Goal: Task Accomplishment & Management: Manage account settings

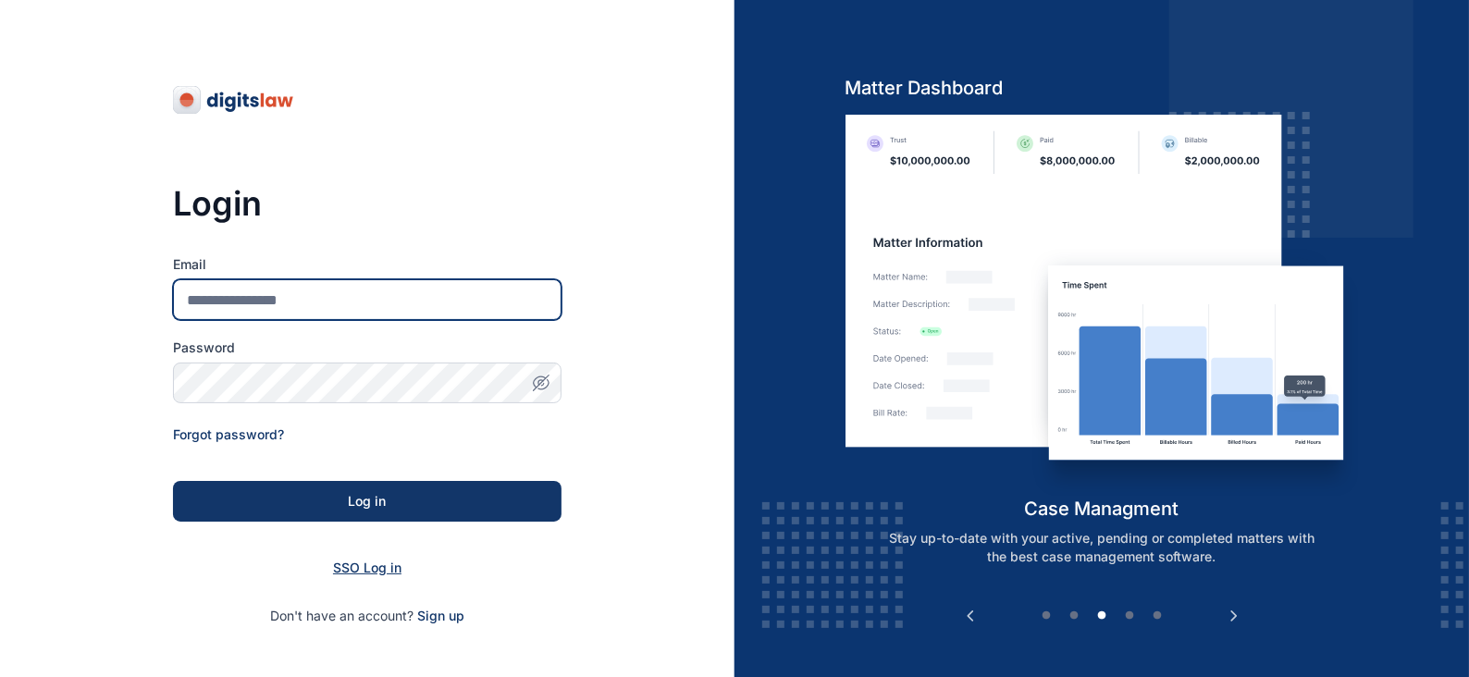
type input "**********"
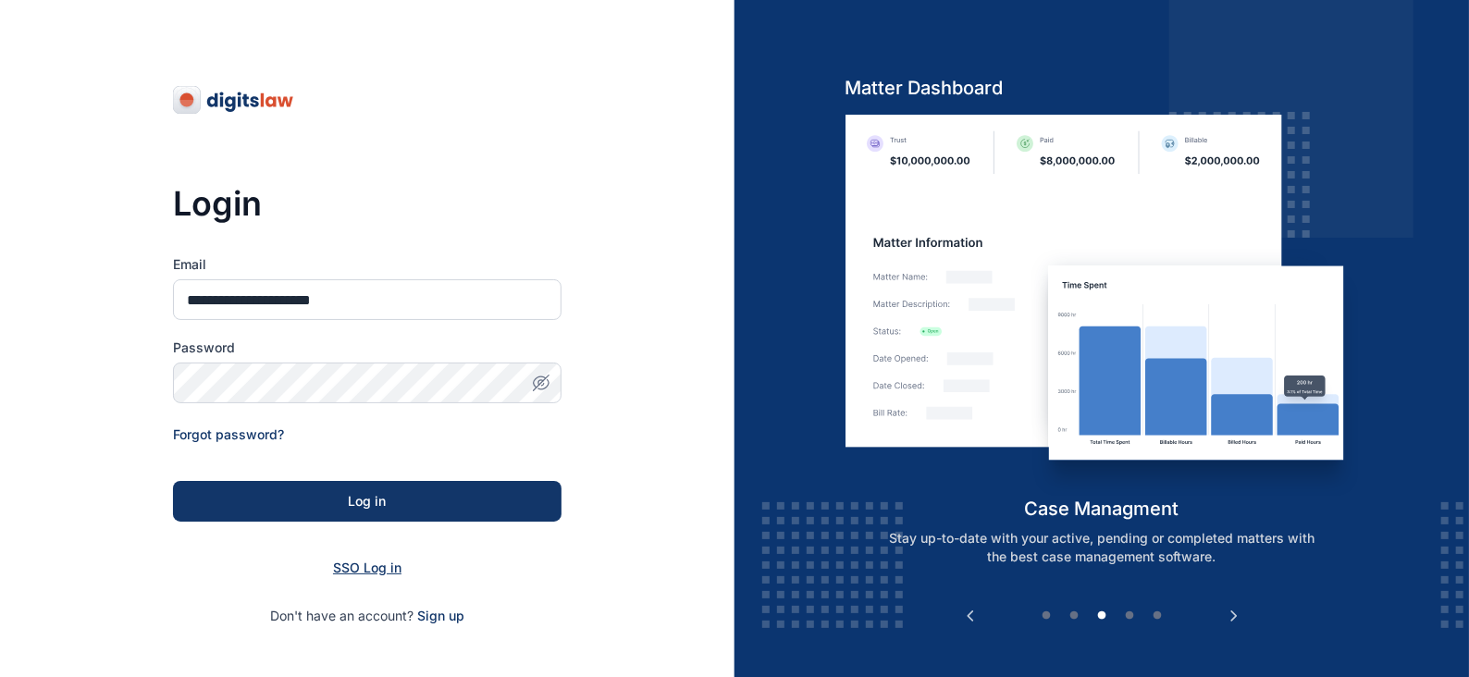
click at [350, 569] on span "SSO Log in" at bounding box center [367, 567] width 68 height 16
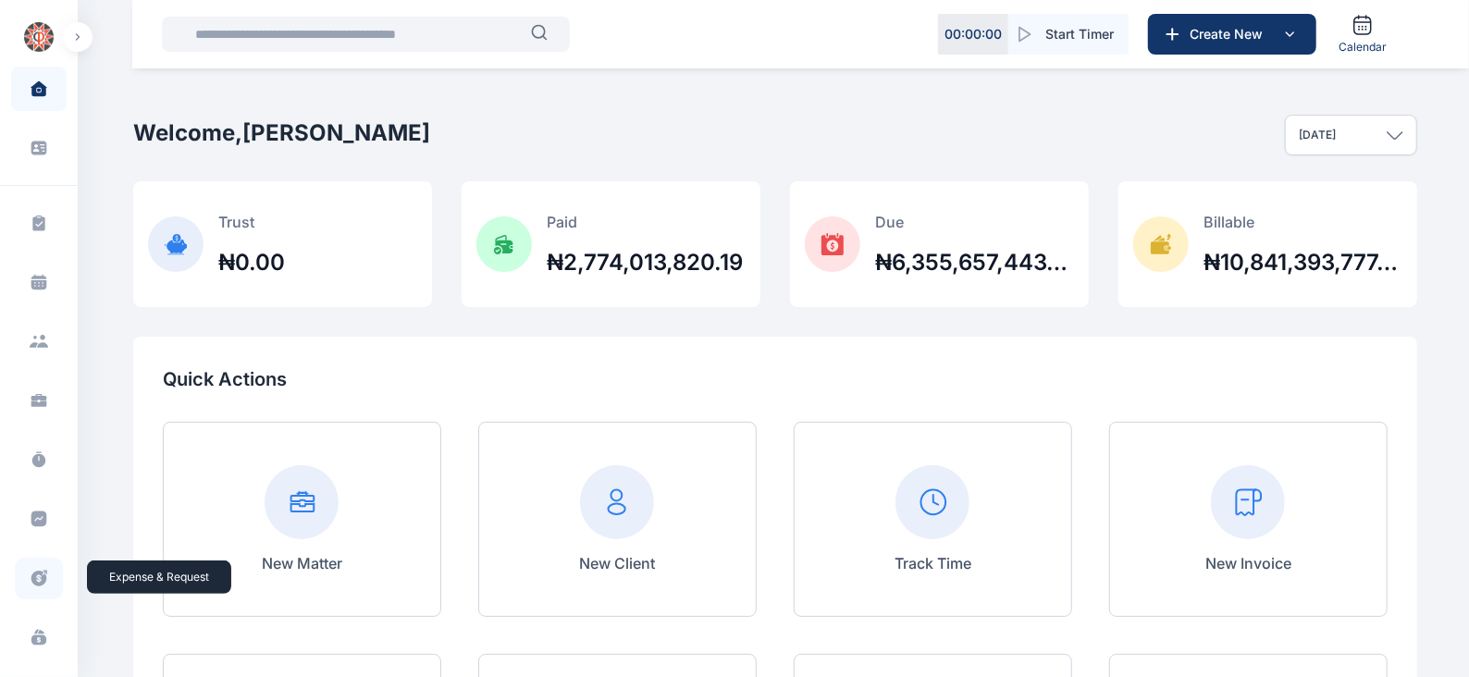
click at [41, 583] on icon at bounding box center [39, 579] width 16 height 16
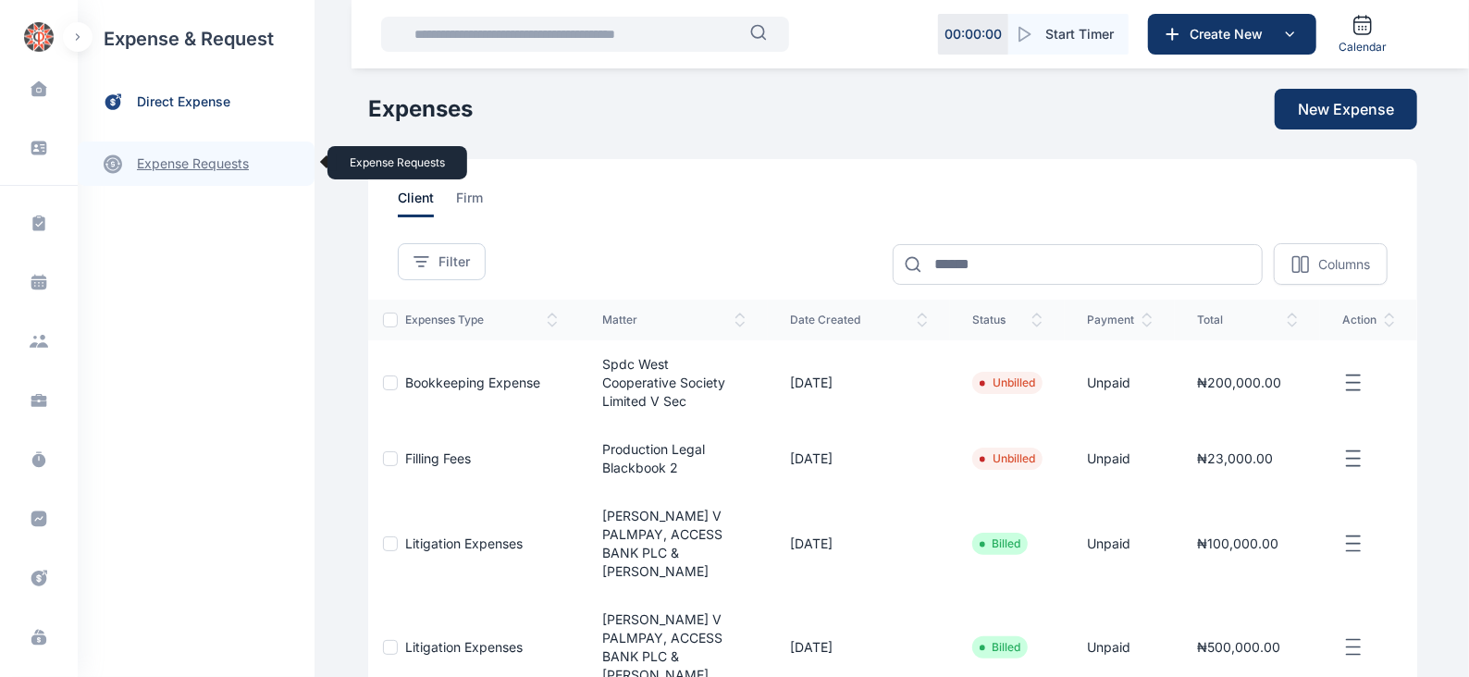
click at [238, 164] on link "expense requests expense requests" at bounding box center [196, 163] width 237 height 44
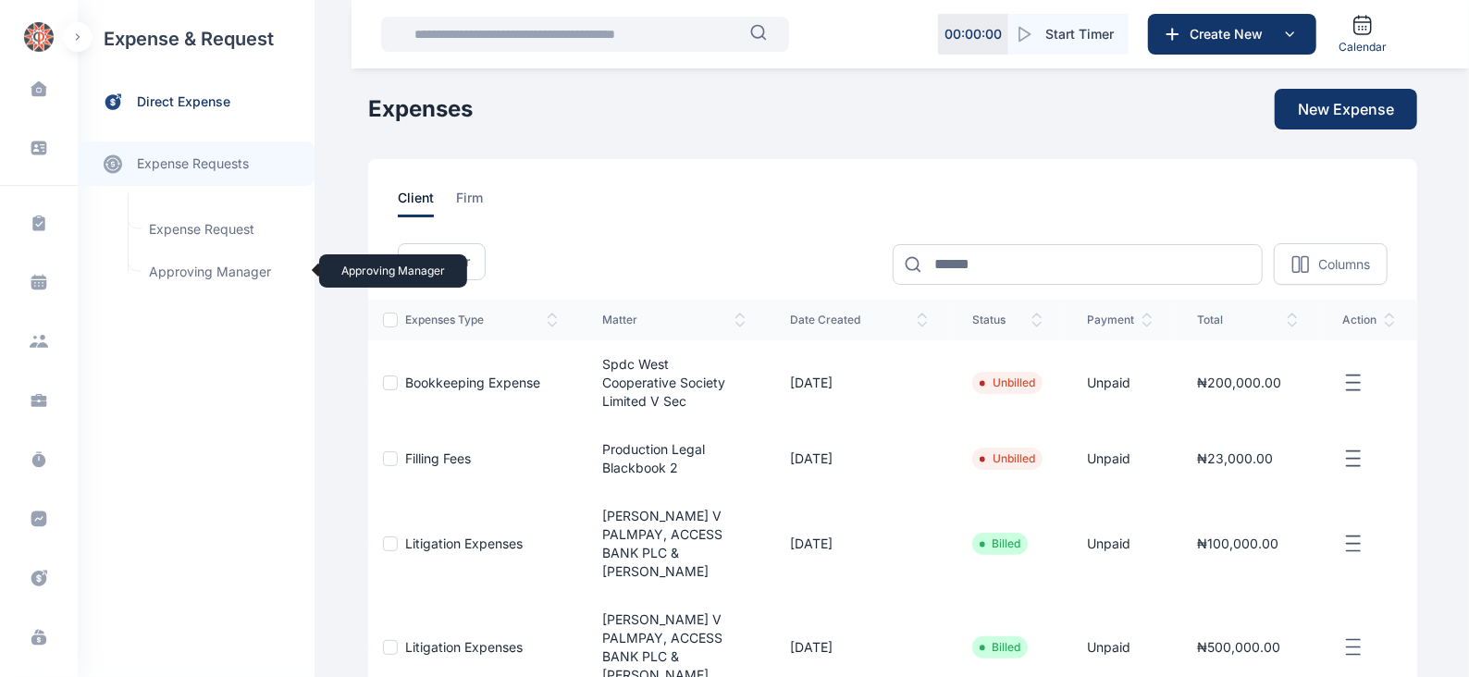
click at [245, 270] on span "Approving Manager Approving Manager" at bounding box center [221, 271] width 167 height 35
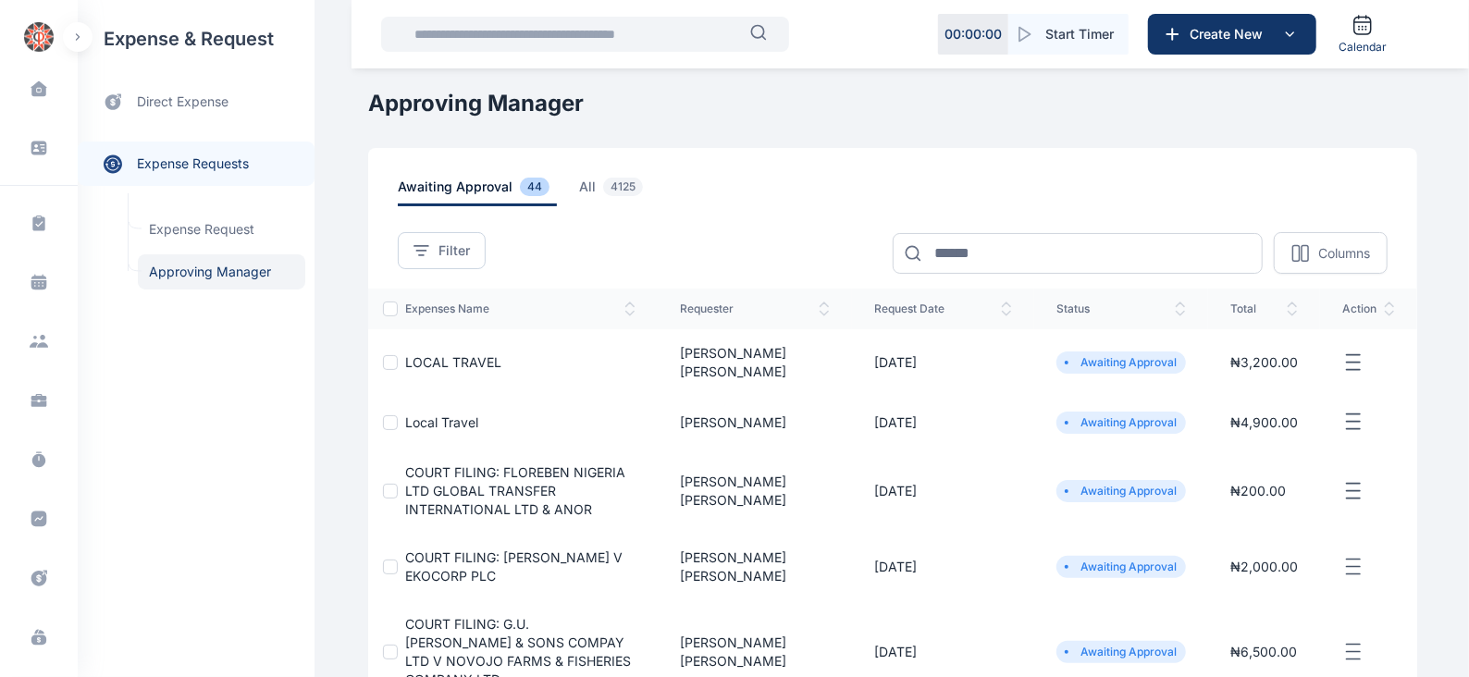
click at [1349, 358] on icon "button" at bounding box center [1353, 362] width 22 height 23
click at [1248, 375] on span "Approve Request" at bounding box center [1260, 384] width 106 height 18
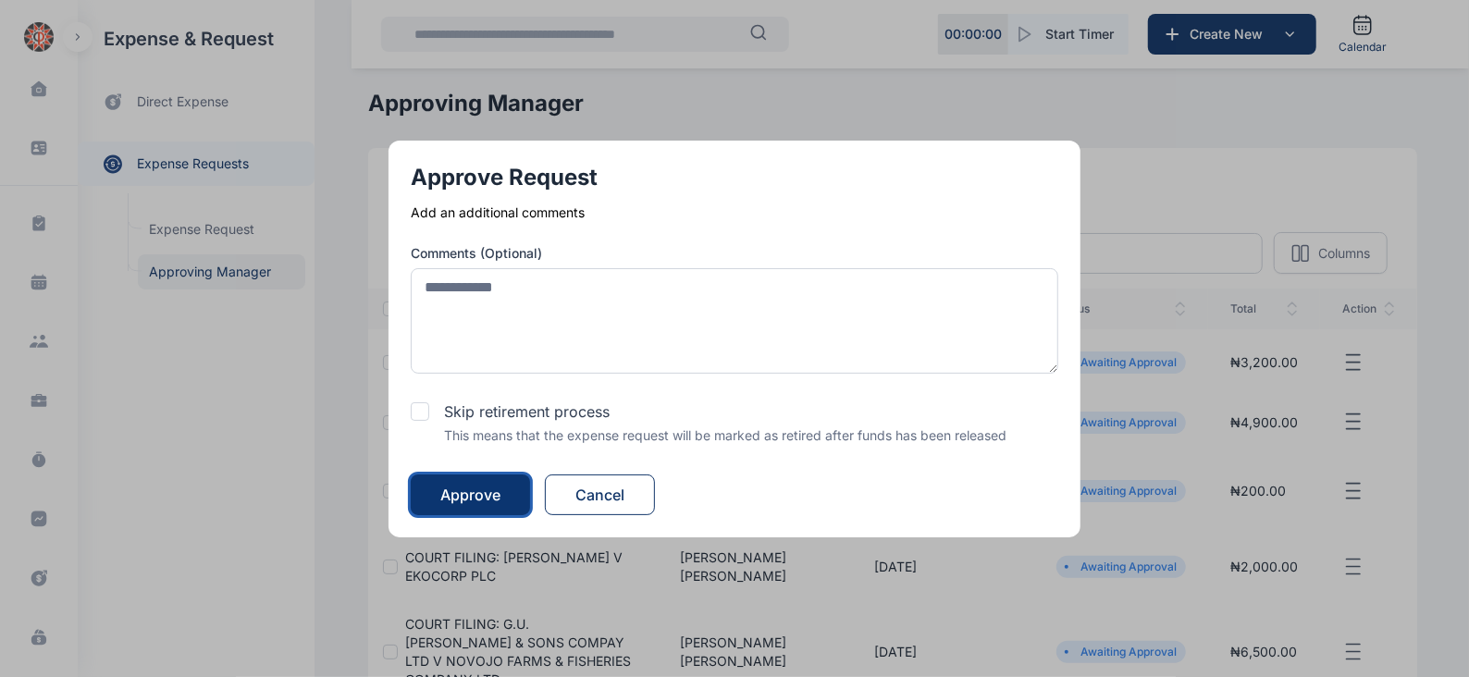
click at [490, 494] on div "Approve" at bounding box center [470, 495] width 60 height 22
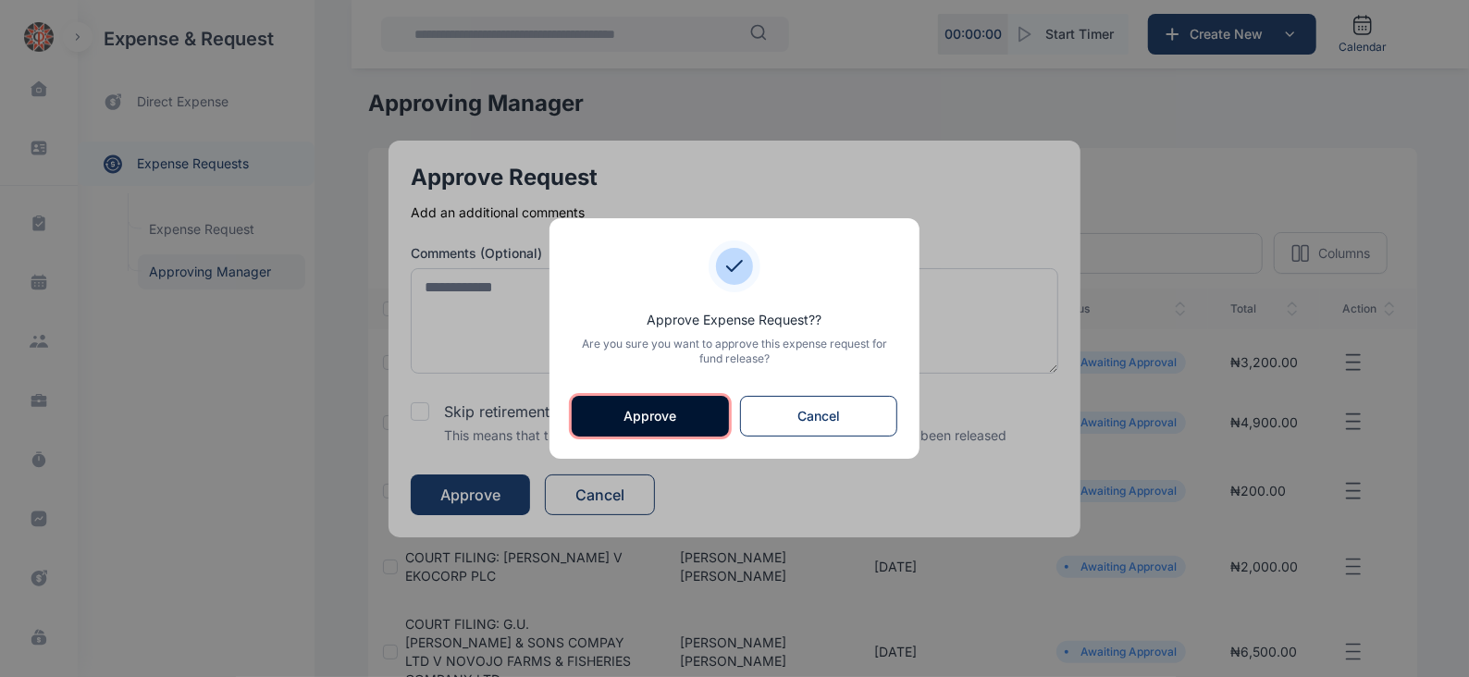
click at [676, 409] on button "Approve" at bounding box center [650, 416] width 157 height 41
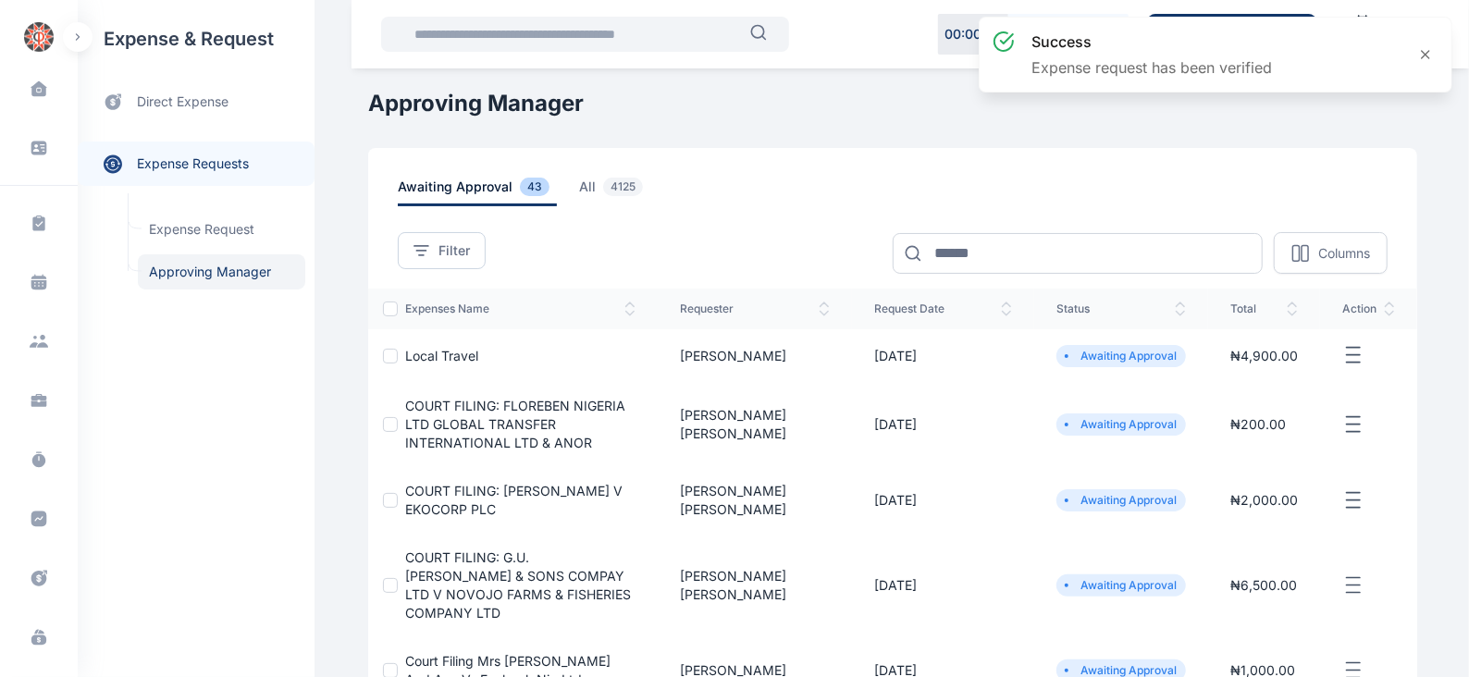
click at [1359, 363] on line "button" at bounding box center [1352, 363] width 13 height 0
click at [1237, 372] on span "Approve Request" at bounding box center [1260, 376] width 106 height 18
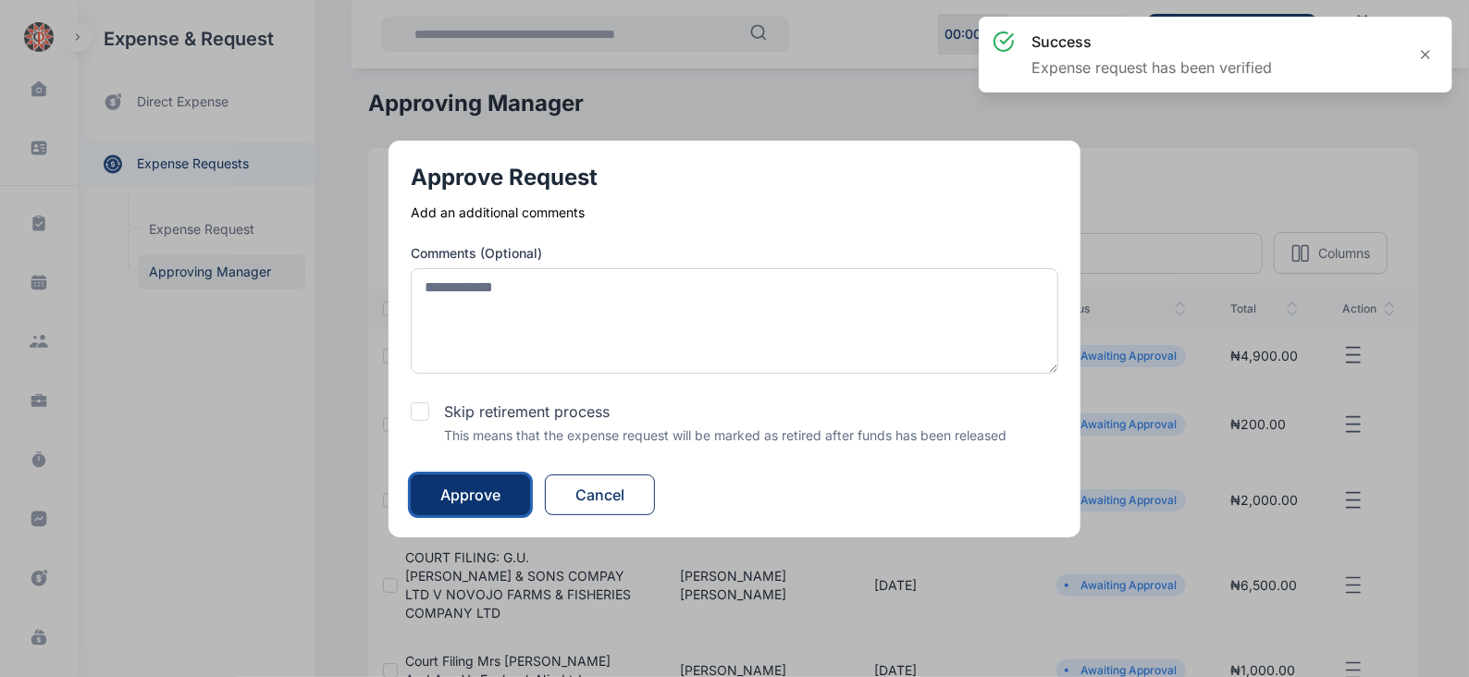
click at [467, 497] on div "Approve" at bounding box center [470, 495] width 60 height 22
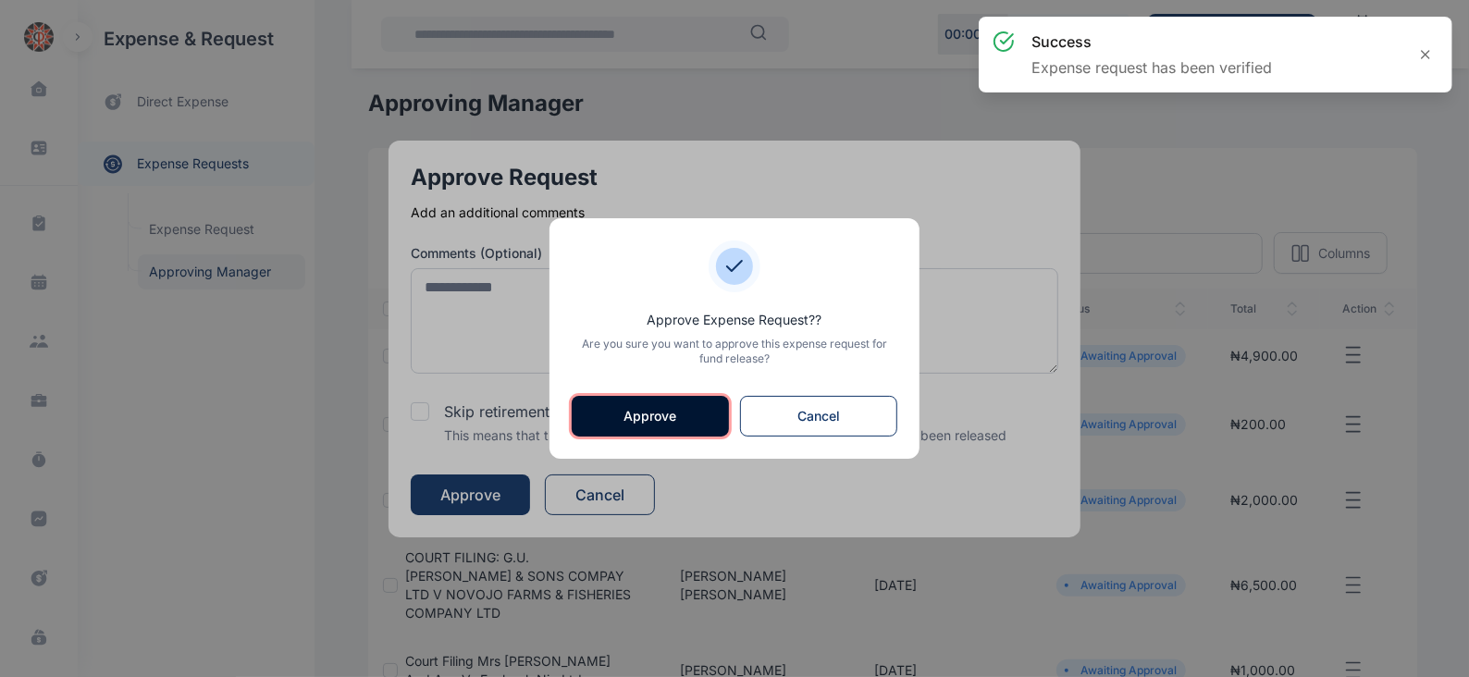
click at [621, 422] on button "Approve" at bounding box center [650, 416] width 157 height 41
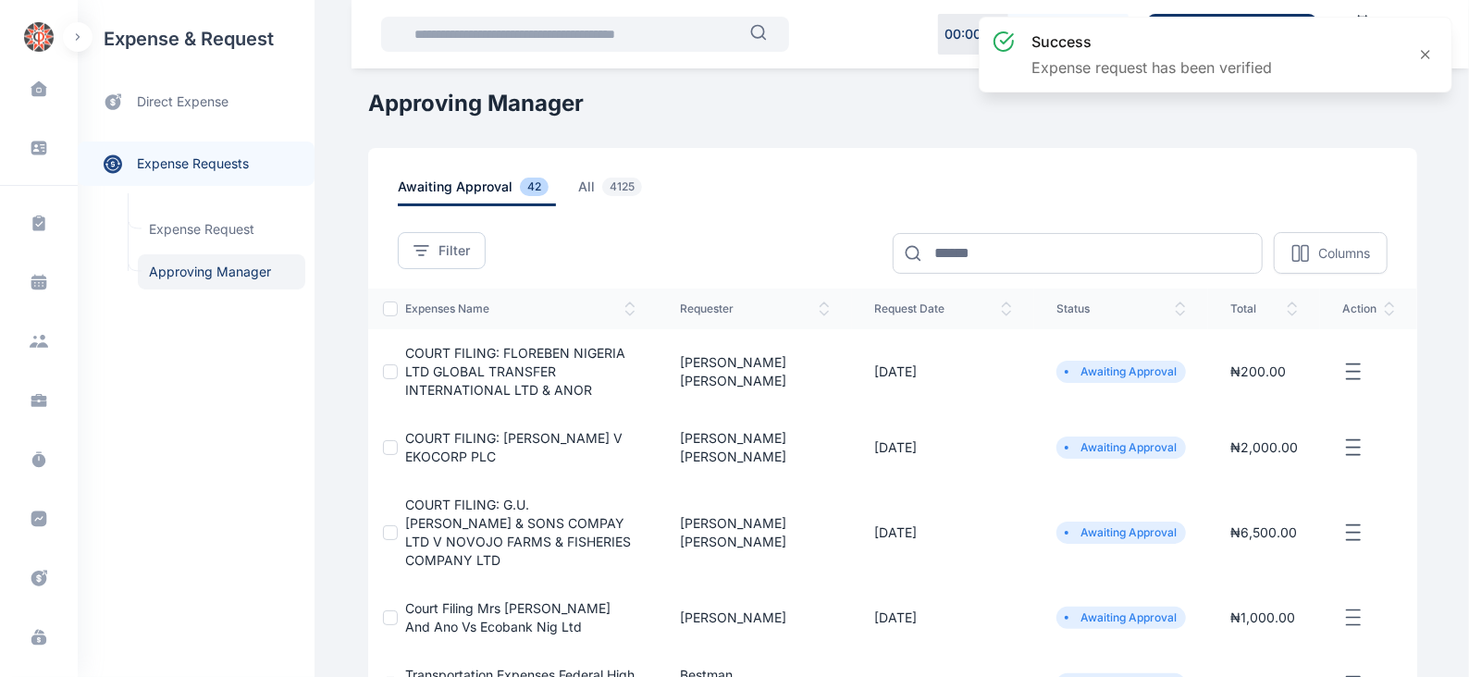
click at [1355, 372] on icon "button" at bounding box center [1353, 372] width 22 height 23
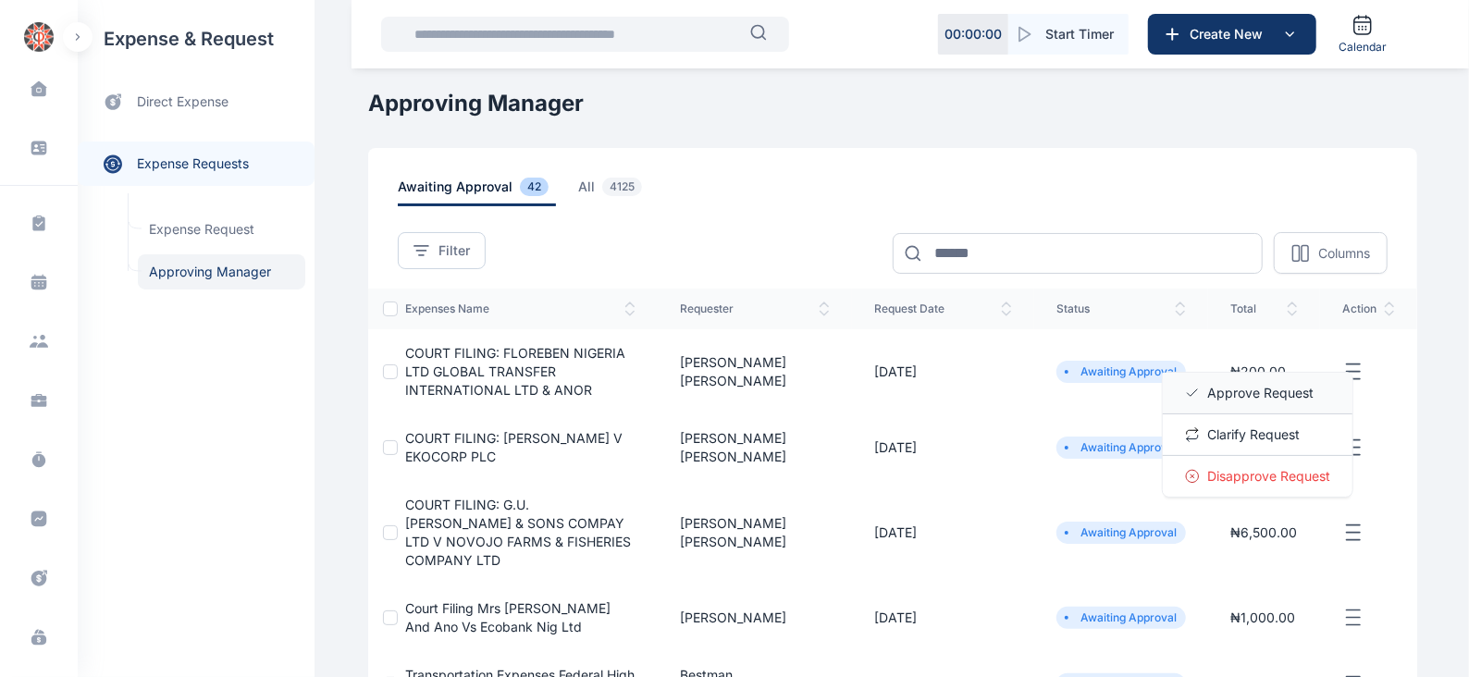
click at [1303, 386] on span "Approve Request" at bounding box center [1260, 393] width 106 height 18
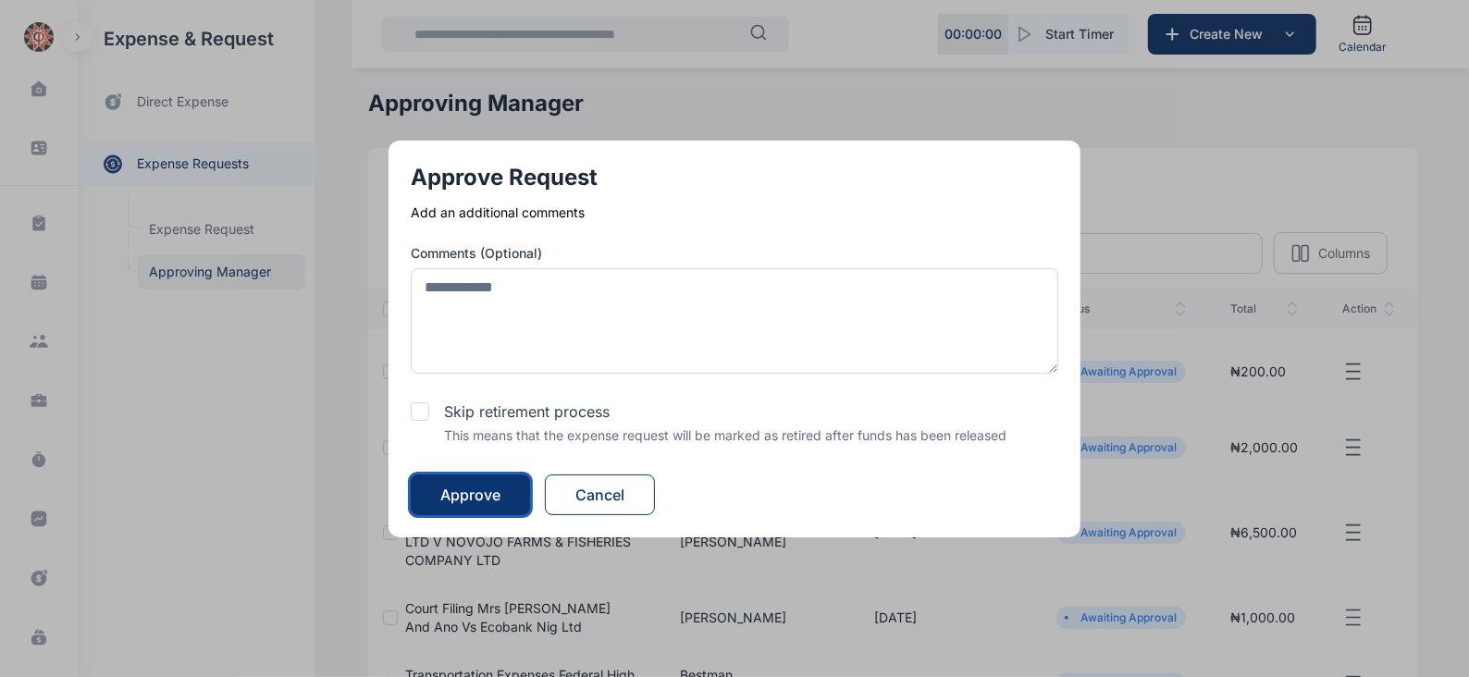
click at [473, 491] on div "Approve" at bounding box center [470, 495] width 60 height 22
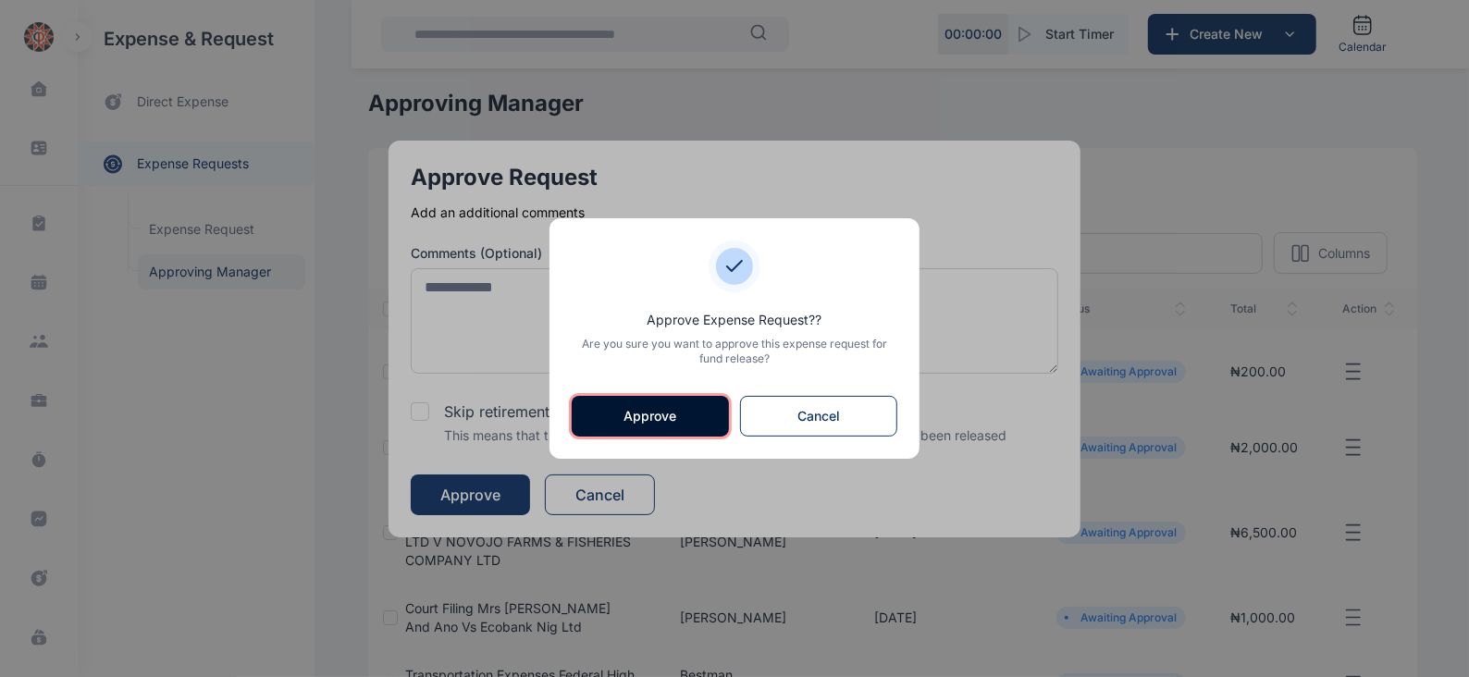
click at [663, 405] on button "Approve" at bounding box center [650, 416] width 157 height 41
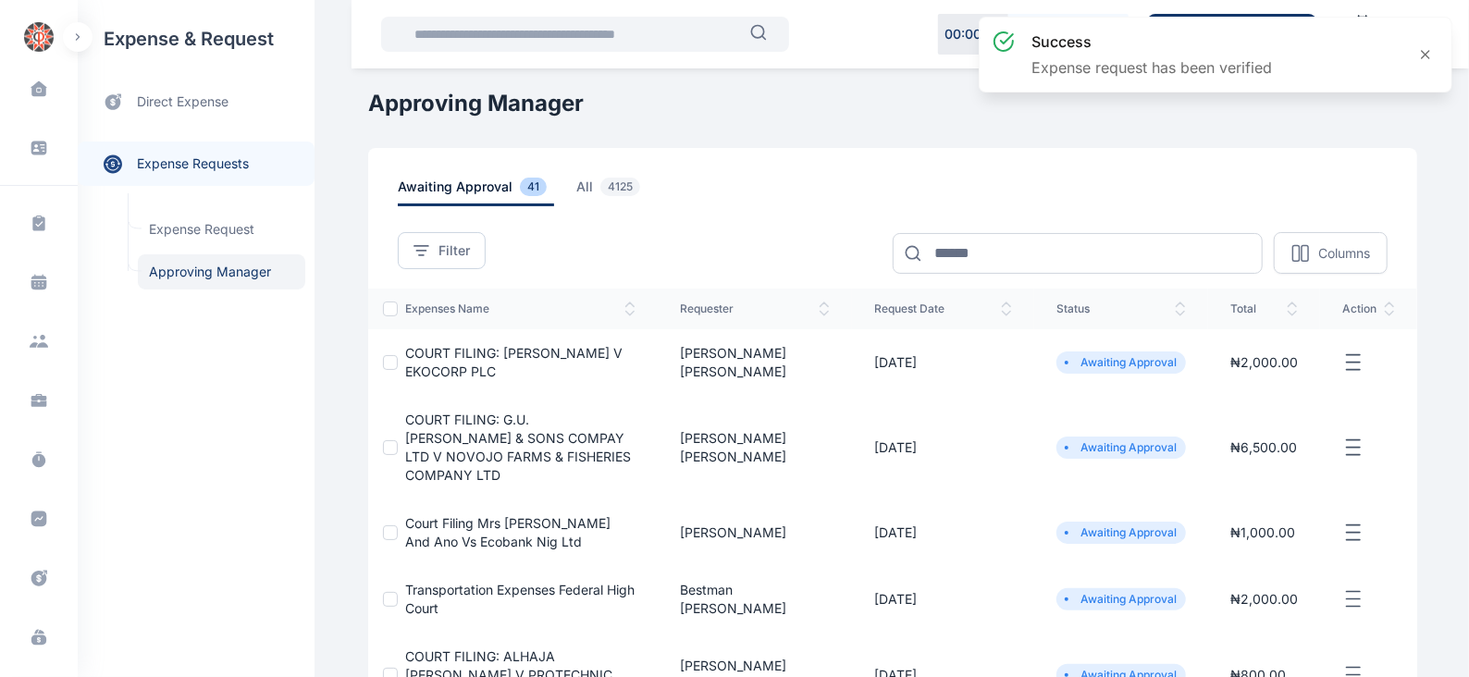
click at [1351, 362] on line "button" at bounding box center [1352, 362] width 13 height 0
click at [1281, 381] on span "Approve Request" at bounding box center [1260, 384] width 106 height 18
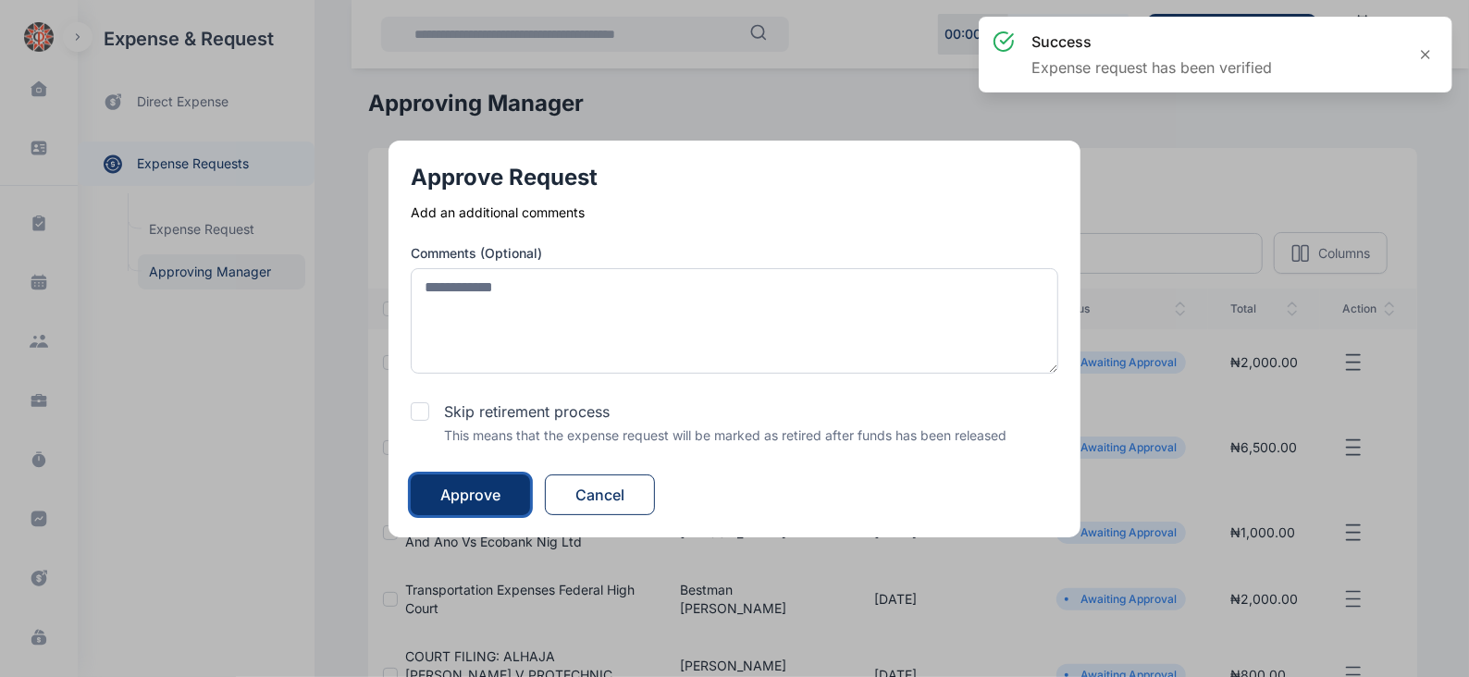
click at [507, 492] on button "Approve" at bounding box center [470, 494] width 119 height 41
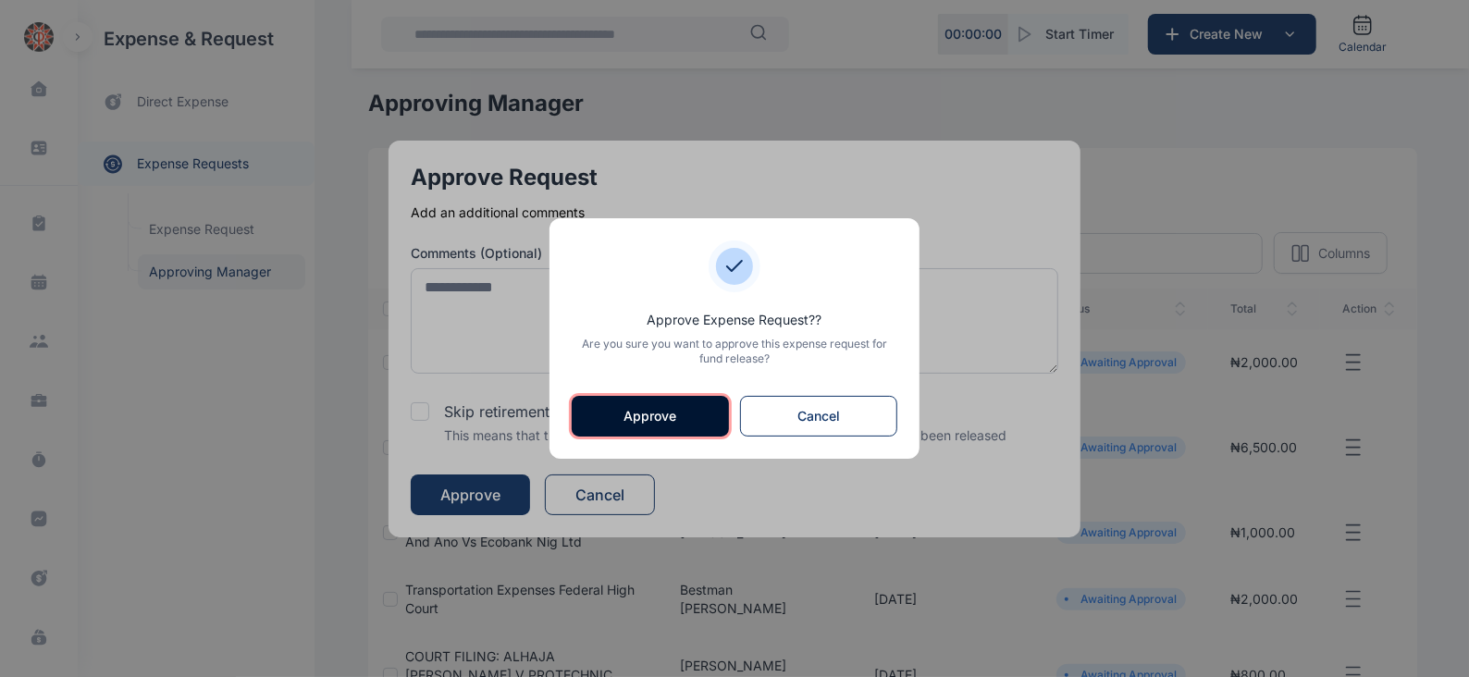
click at [640, 413] on button "Approve" at bounding box center [650, 416] width 157 height 41
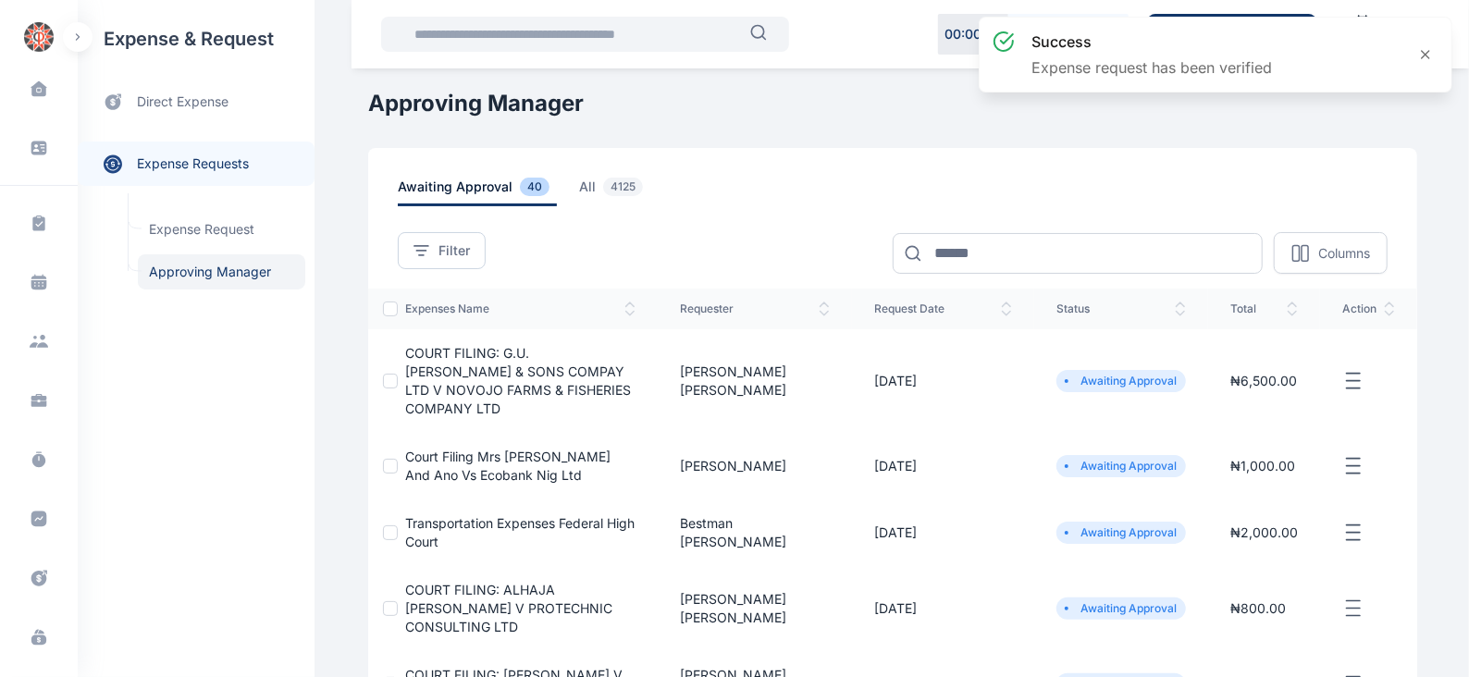
click at [1361, 372] on icon "button" at bounding box center [1353, 381] width 22 height 23
click at [1275, 393] on span "Approve Request" at bounding box center [1260, 402] width 106 height 18
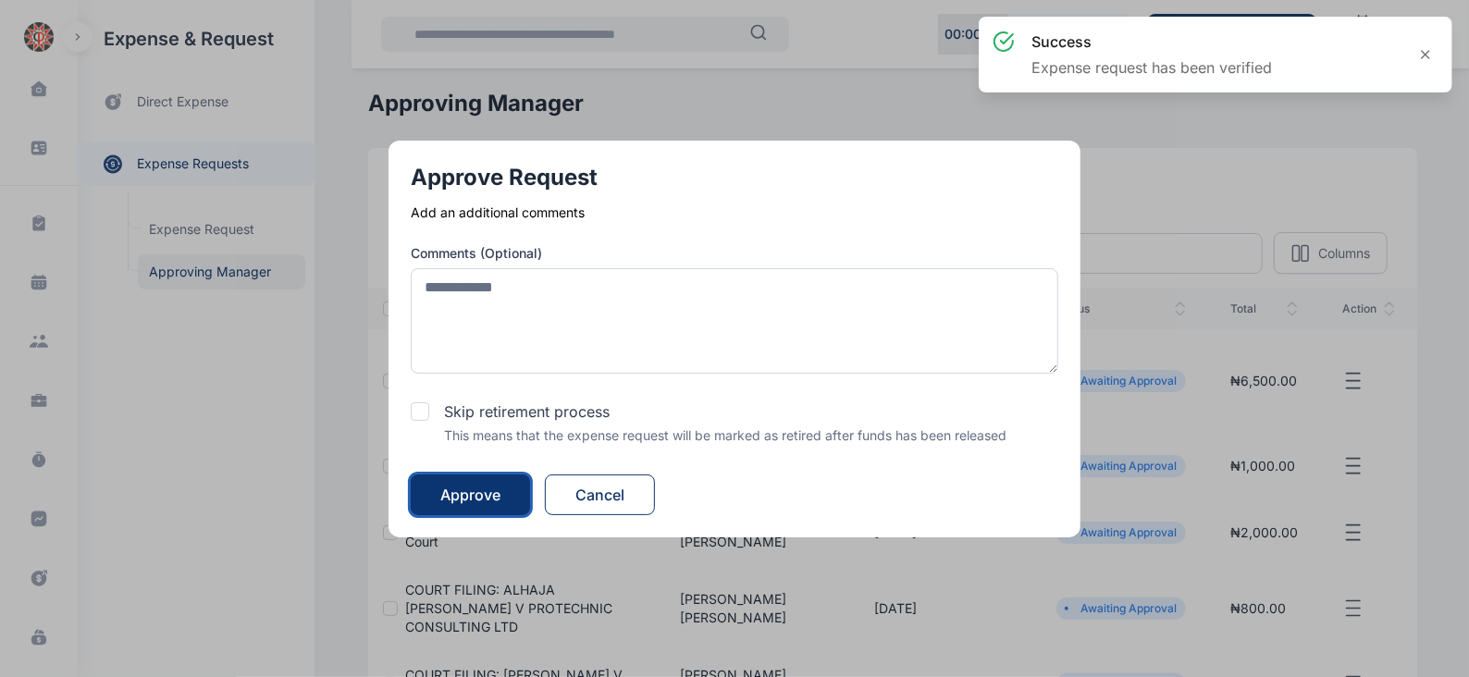
click at [480, 493] on div "Approve" at bounding box center [470, 495] width 60 height 22
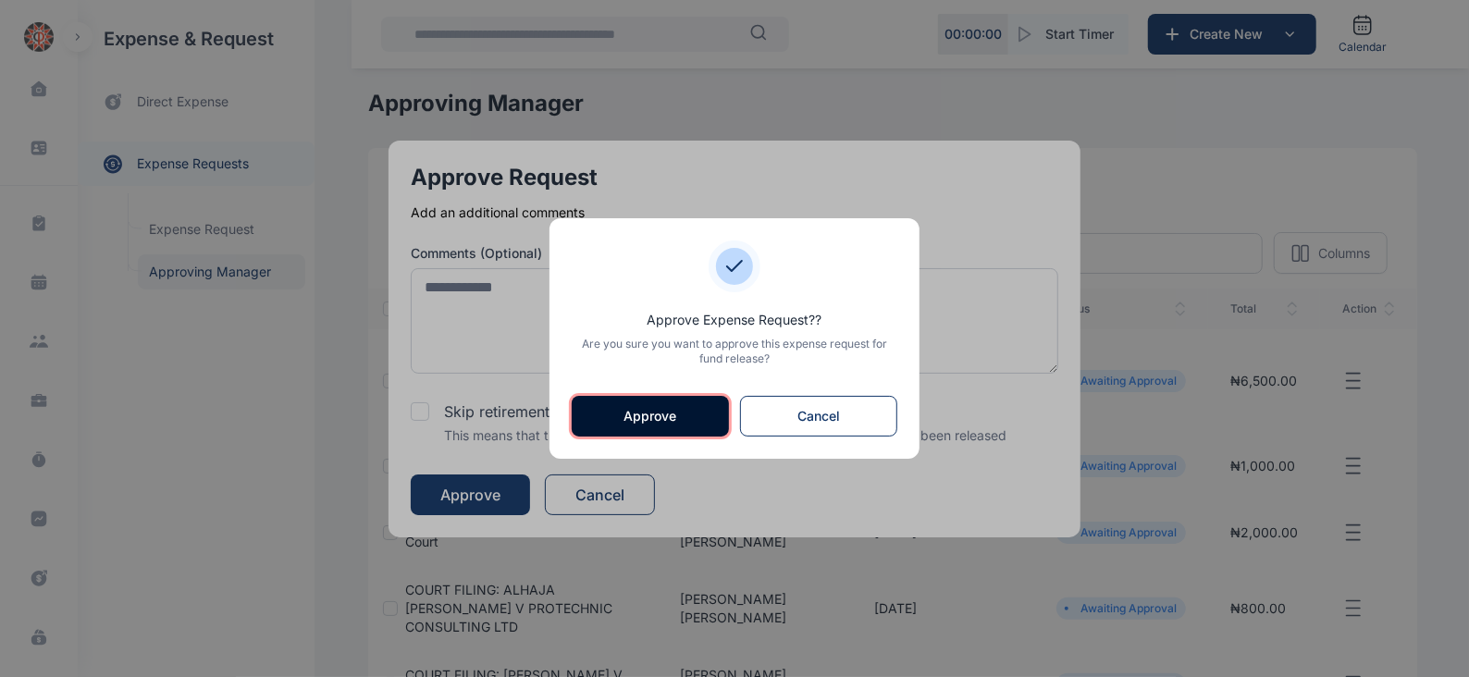
click at [633, 408] on button "Approve" at bounding box center [650, 416] width 157 height 41
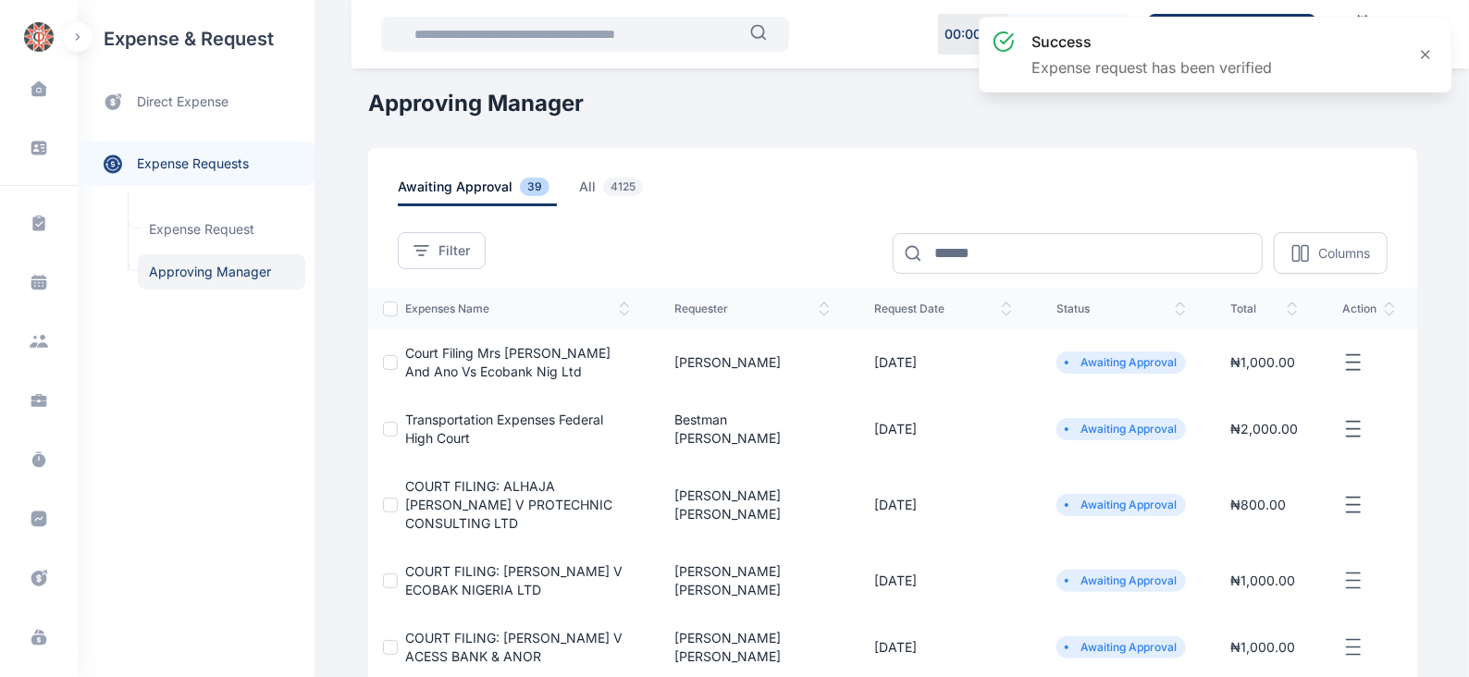
click at [1347, 360] on icon "button" at bounding box center [1353, 362] width 22 height 23
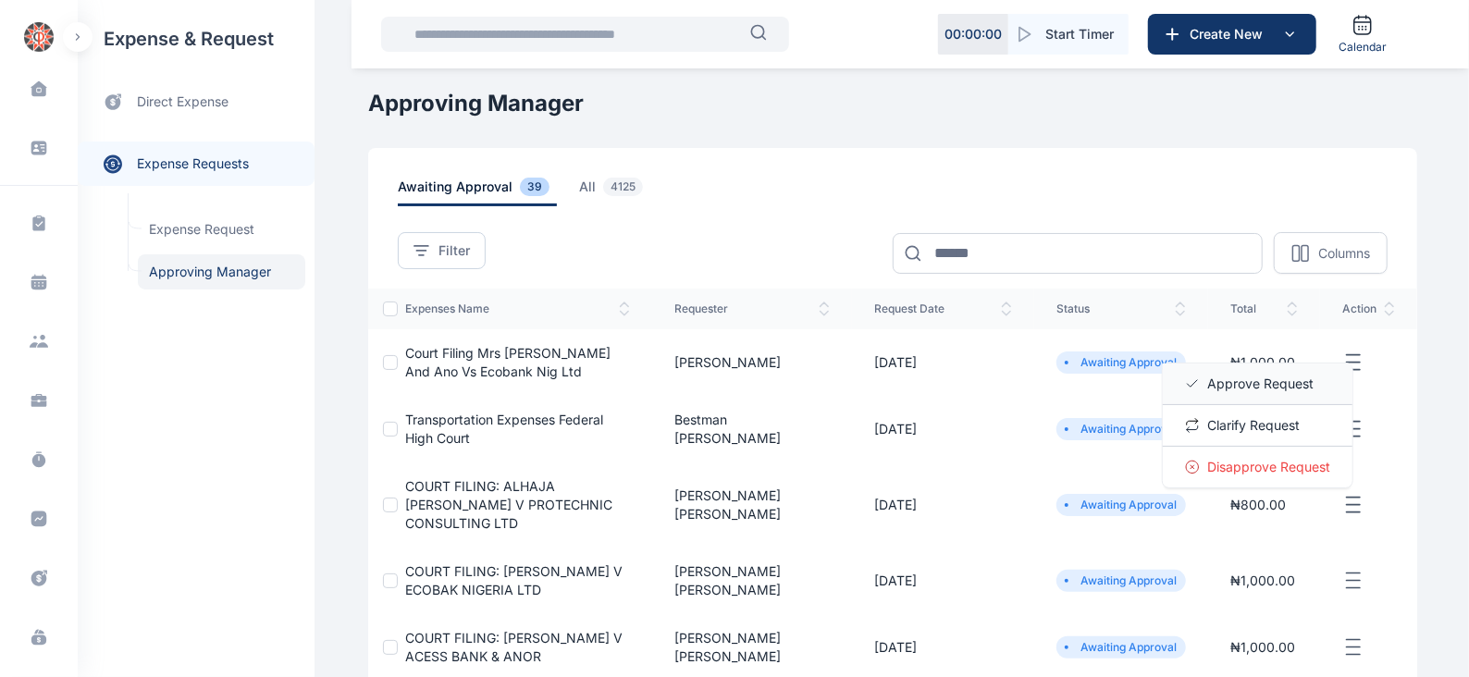
click at [1261, 386] on span "Approve Request" at bounding box center [1260, 384] width 106 height 18
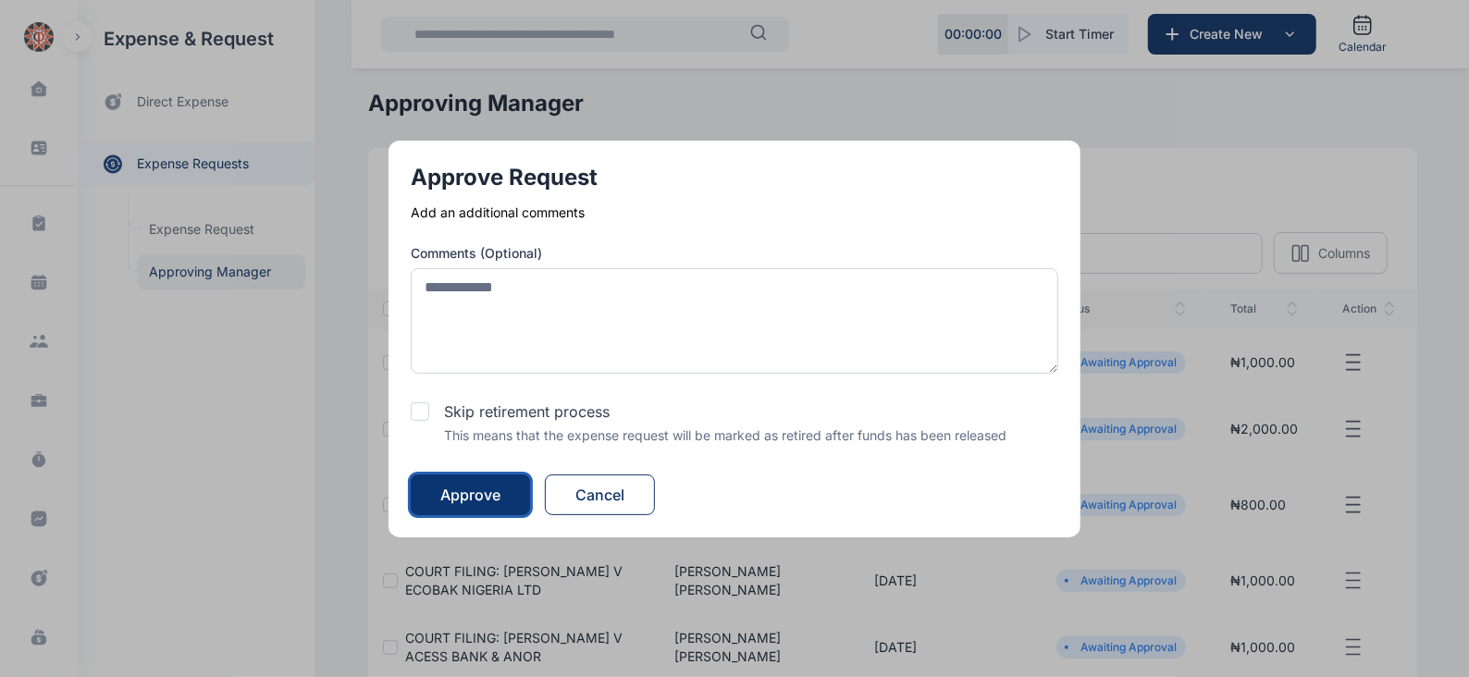
click at [510, 500] on button "Approve" at bounding box center [470, 494] width 119 height 41
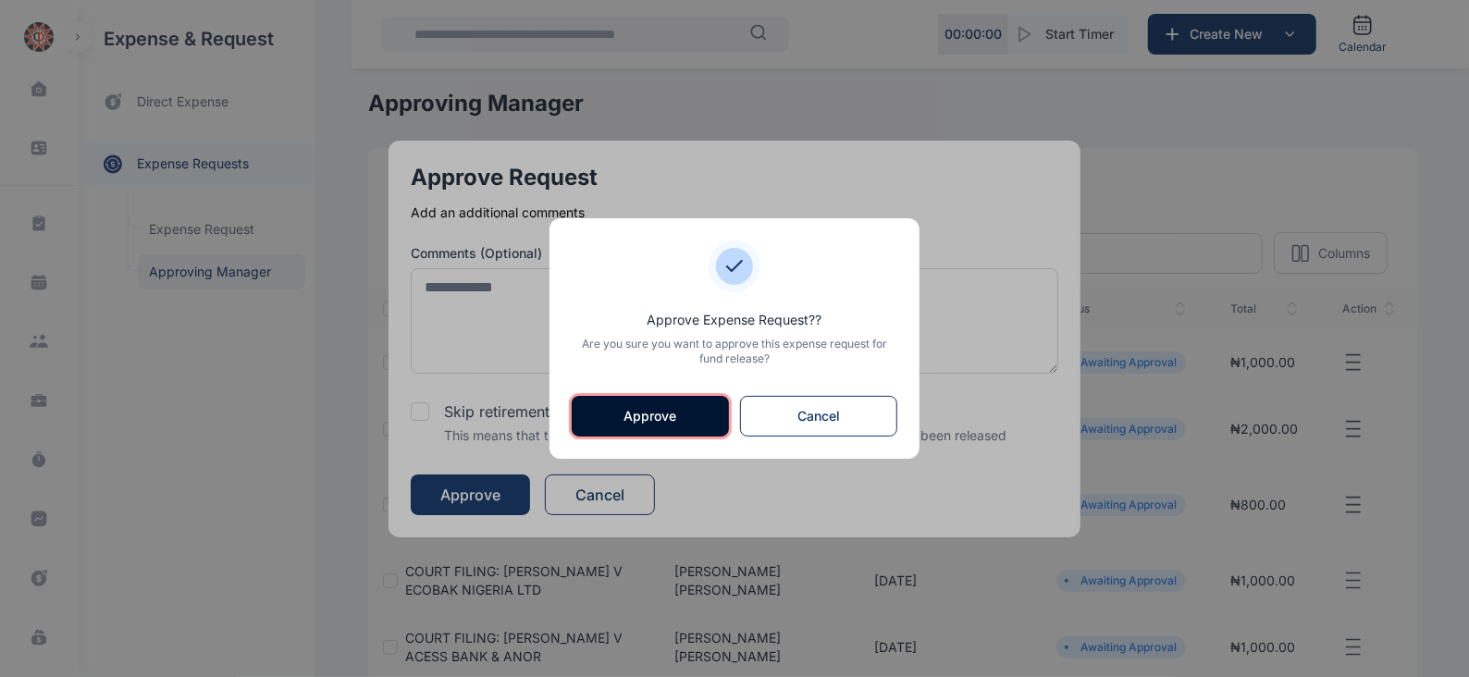
click at [675, 413] on button "Approve" at bounding box center [650, 416] width 157 height 41
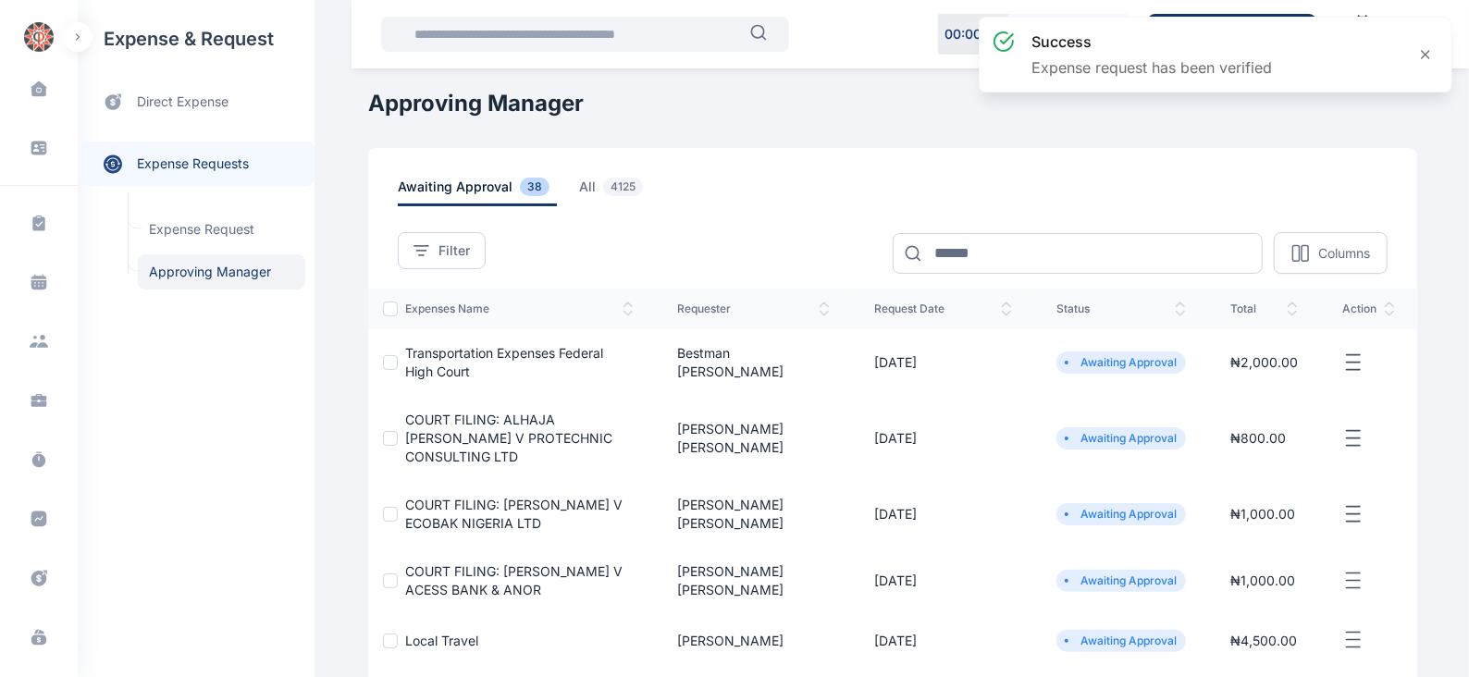
click at [1350, 358] on icon "button" at bounding box center [1353, 362] width 22 height 23
click at [1297, 378] on span "Approve Request" at bounding box center [1260, 384] width 106 height 18
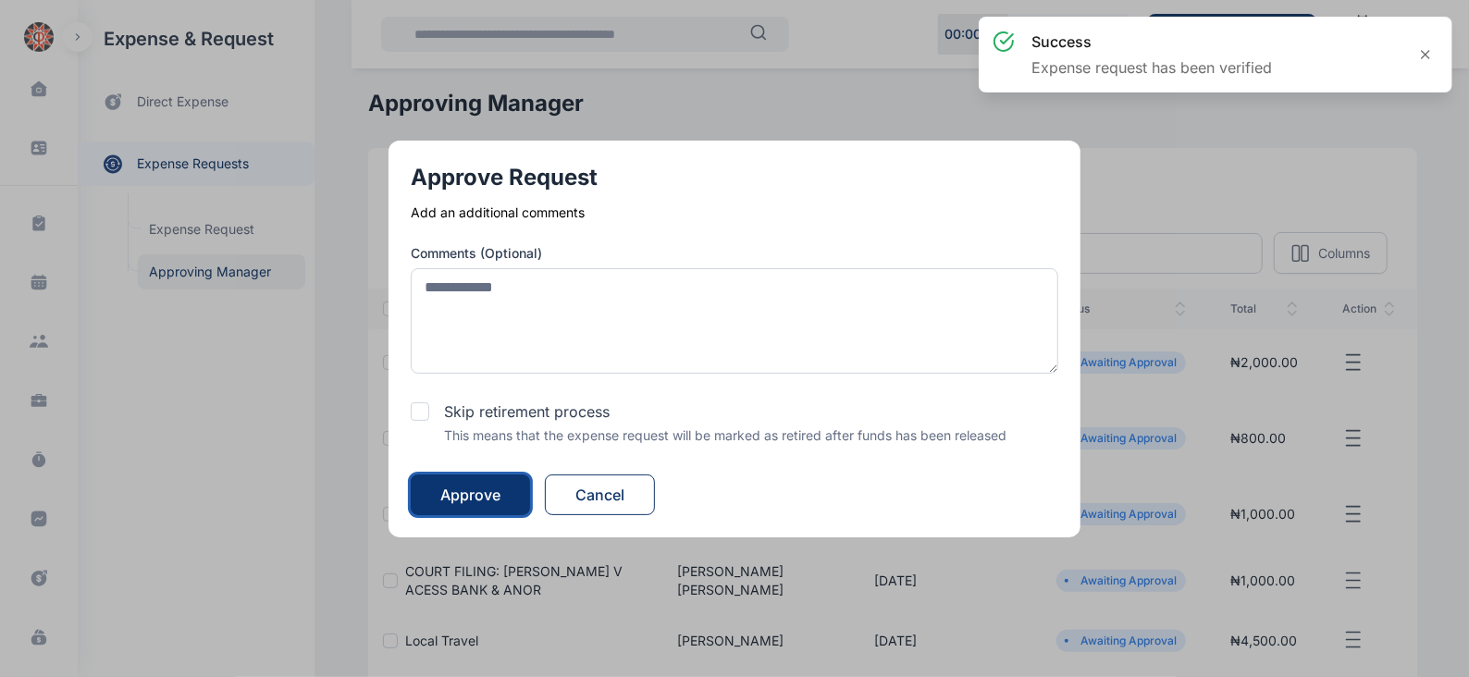
click at [458, 487] on div "Approve" at bounding box center [470, 495] width 60 height 22
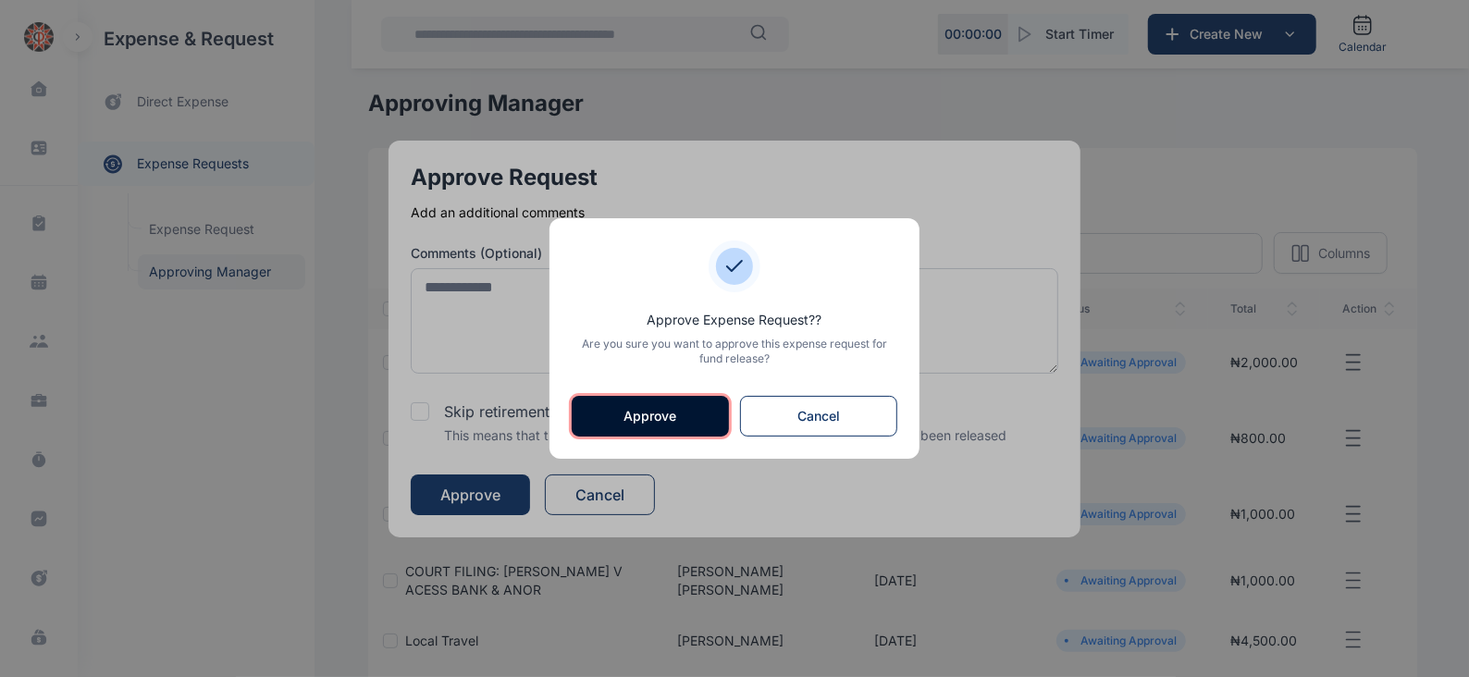
click at [661, 415] on button "Approve" at bounding box center [650, 416] width 157 height 41
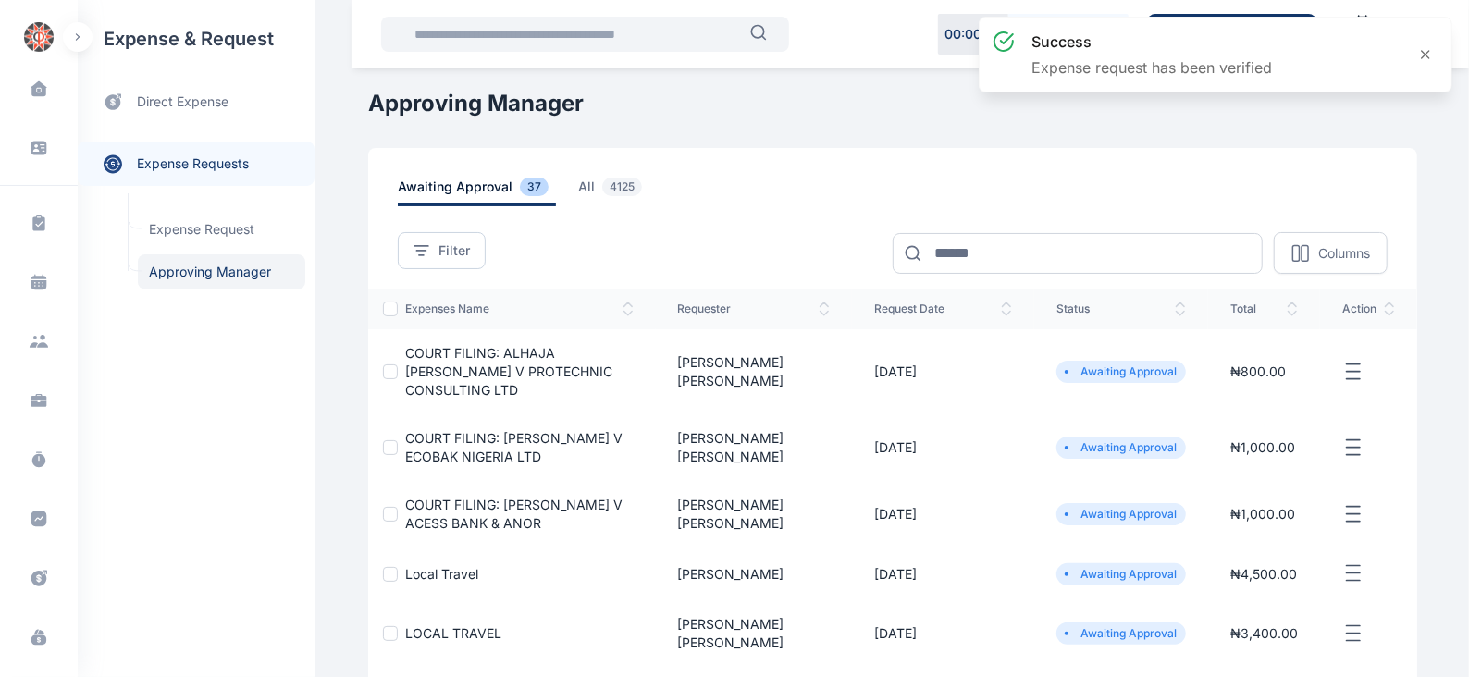
click at [1354, 371] on line "button" at bounding box center [1352, 371] width 13 height 0
click at [1279, 394] on span "Approve Request" at bounding box center [1260, 393] width 106 height 18
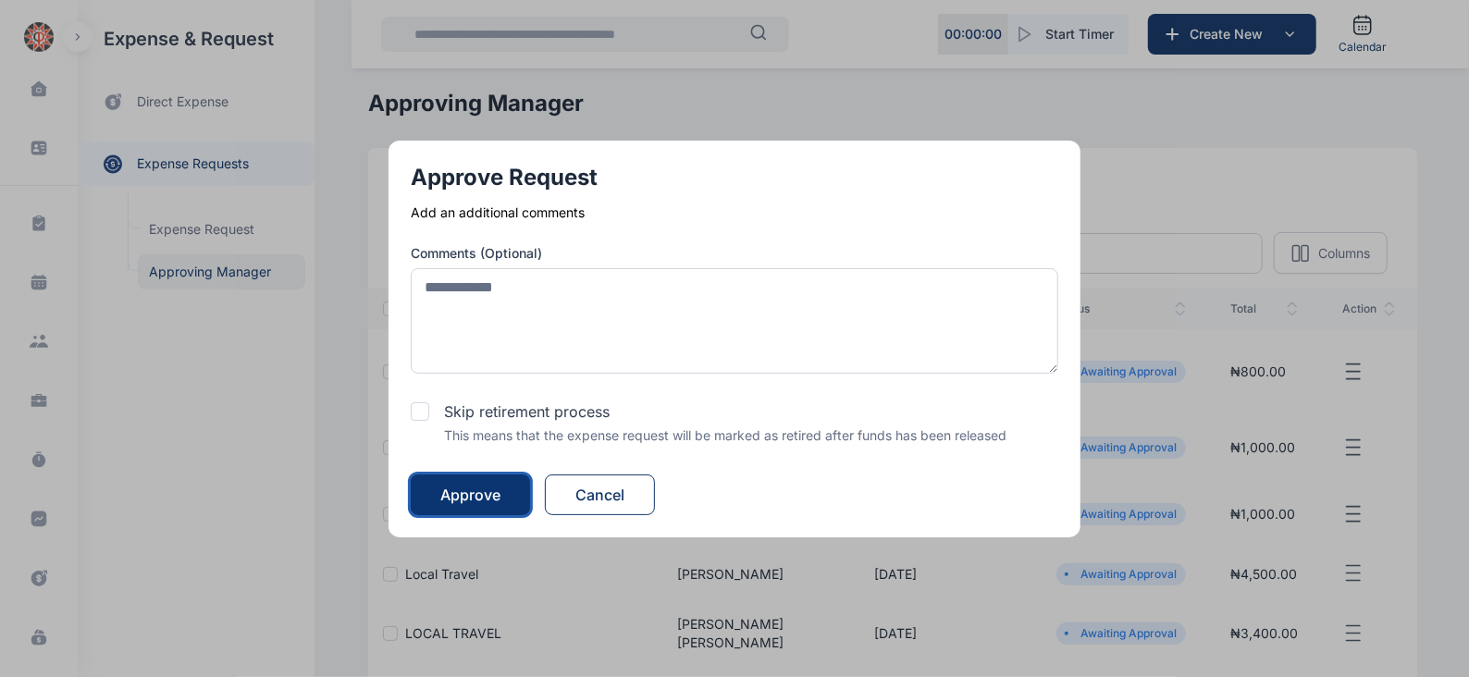
click at [474, 501] on div "Approve" at bounding box center [470, 495] width 60 height 22
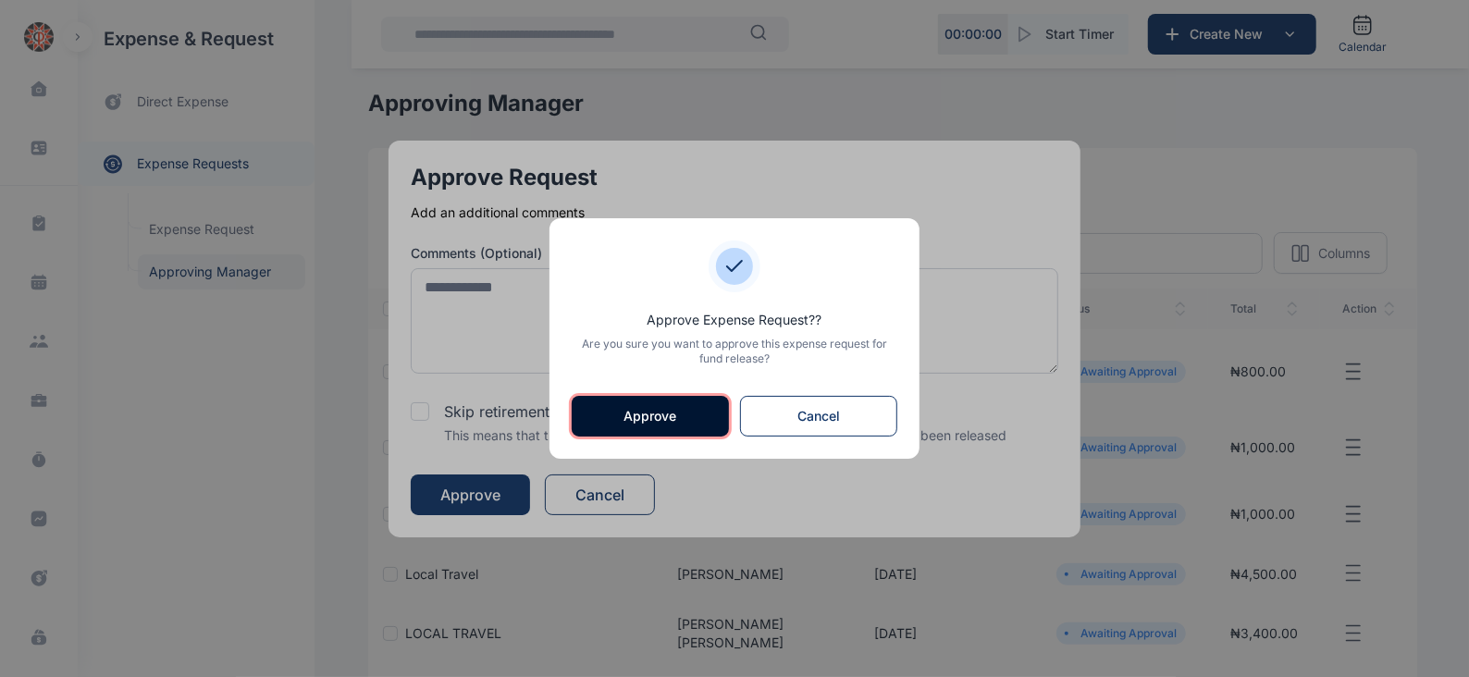
click at [632, 413] on button "Approve" at bounding box center [650, 416] width 157 height 41
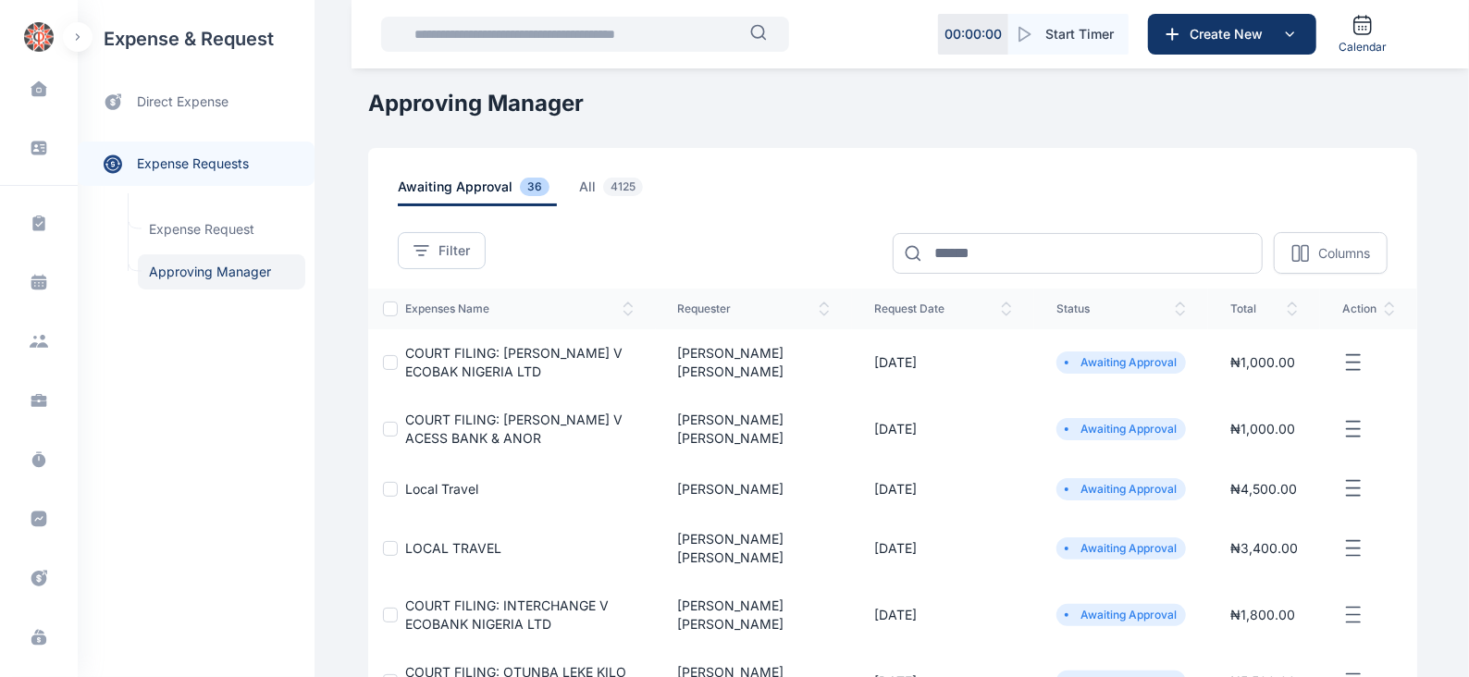
click at [1359, 362] on line "button" at bounding box center [1352, 362] width 13 height 0
click at [1254, 385] on span "Approve Request" at bounding box center [1260, 384] width 106 height 18
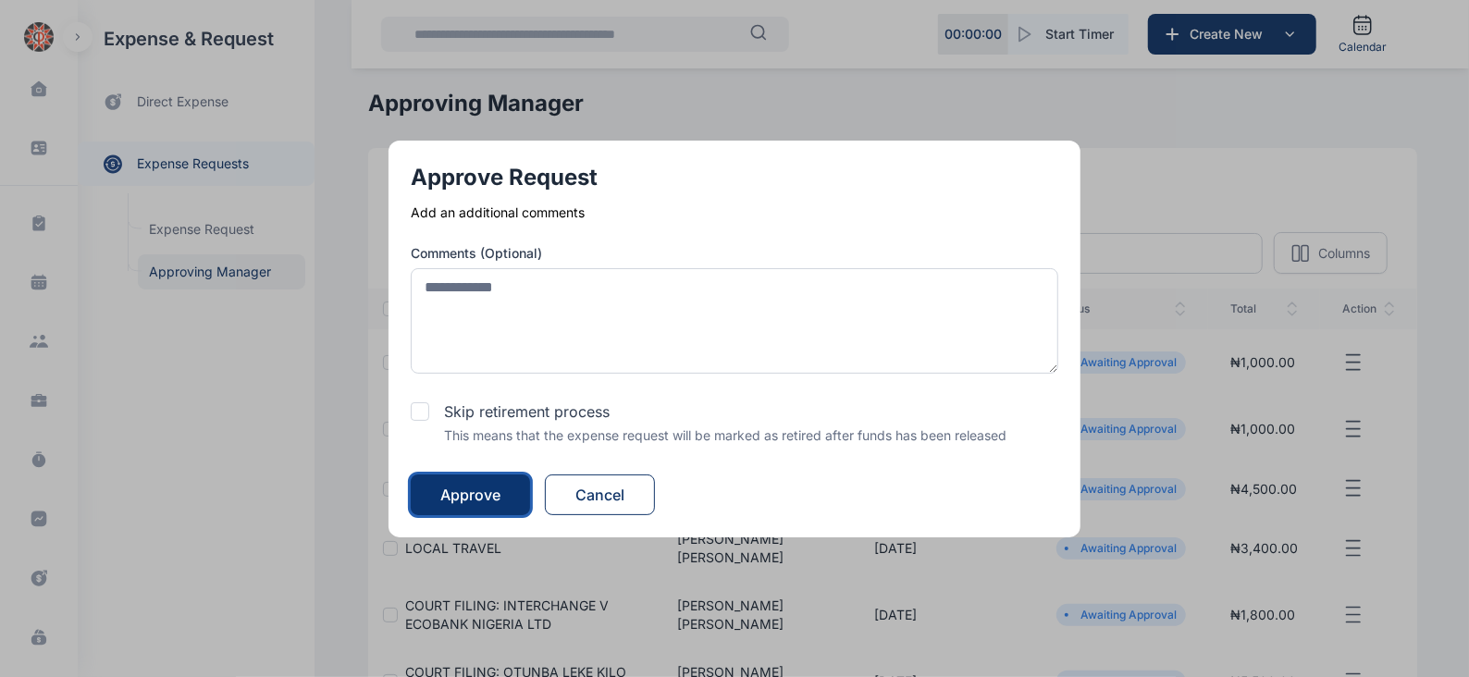
click at [487, 498] on div "Approve" at bounding box center [470, 495] width 60 height 22
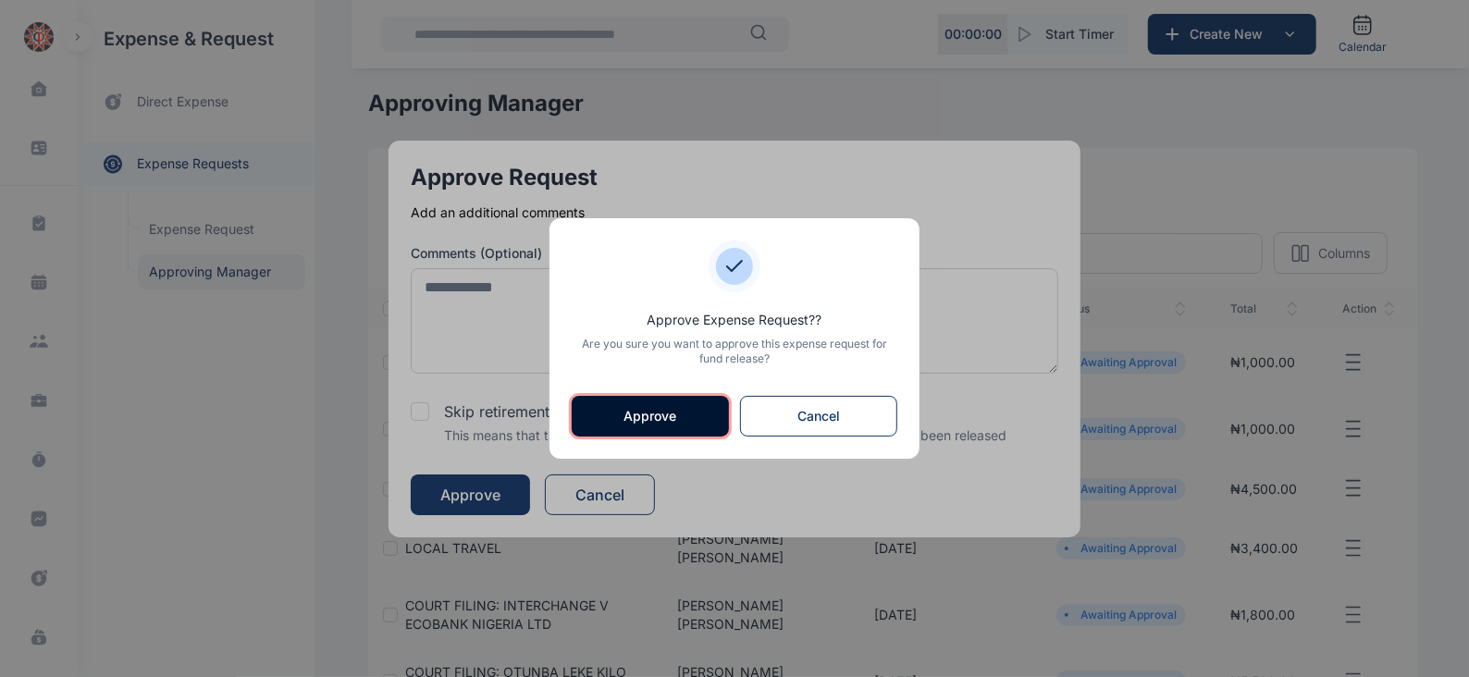
click at [650, 415] on button "Approve" at bounding box center [650, 416] width 157 height 41
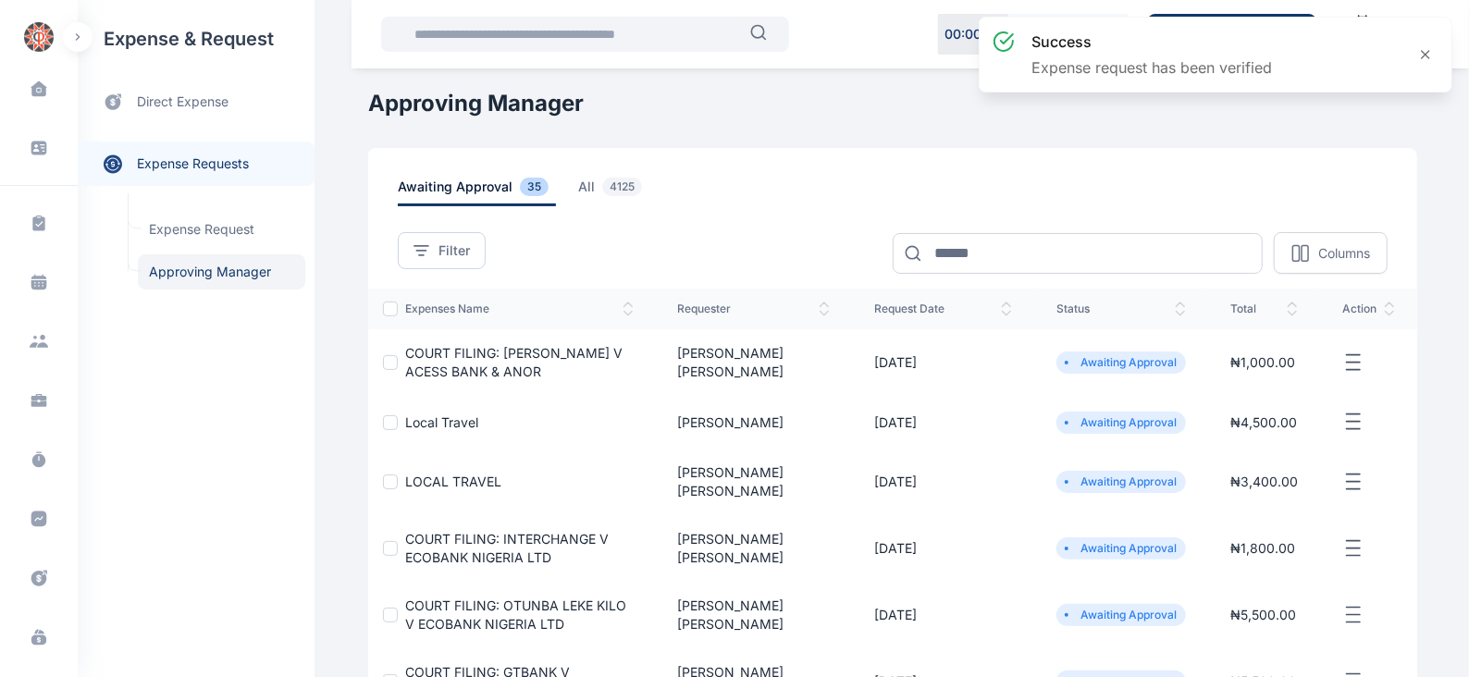
click at [1355, 364] on icon "button" at bounding box center [1353, 362] width 22 height 23
click at [1294, 381] on span "Approve Request" at bounding box center [1260, 384] width 106 height 18
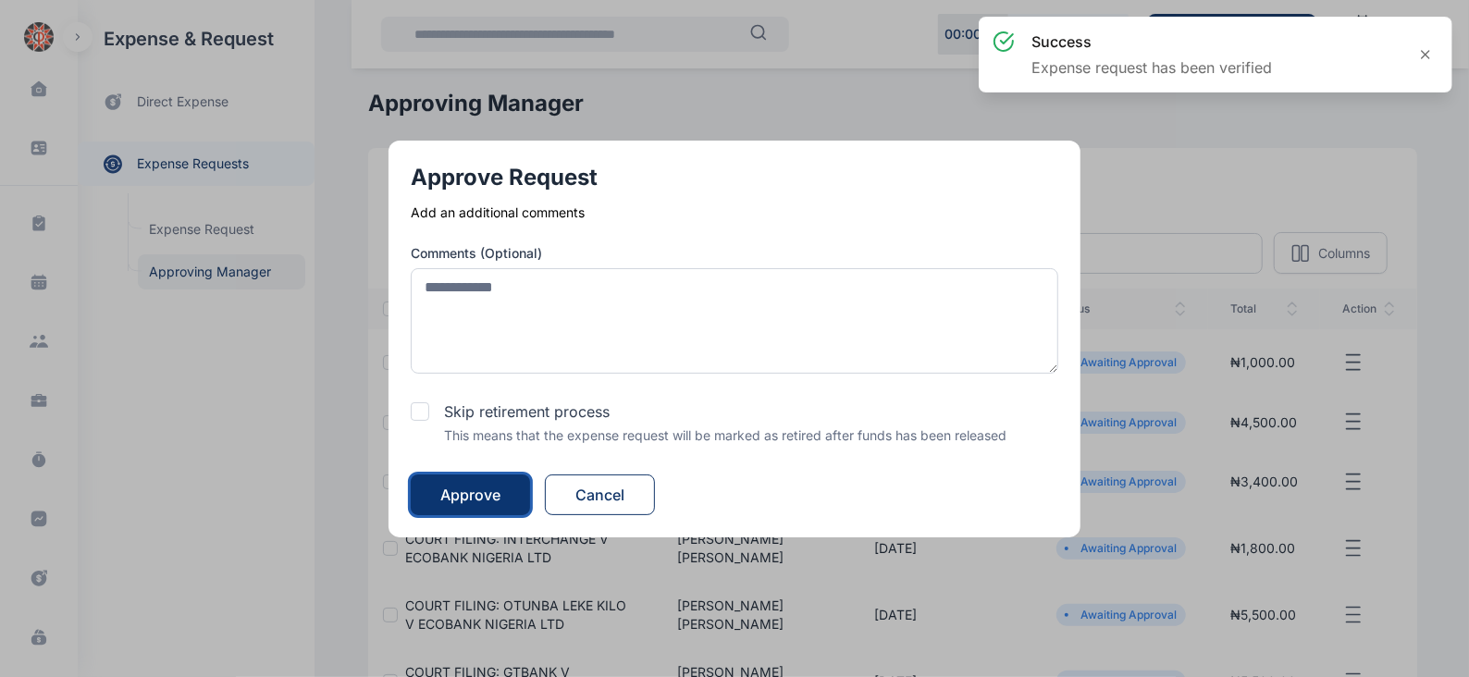
click at [467, 493] on div "Approve" at bounding box center [470, 495] width 60 height 22
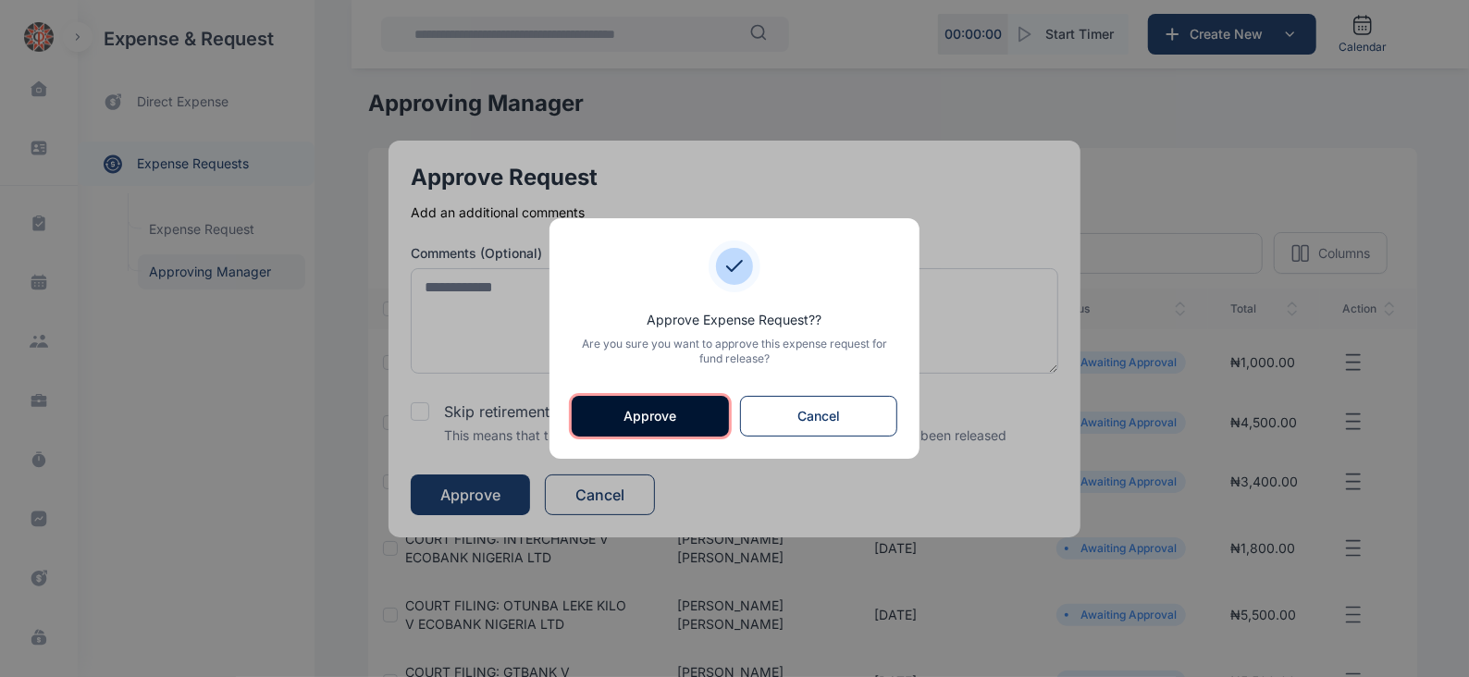
click at [689, 410] on button "Approve" at bounding box center [650, 416] width 157 height 41
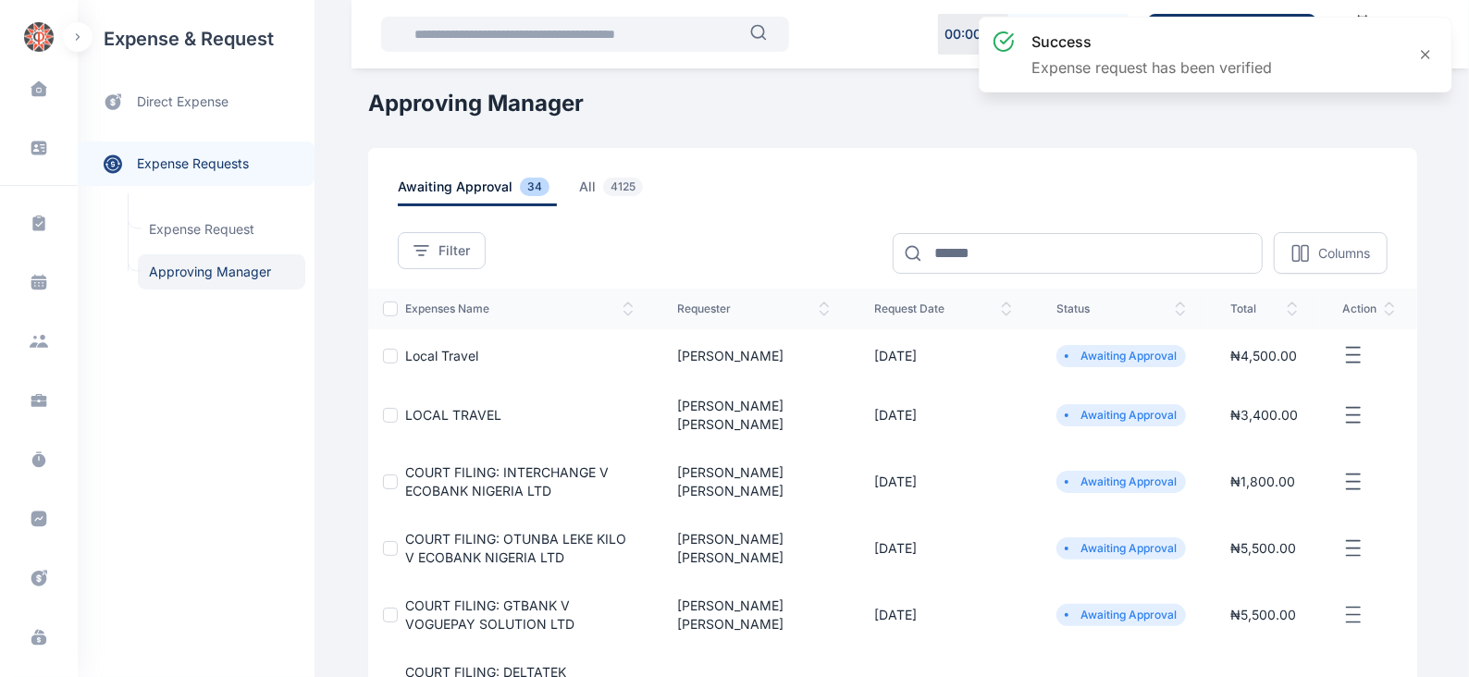
click at [1361, 344] on icon "button" at bounding box center [1353, 355] width 22 height 23
click at [1287, 379] on span "Approve Request" at bounding box center [1260, 376] width 106 height 18
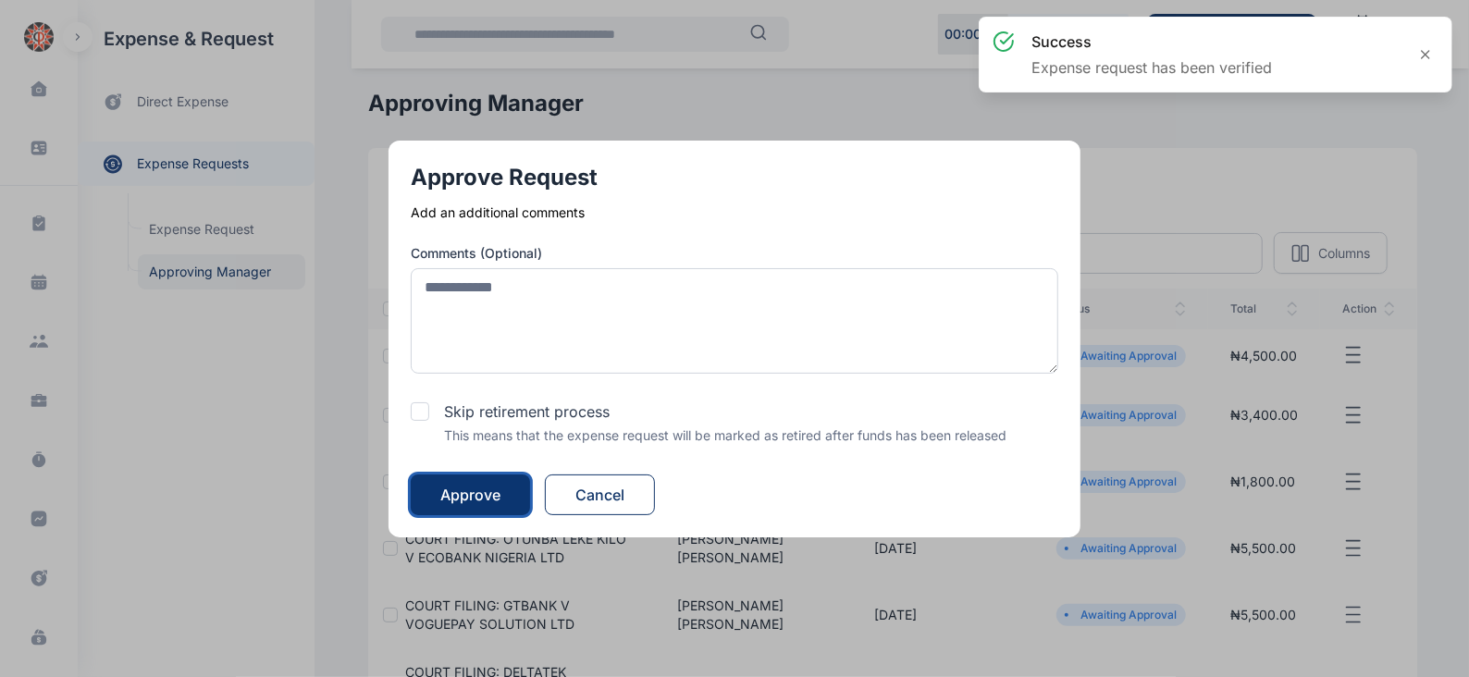
click at [480, 488] on div "Approve" at bounding box center [470, 495] width 60 height 22
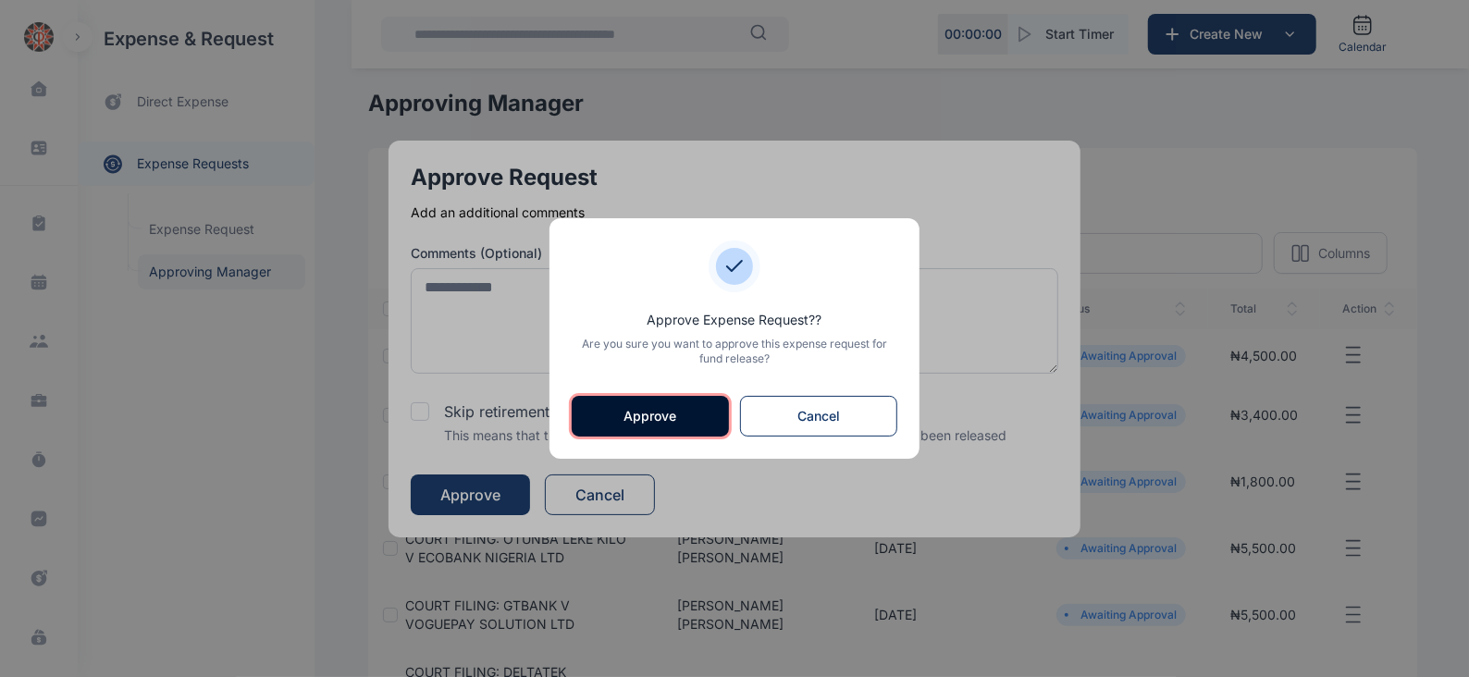
click at [674, 417] on button "Approve" at bounding box center [650, 416] width 157 height 41
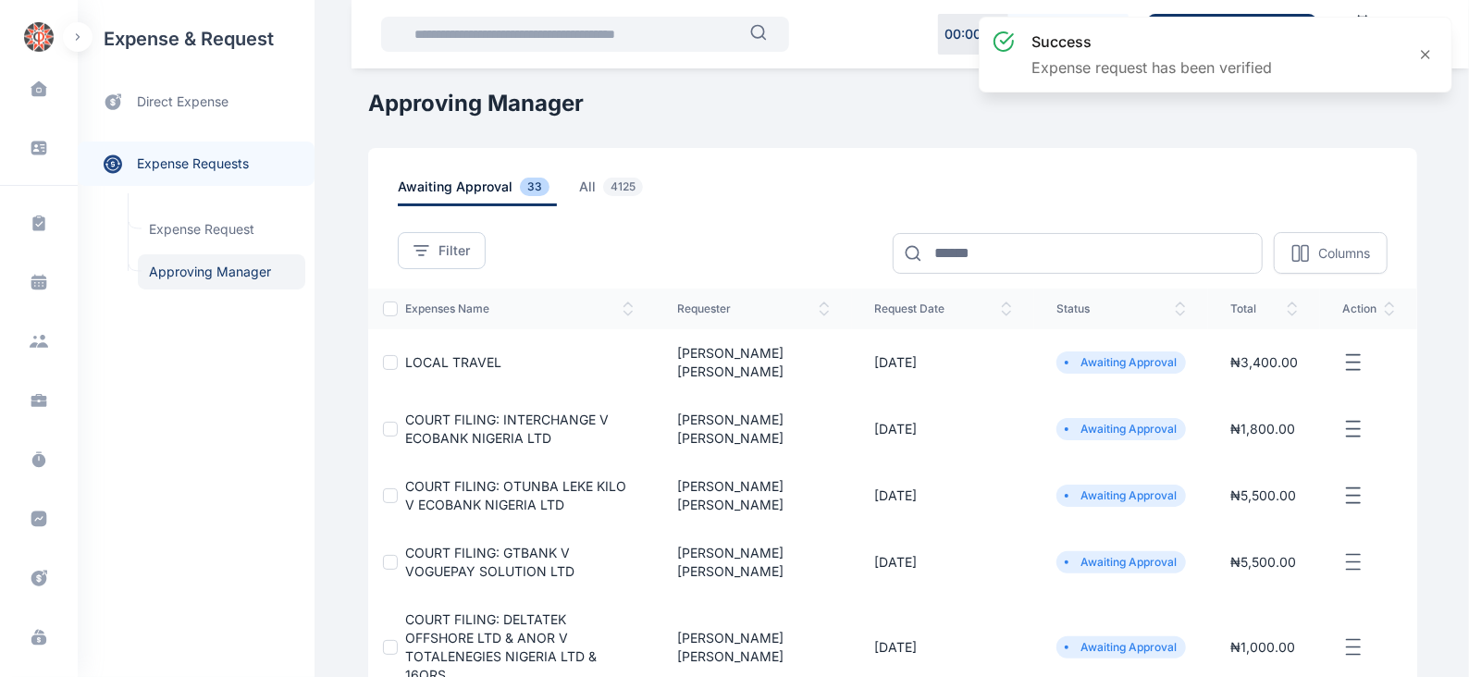
click at [1350, 354] on line "button" at bounding box center [1352, 354] width 13 height 0
click at [1266, 375] on span "Approve Request" at bounding box center [1260, 384] width 106 height 18
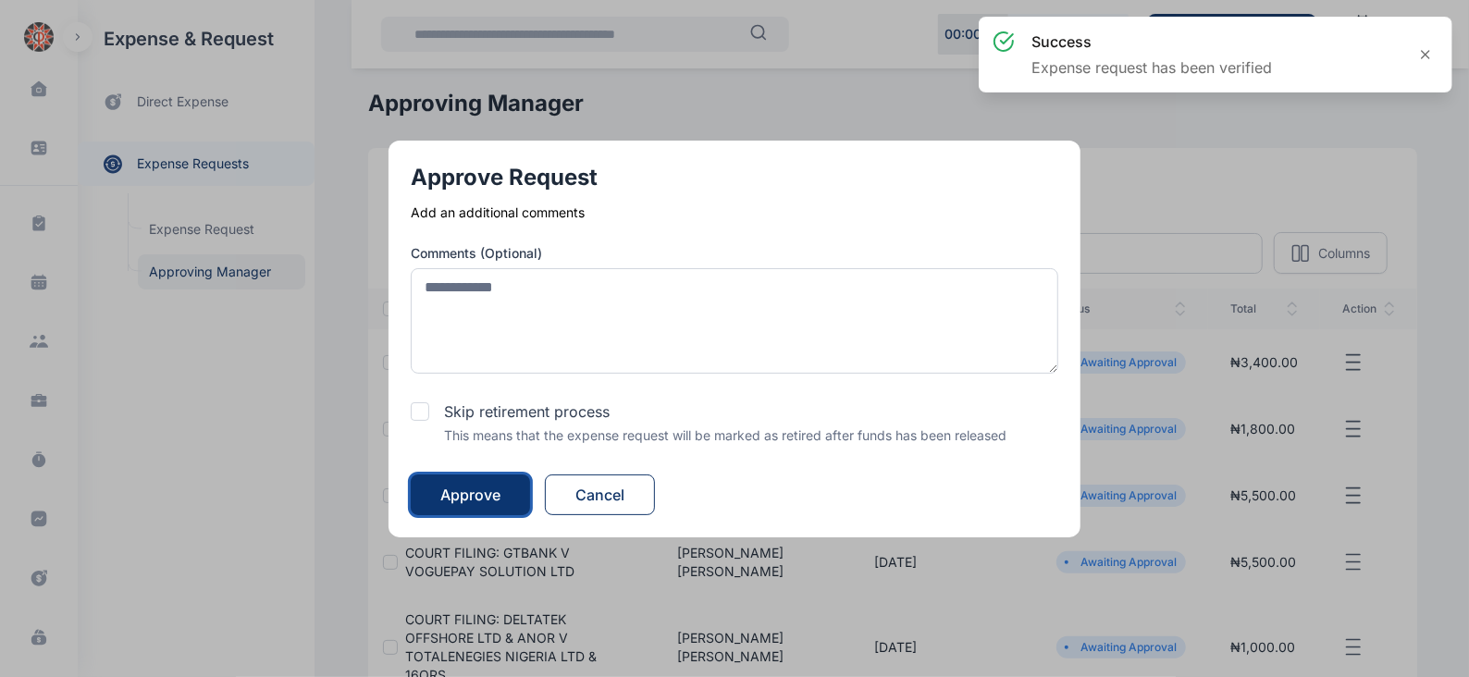
click at [473, 490] on div "Approve" at bounding box center [470, 495] width 60 height 22
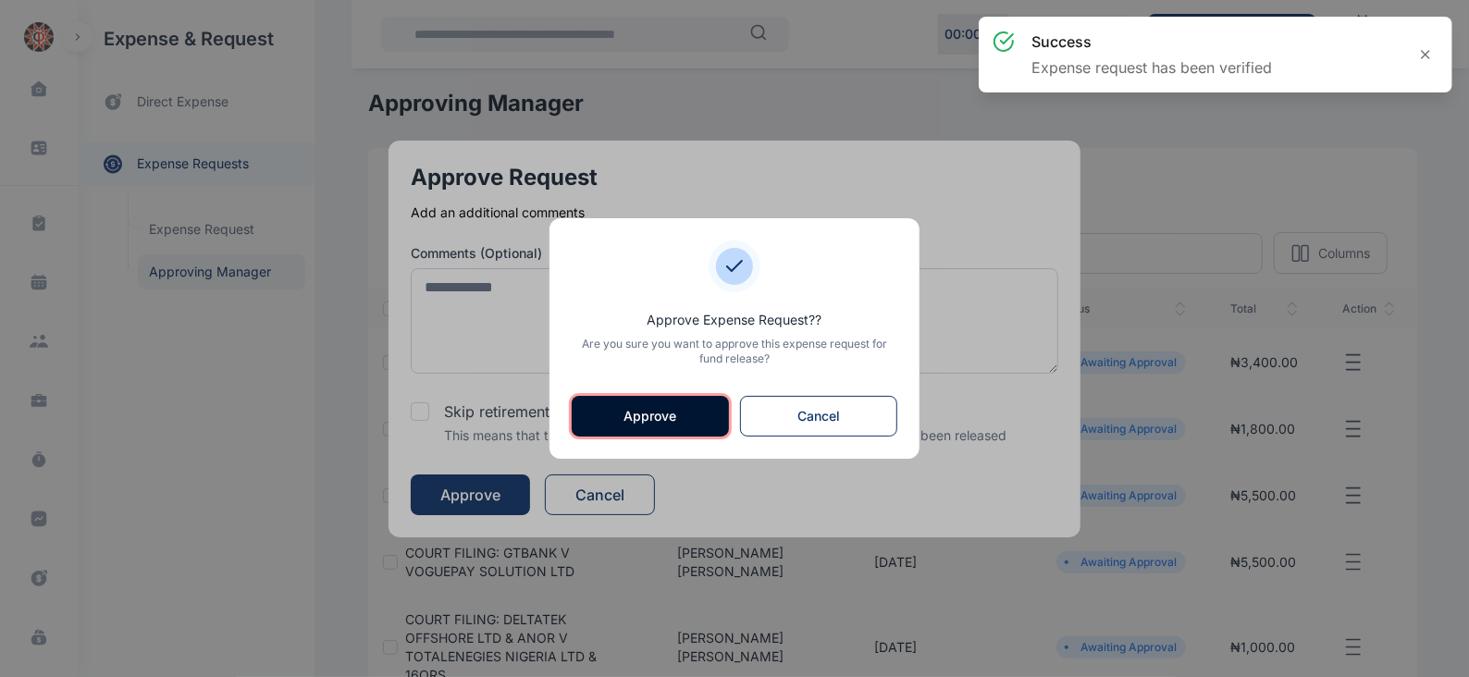
click at [686, 413] on button "Approve" at bounding box center [650, 416] width 157 height 41
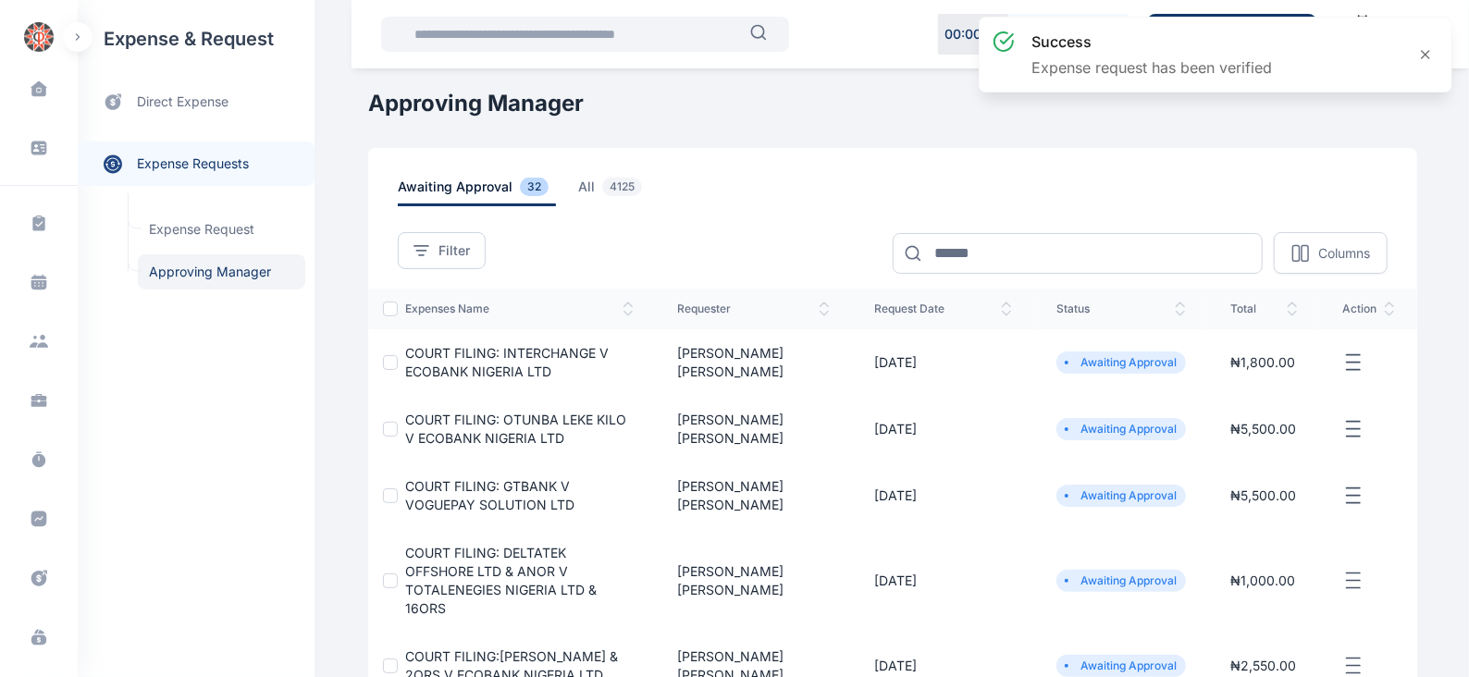
click at [1361, 367] on icon "button" at bounding box center [1353, 362] width 22 height 23
click at [1254, 385] on span "Approve Request" at bounding box center [1260, 384] width 106 height 18
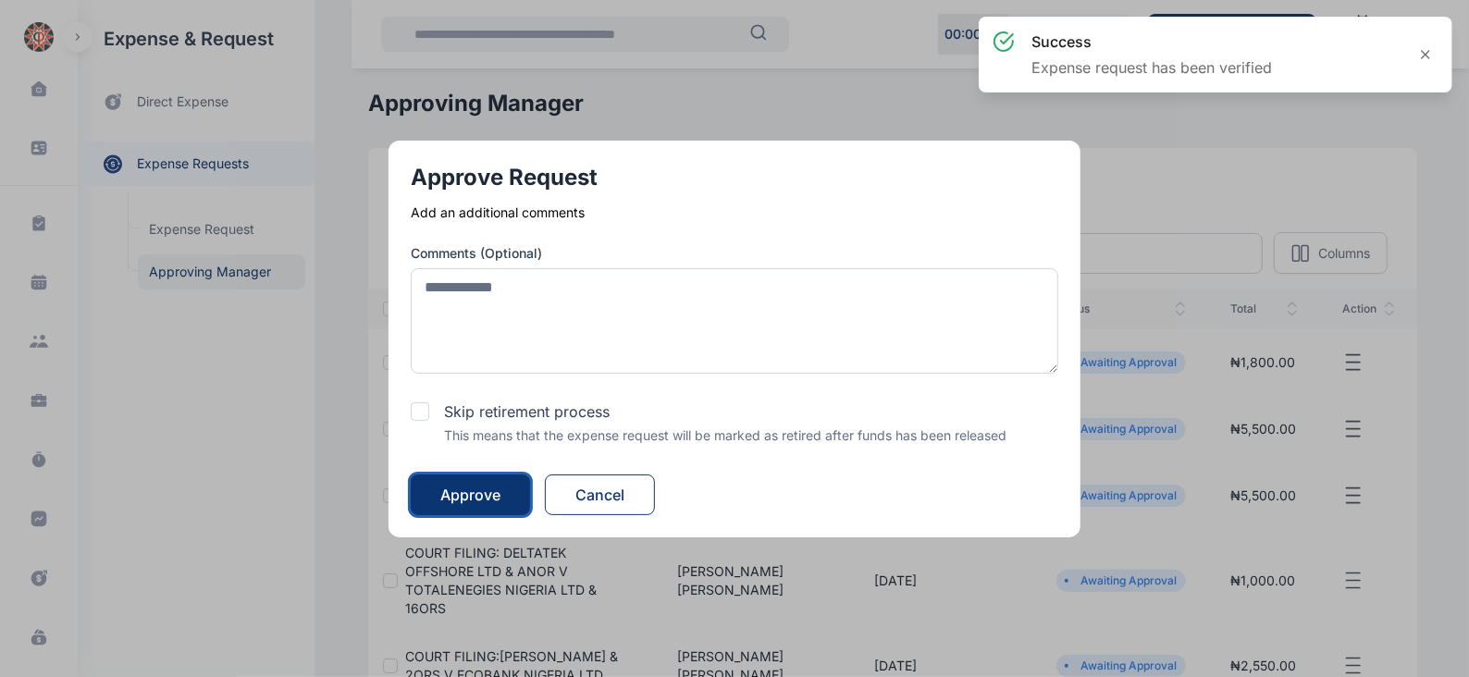
click at [500, 492] on div "Approve" at bounding box center [470, 495] width 60 height 22
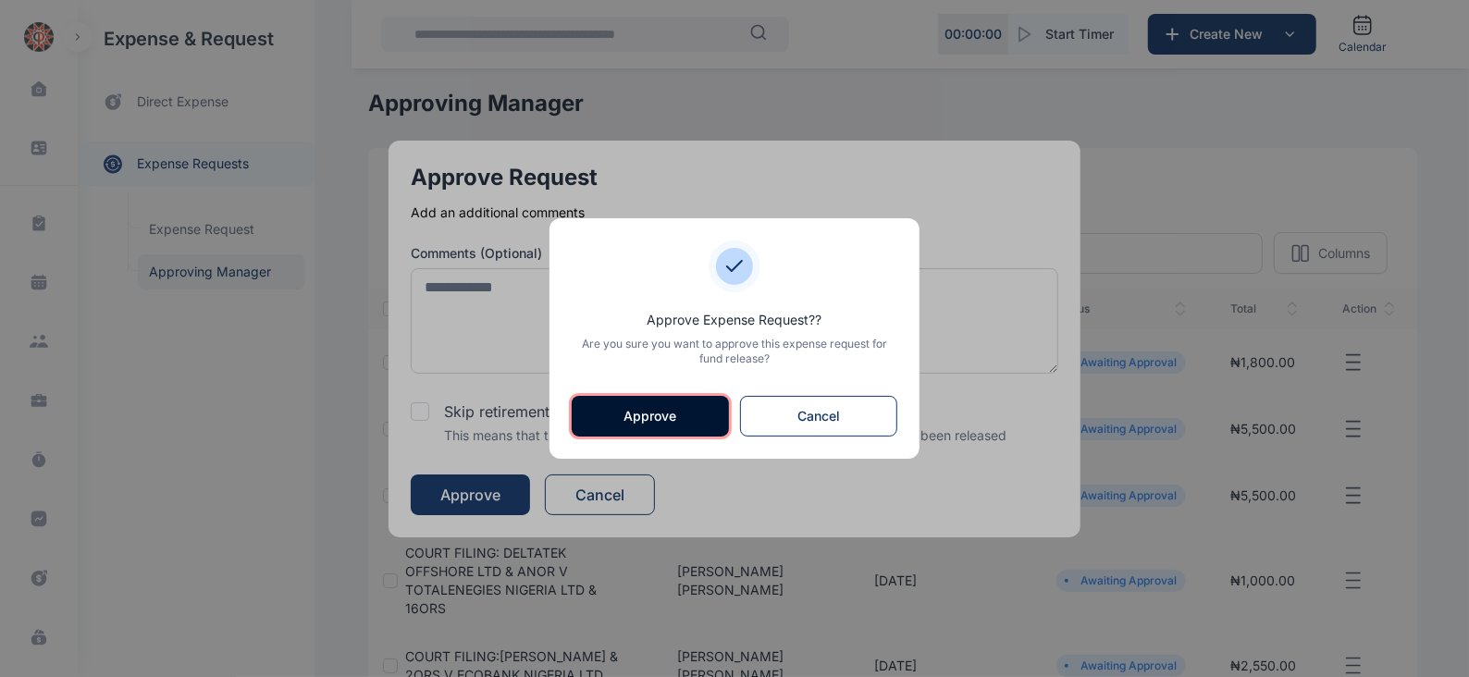
click at [668, 418] on button "Approve" at bounding box center [650, 416] width 157 height 41
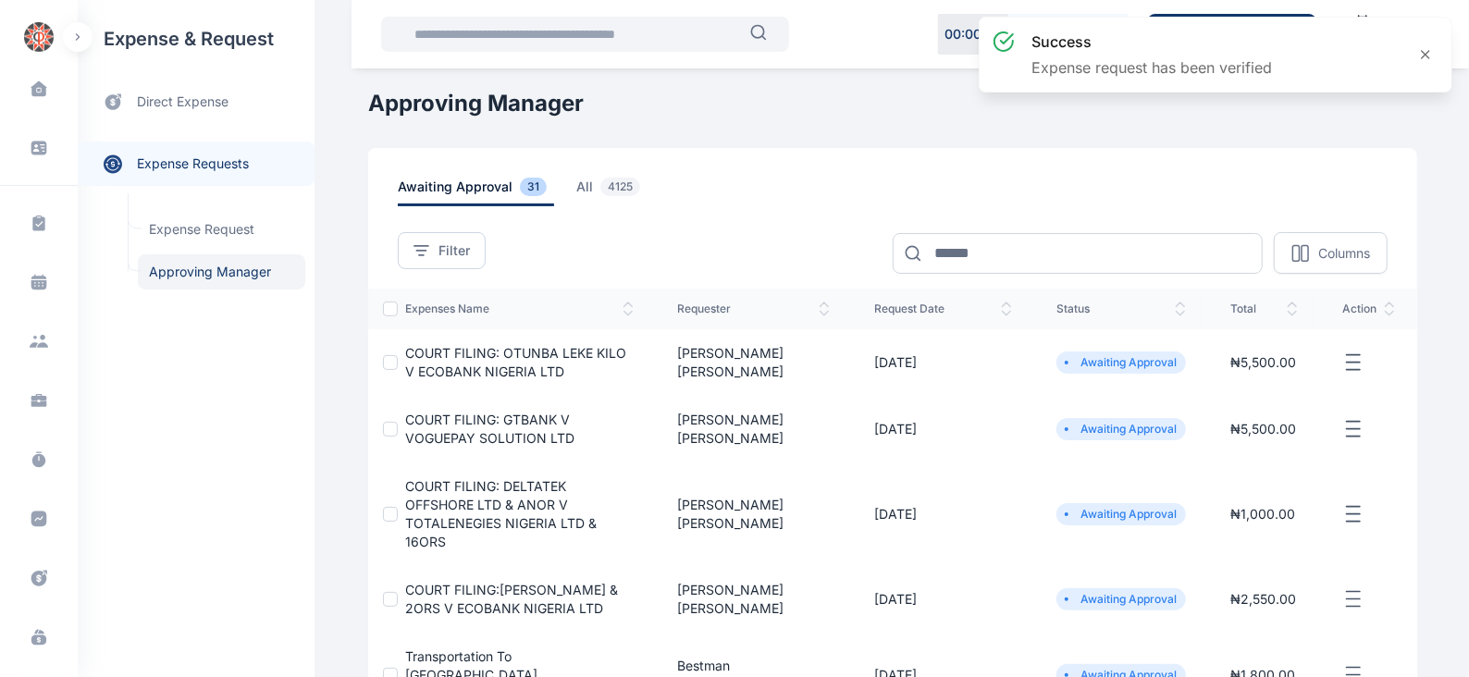
click at [1350, 366] on icon "button" at bounding box center [1353, 362] width 22 height 23
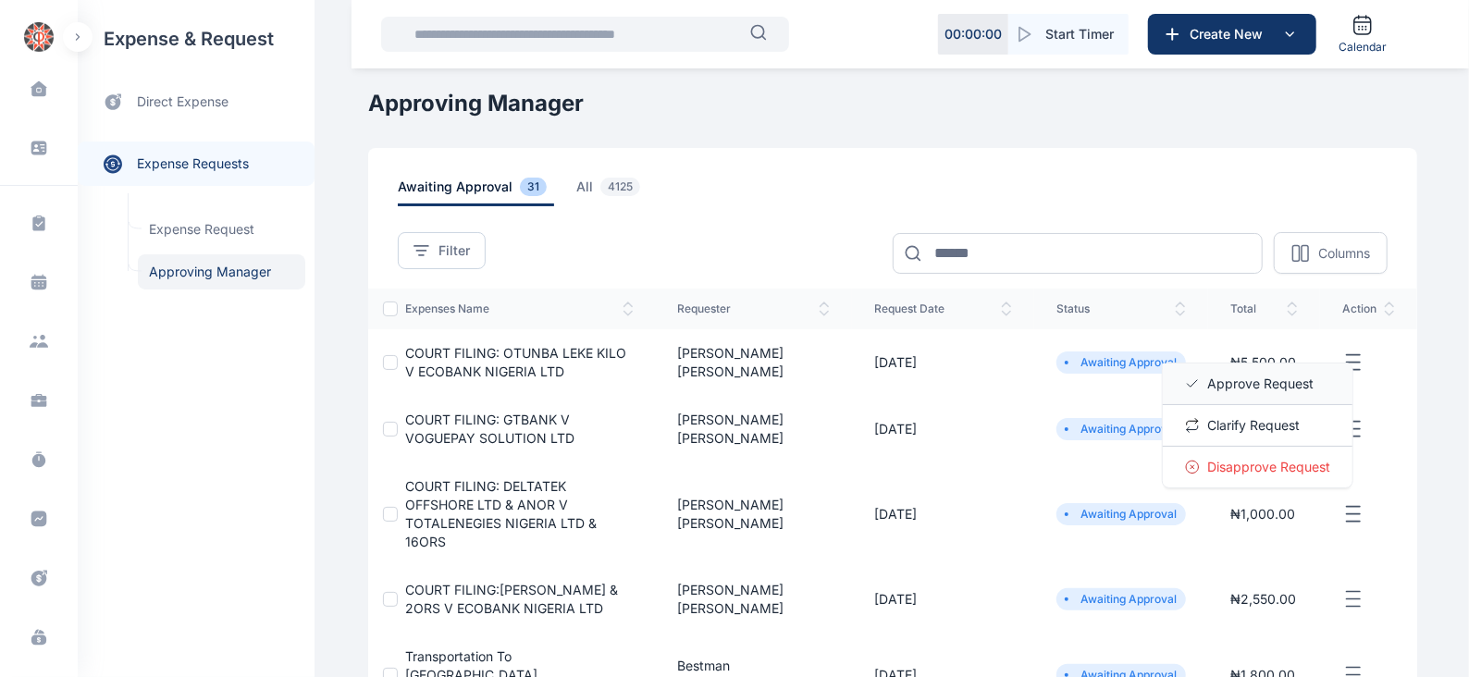
click at [1268, 384] on span "Approve Request" at bounding box center [1260, 384] width 106 height 18
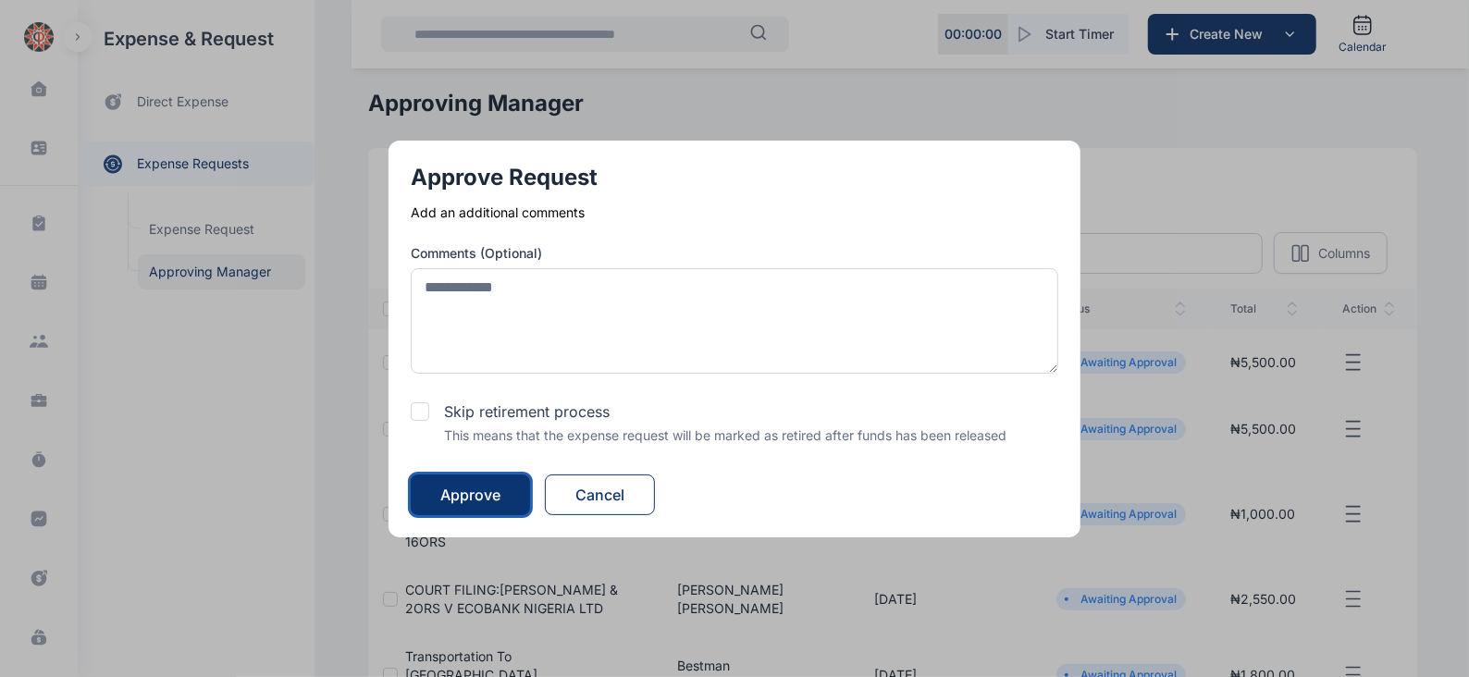
click at [505, 487] on button "Approve" at bounding box center [470, 494] width 119 height 41
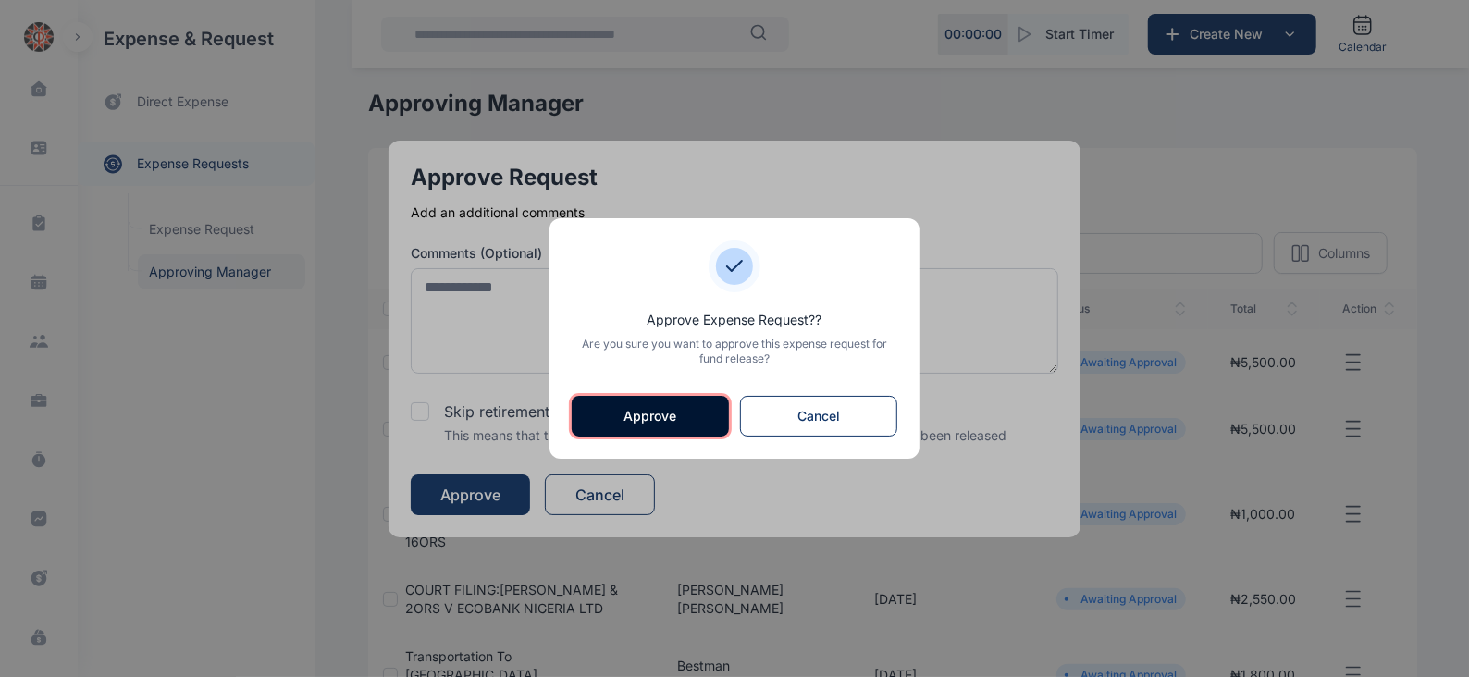
click at [678, 415] on button "Approve" at bounding box center [650, 416] width 157 height 41
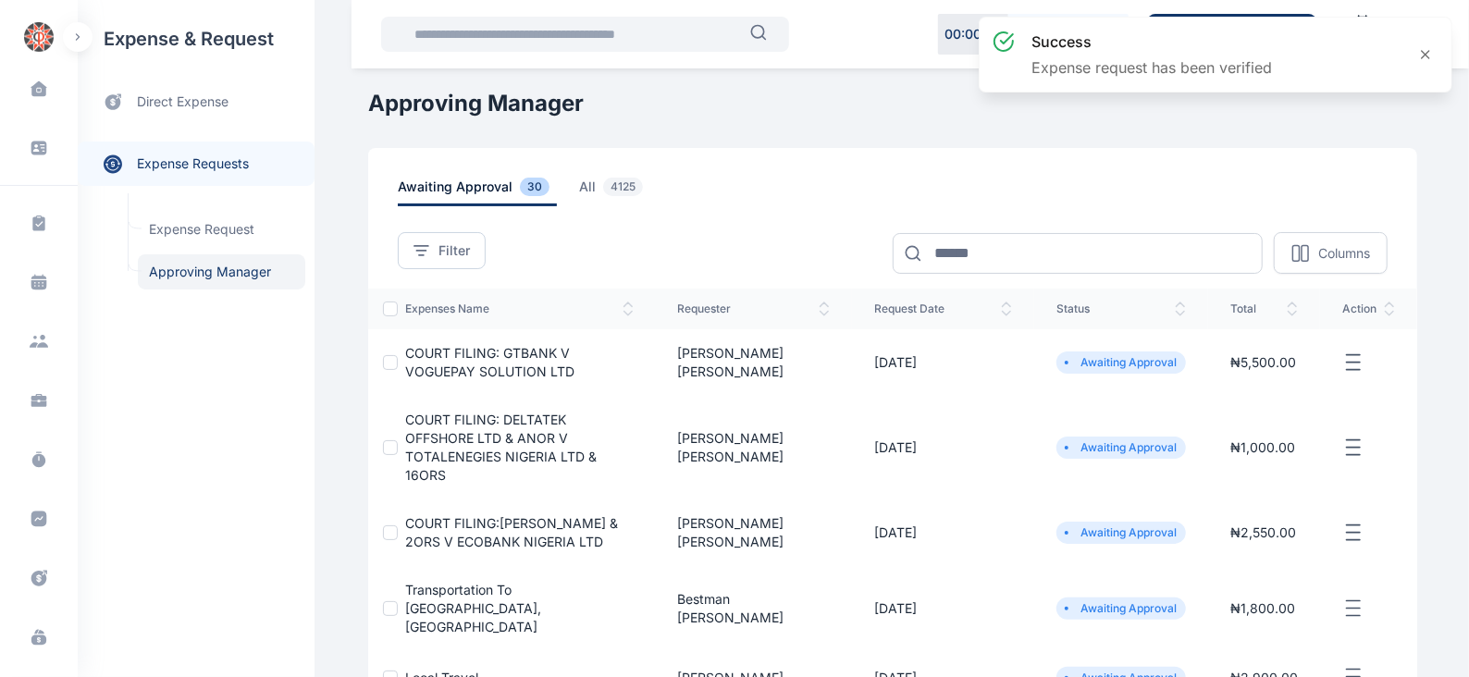
click at [1354, 357] on icon "button" at bounding box center [1353, 362] width 22 height 23
click at [1272, 381] on span "Approve Request" at bounding box center [1260, 384] width 106 height 18
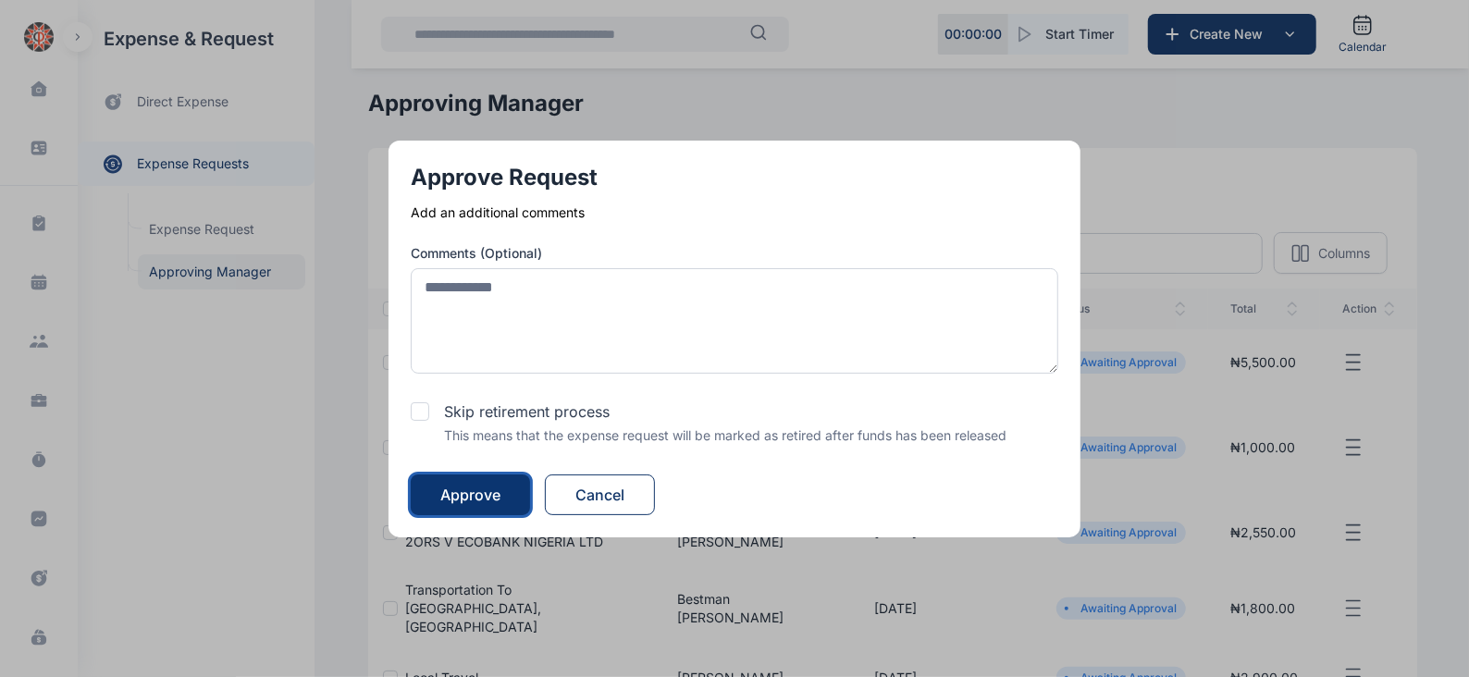
click at [460, 496] on div "Approve" at bounding box center [470, 495] width 60 height 22
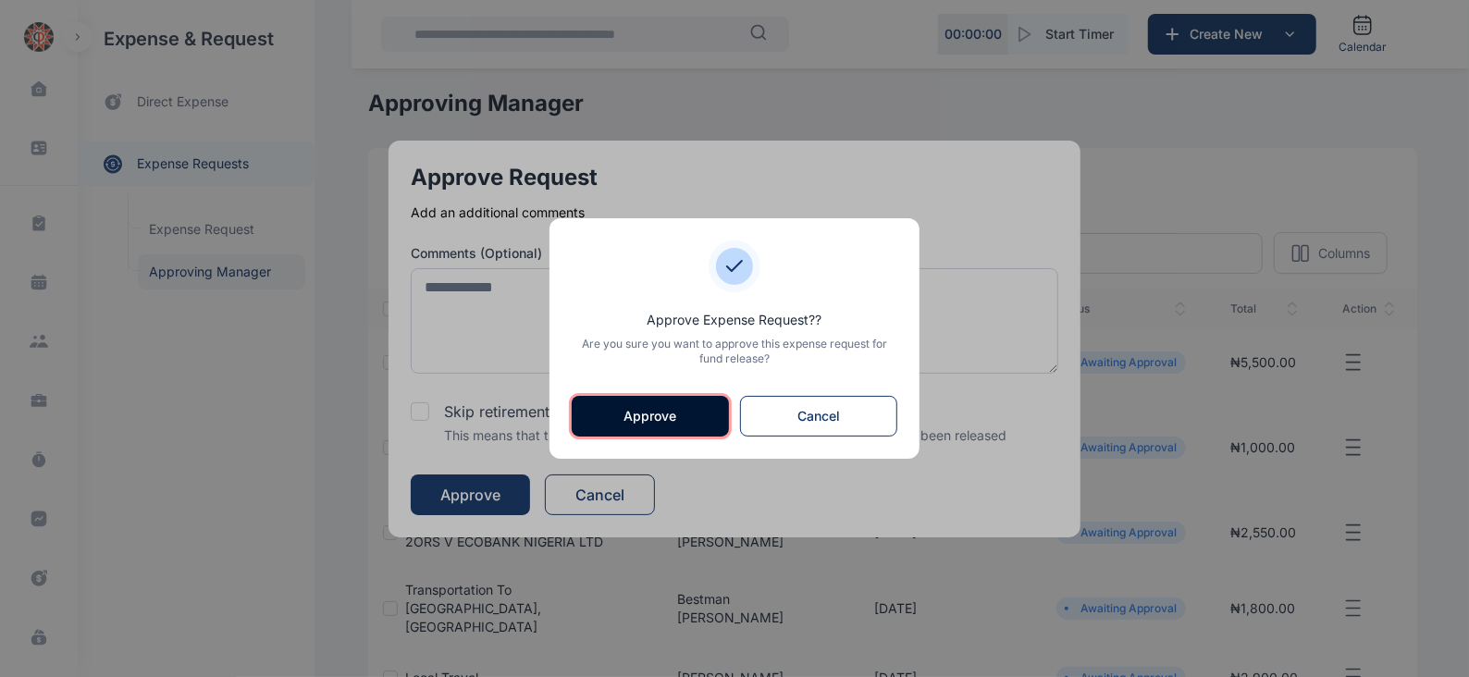
click at [661, 417] on button "Approve" at bounding box center [650, 416] width 157 height 41
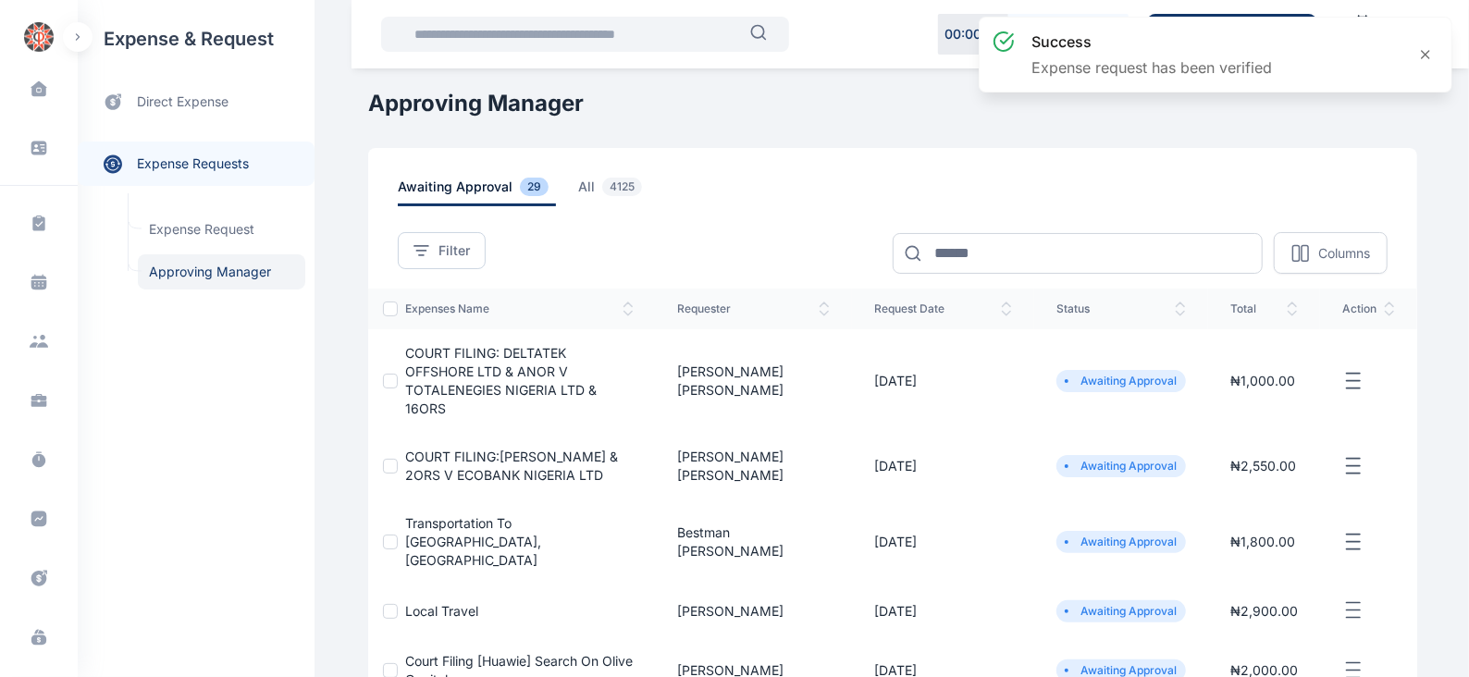
click at [1354, 373] on line "button" at bounding box center [1352, 373] width 13 height 0
click at [1285, 397] on span "Approve Request" at bounding box center [1260, 402] width 106 height 18
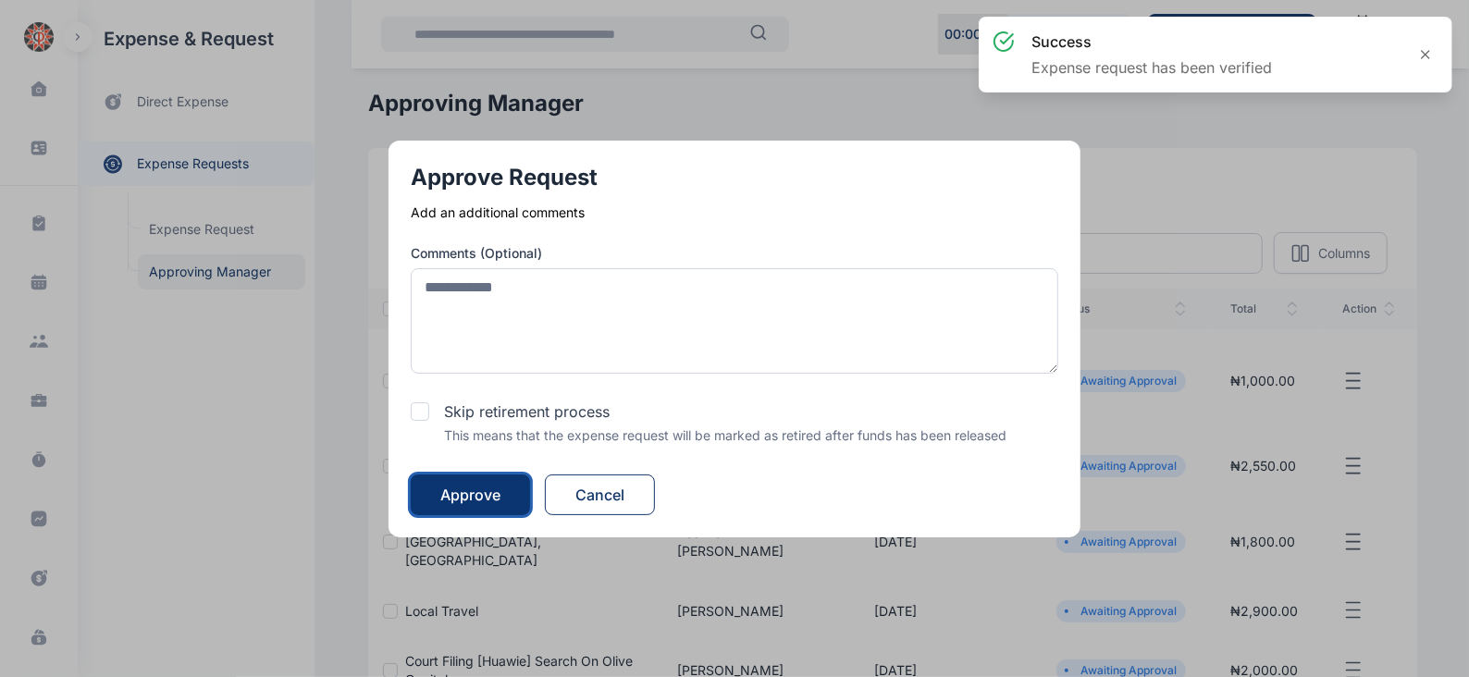
click at [462, 487] on div "Approve" at bounding box center [470, 495] width 60 height 22
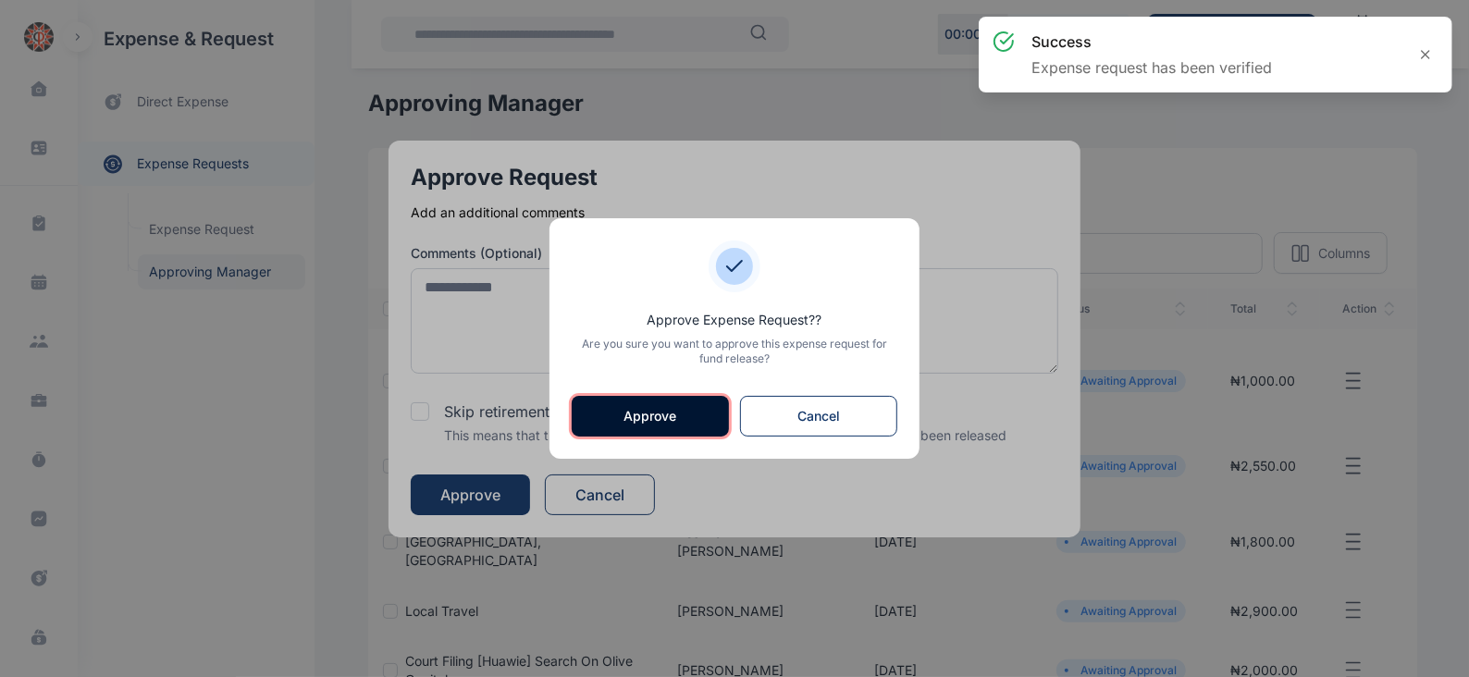
click at [626, 409] on button "Approve" at bounding box center [650, 416] width 157 height 41
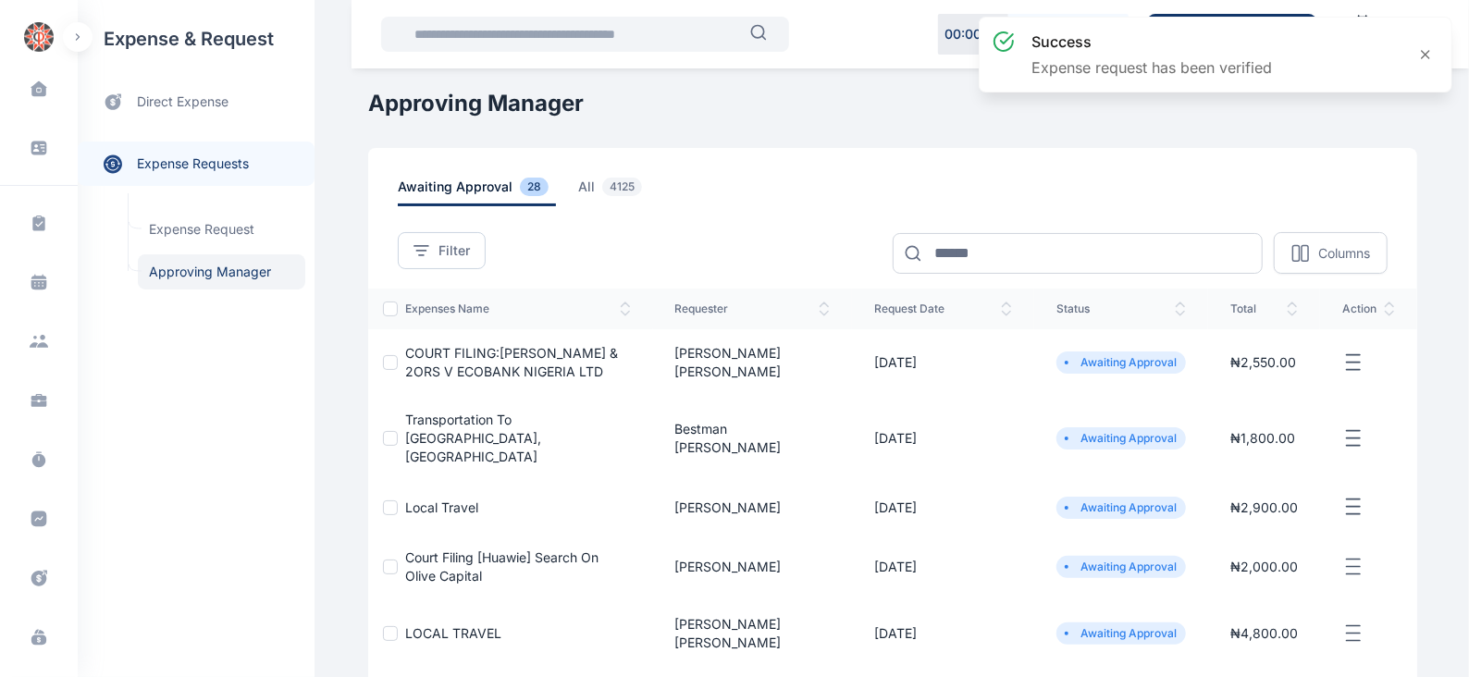
click at [1353, 366] on icon "button" at bounding box center [1353, 362] width 22 height 23
click at [1261, 386] on span "Approve Request" at bounding box center [1260, 384] width 106 height 18
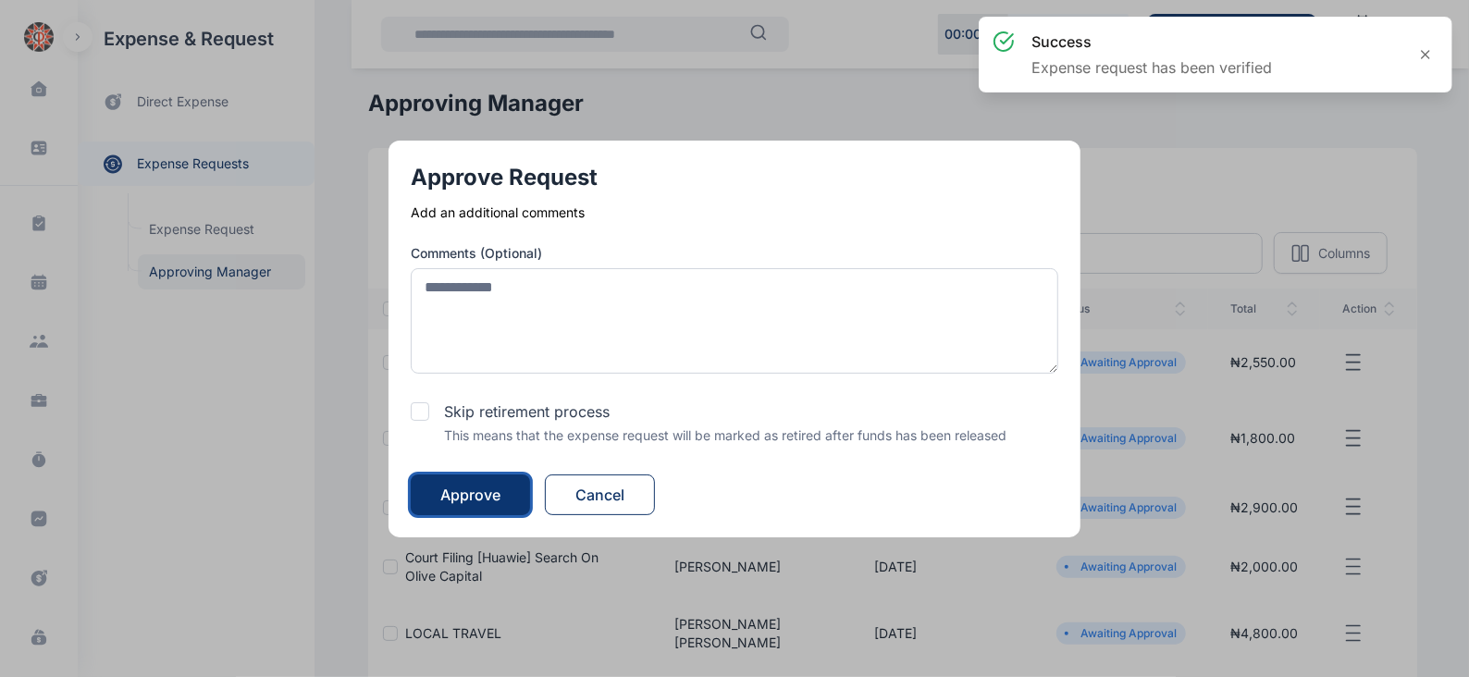
click at [466, 488] on div "Approve" at bounding box center [470, 495] width 60 height 22
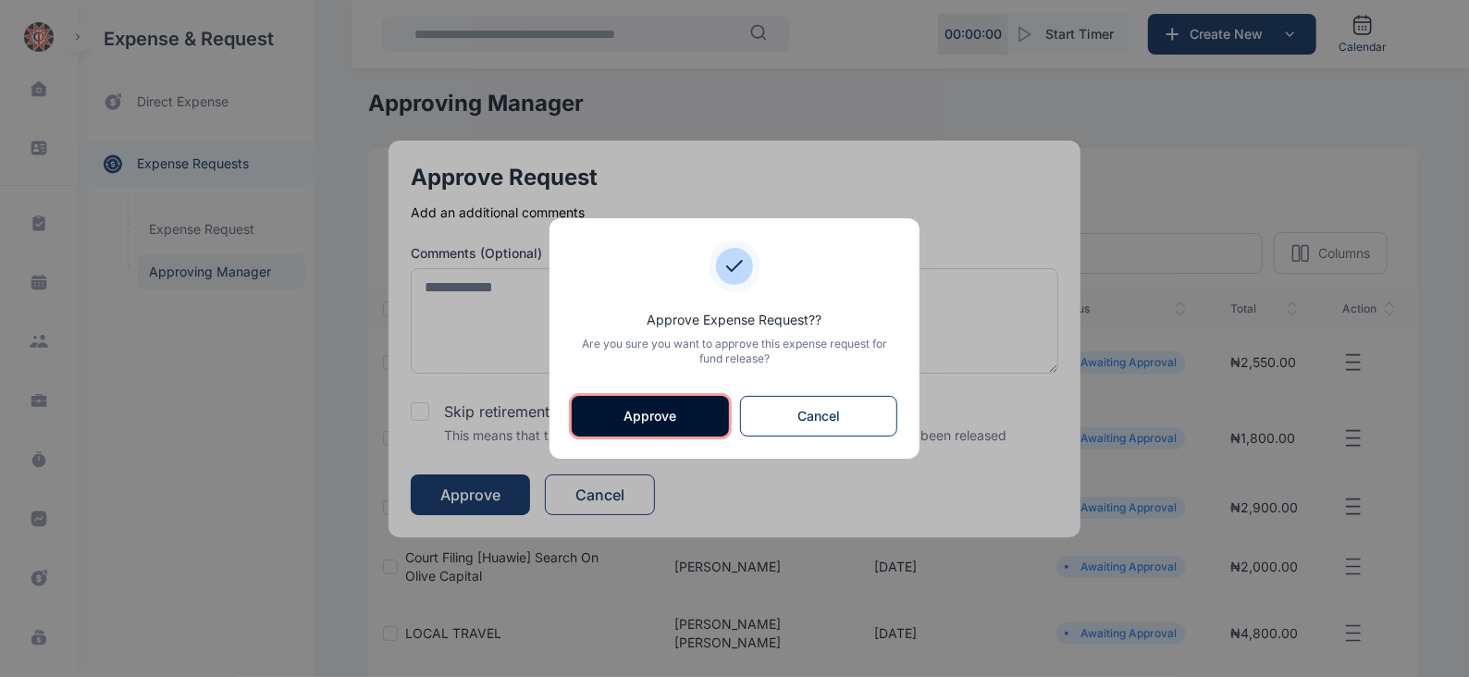
click at [703, 413] on button "Approve" at bounding box center [650, 416] width 157 height 41
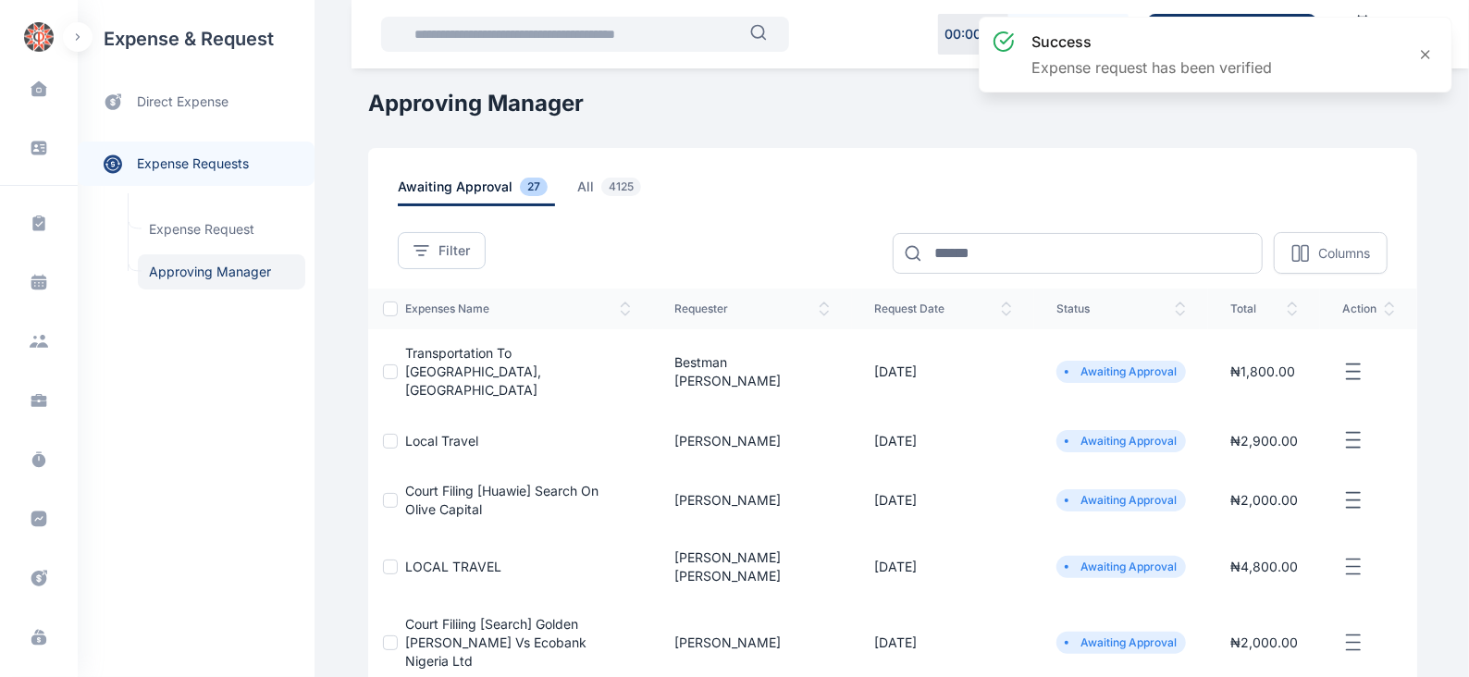
click at [1363, 361] on icon "button" at bounding box center [1353, 372] width 22 height 23
click at [1255, 386] on span "Approve Request" at bounding box center [1260, 393] width 106 height 18
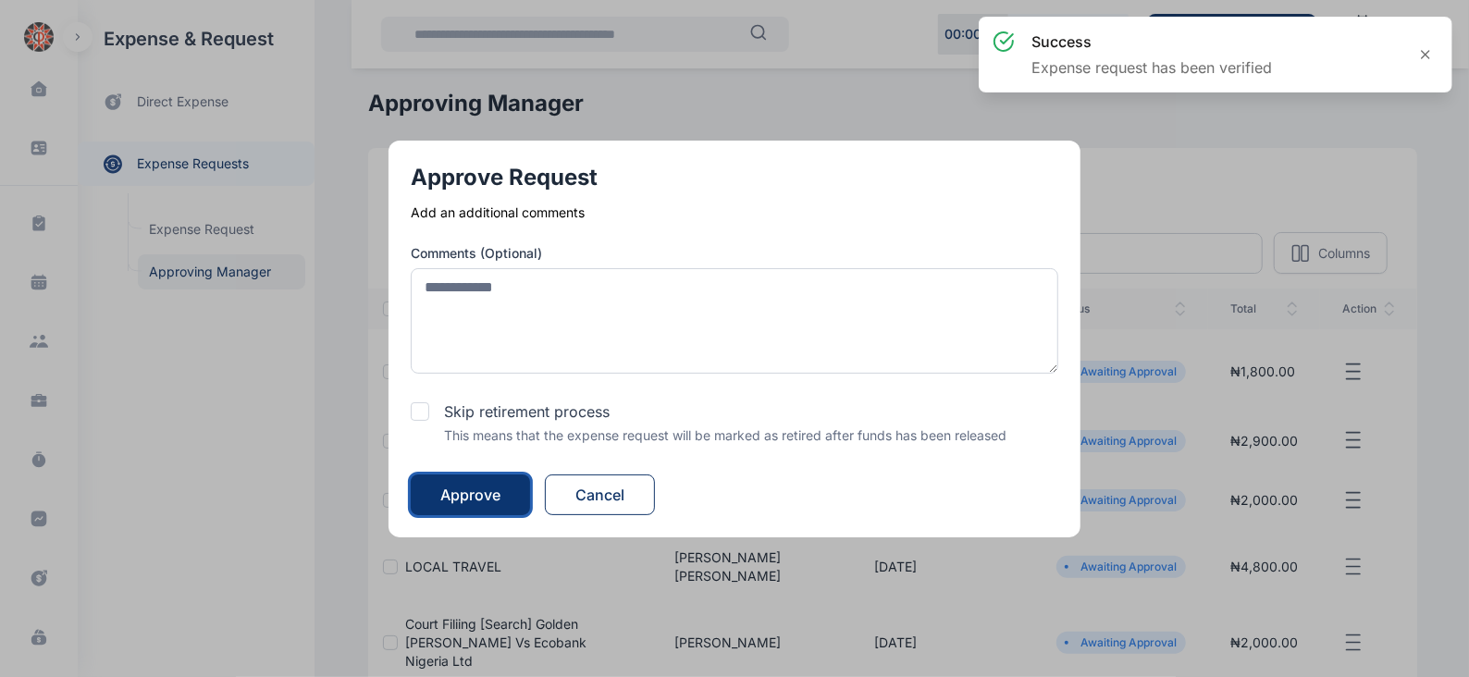
click at [488, 488] on div "Approve" at bounding box center [470, 495] width 60 height 22
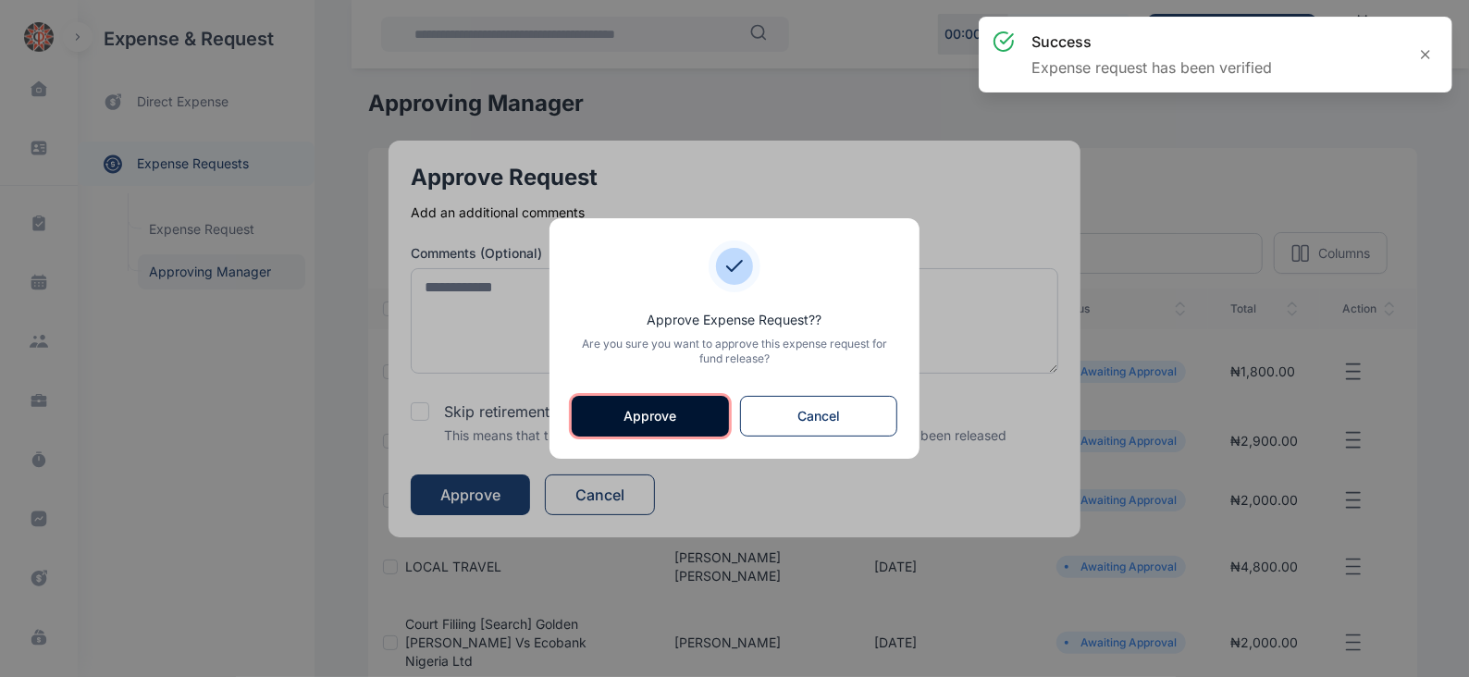
click at [614, 425] on button "Approve" at bounding box center [650, 416] width 157 height 41
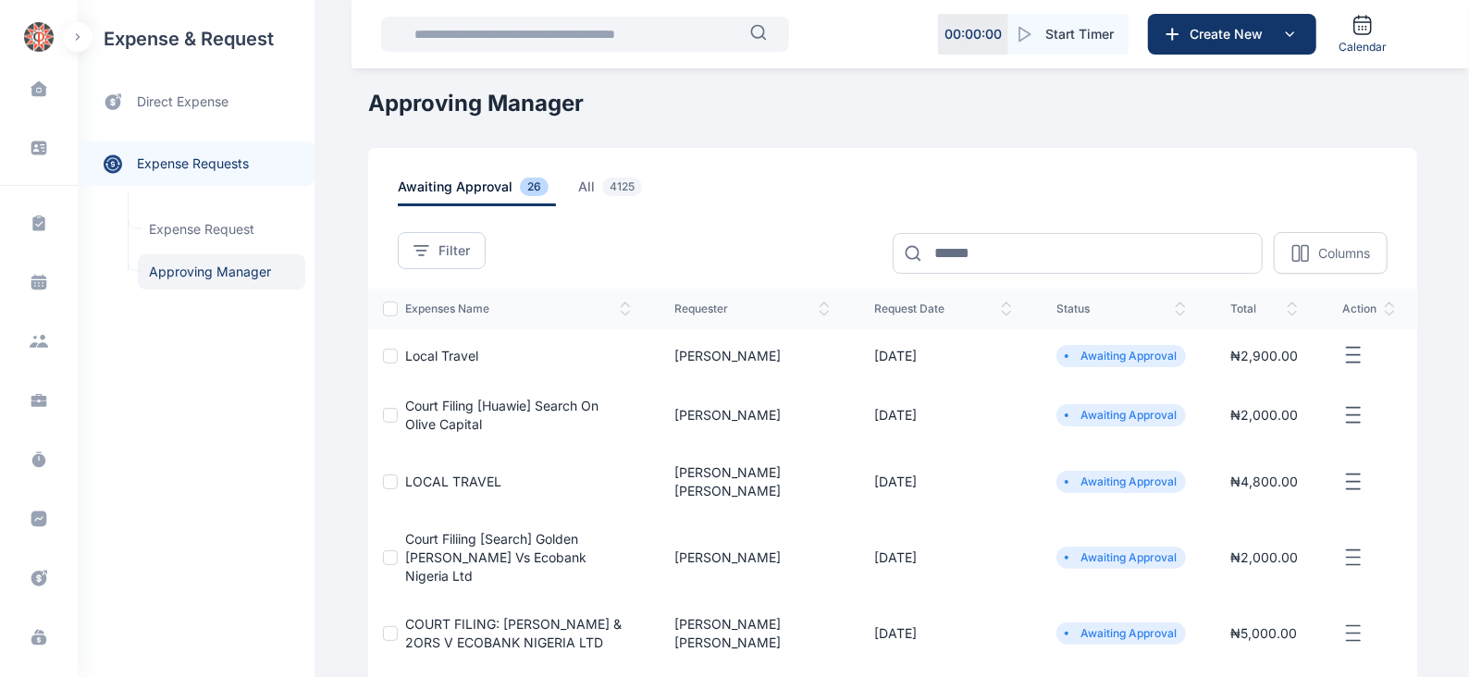
click at [1359, 355] on icon "button" at bounding box center [1353, 355] width 22 height 23
click at [1287, 373] on span "Approve Request" at bounding box center [1260, 376] width 106 height 18
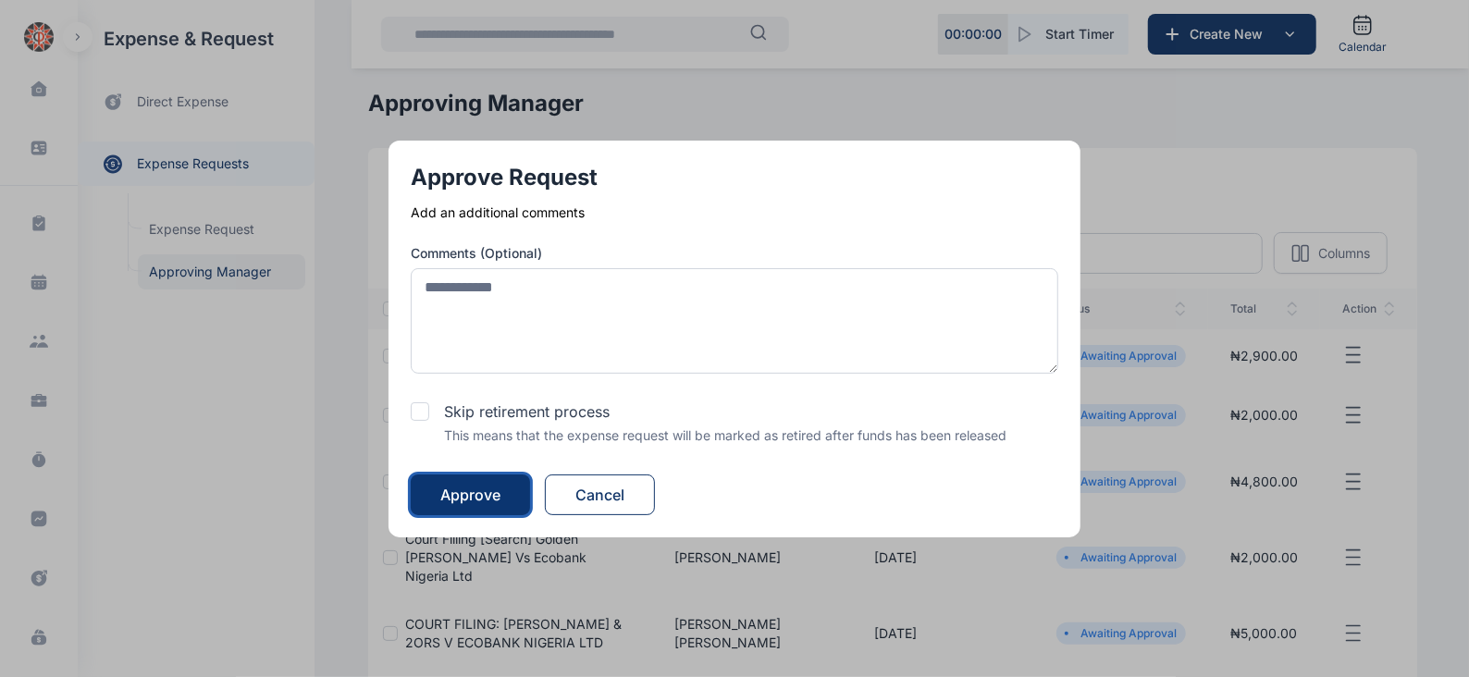
click at [449, 494] on div "Approve" at bounding box center [470, 495] width 60 height 22
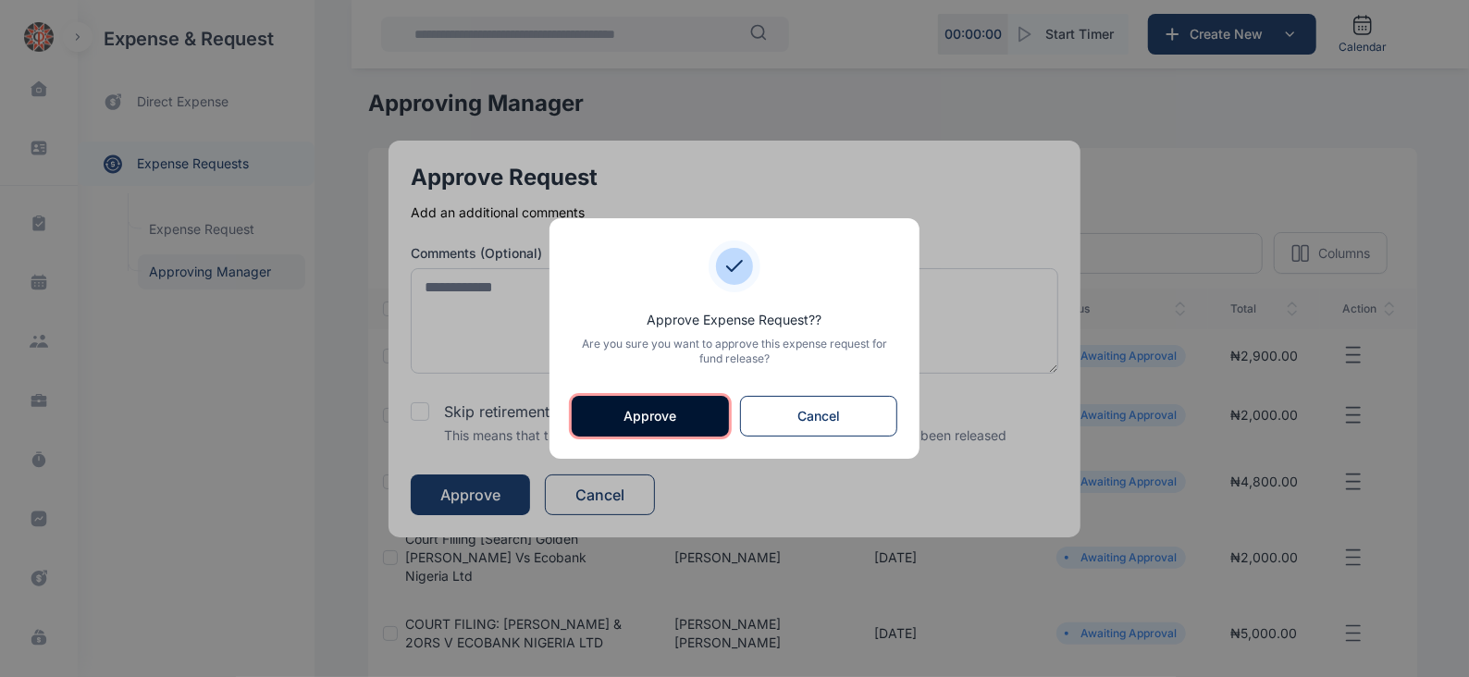
click at [662, 411] on button "Approve" at bounding box center [650, 416] width 157 height 41
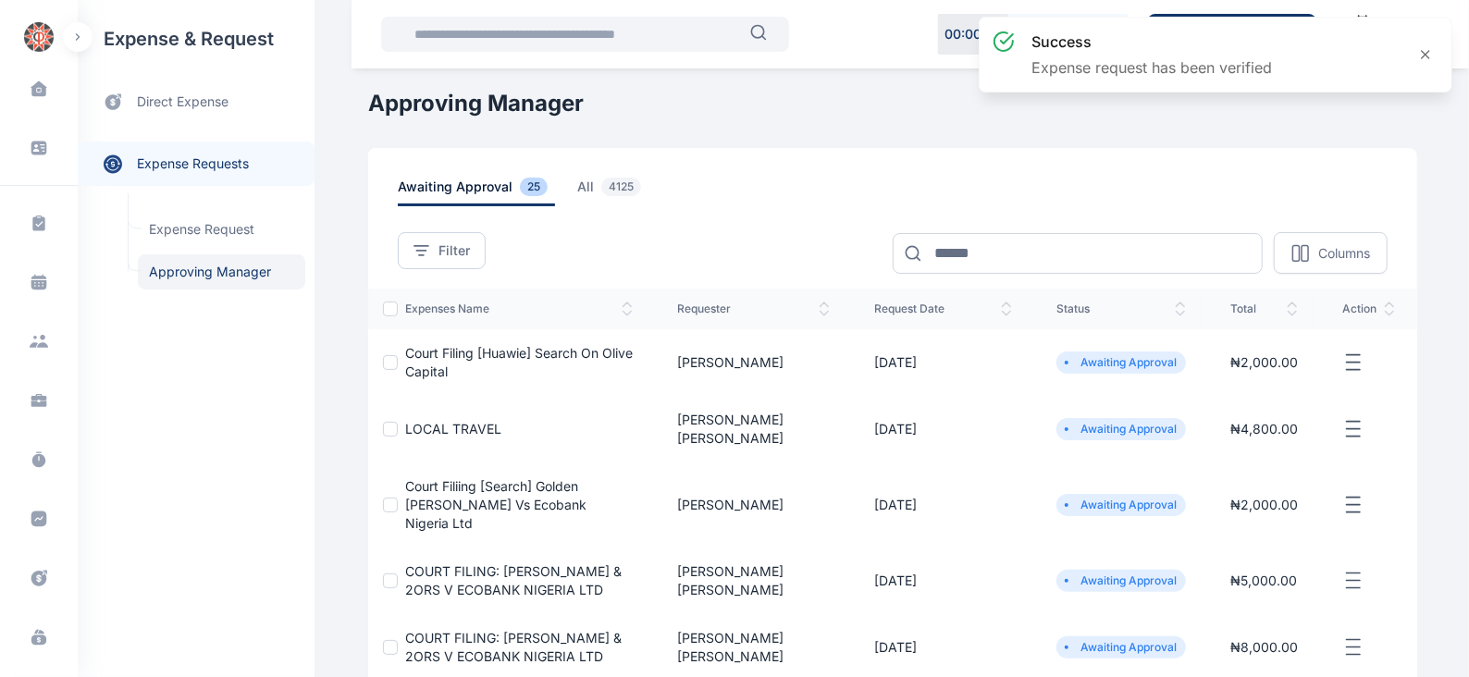
click at [1353, 360] on icon "button" at bounding box center [1353, 362] width 22 height 23
click at [1285, 387] on span "Approve Request" at bounding box center [1260, 384] width 106 height 18
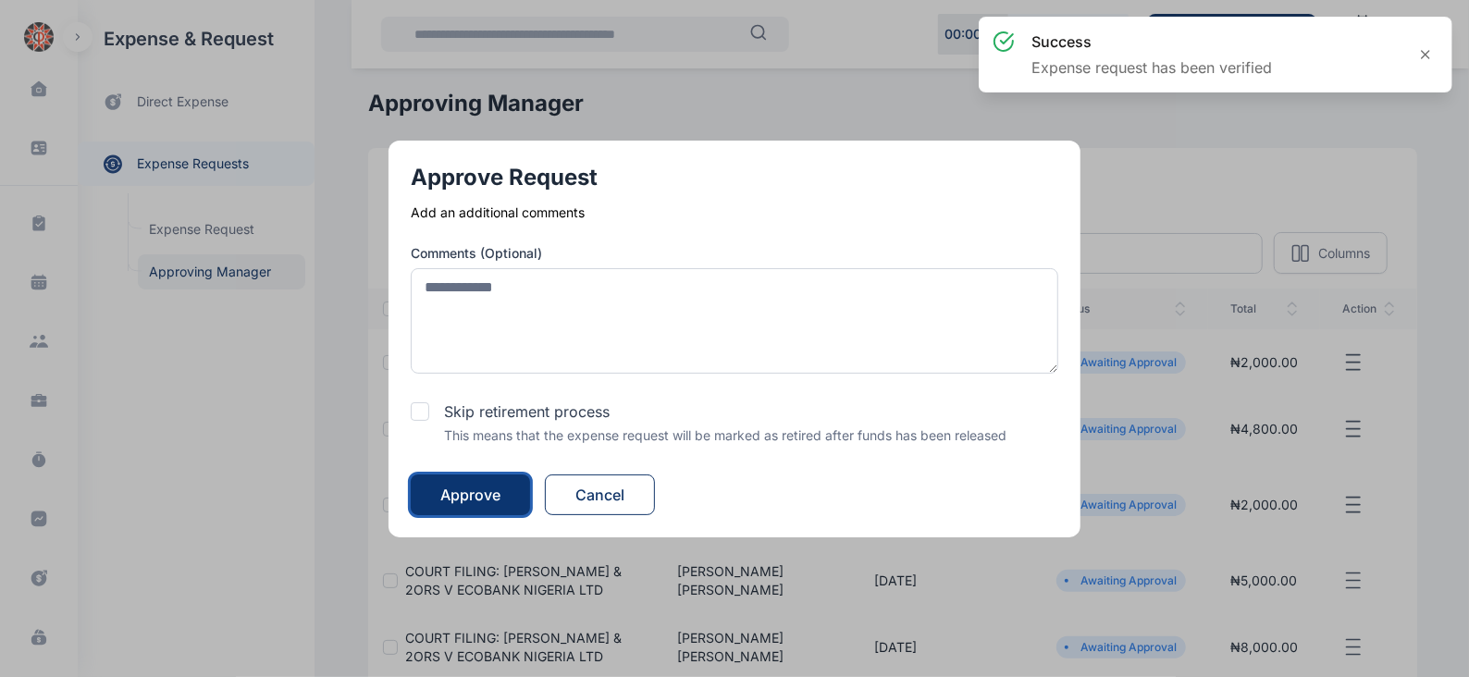
click at [473, 486] on div "Approve" at bounding box center [470, 495] width 60 height 22
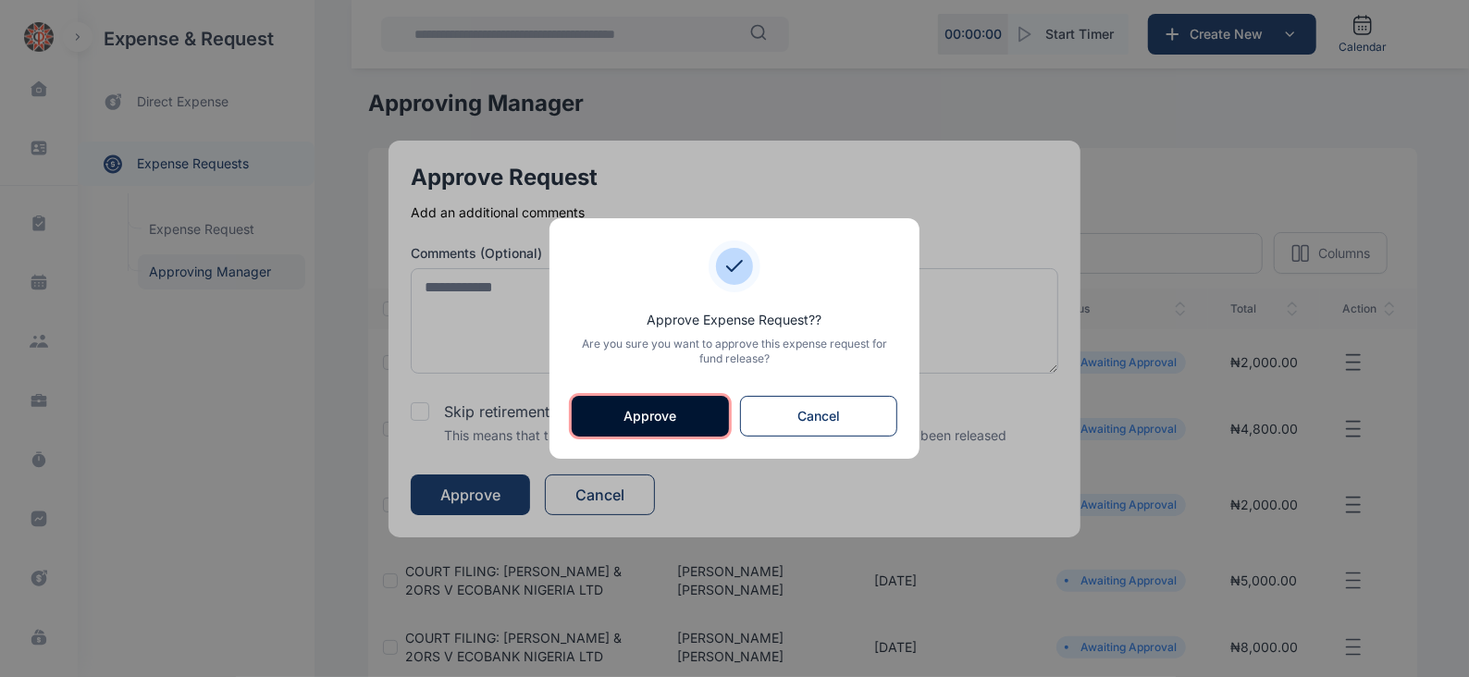
click at [647, 409] on button "Approve" at bounding box center [650, 416] width 157 height 41
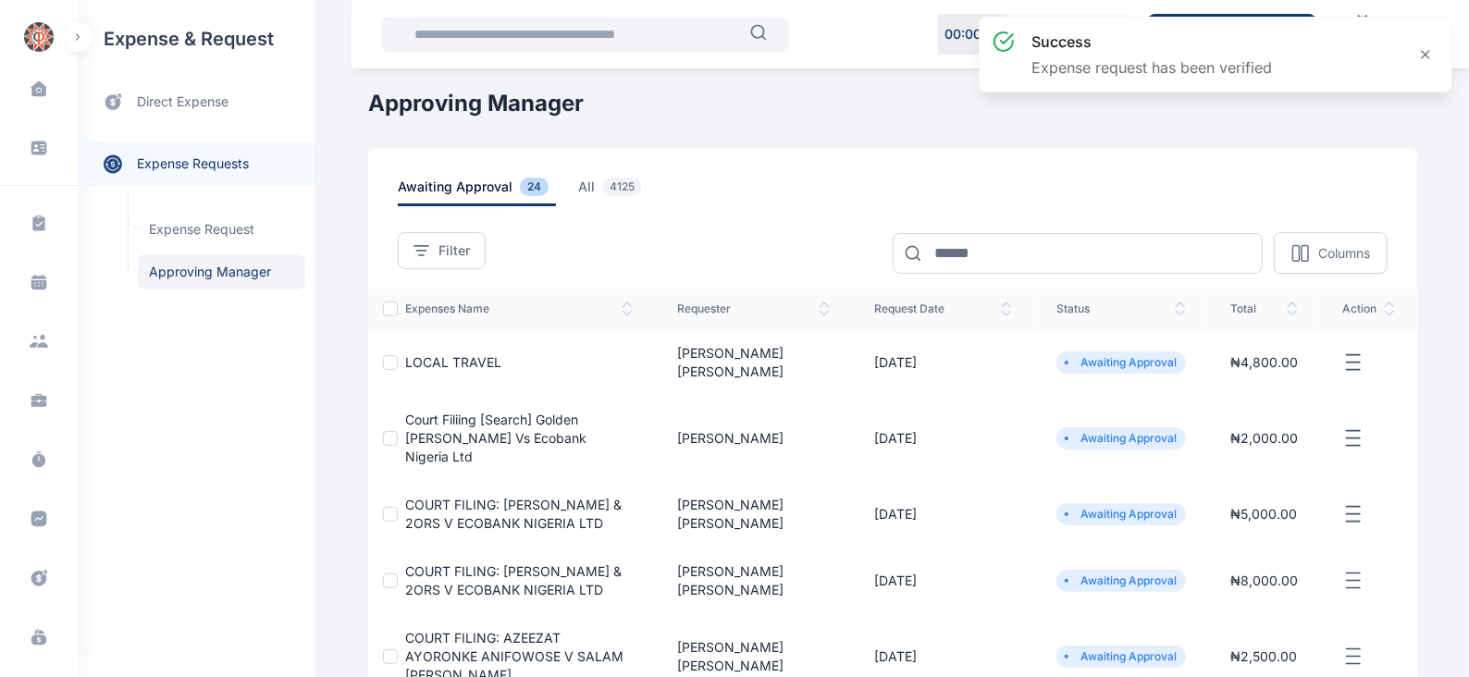
click at [1346, 351] on icon "button" at bounding box center [1353, 362] width 22 height 23
click at [1280, 375] on span "Approve Request" at bounding box center [1260, 384] width 106 height 18
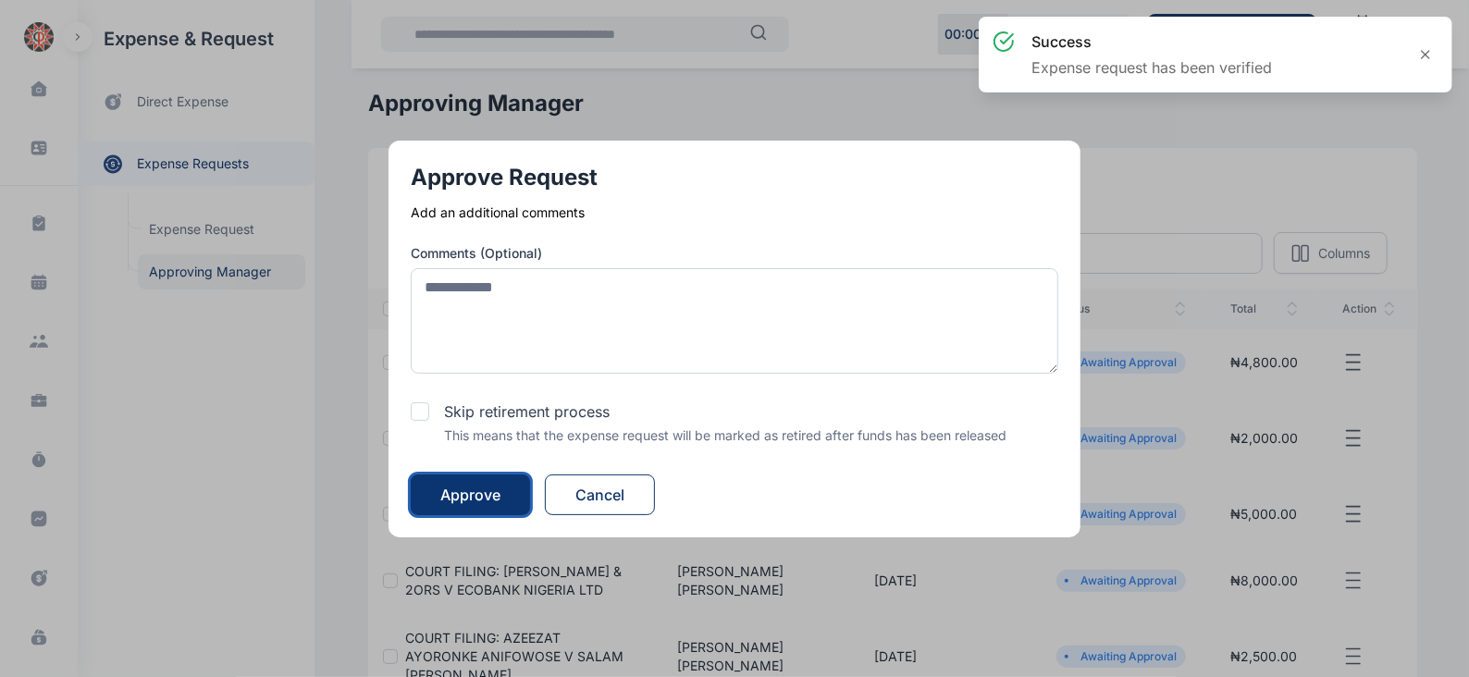
click at [491, 493] on div "Approve" at bounding box center [470, 495] width 60 height 22
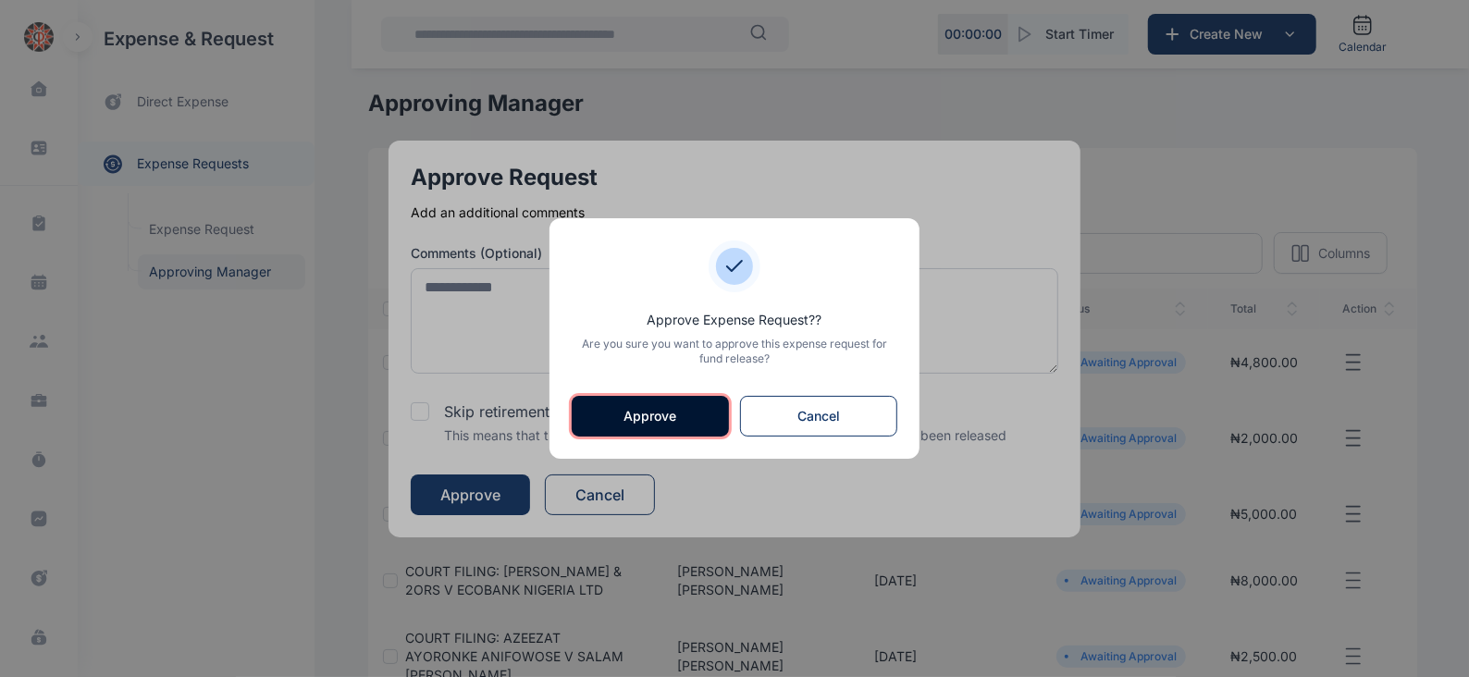
click at [639, 423] on button "Approve" at bounding box center [650, 416] width 157 height 41
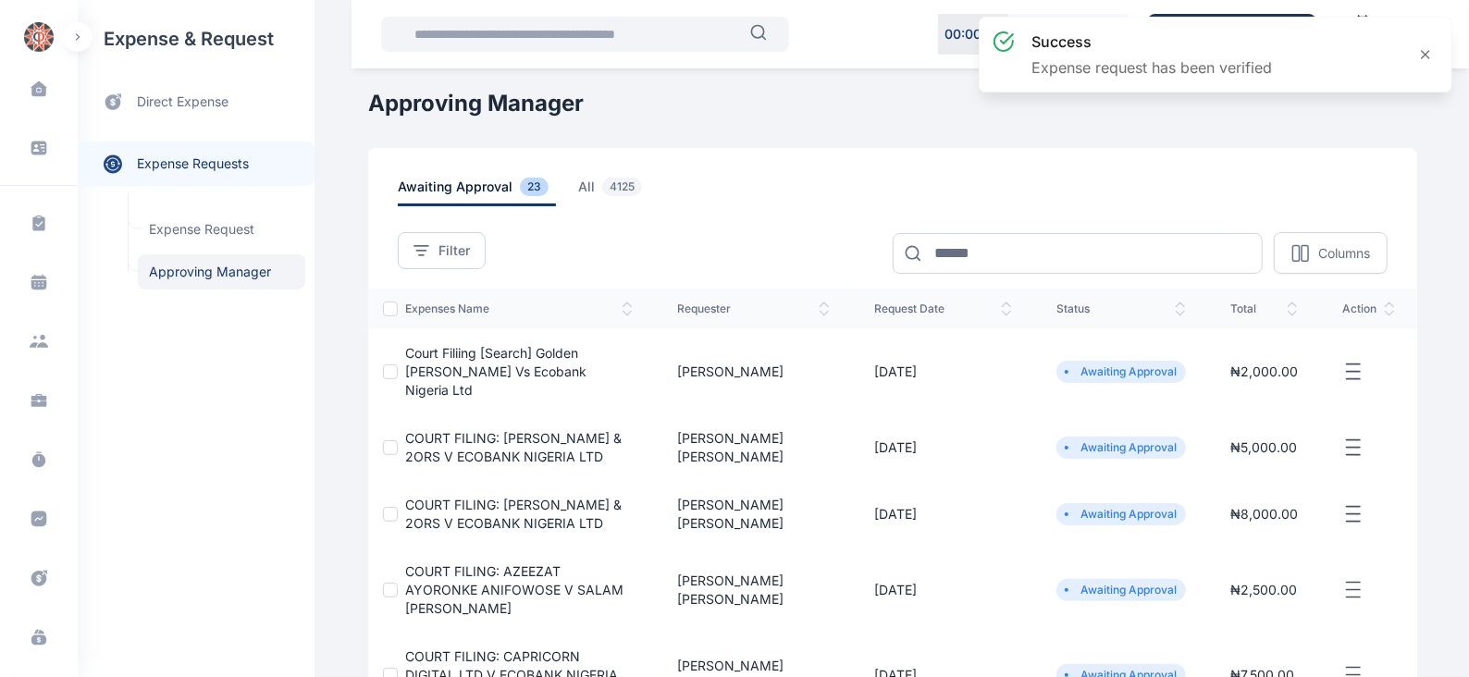
click at [1349, 361] on icon "button" at bounding box center [1353, 372] width 22 height 23
click at [1277, 384] on span "Approve Request" at bounding box center [1260, 393] width 106 height 18
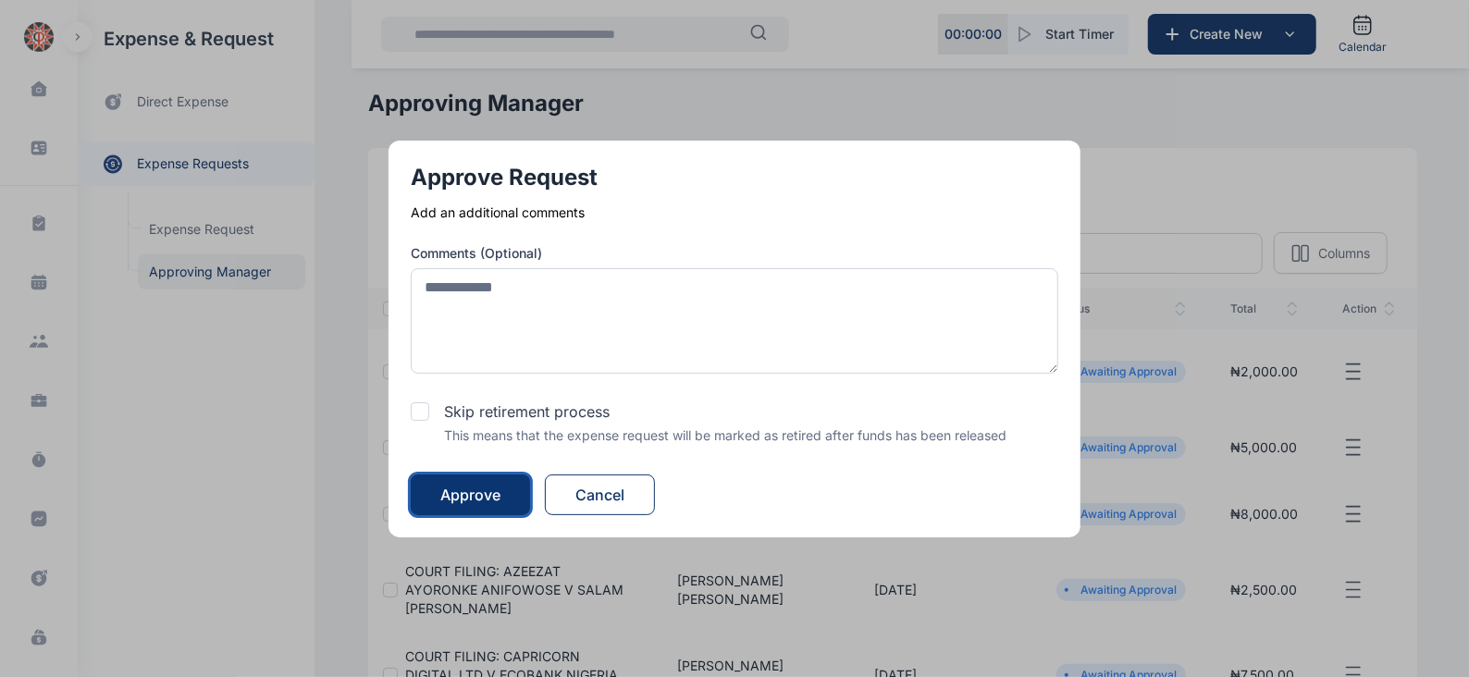
click at [499, 484] on div "Approve" at bounding box center [470, 495] width 60 height 22
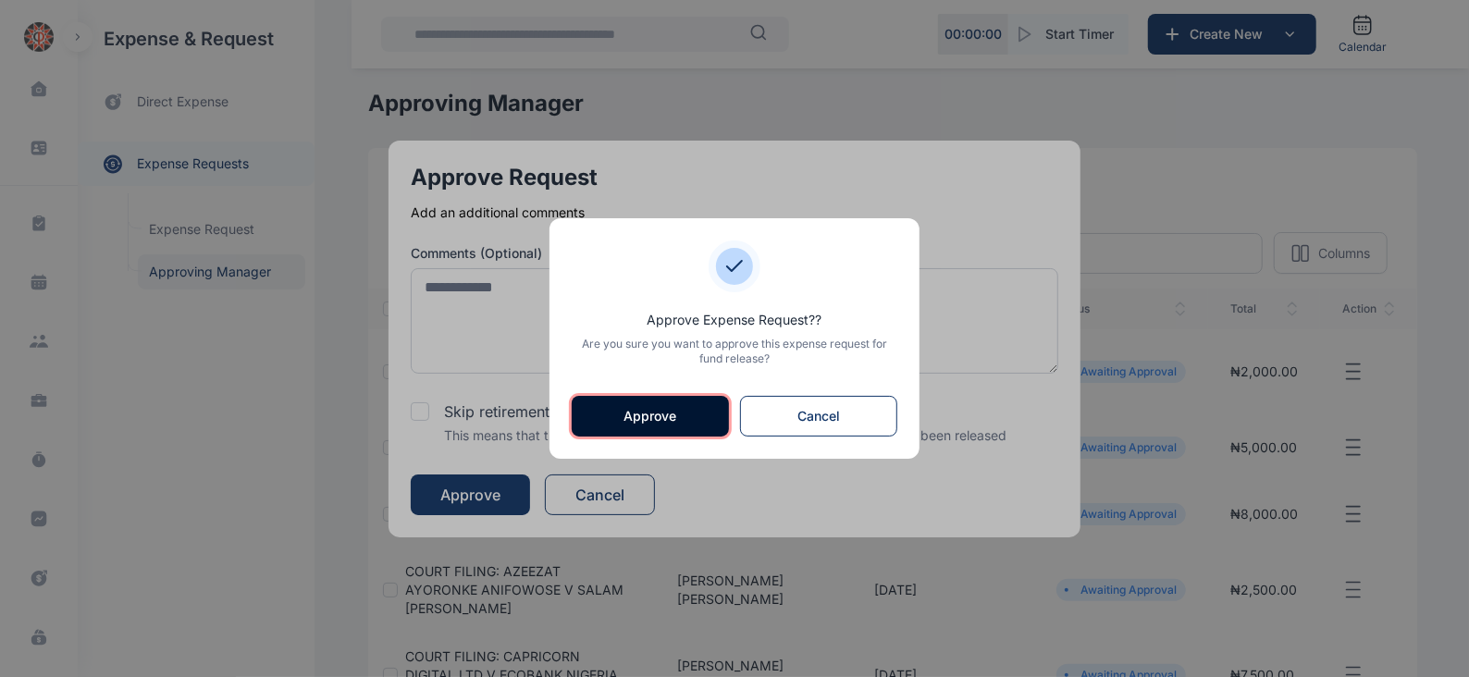
click at [646, 409] on button "Approve" at bounding box center [650, 416] width 157 height 41
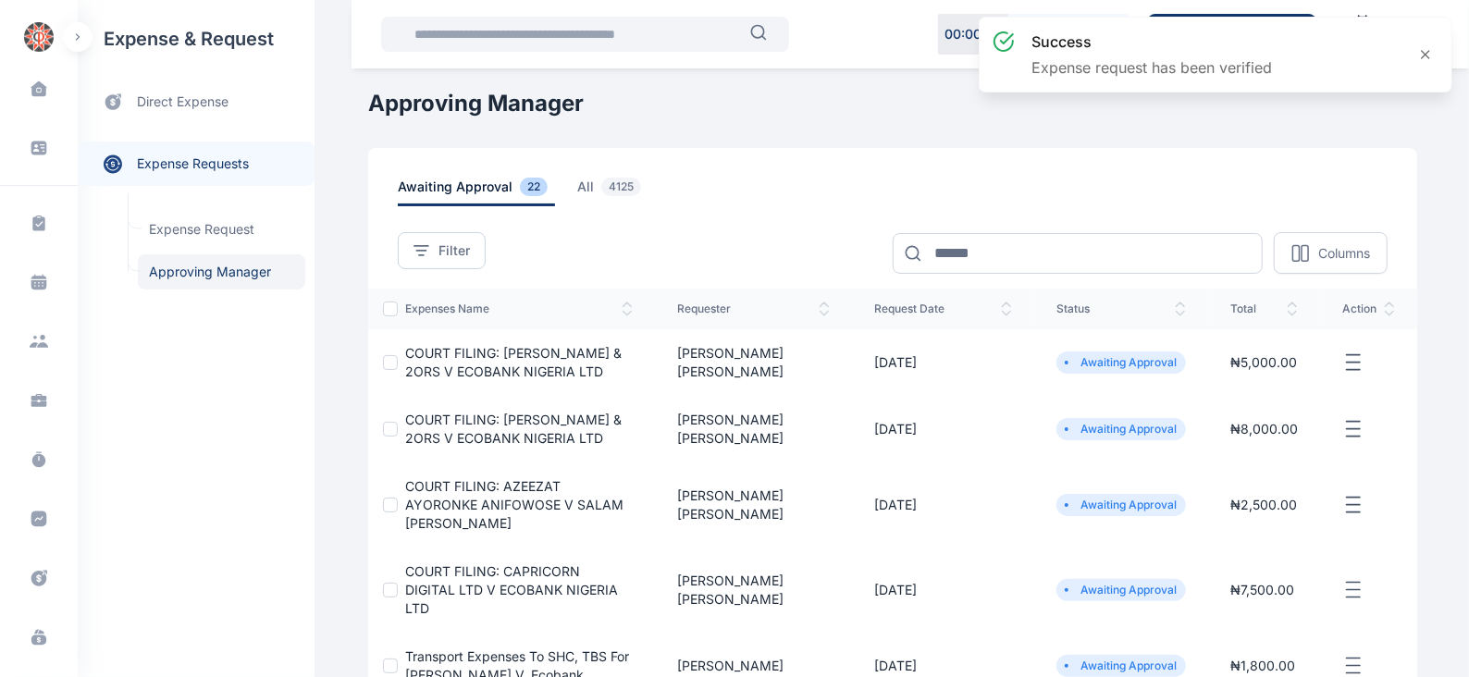
click at [1352, 360] on icon "button" at bounding box center [1353, 362] width 22 height 23
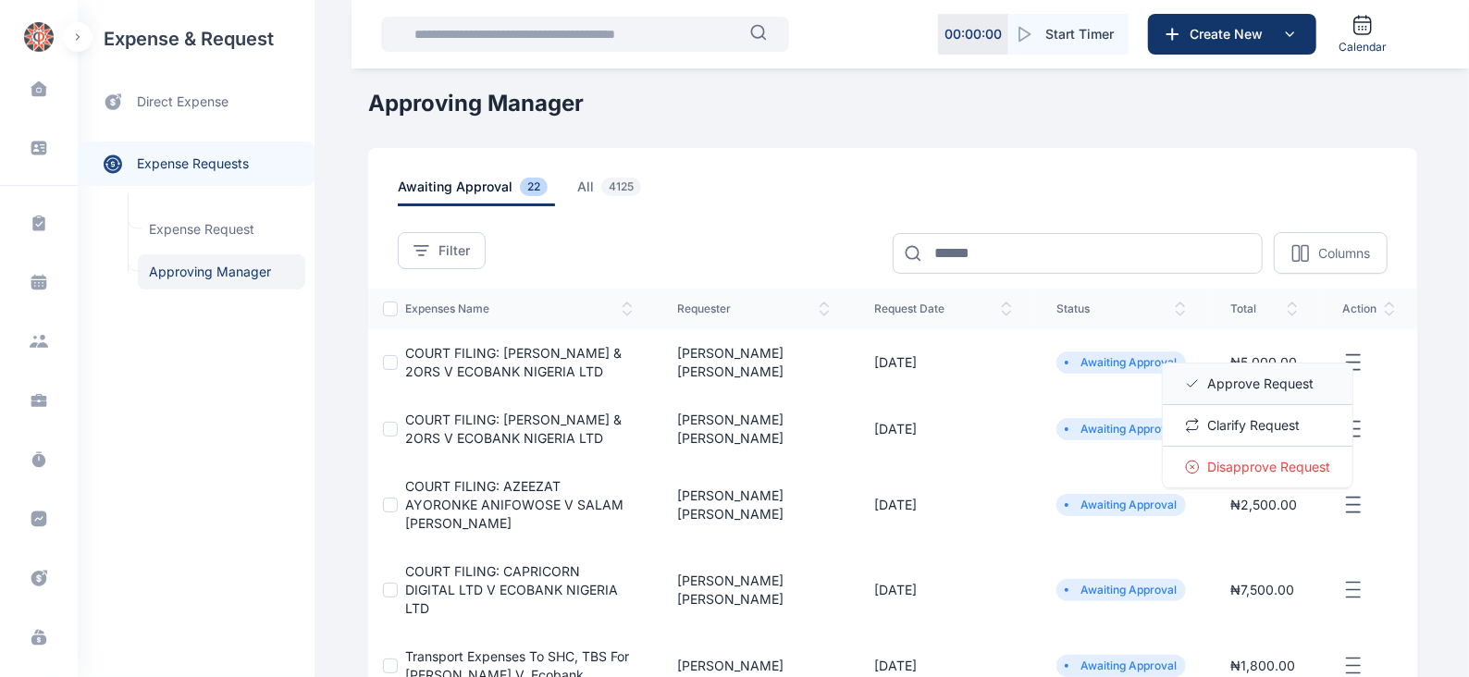
click at [1268, 382] on span "Approve Request" at bounding box center [1260, 384] width 106 height 18
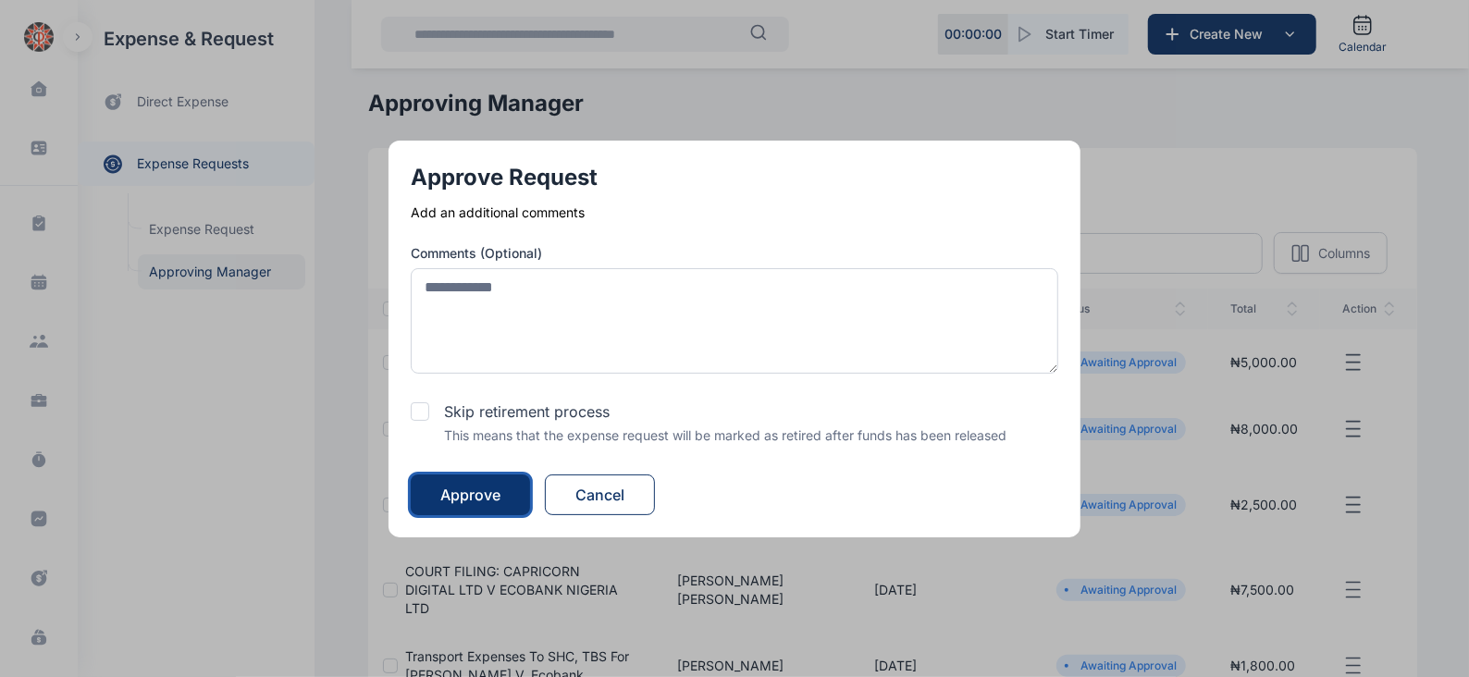
click at [478, 492] on div "Approve" at bounding box center [470, 495] width 60 height 22
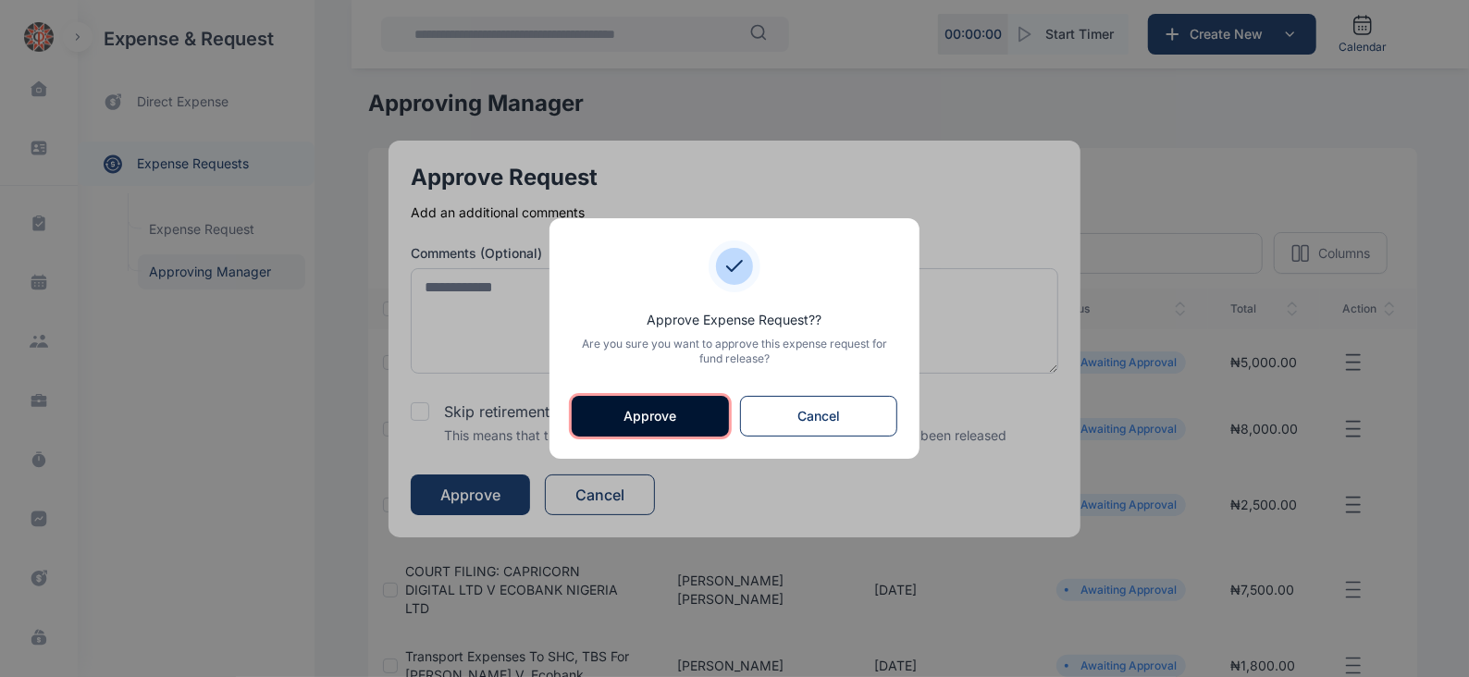
click at [633, 416] on button "Approve" at bounding box center [650, 416] width 157 height 41
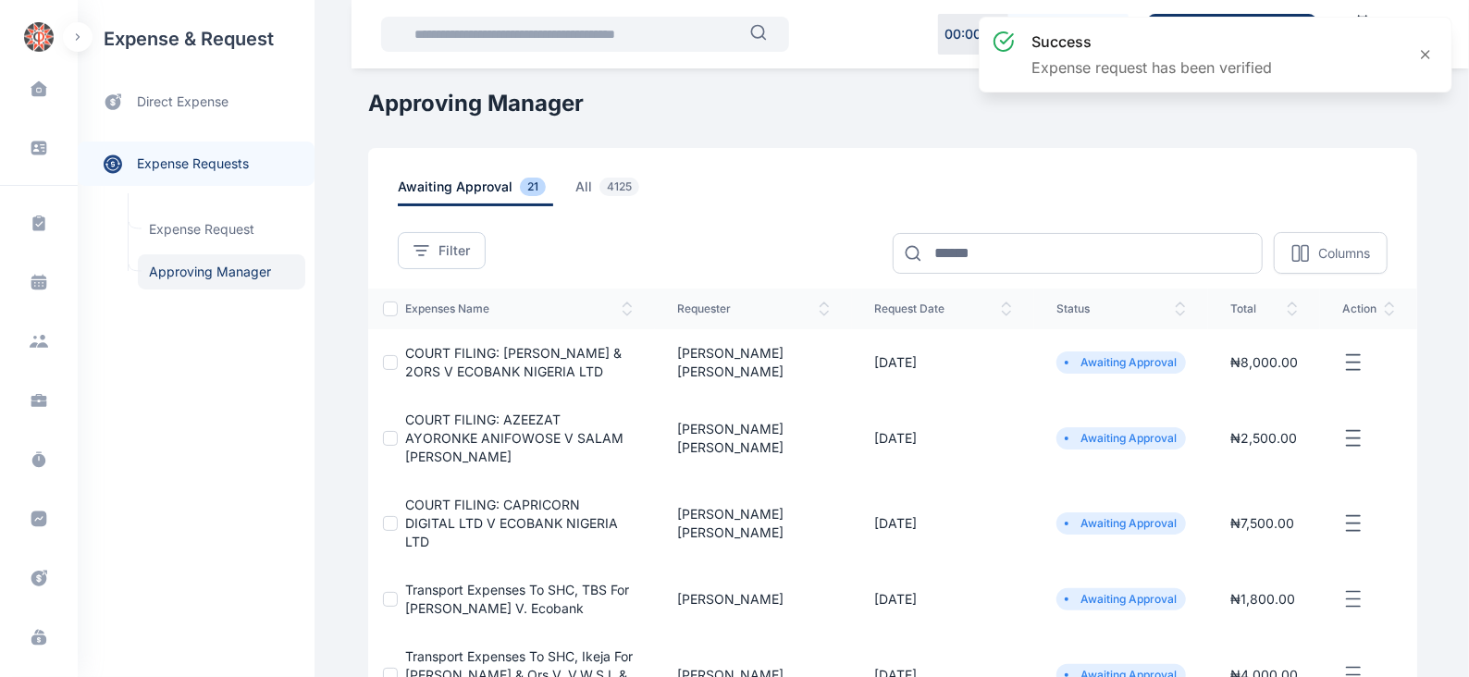
click at [1347, 359] on icon "button" at bounding box center [1353, 362] width 22 height 23
click at [1301, 386] on span "Approve Request" at bounding box center [1260, 384] width 106 height 18
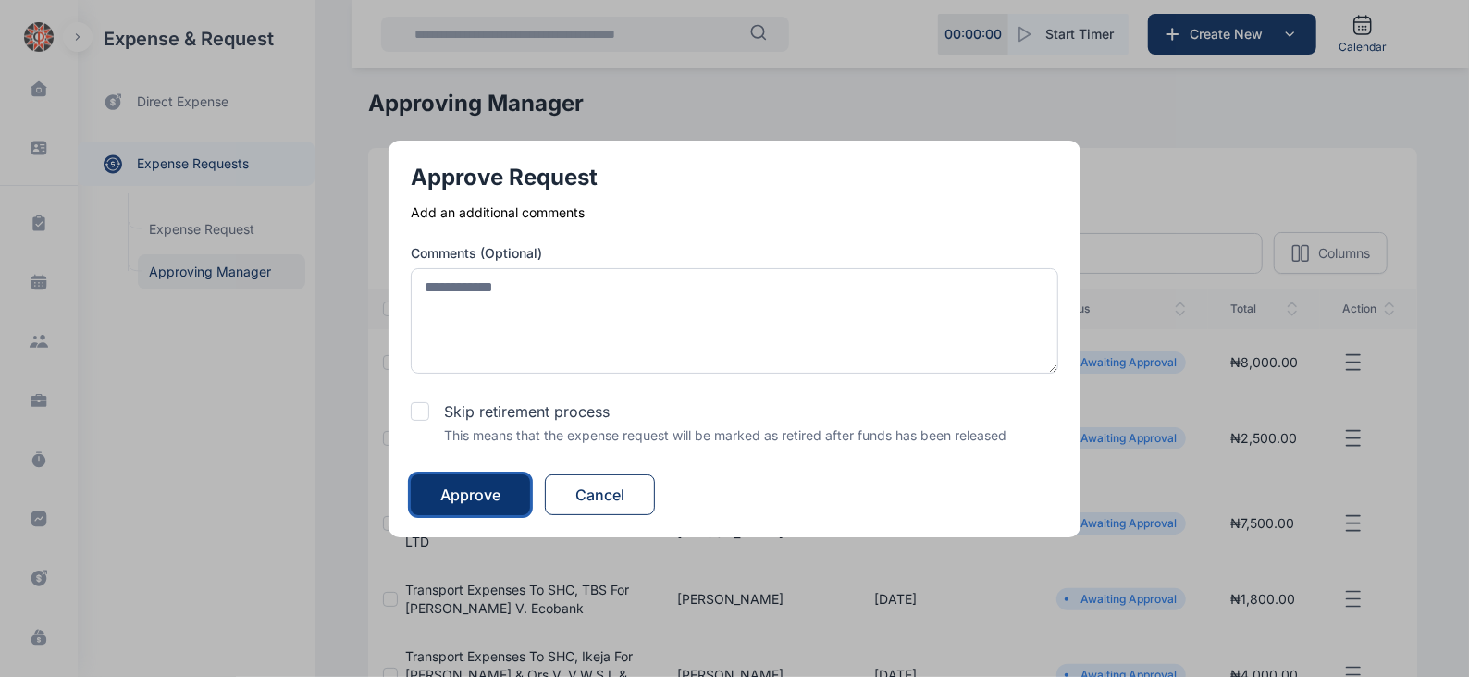
click at [458, 495] on div "Approve" at bounding box center [470, 495] width 60 height 22
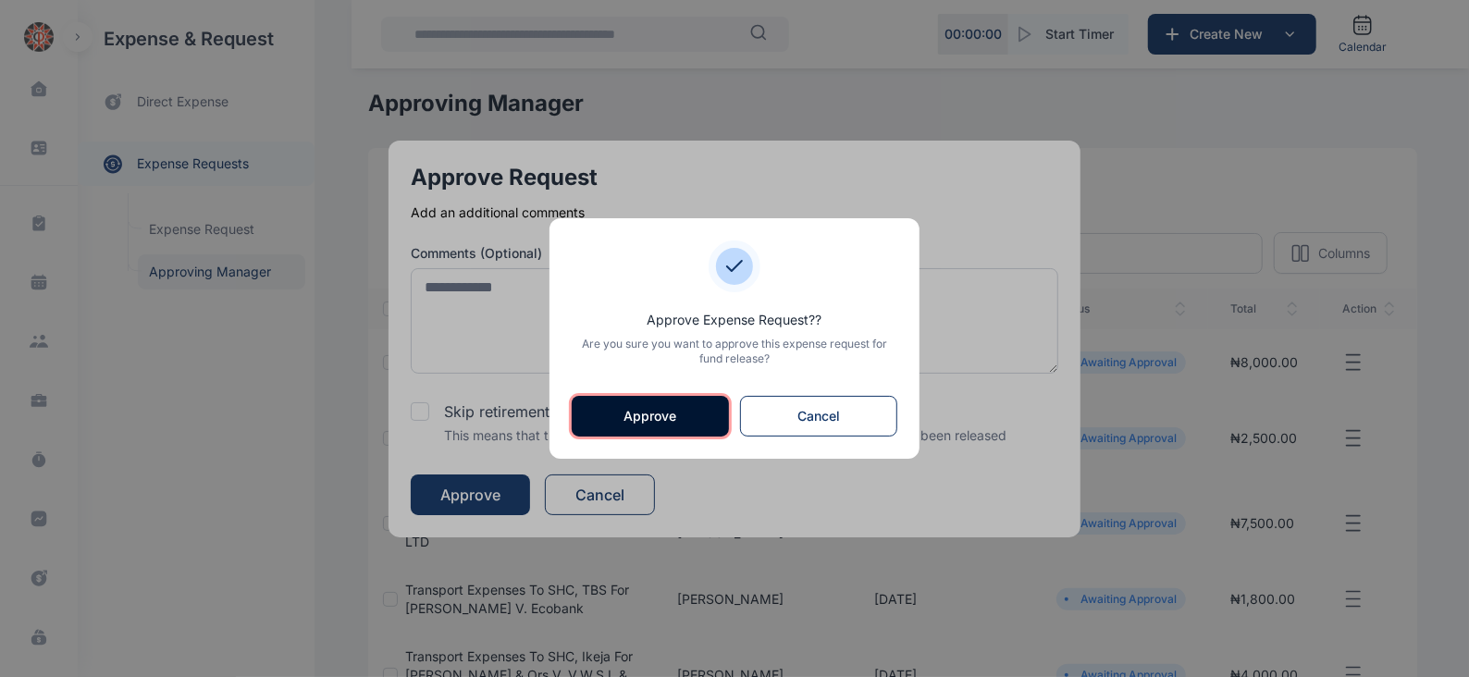
click at [618, 416] on button "Approve" at bounding box center [650, 416] width 157 height 41
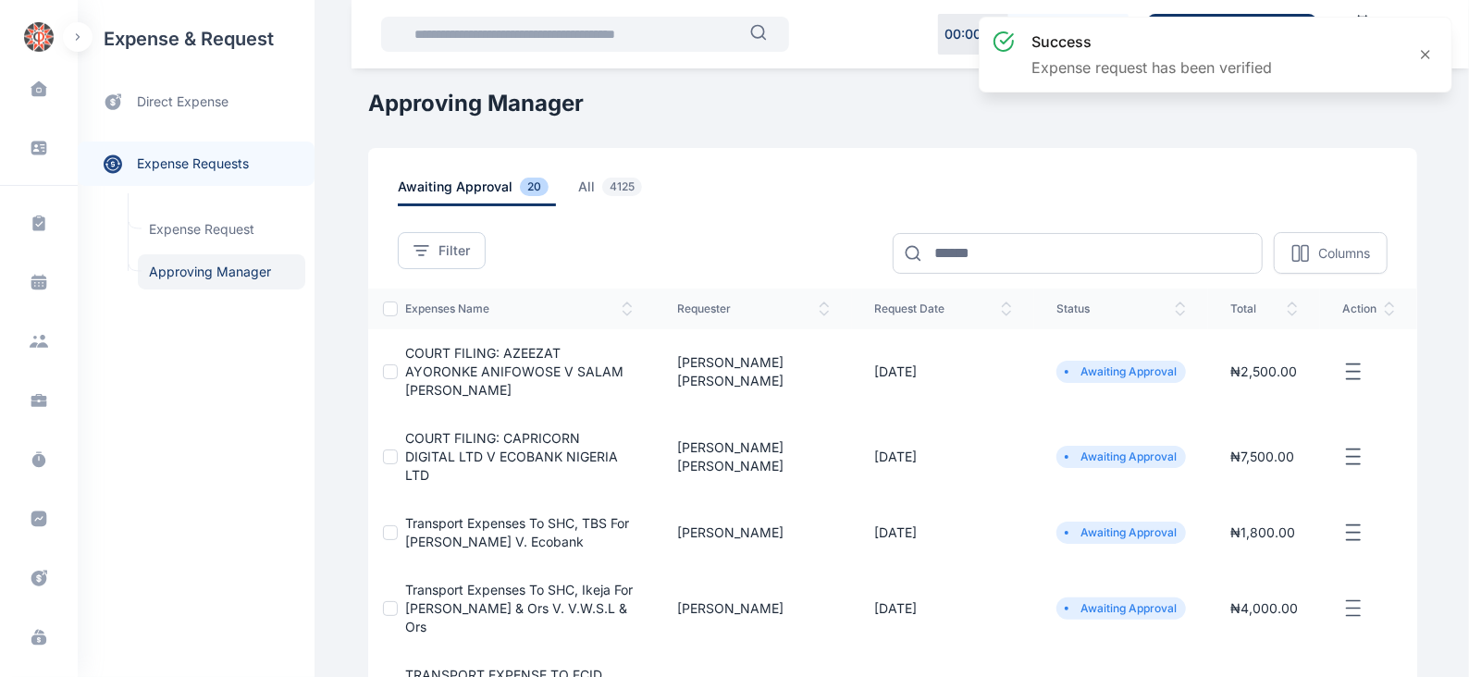
click at [1347, 374] on icon "button" at bounding box center [1353, 372] width 22 height 23
click at [1257, 396] on span "Approve Request" at bounding box center [1260, 393] width 106 height 18
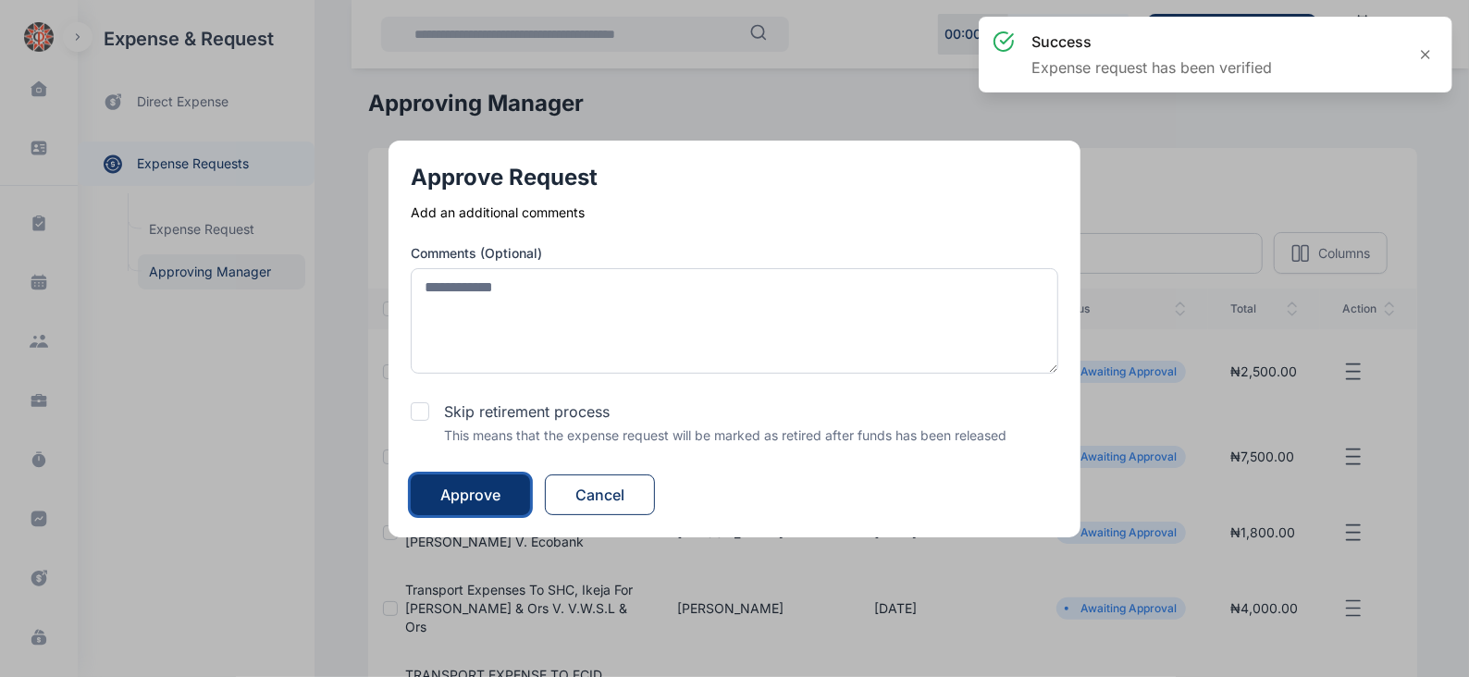
click at [500, 492] on div "Approve" at bounding box center [470, 495] width 60 height 22
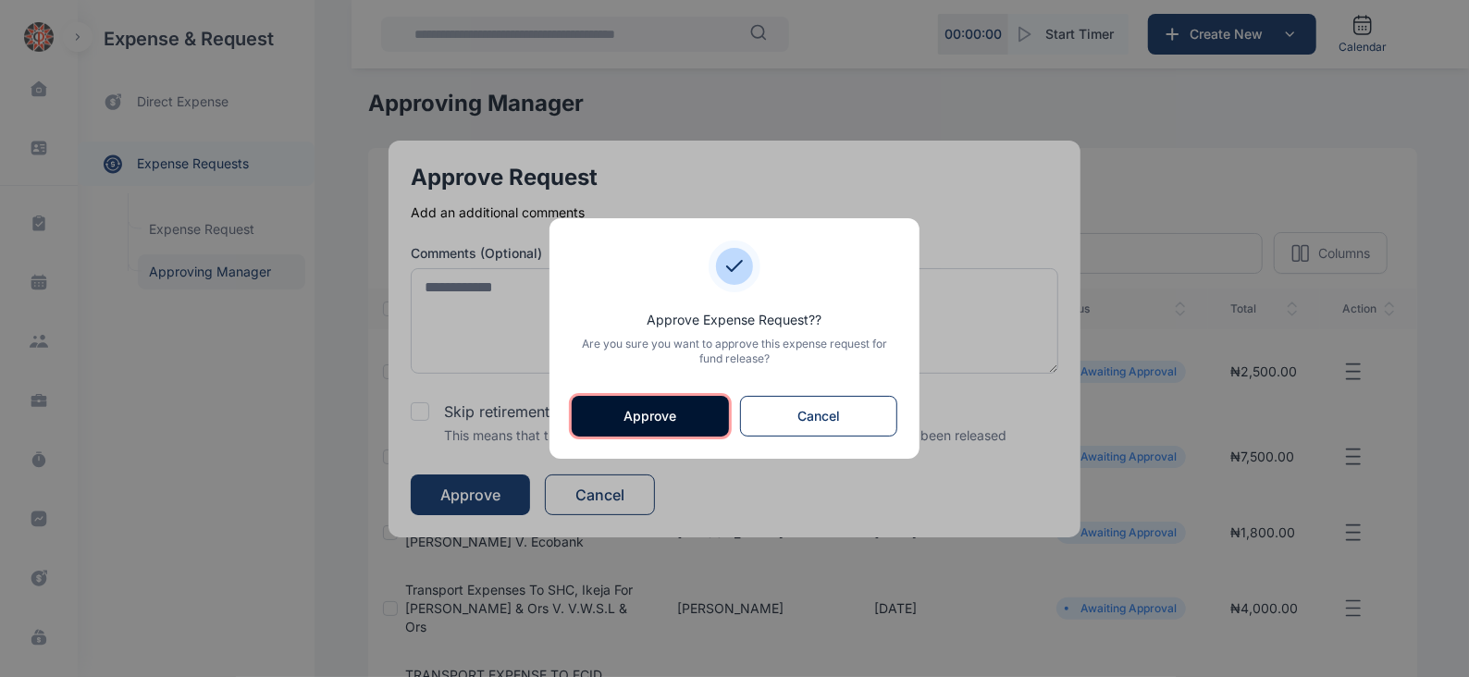
click at [630, 409] on button "Approve" at bounding box center [650, 416] width 157 height 41
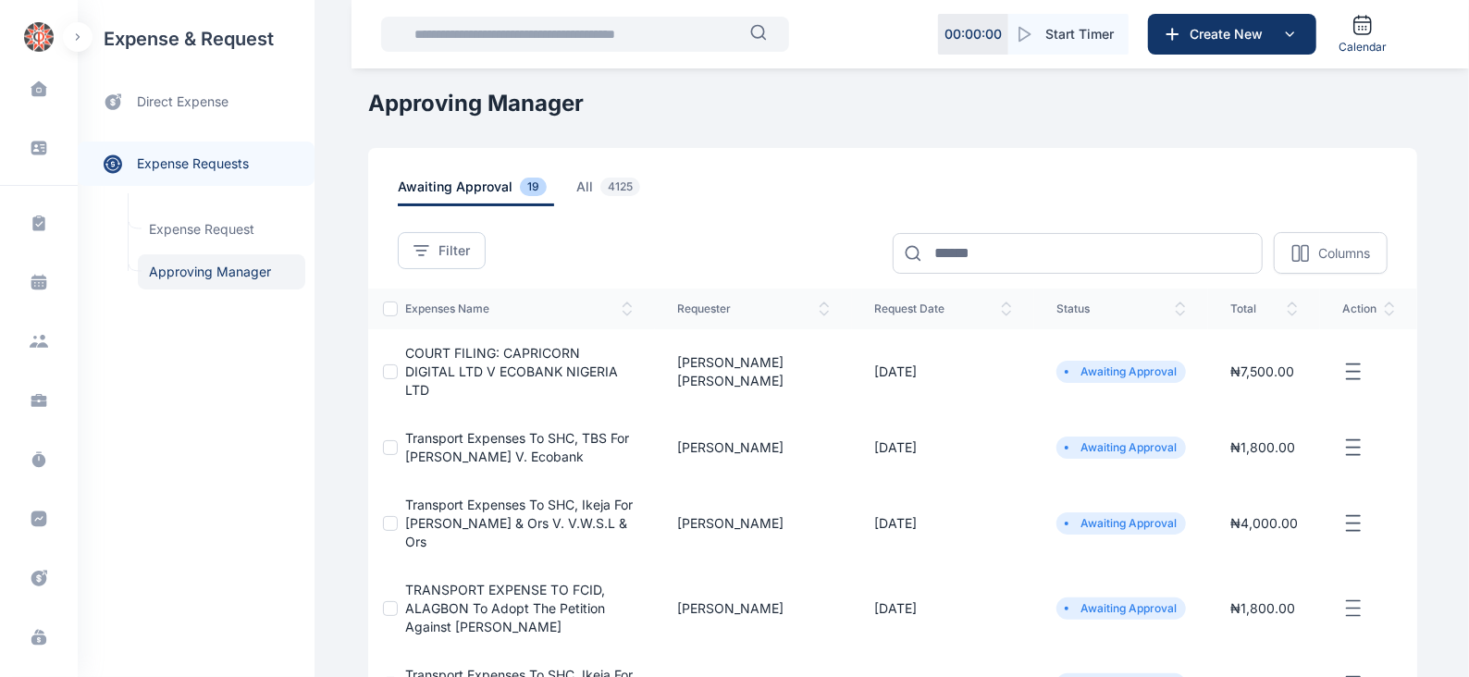
click at [1364, 361] on icon "button" at bounding box center [1353, 372] width 22 height 23
click at [1268, 384] on span "Approve Request" at bounding box center [1260, 393] width 106 height 18
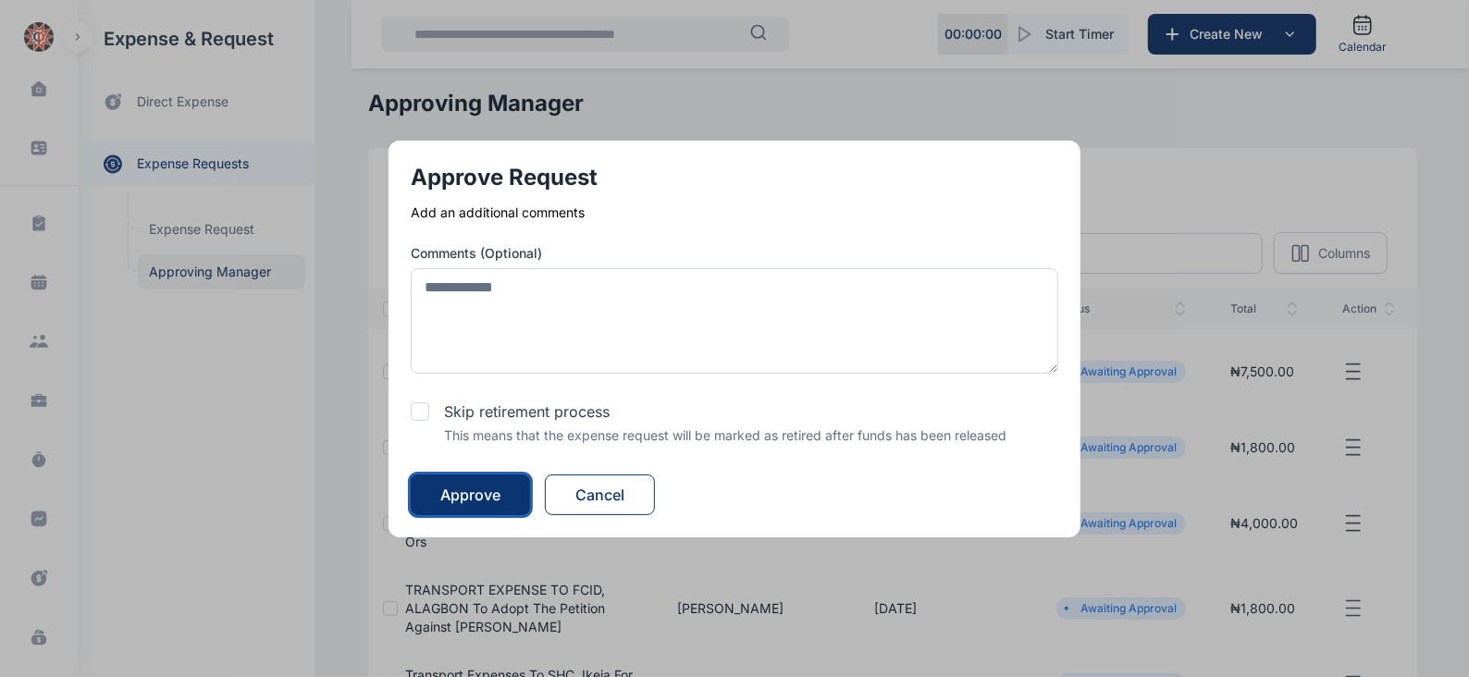
click at [446, 492] on div "Approve" at bounding box center [470, 495] width 60 height 22
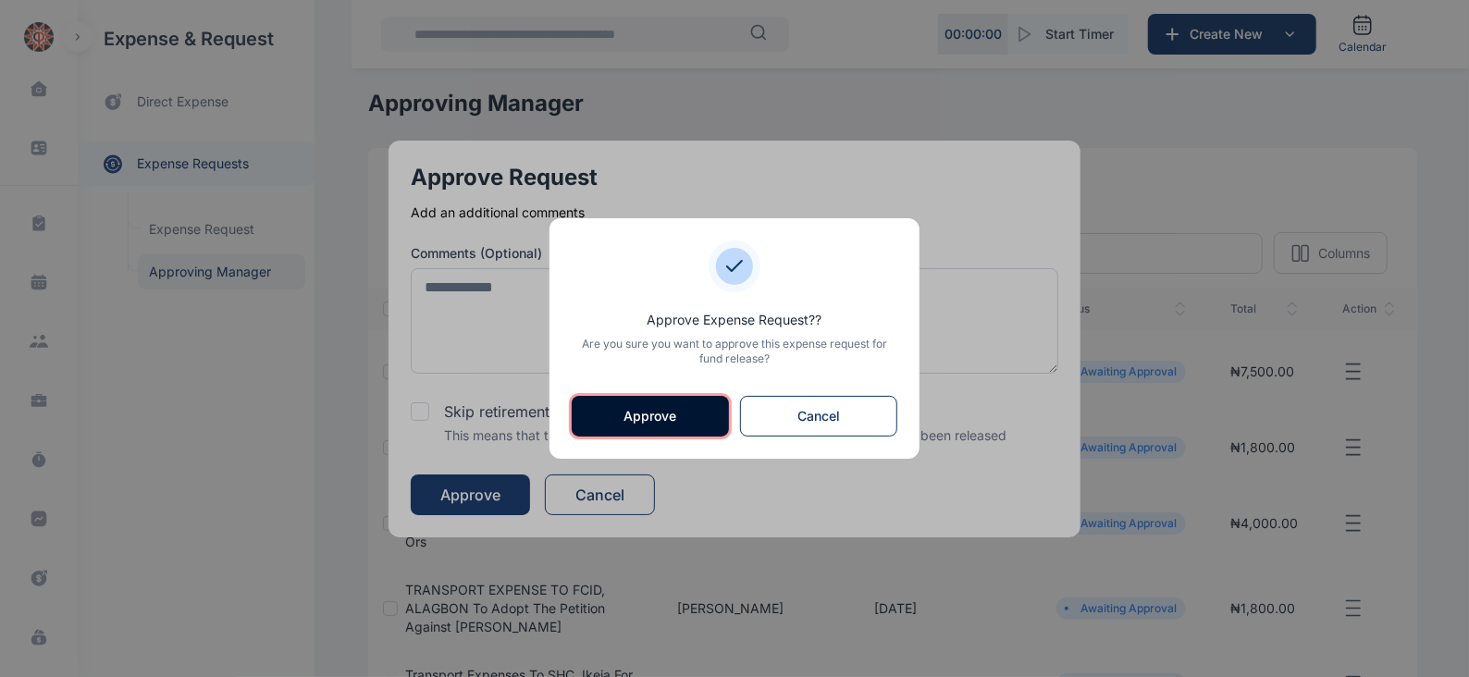
click at [642, 412] on button "Approve" at bounding box center [650, 416] width 157 height 41
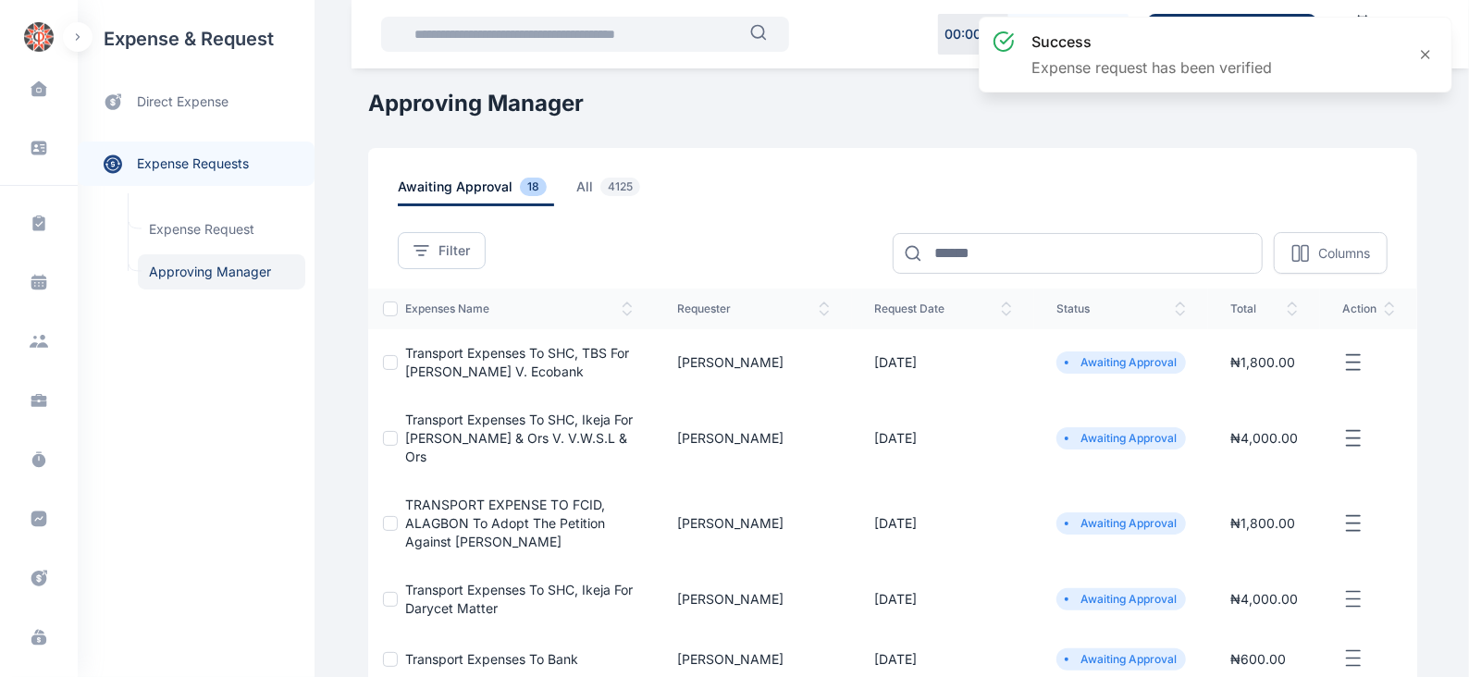
click at [1350, 359] on icon "button" at bounding box center [1353, 362] width 22 height 23
click at [1292, 376] on span "Approve Request" at bounding box center [1260, 384] width 106 height 18
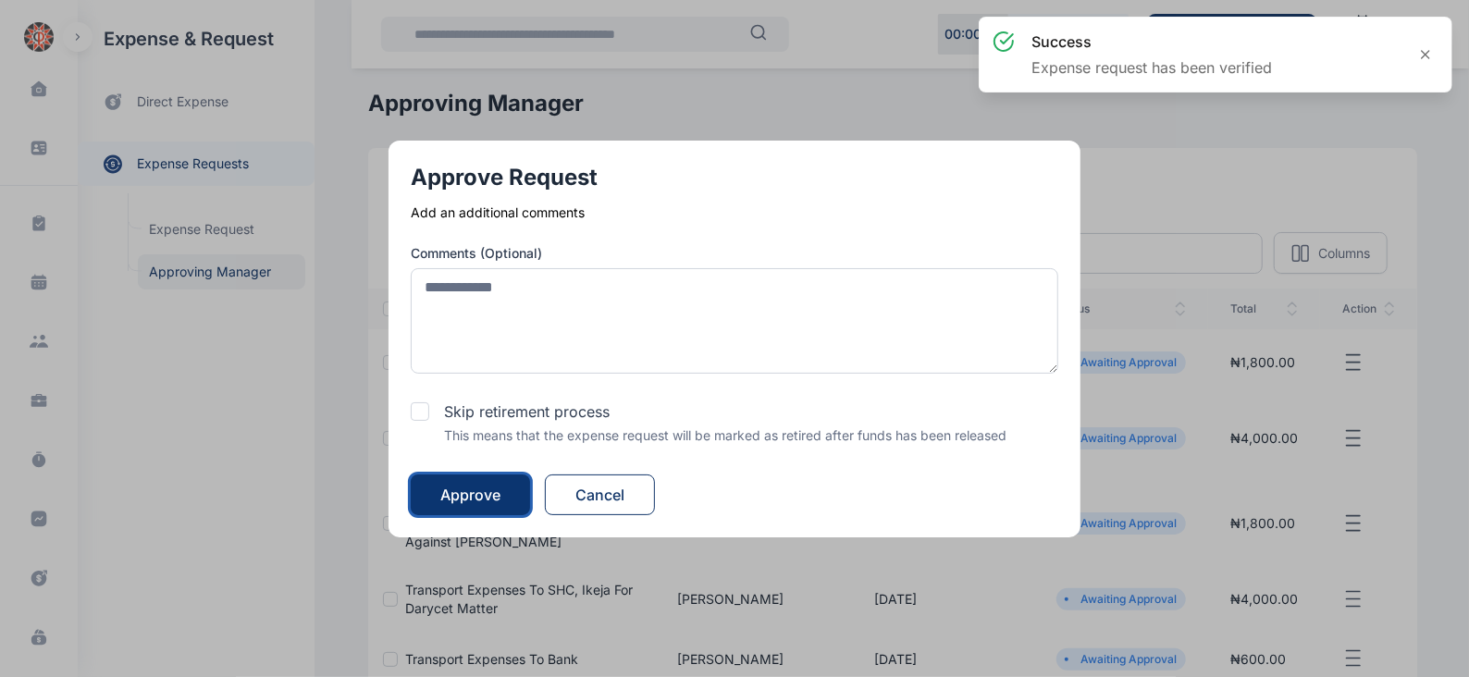
click at [476, 484] on div "Approve" at bounding box center [470, 495] width 60 height 22
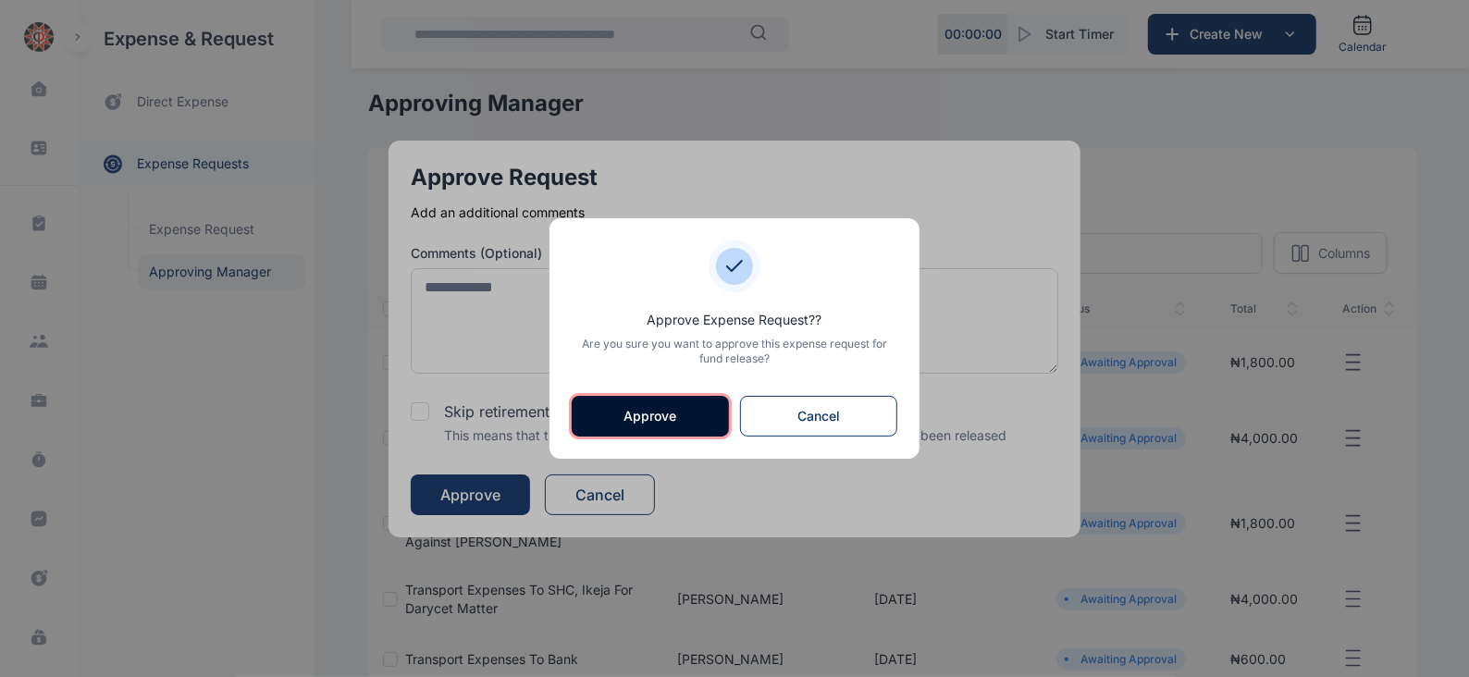
click at [675, 409] on button "Approve" at bounding box center [650, 416] width 157 height 41
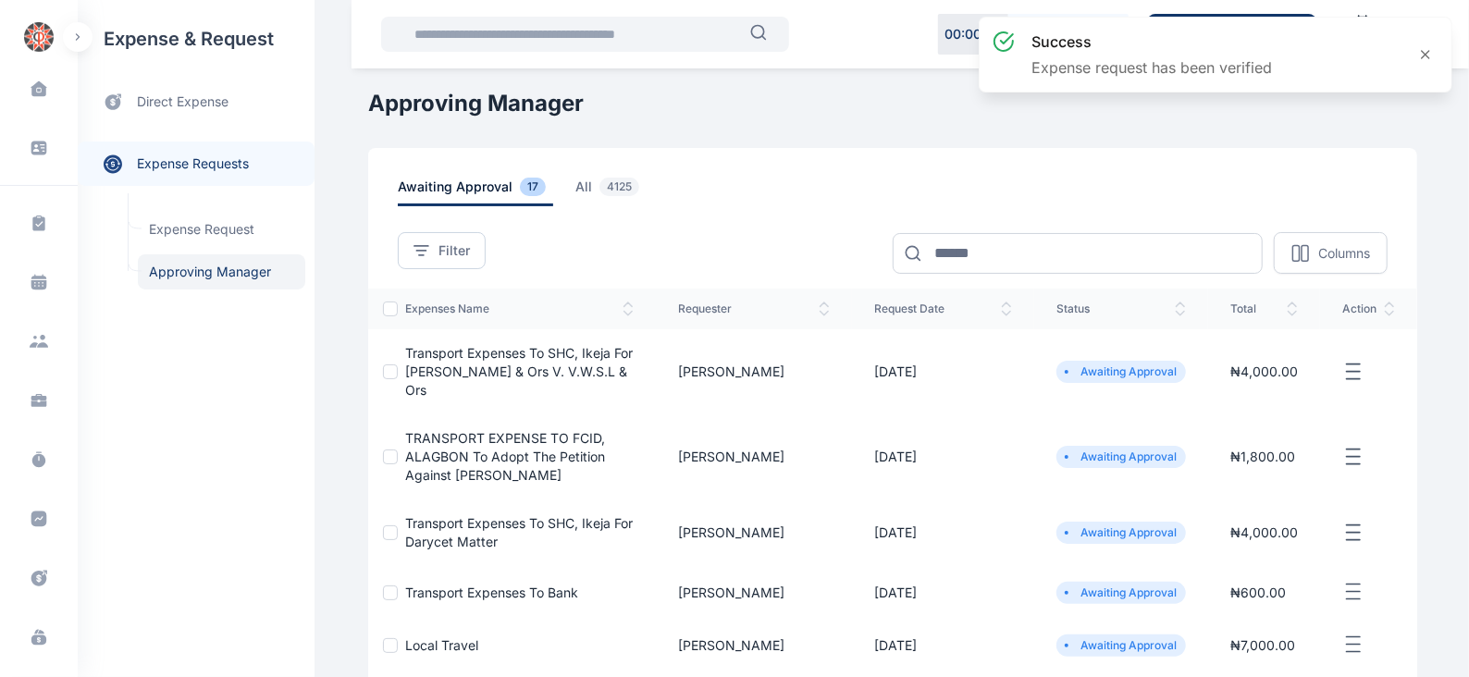
click at [1355, 361] on icon "button" at bounding box center [1353, 372] width 22 height 23
click at [1278, 386] on span "Approve Request" at bounding box center [1260, 393] width 106 height 18
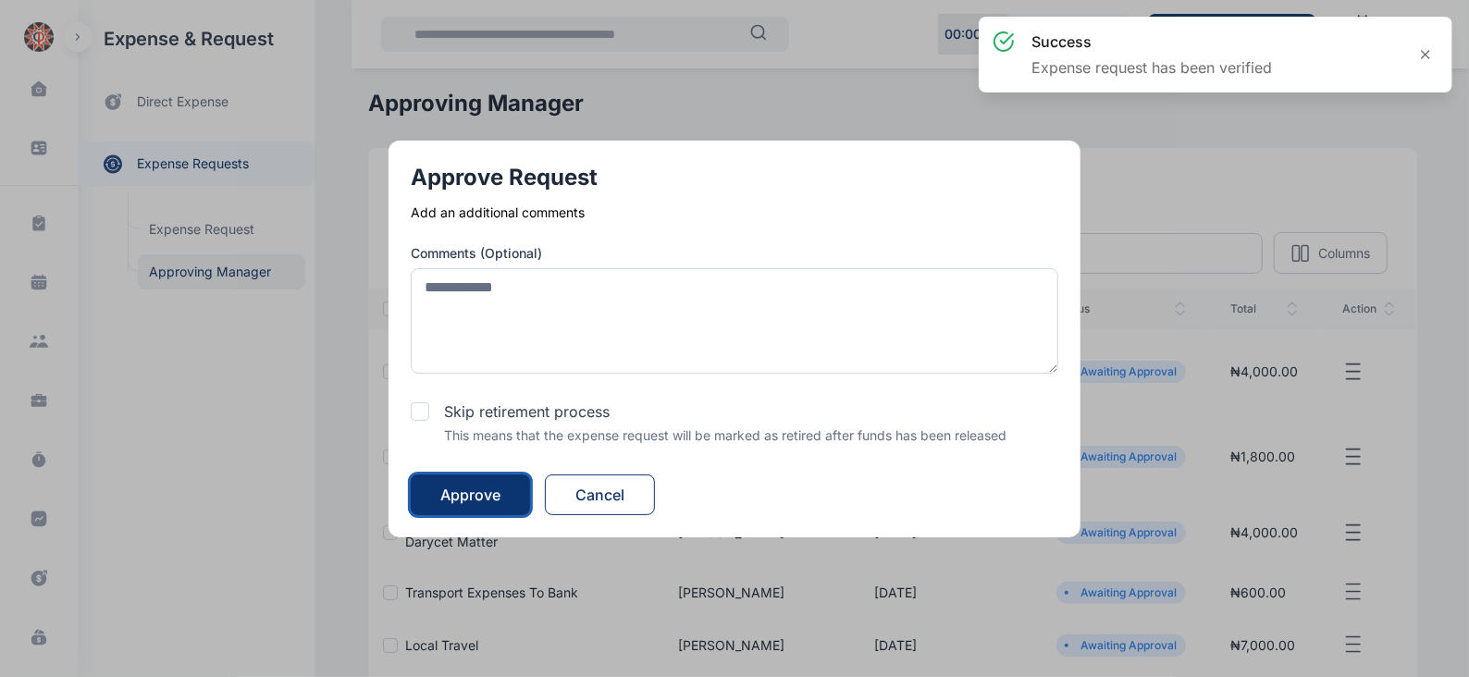
click at [492, 493] on div "Approve" at bounding box center [470, 495] width 60 height 22
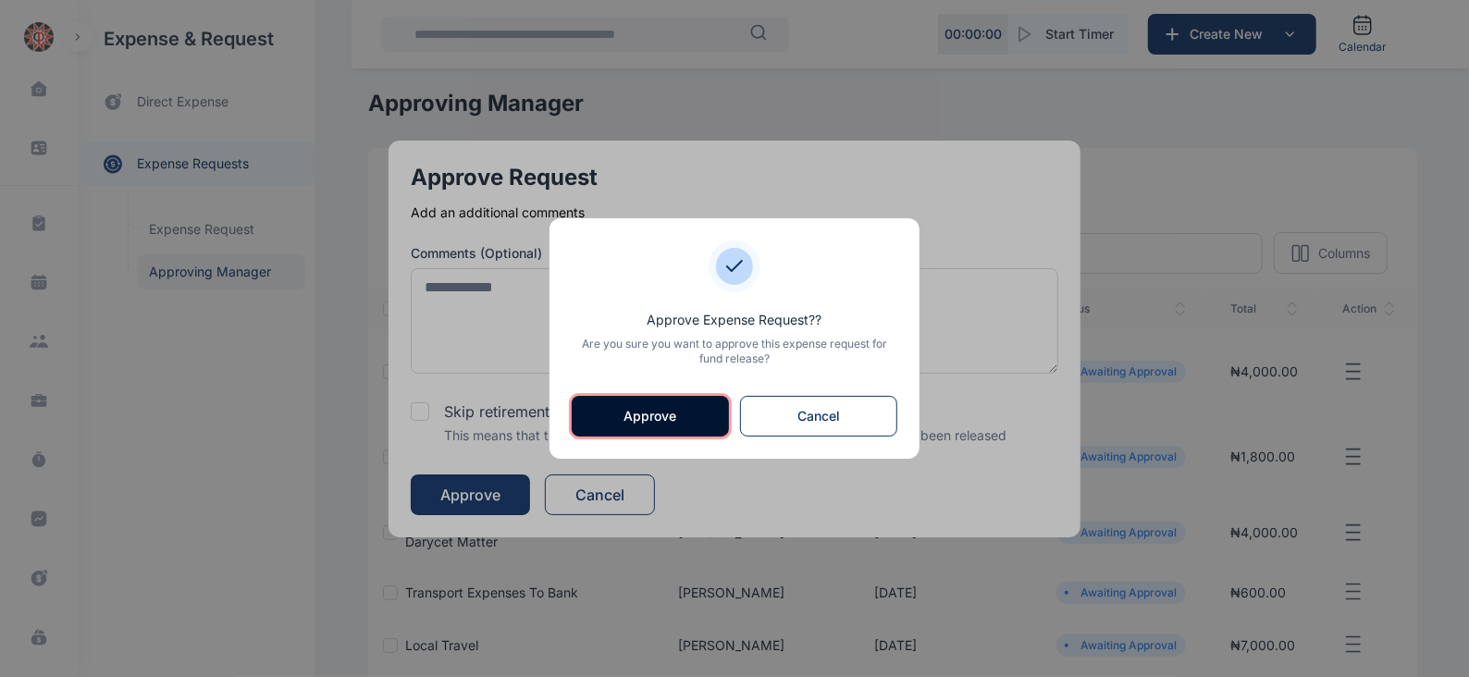
click at [632, 412] on button "Approve" at bounding box center [650, 416] width 157 height 41
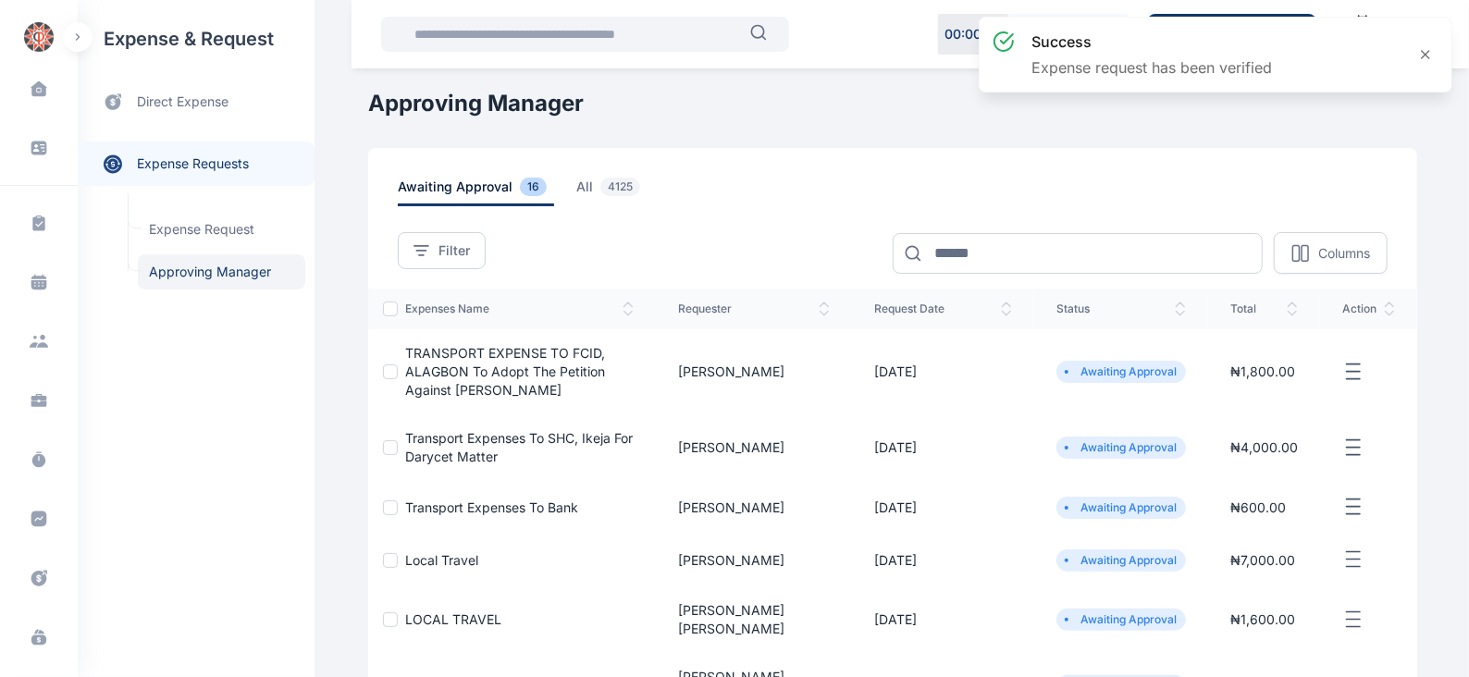
click at [1352, 361] on icon "button" at bounding box center [1353, 372] width 22 height 23
click at [1253, 395] on span "Approve Request" at bounding box center [1260, 393] width 106 height 18
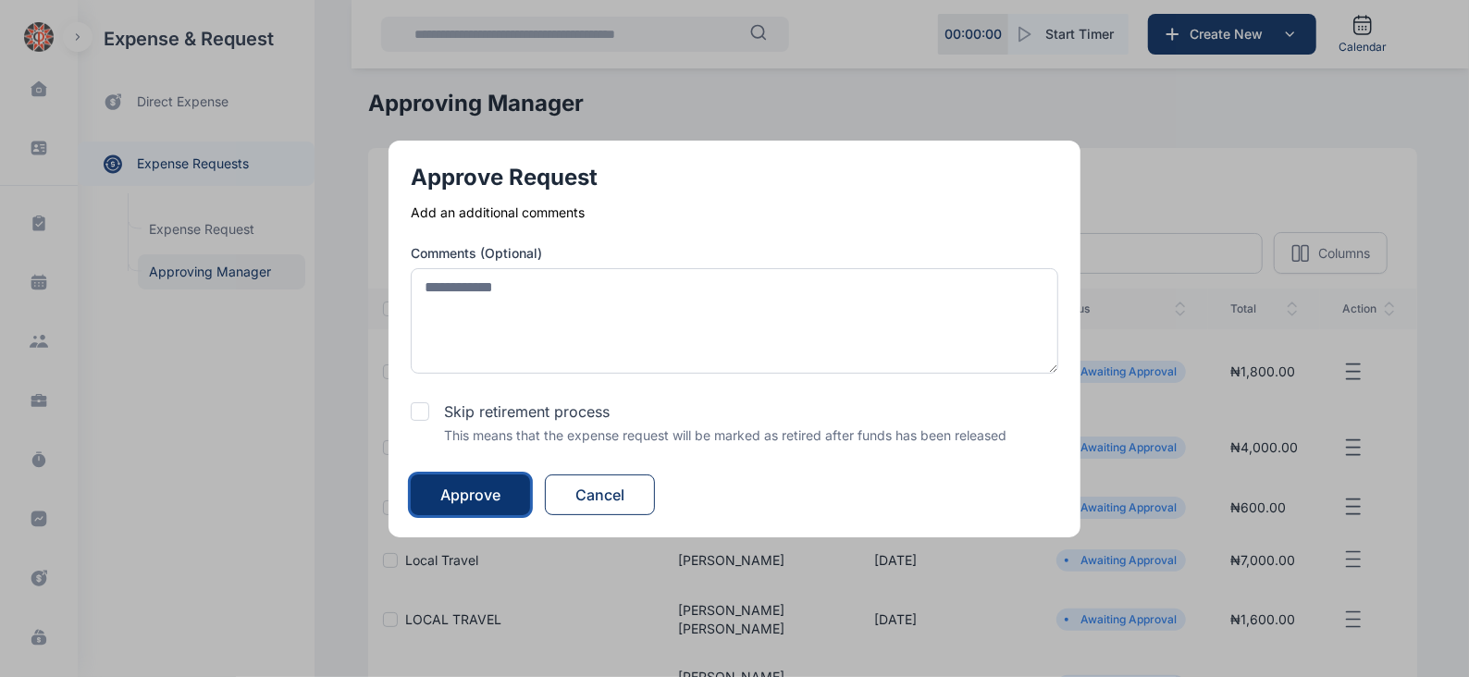
click at [468, 492] on div "Approve" at bounding box center [470, 495] width 60 height 22
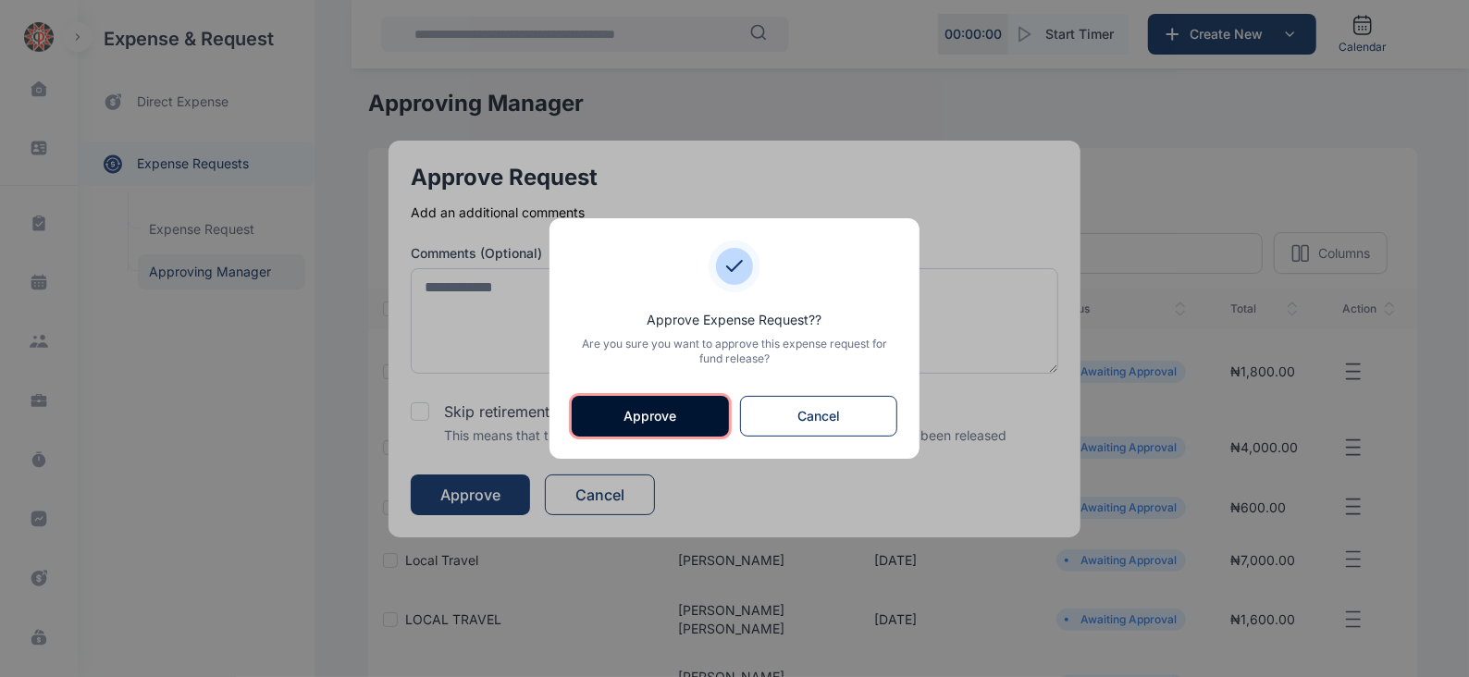
click at [629, 406] on button "Approve" at bounding box center [650, 416] width 157 height 41
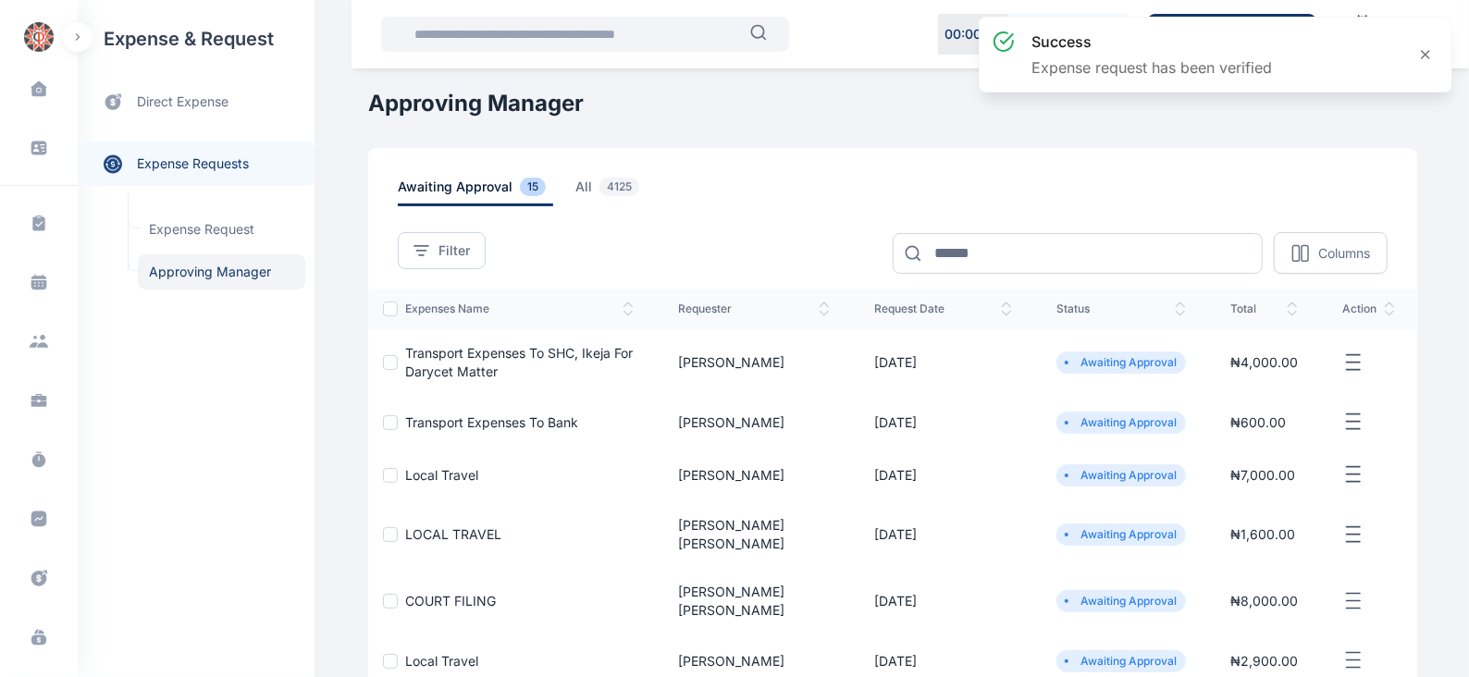
click at [1351, 360] on icon "button" at bounding box center [1353, 362] width 22 height 23
click at [1275, 381] on span "Approve Request" at bounding box center [1260, 384] width 106 height 18
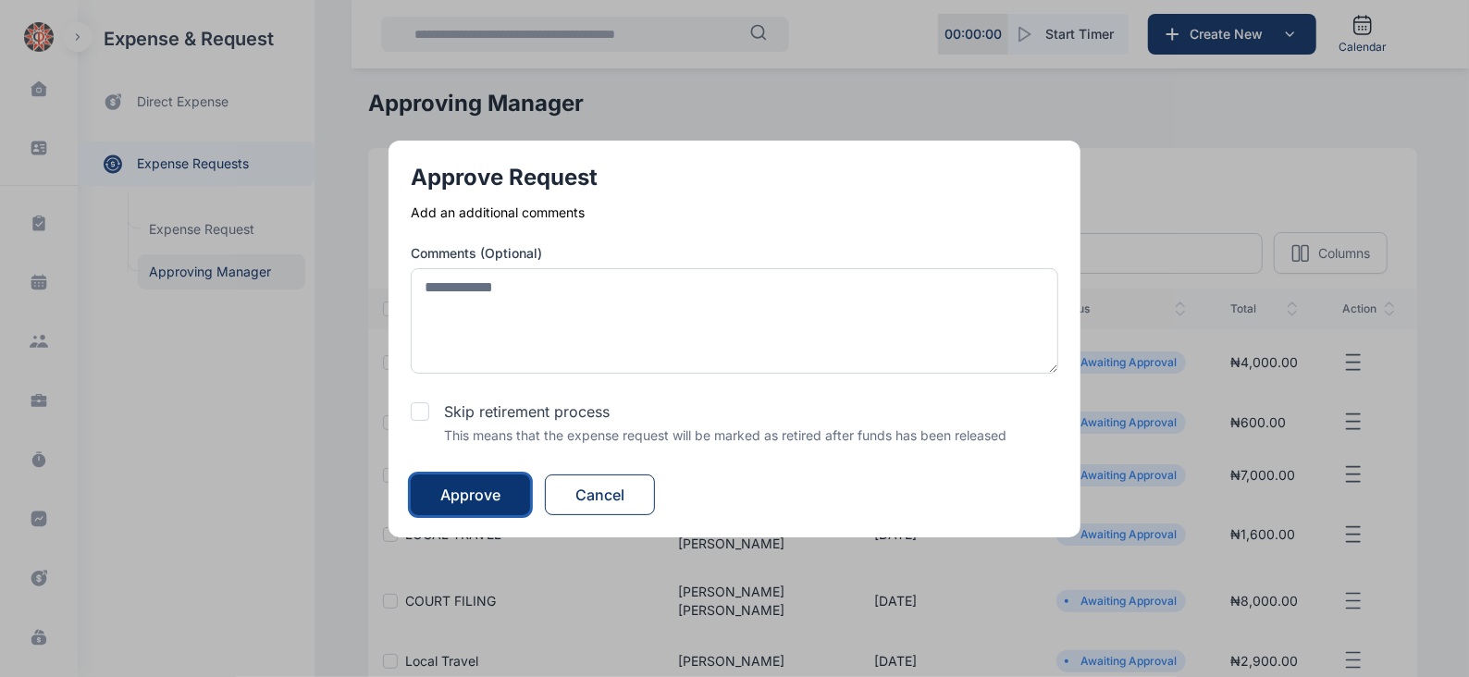
click at [484, 484] on div "Approve" at bounding box center [470, 495] width 60 height 22
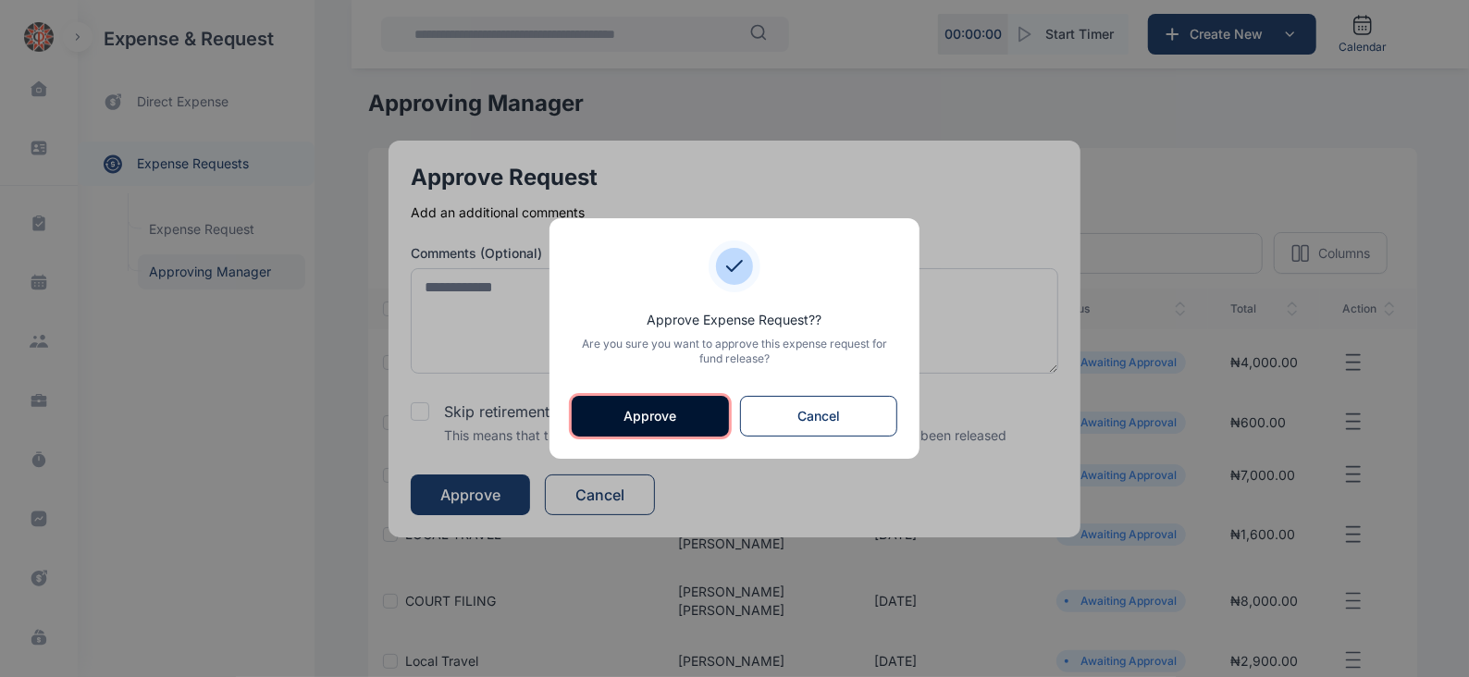
click at [670, 407] on button "Approve" at bounding box center [650, 416] width 157 height 41
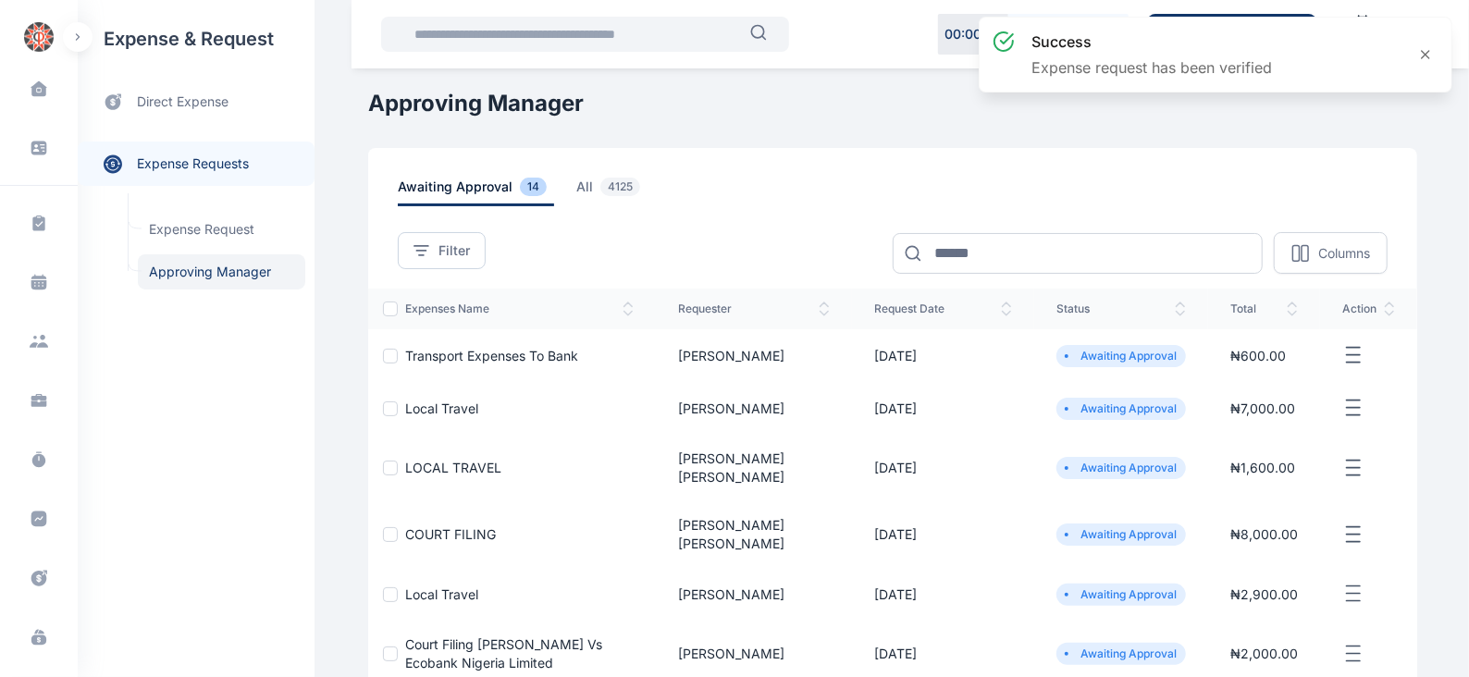
click at [1346, 353] on icon "button" at bounding box center [1353, 355] width 22 height 23
click at [1284, 375] on span "Approve Request" at bounding box center [1260, 376] width 106 height 18
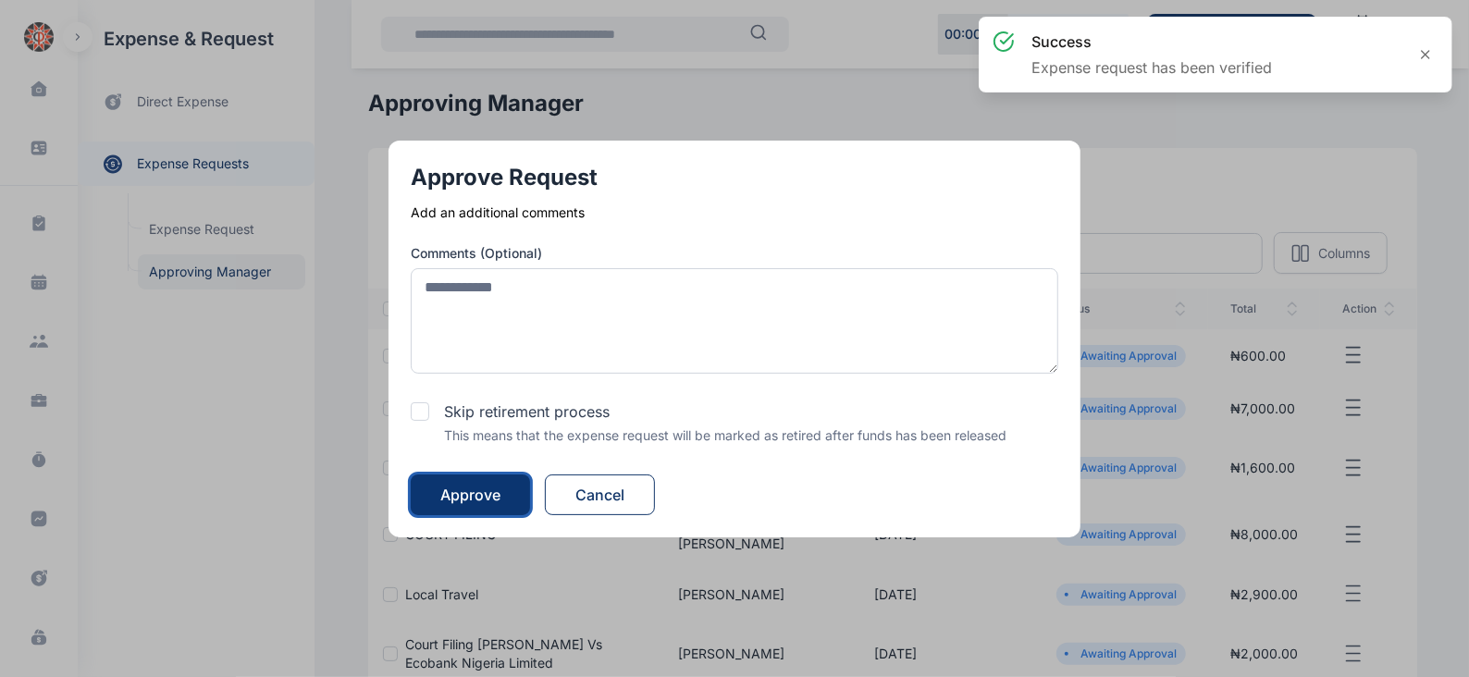
click at [453, 492] on div "Approve" at bounding box center [470, 495] width 60 height 22
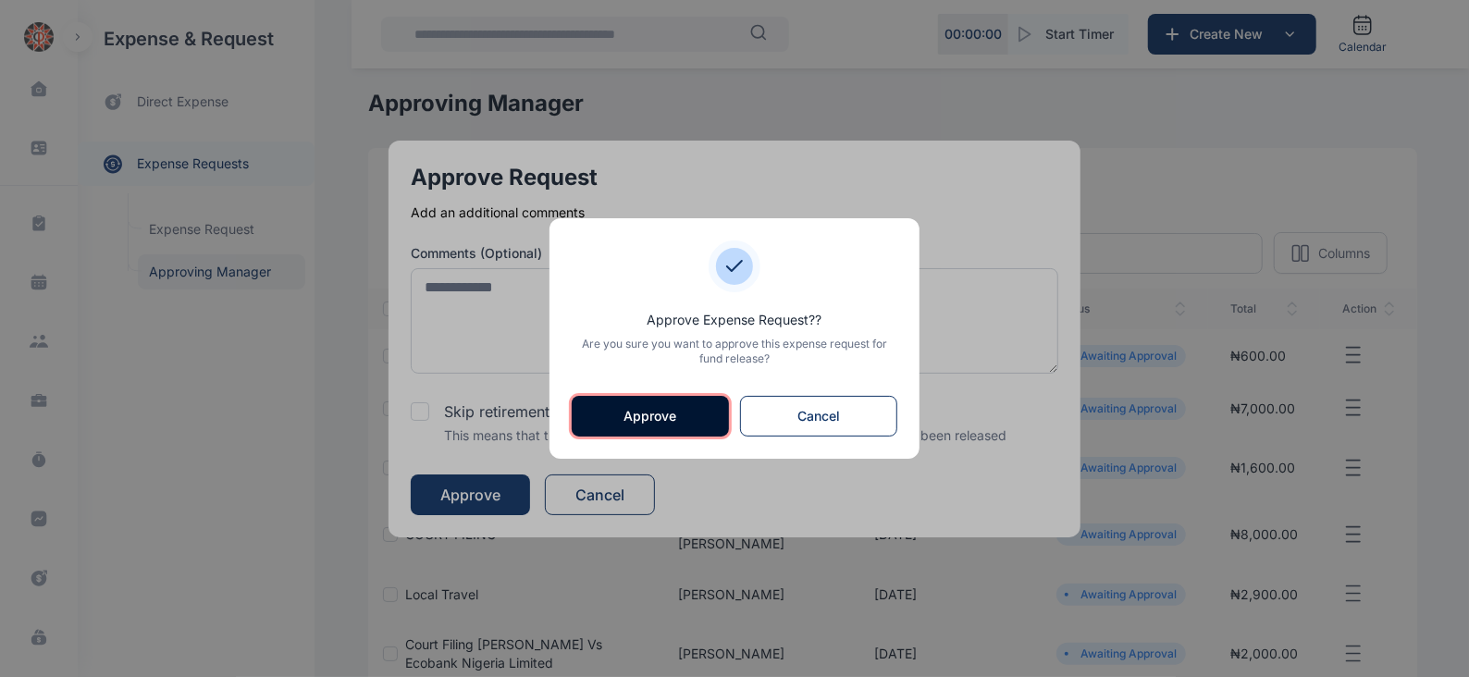
click at [646, 404] on button "Approve" at bounding box center [650, 416] width 157 height 41
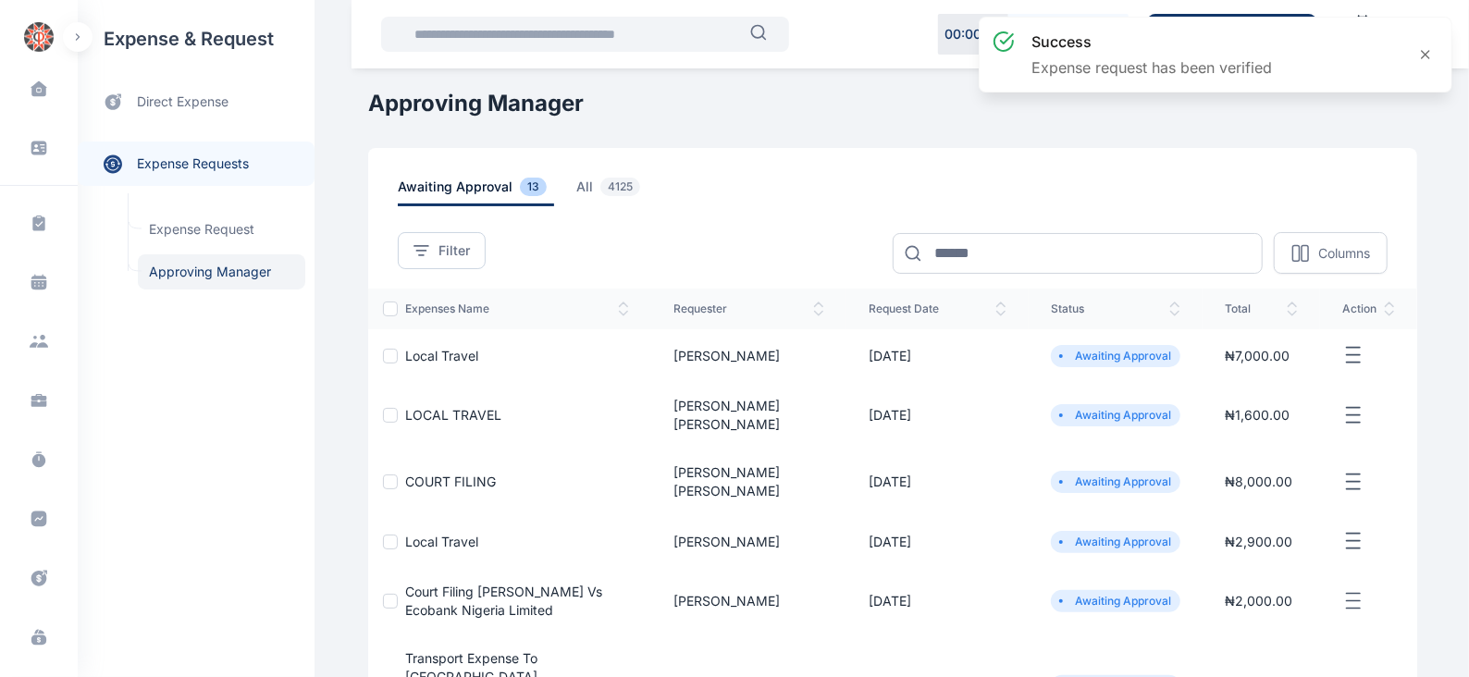
click at [1353, 348] on icon "button" at bounding box center [1353, 355] width 22 height 23
click at [1299, 376] on span "Approve Request" at bounding box center [1260, 376] width 106 height 18
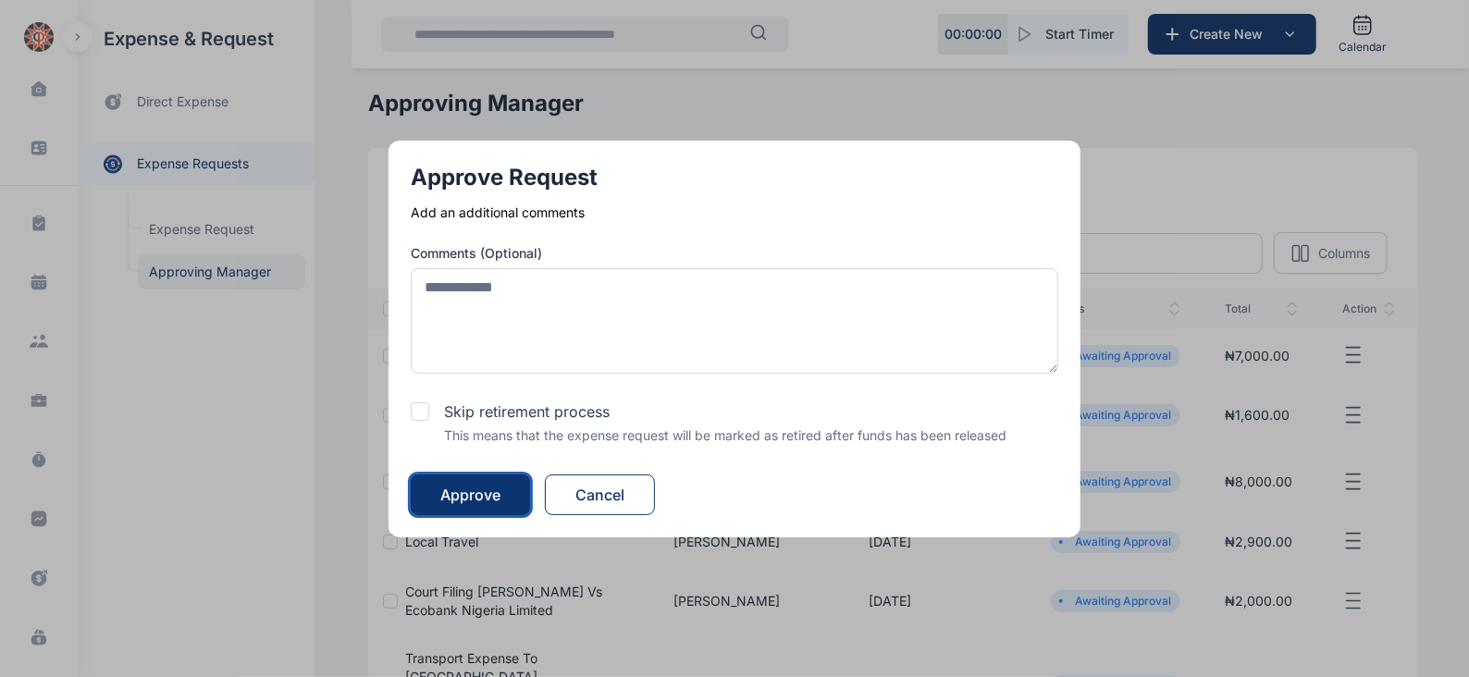
click at [452, 498] on div "Approve" at bounding box center [470, 495] width 60 height 22
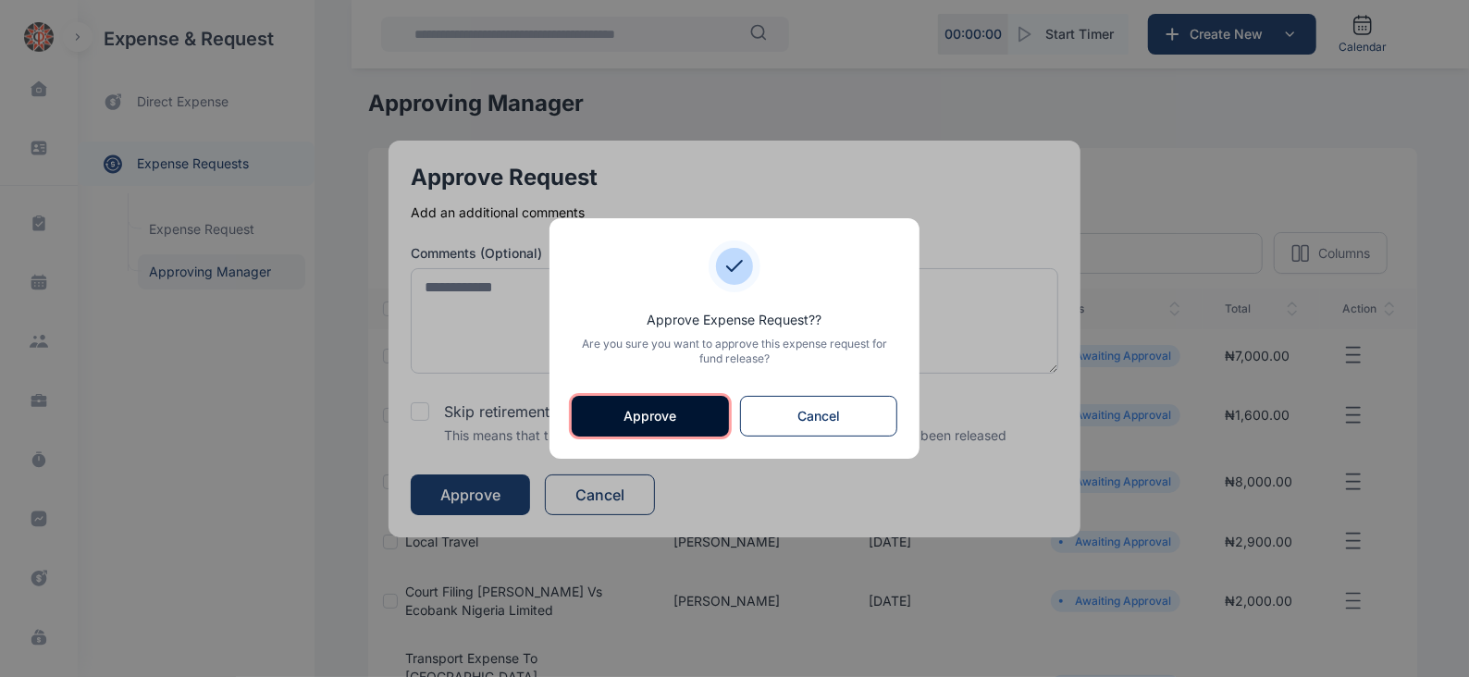
click at [644, 409] on button "Approve" at bounding box center [650, 416] width 157 height 41
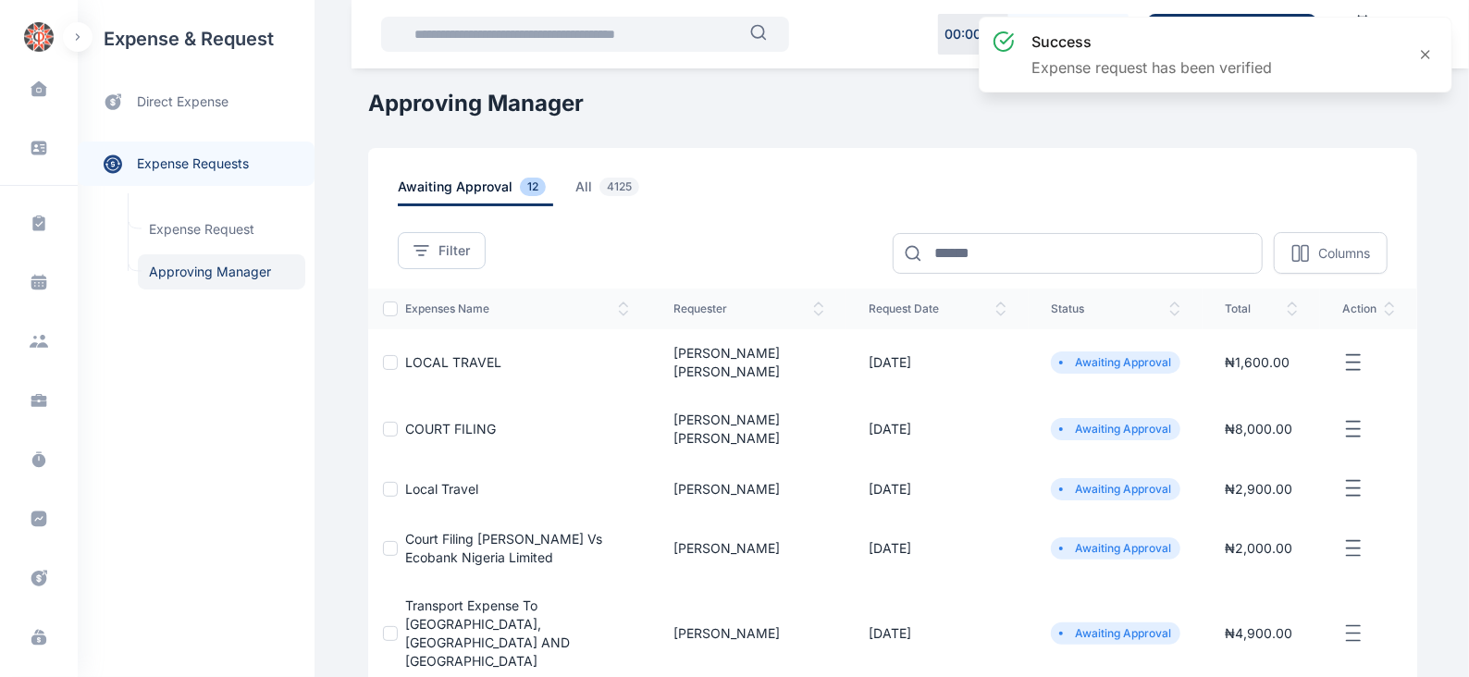
click at [1346, 355] on icon "button" at bounding box center [1353, 362] width 22 height 23
click at [1237, 379] on span "Approve Request" at bounding box center [1260, 384] width 106 height 18
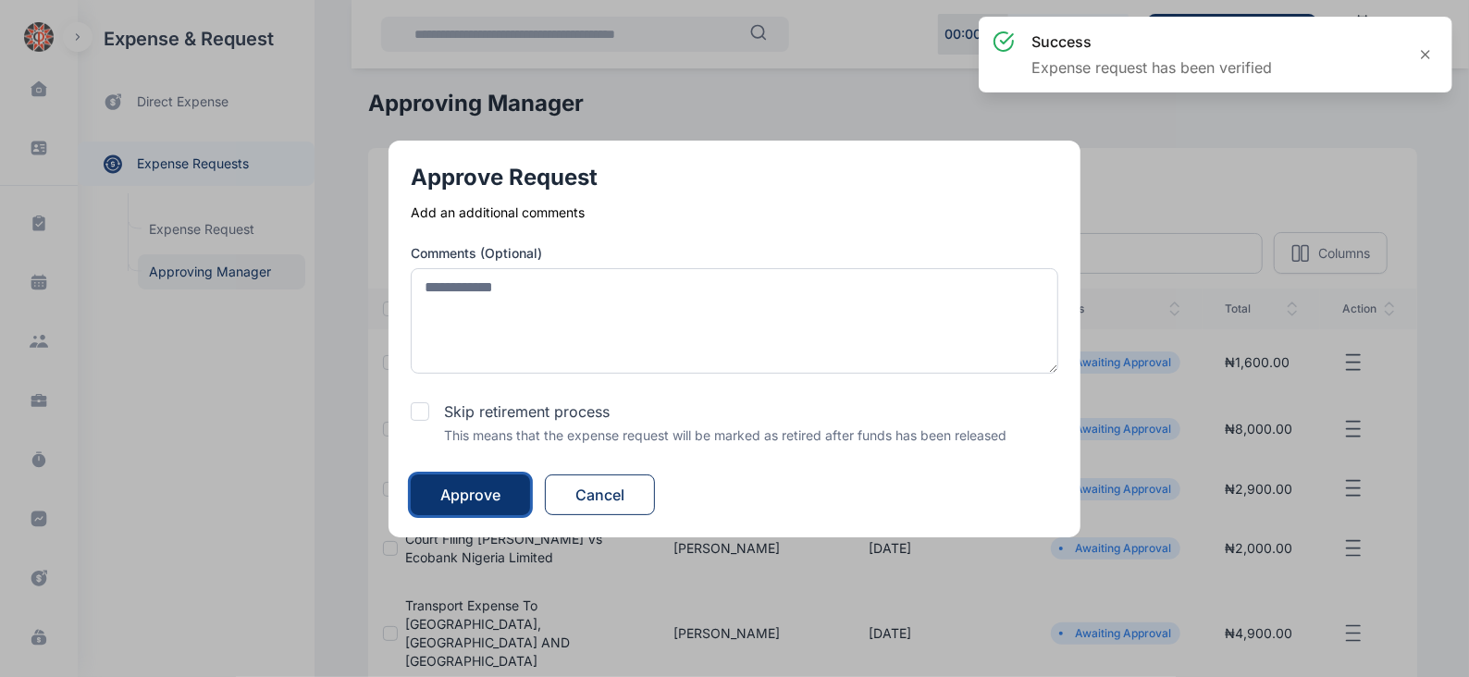
click at [490, 500] on div "Approve" at bounding box center [470, 495] width 60 height 22
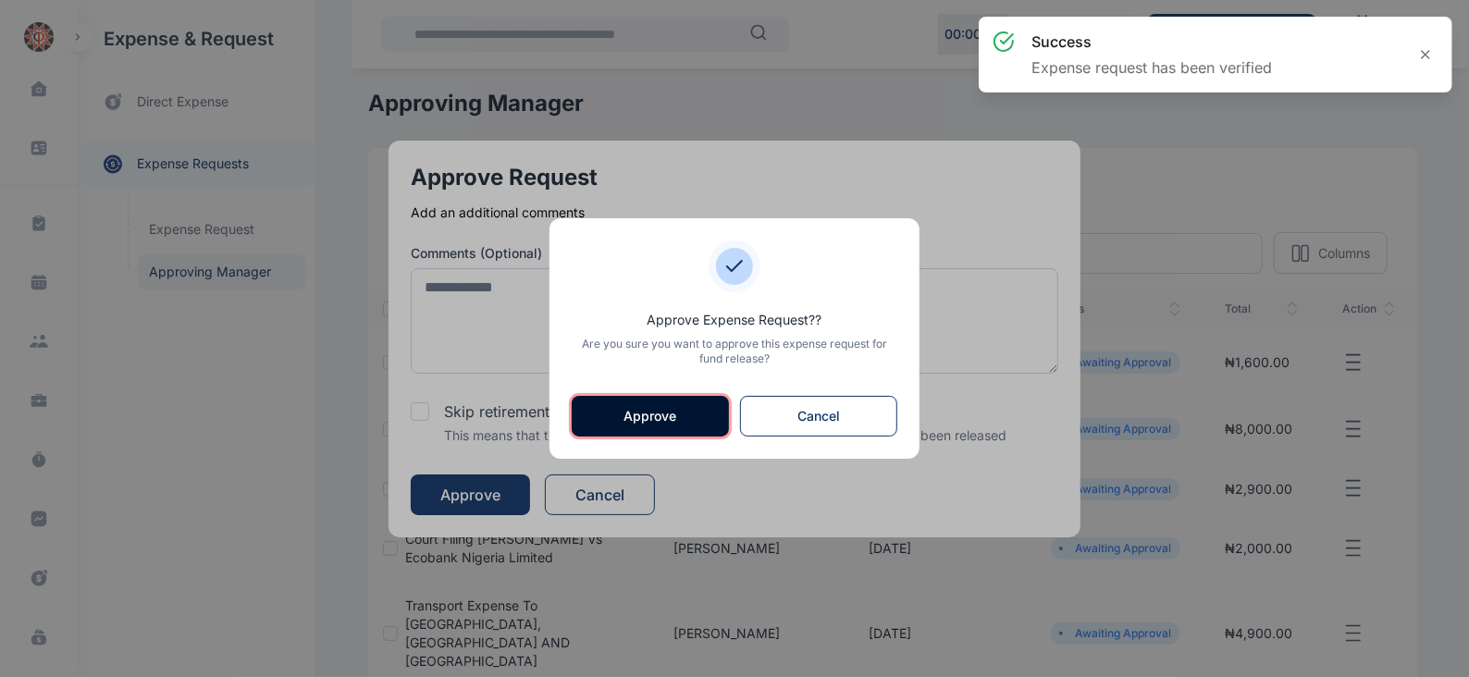
click at [649, 408] on button "Approve" at bounding box center [650, 416] width 157 height 41
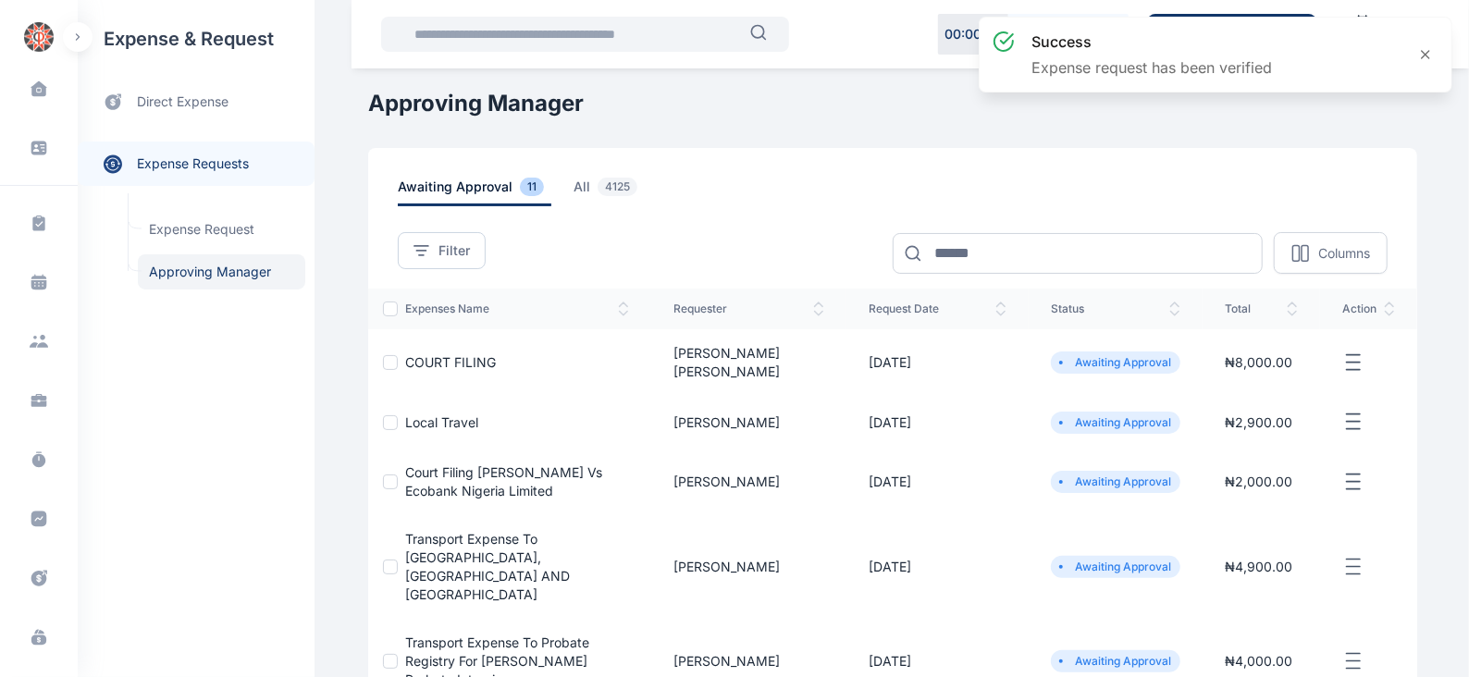
click at [1352, 358] on icon "button" at bounding box center [1353, 362] width 22 height 23
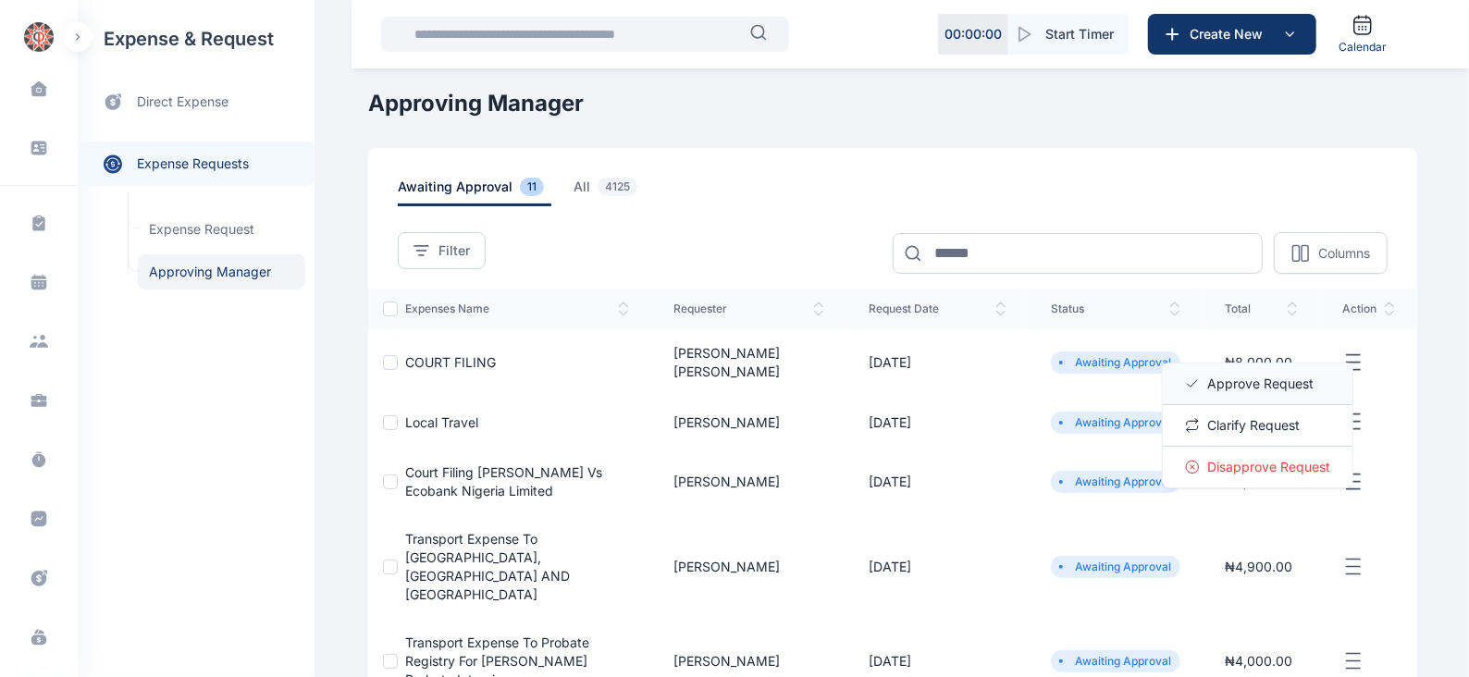
click at [1267, 375] on span "Approve Request" at bounding box center [1260, 384] width 106 height 18
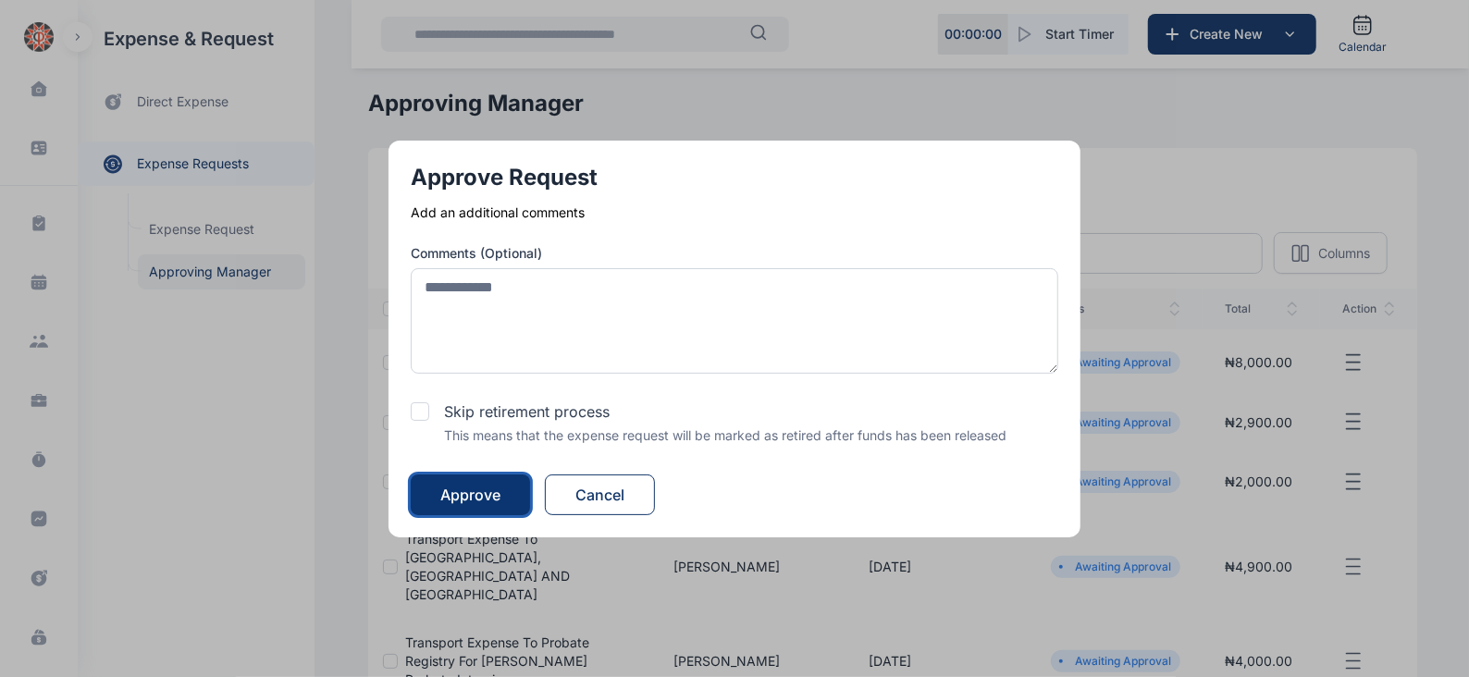
click at [494, 485] on div "Approve" at bounding box center [470, 495] width 60 height 22
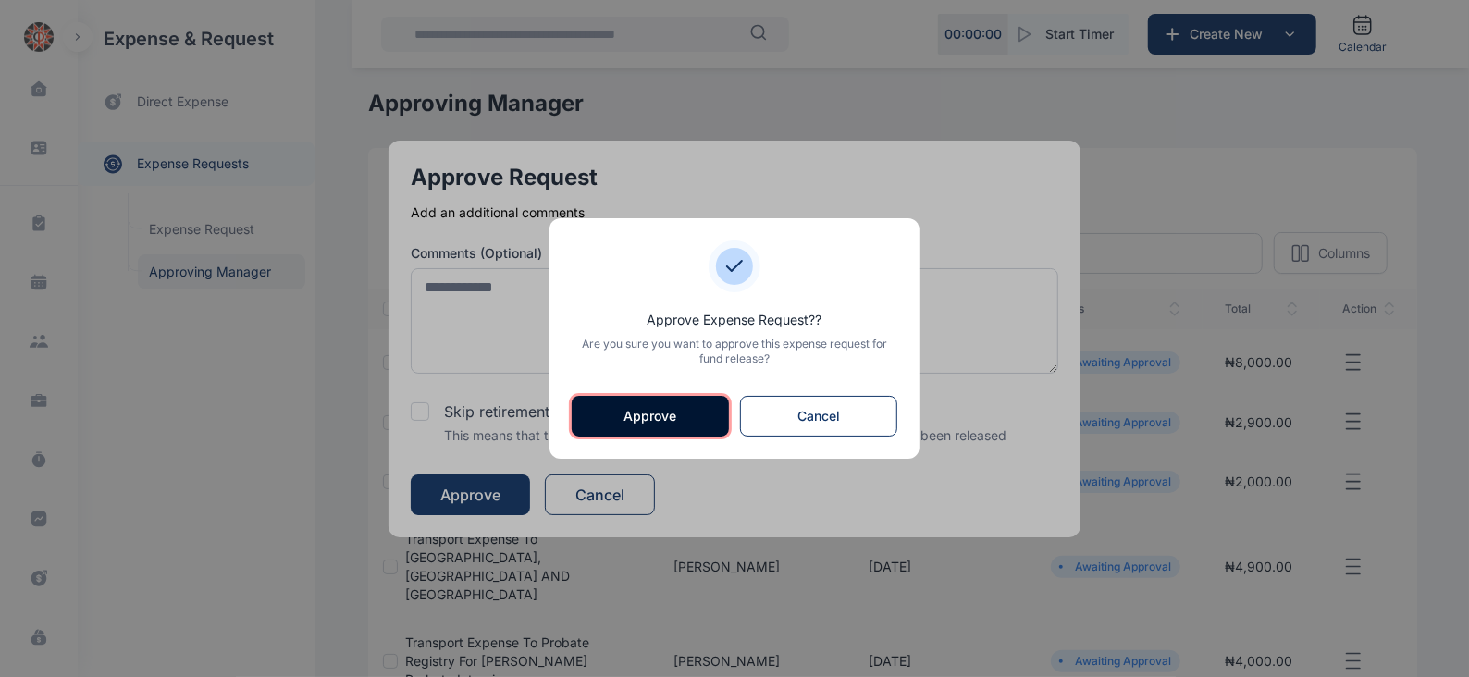
click at [645, 410] on button "Approve" at bounding box center [650, 416] width 157 height 41
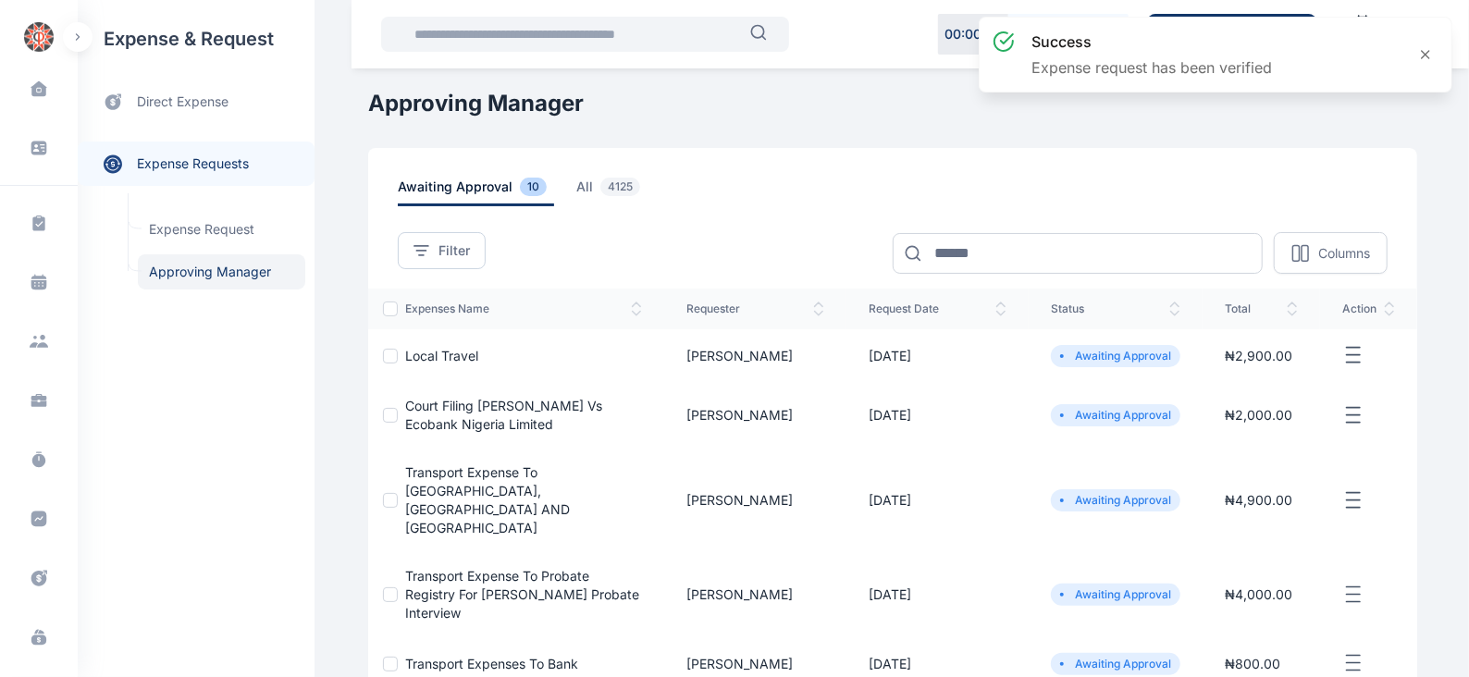
click at [1347, 350] on icon "button" at bounding box center [1353, 355] width 22 height 23
click at [1273, 375] on span "Approve Request" at bounding box center [1260, 376] width 106 height 18
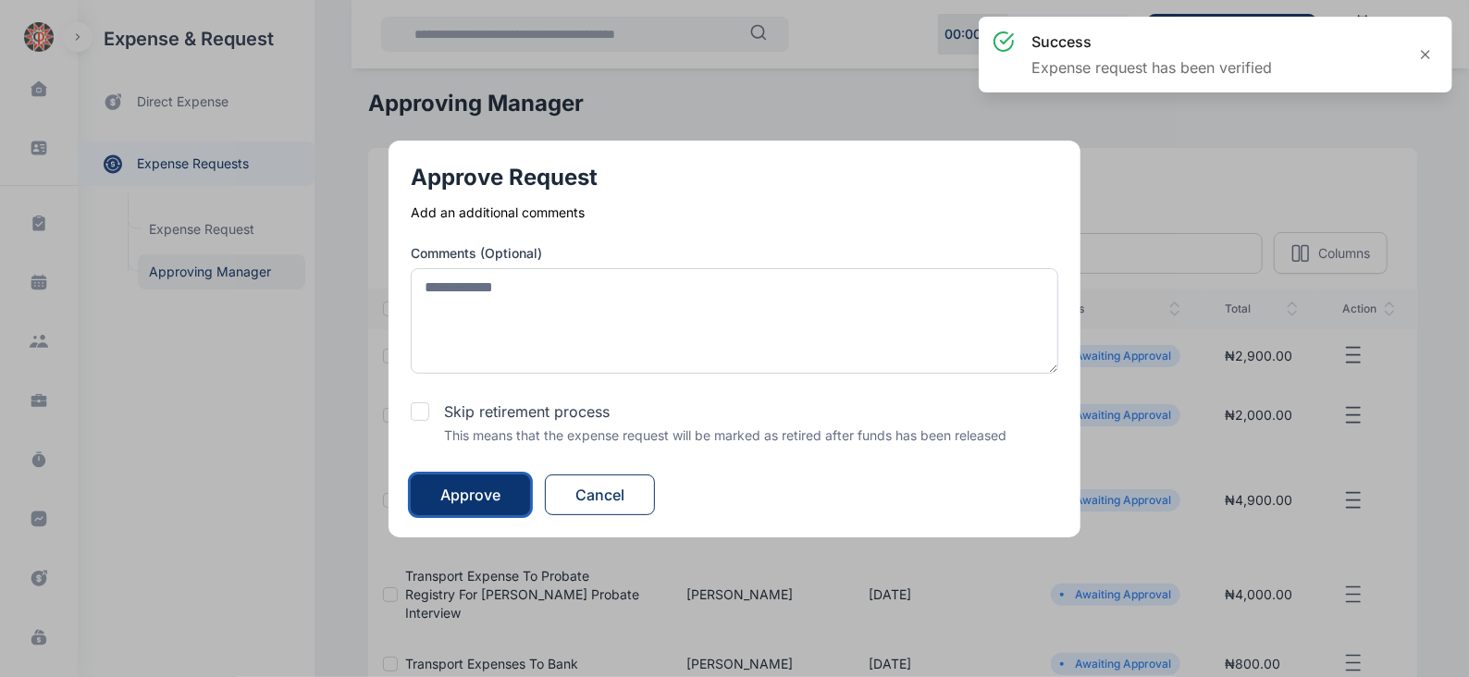
click at [462, 495] on div "Approve" at bounding box center [470, 495] width 60 height 22
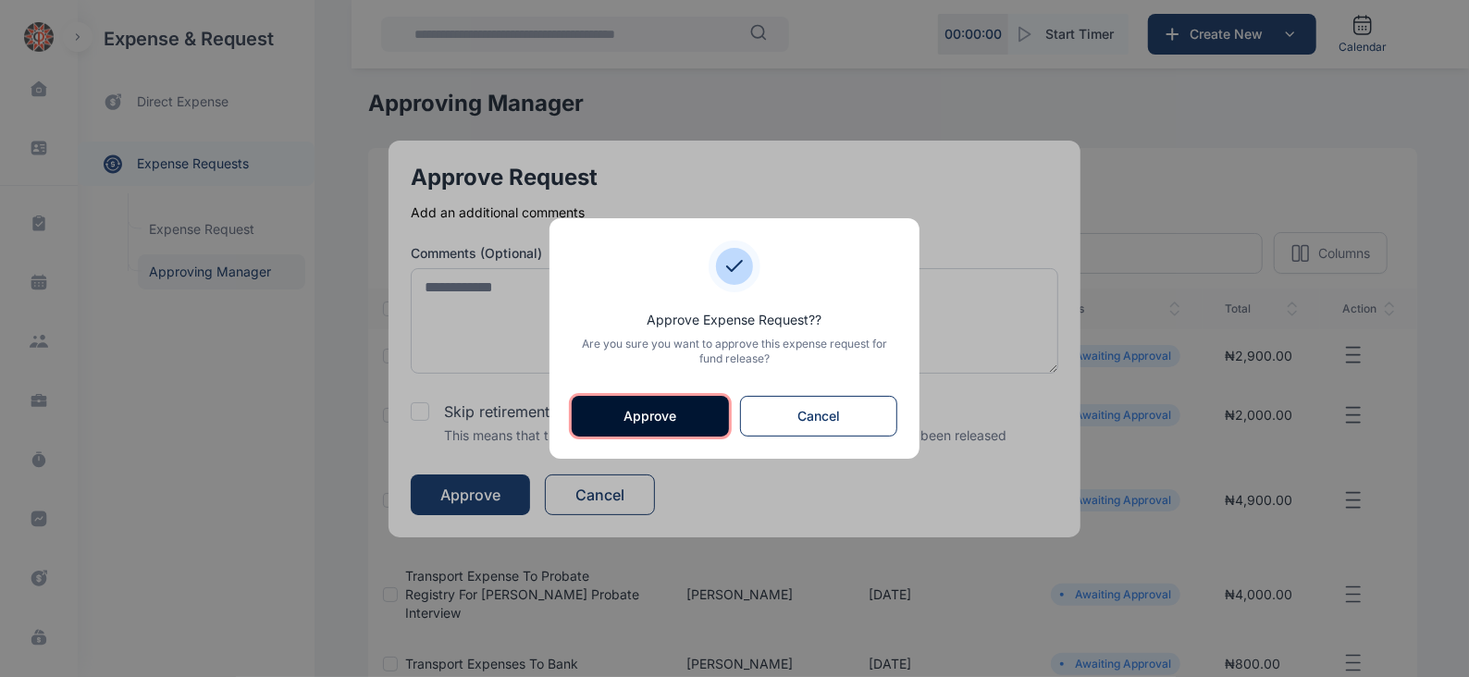
click at [650, 422] on button "Approve" at bounding box center [650, 416] width 157 height 41
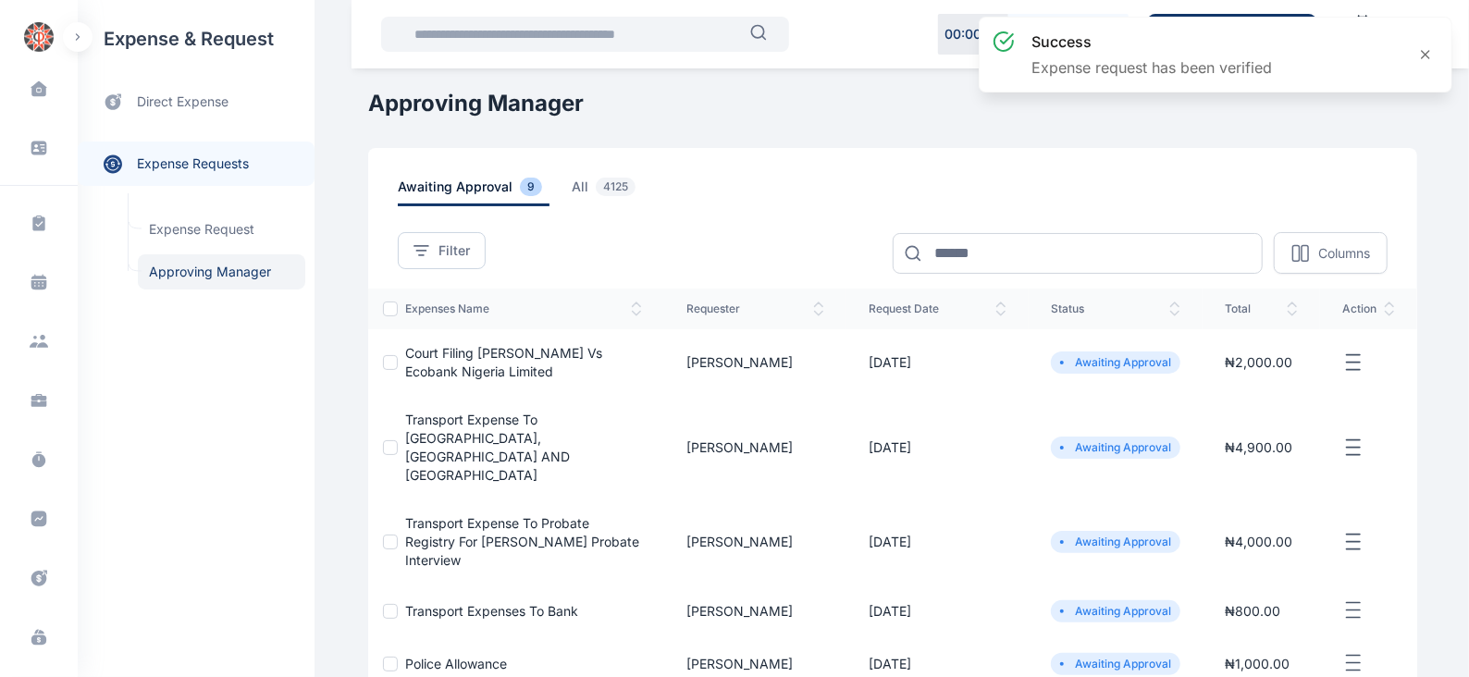
click at [1359, 354] on line "button" at bounding box center [1352, 354] width 13 height 0
click at [1229, 383] on span "Approve Request" at bounding box center [1260, 384] width 106 height 18
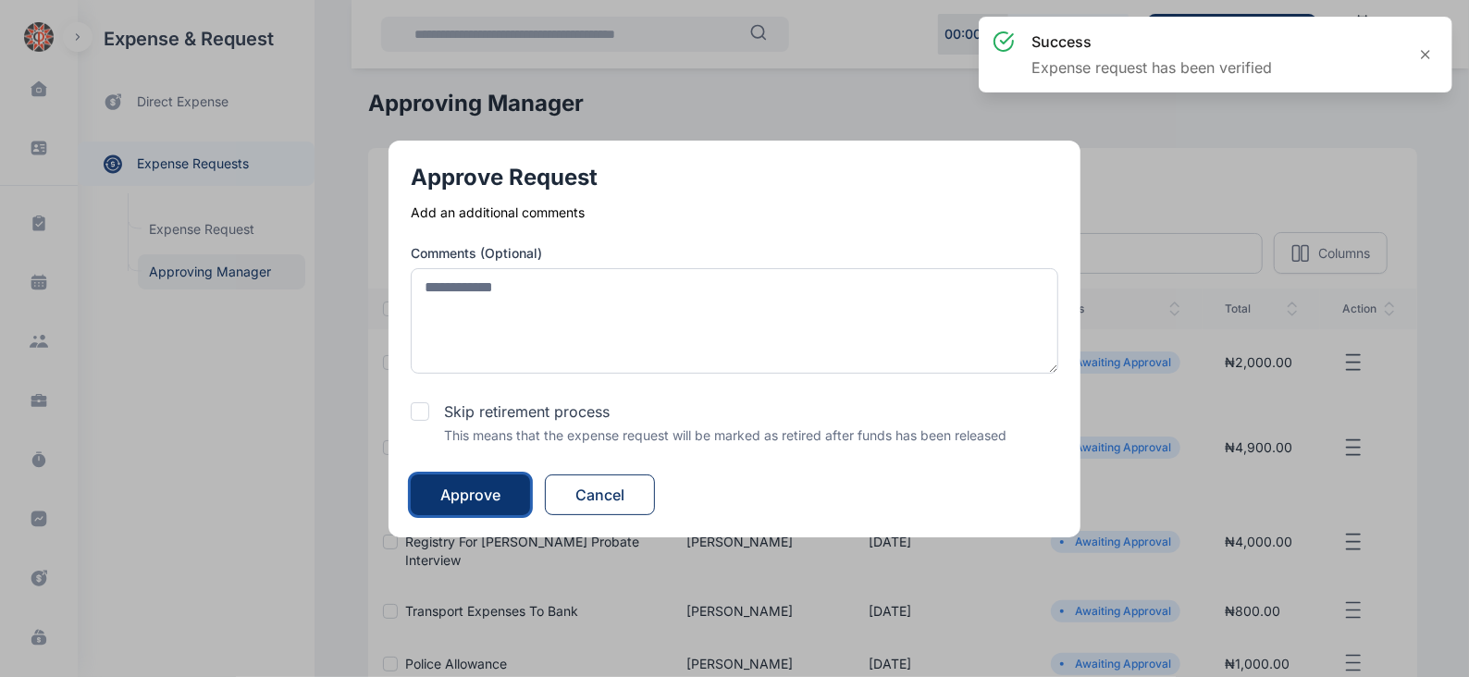
click at [471, 489] on div "Approve" at bounding box center [470, 495] width 60 height 22
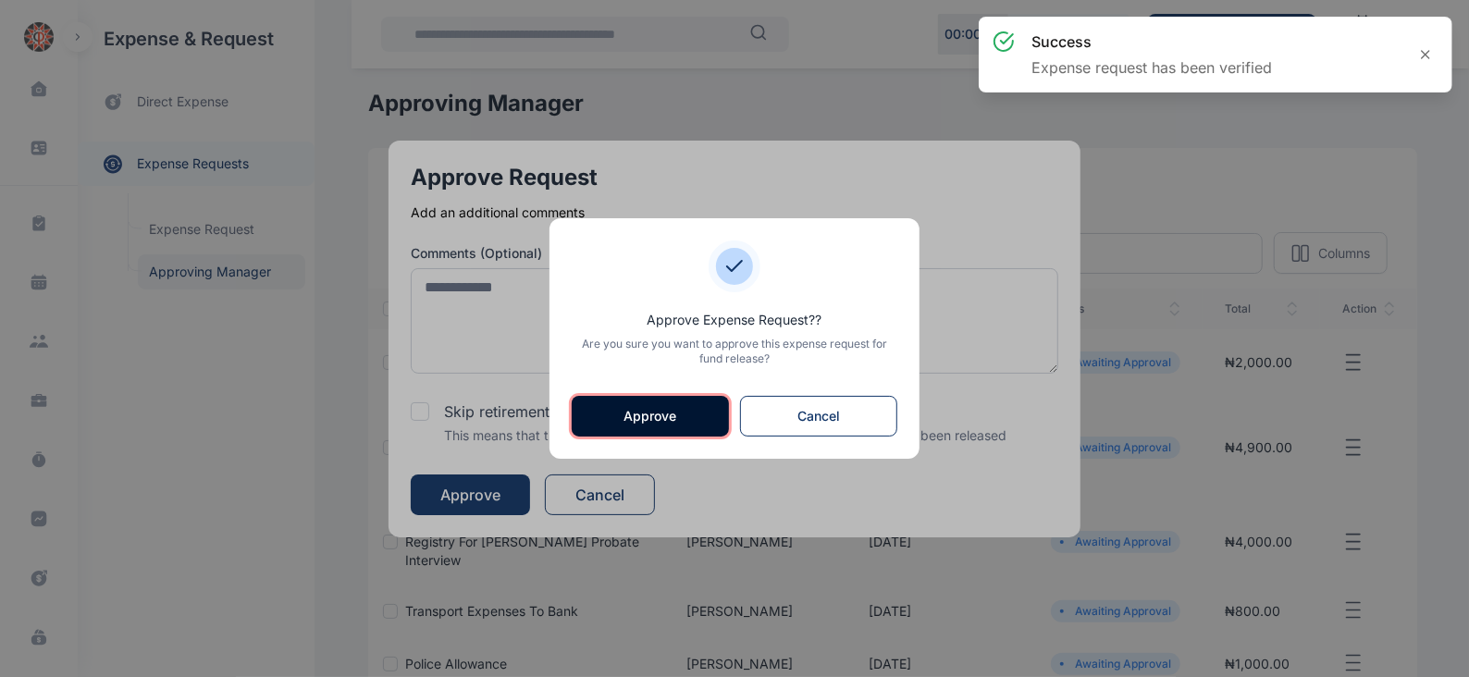
click at [672, 409] on button "Approve" at bounding box center [650, 416] width 157 height 41
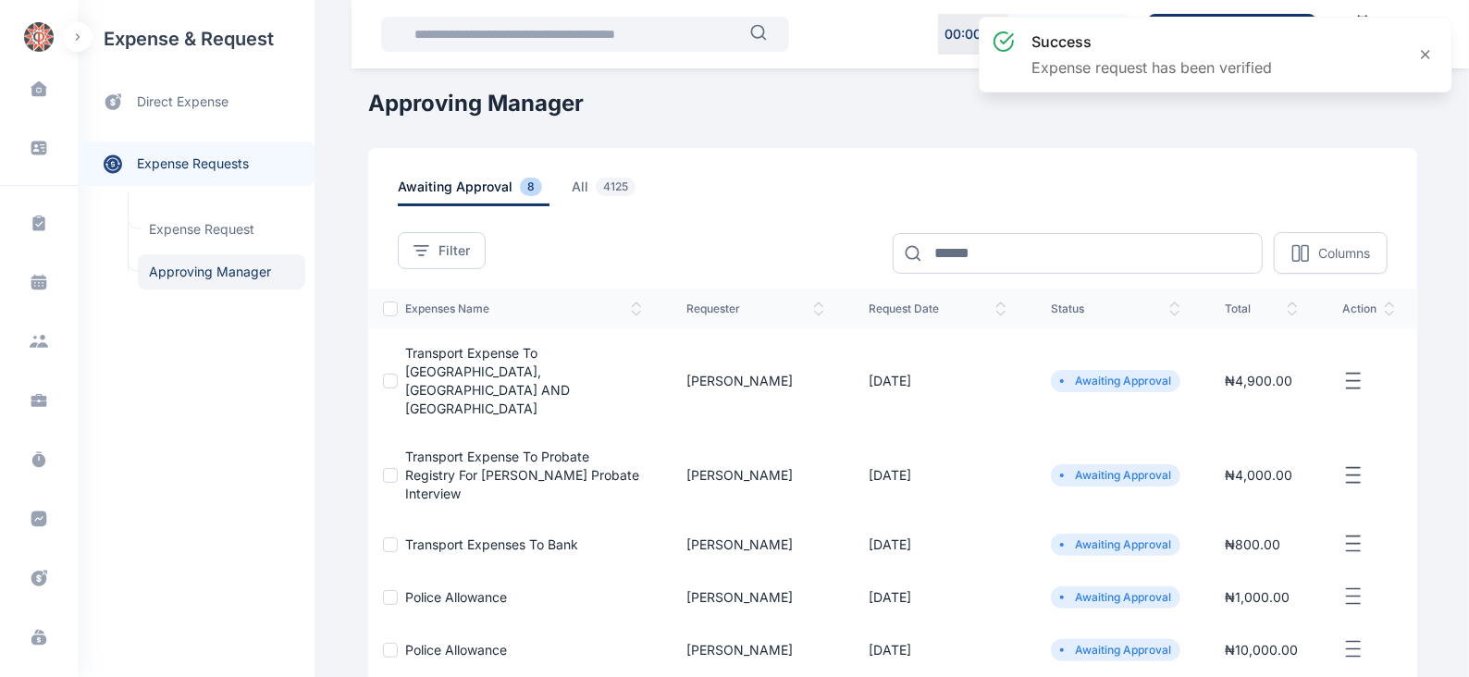
click at [1352, 370] on icon "button" at bounding box center [1353, 381] width 22 height 23
click at [1239, 400] on span "Approve Request" at bounding box center [1260, 402] width 106 height 18
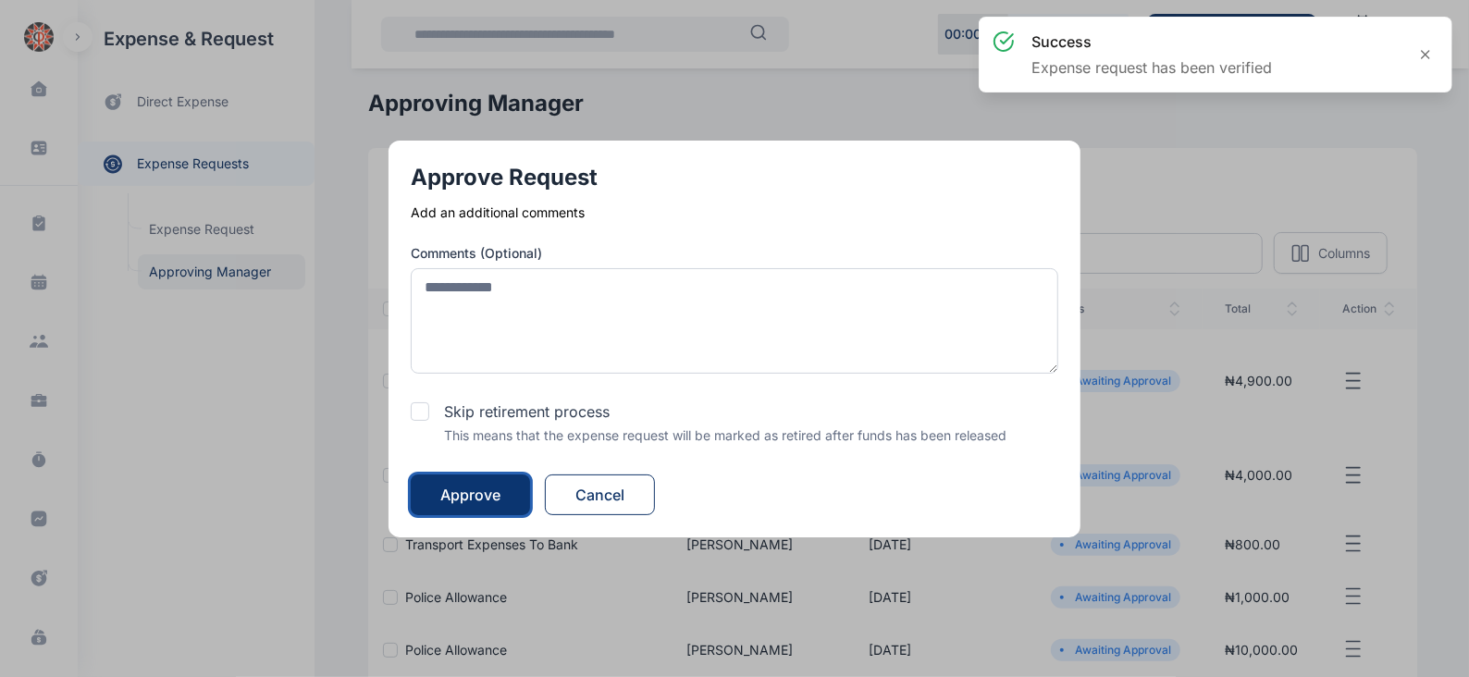
click at [489, 492] on div "Approve" at bounding box center [470, 495] width 60 height 22
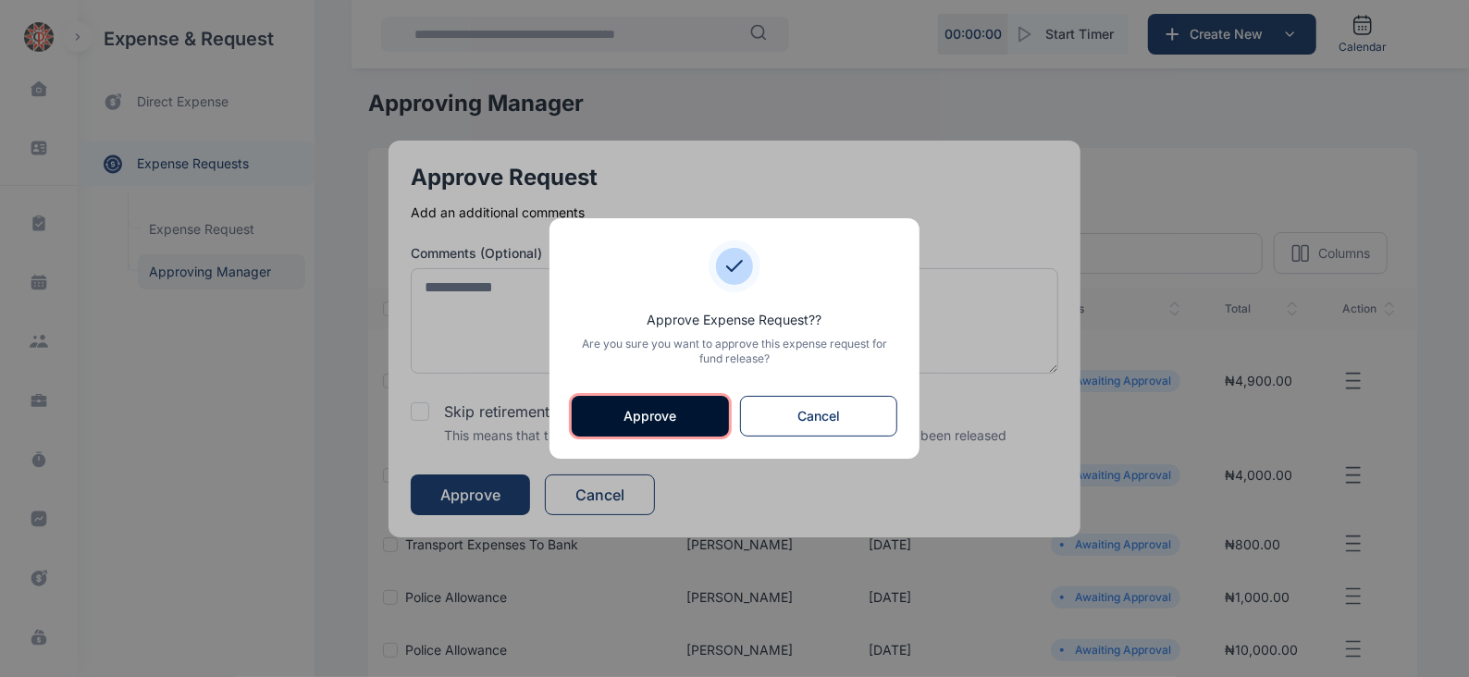
click at [689, 415] on button "Approve" at bounding box center [650, 416] width 157 height 41
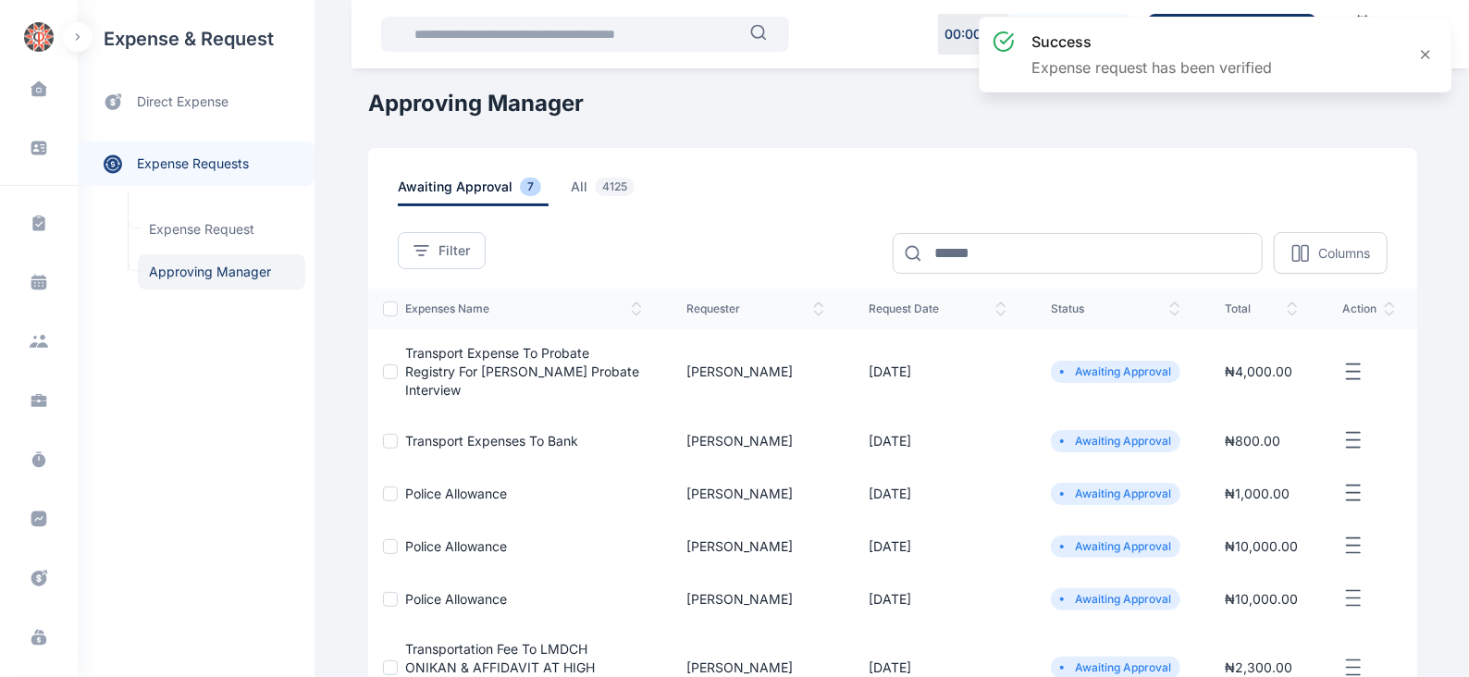
click at [1355, 363] on icon "button" at bounding box center [1353, 372] width 22 height 23
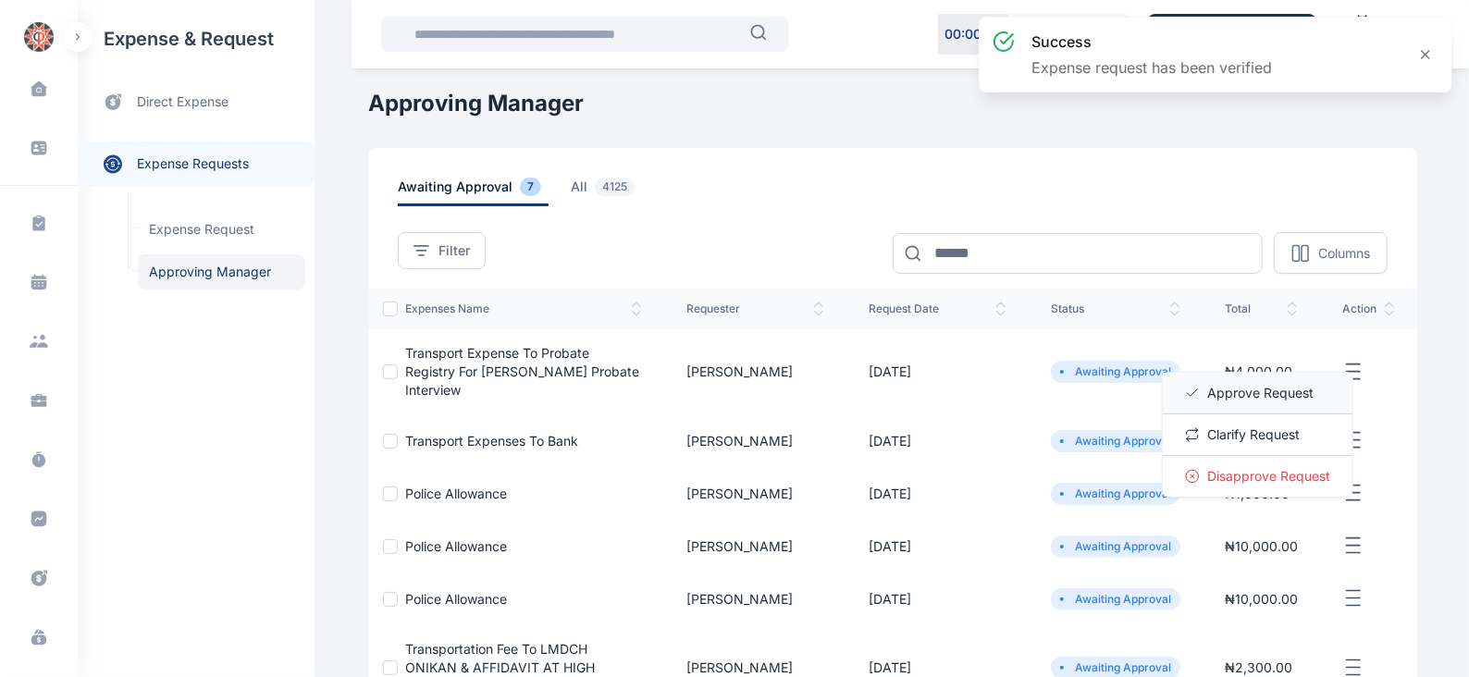
click at [1259, 384] on span "Approve Request" at bounding box center [1260, 393] width 106 height 18
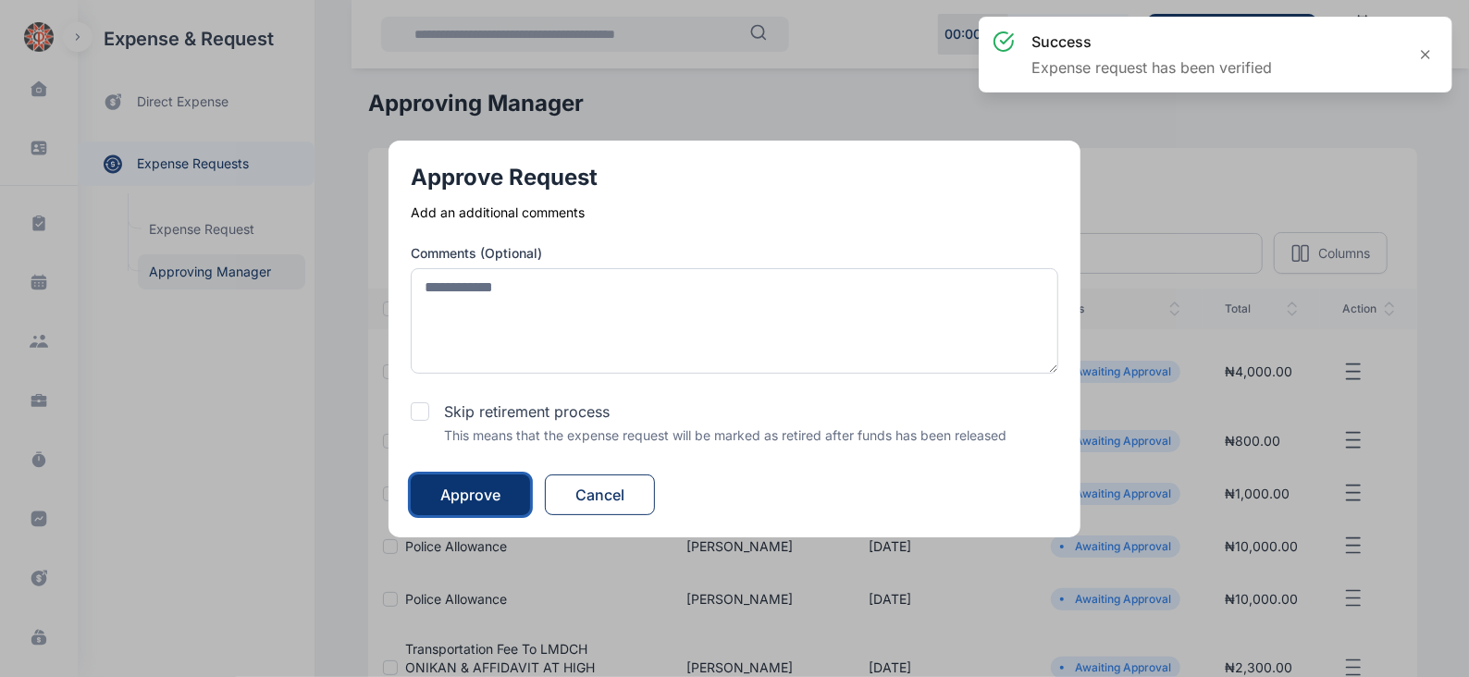
click at [480, 481] on button "Approve" at bounding box center [470, 494] width 119 height 41
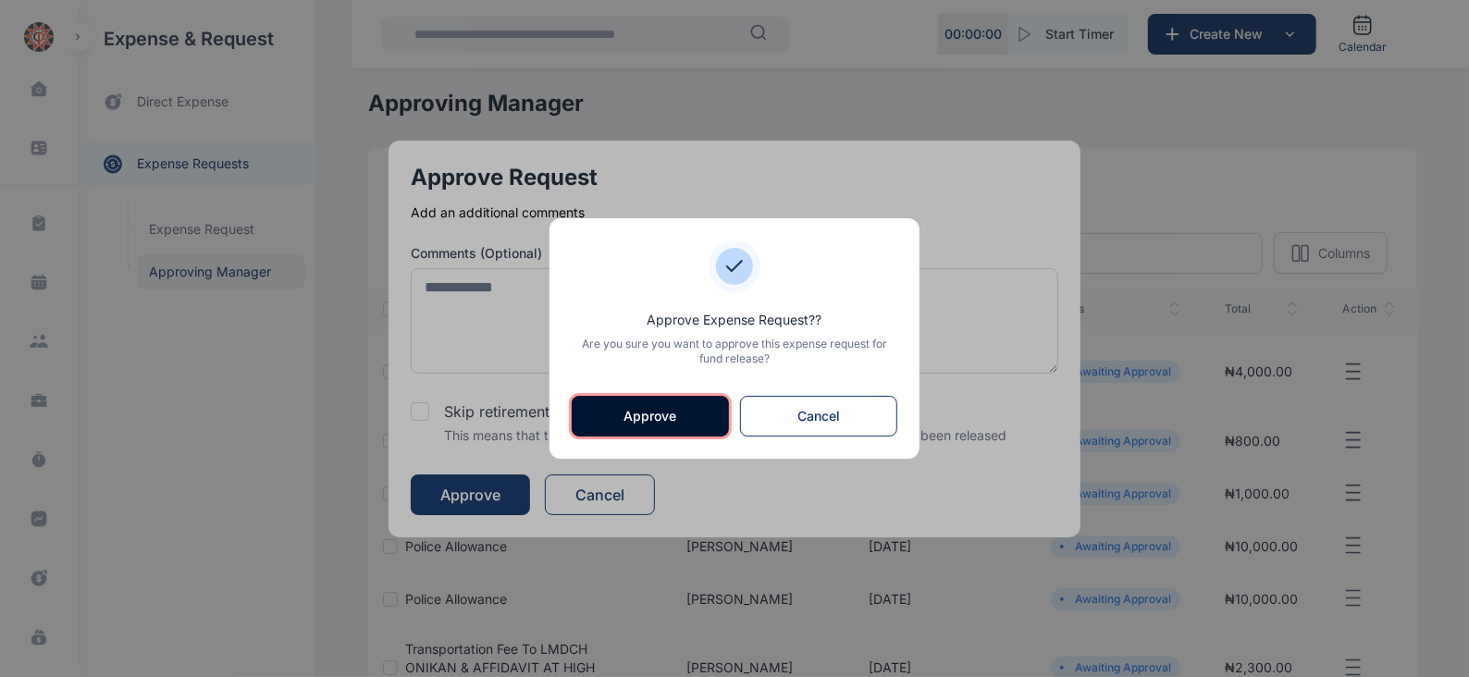
click at [645, 408] on button "Approve" at bounding box center [650, 416] width 157 height 41
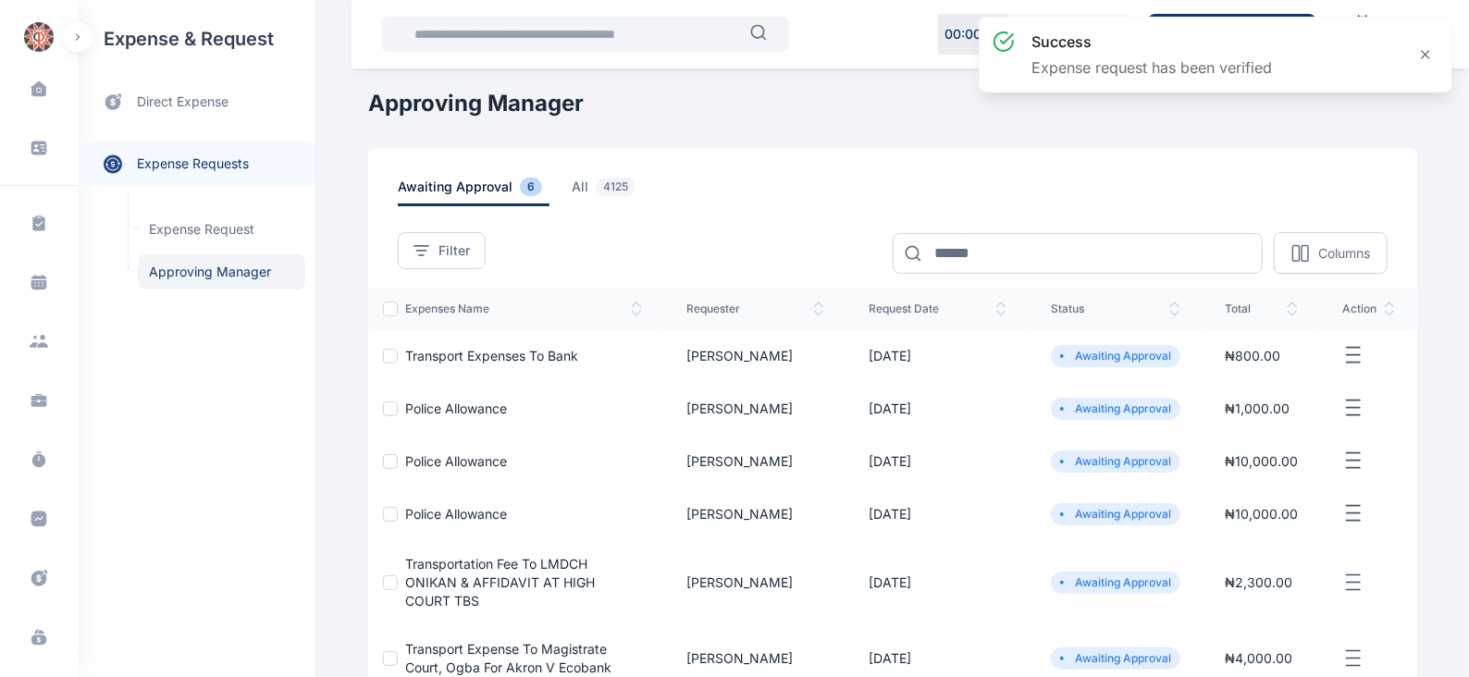
click at [1359, 357] on icon "button" at bounding box center [1353, 355] width 22 height 23
click at [1262, 378] on span "Approve Request" at bounding box center [1260, 376] width 106 height 18
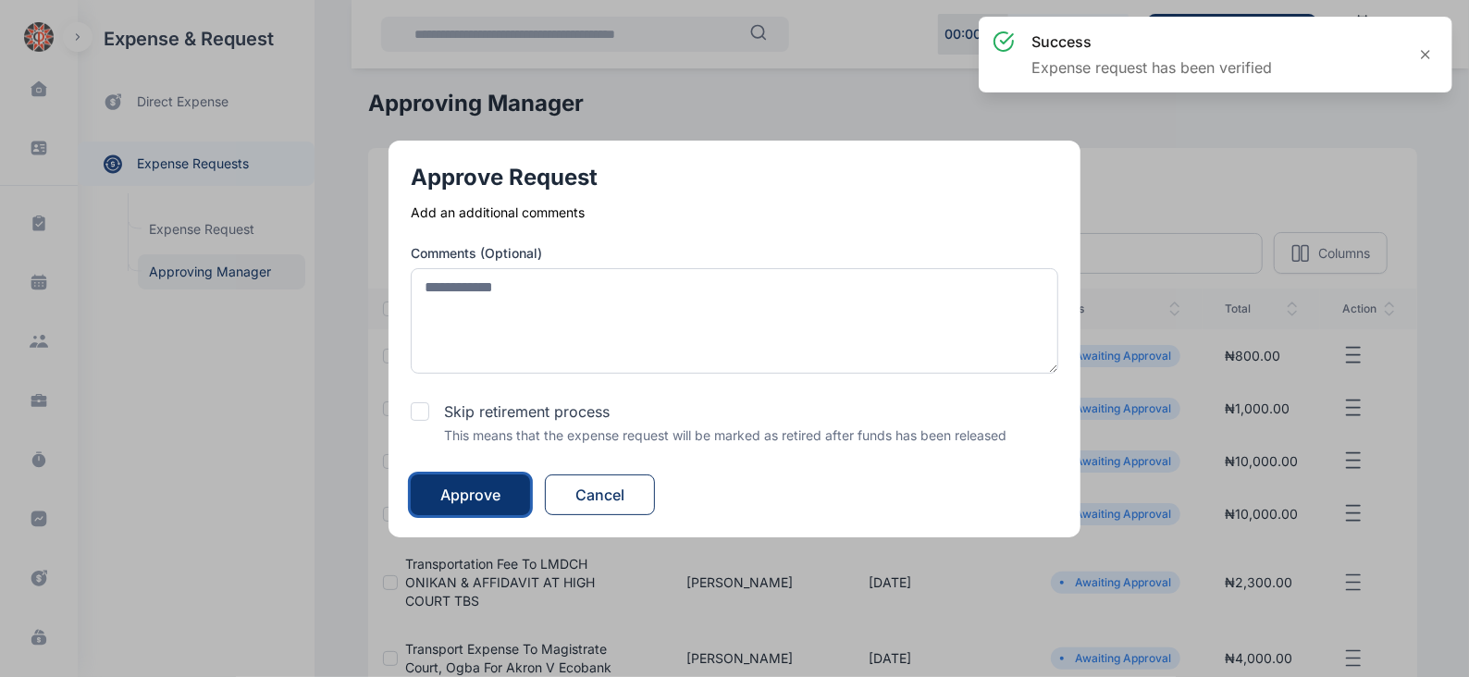
click at [483, 495] on div "Approve" at bounding box center [470, 495] width 60 height 22
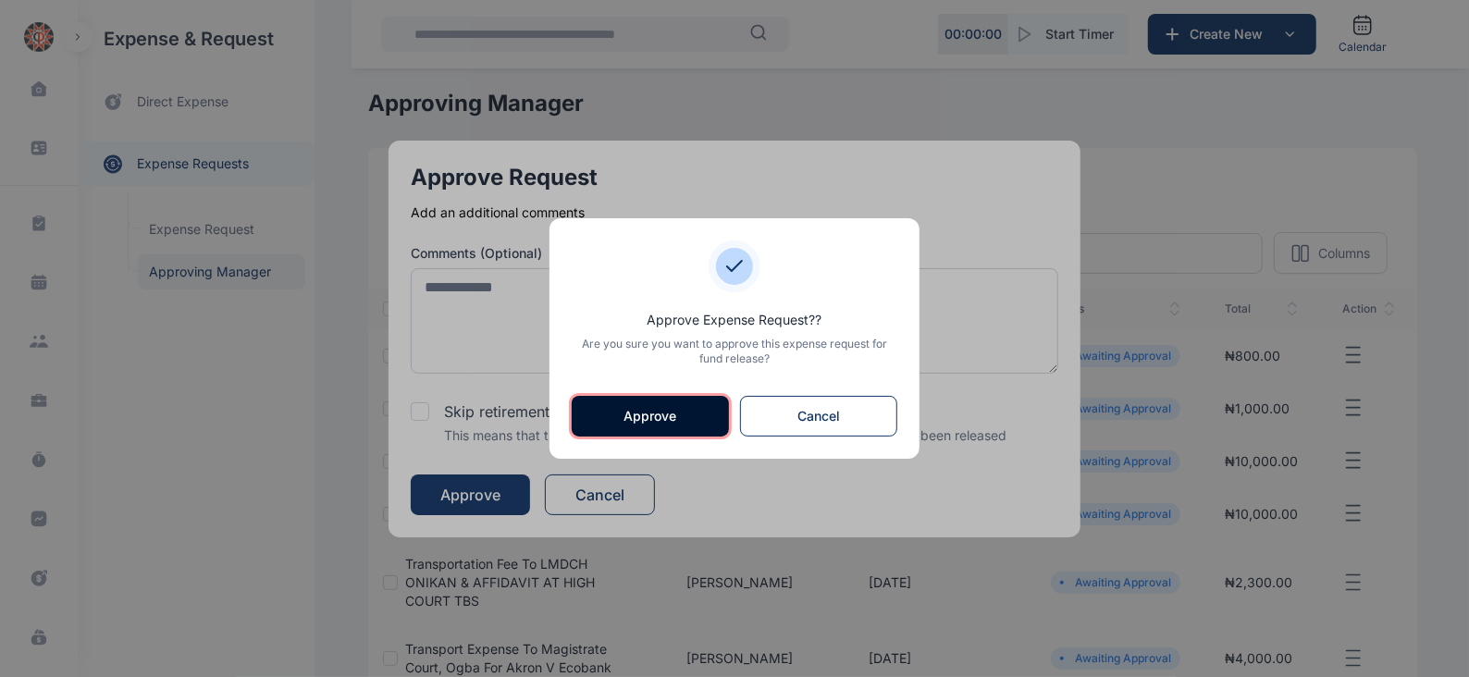
click at [638, 419] on button "Approve" at bounding box center [650, 416] width 157 height 41
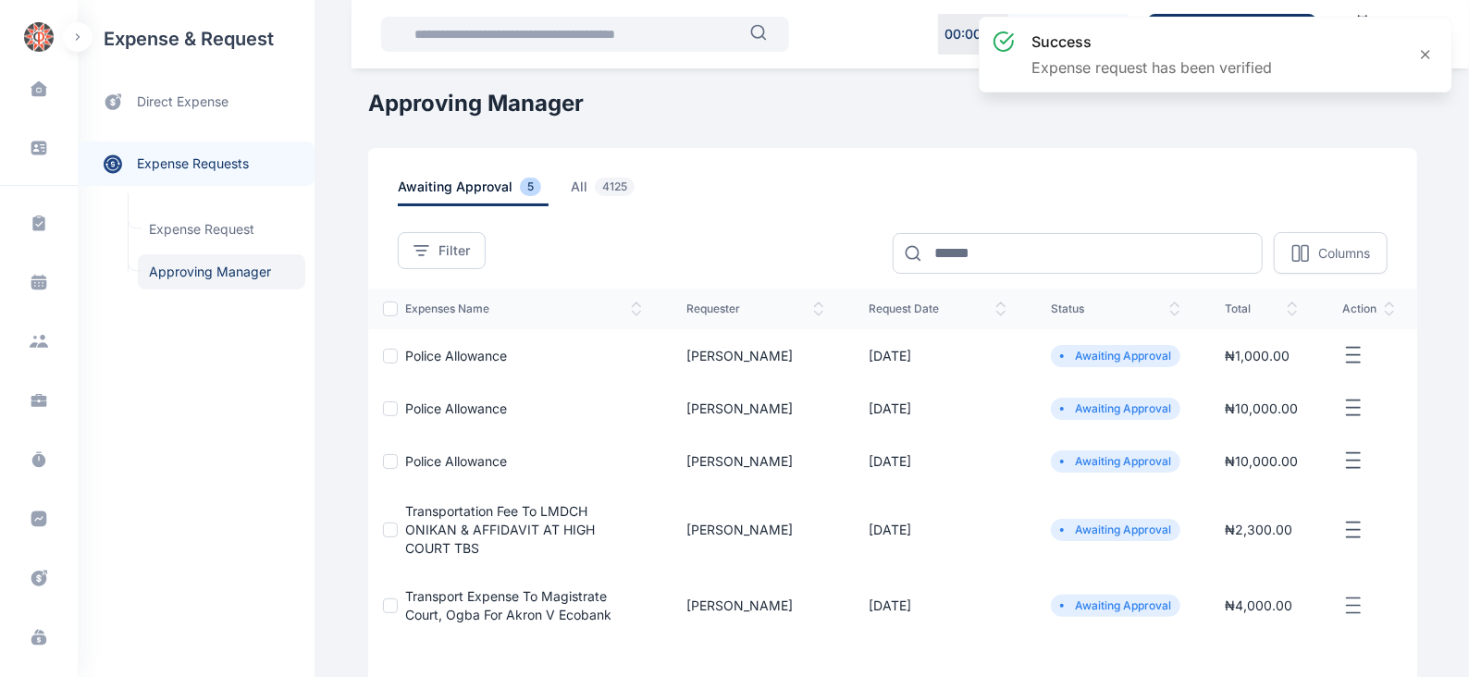
click at [1356, 355] on icon "button" at bounding box center [1353, 355] width 22 height 23
click at [1270, 376] on span "Approve Request" at bounding box center [1260, 376] width 106 height 18
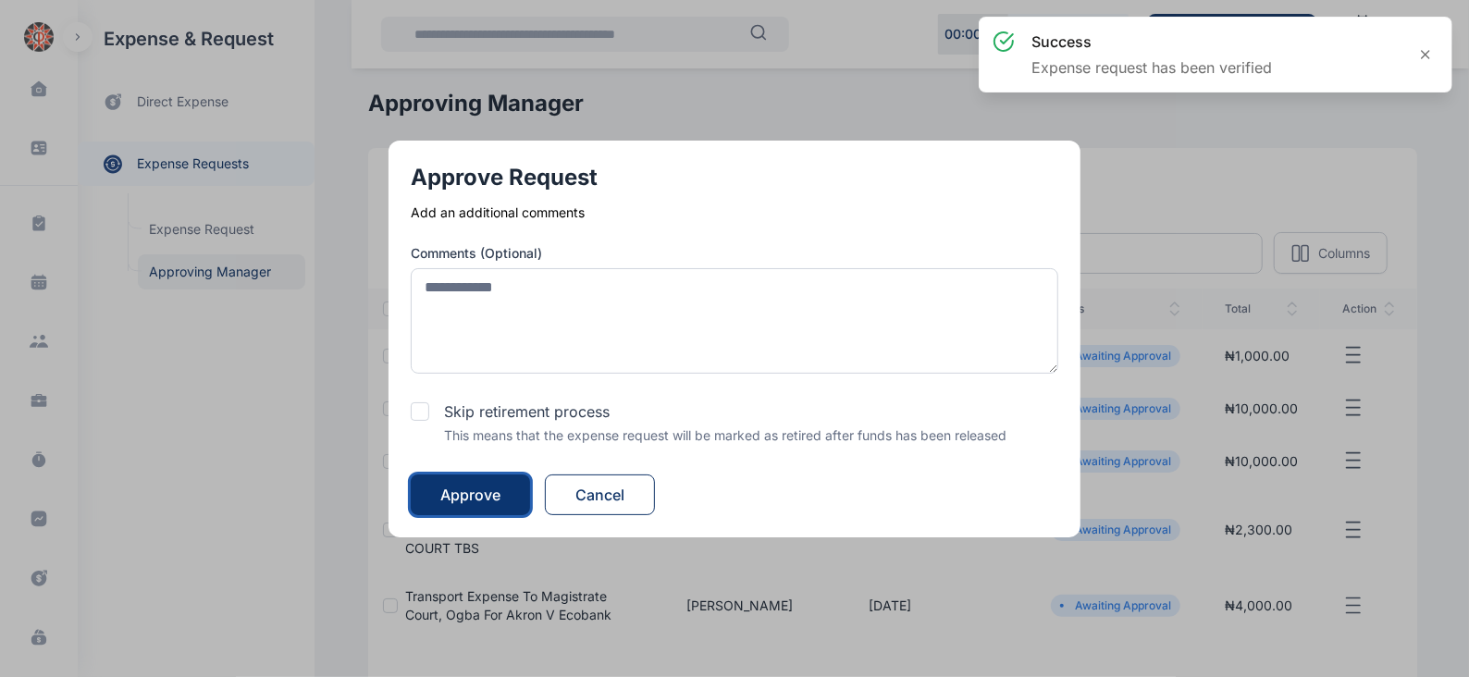
click at [486, 487] on div "Approve" at bounding box center [470, 495] width 60 height 22
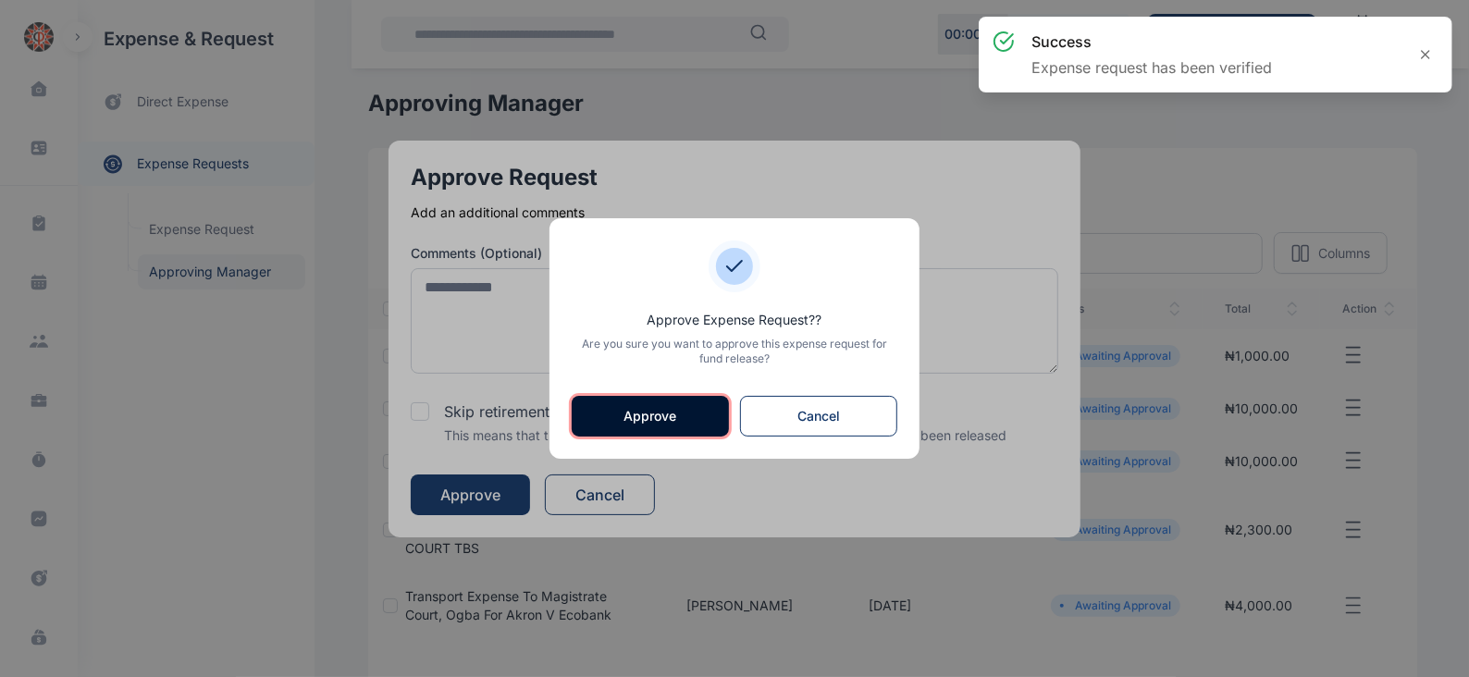
click at [664, 413] on button "Approve" at bounding box center [650, 416] width 157 height 41
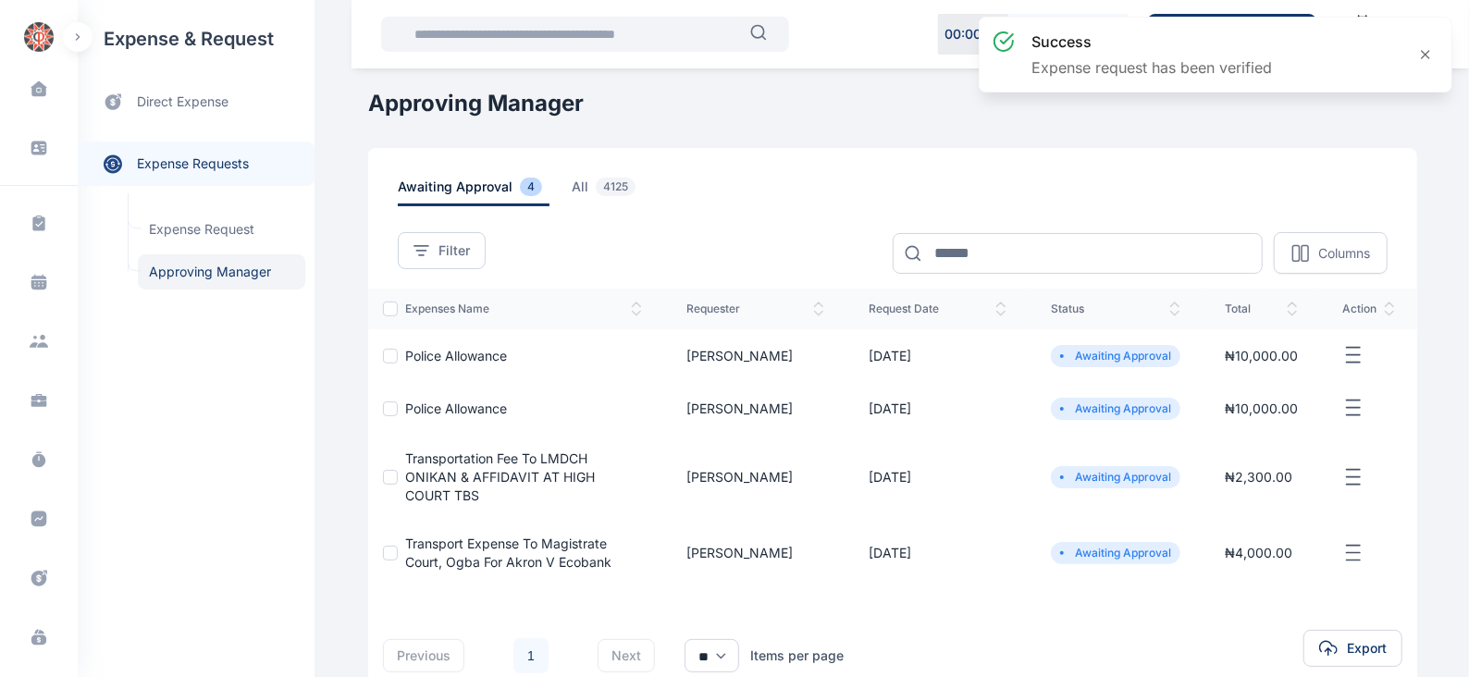
click at [1352, 355] on icon "button" at bounding box center [1353, 355] width 22 height 23
click at [1272, 376] on span "Approve Request" at bounding box center [1260, 376] width 106 height 18
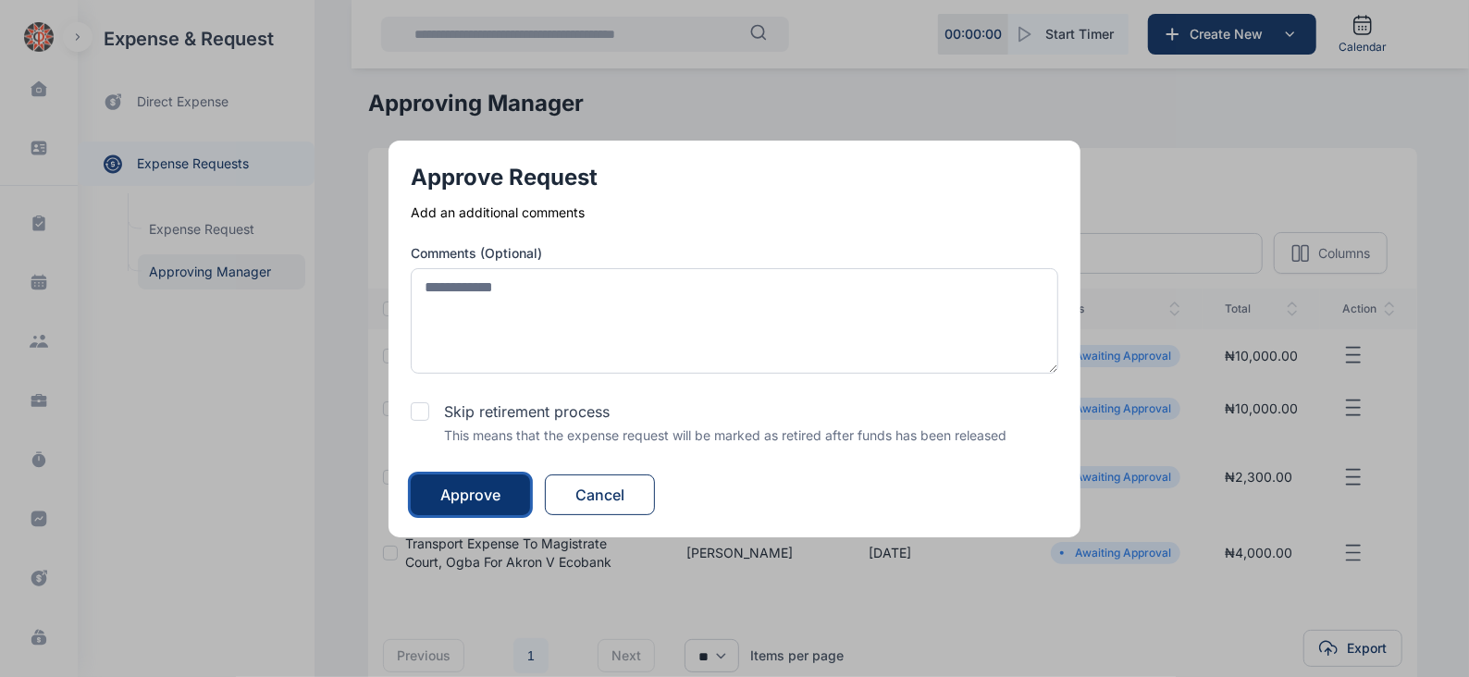
click at [479, 477] on button "Approve" at bounding box center [470, 494] width 119 height 41
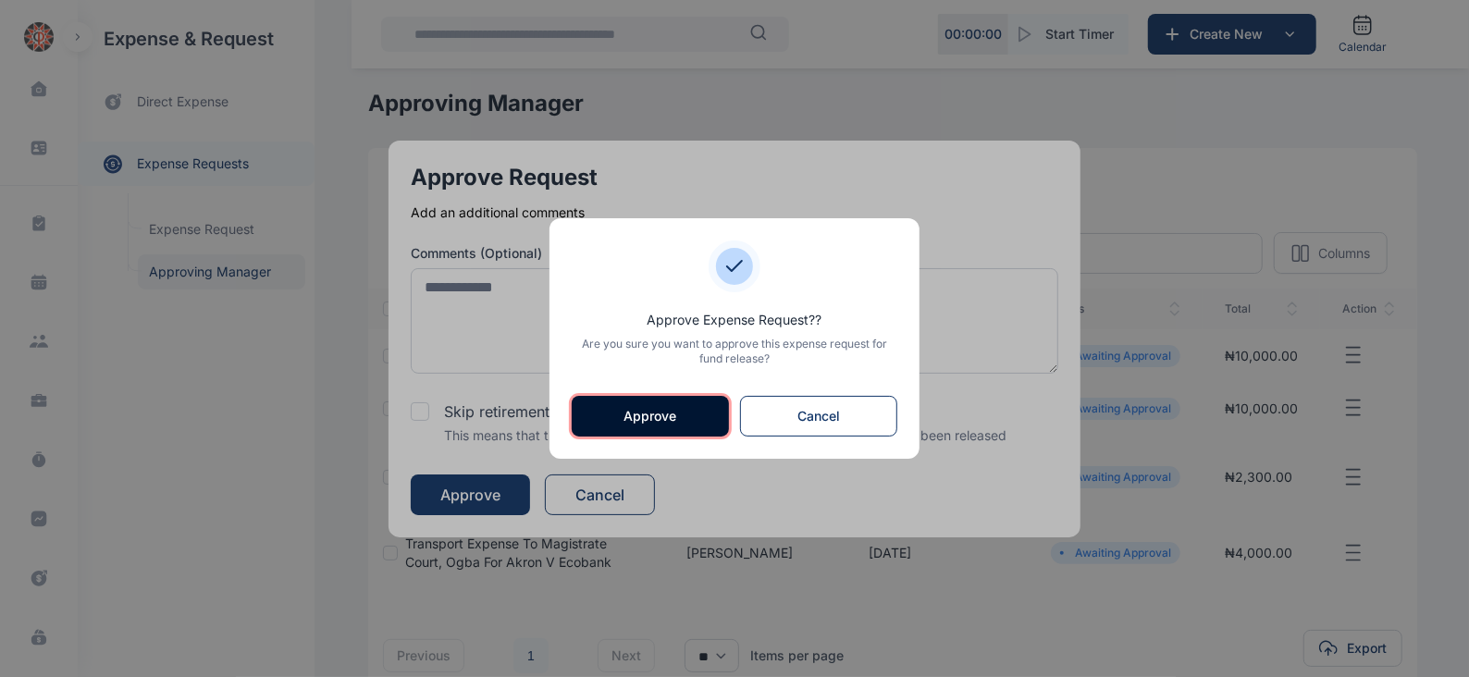
click at [640, 417] on button "Approve" at bounding box center [650, 416] width 157 height 41
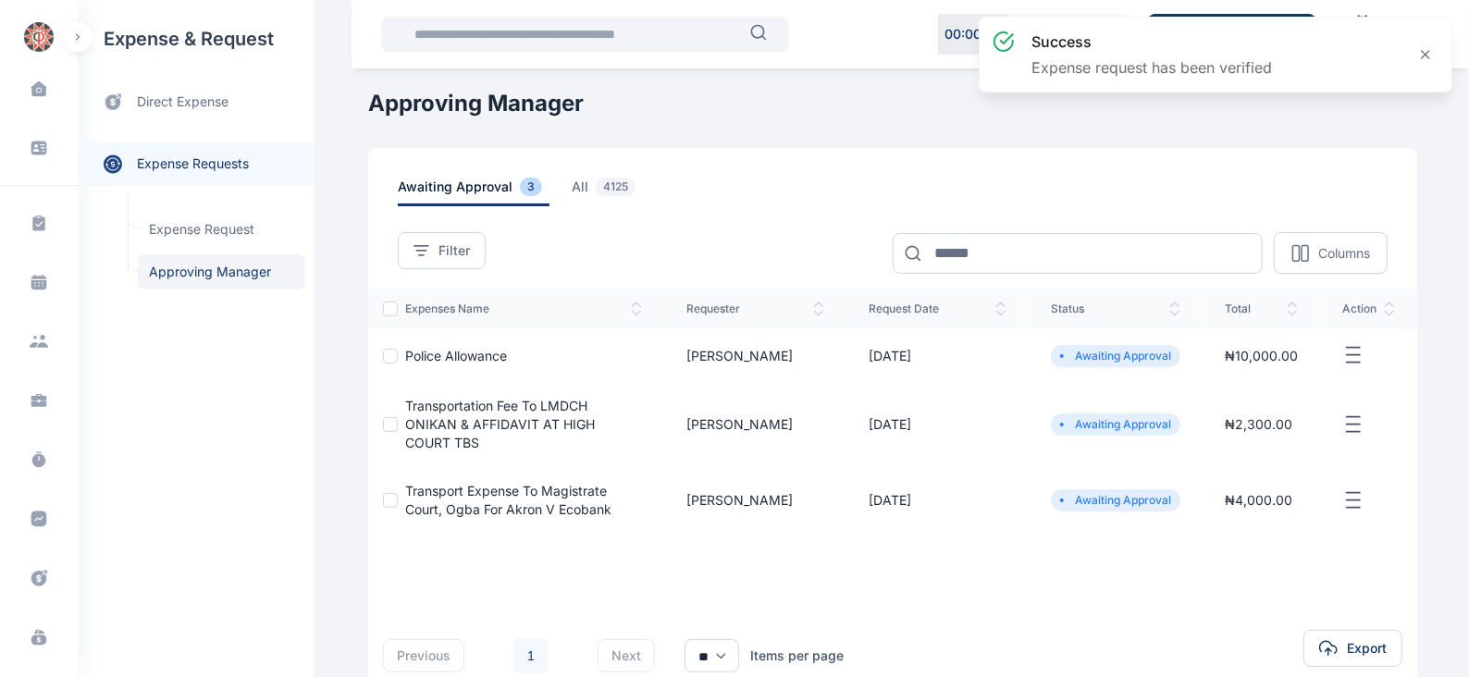
click at [1350, 353] on icon "button" at bounding box center [1353, 355] width 22 height 23
click at [1299, 375] on span "Approve Request" at bounding box center [1260, 376] width 106 height 18
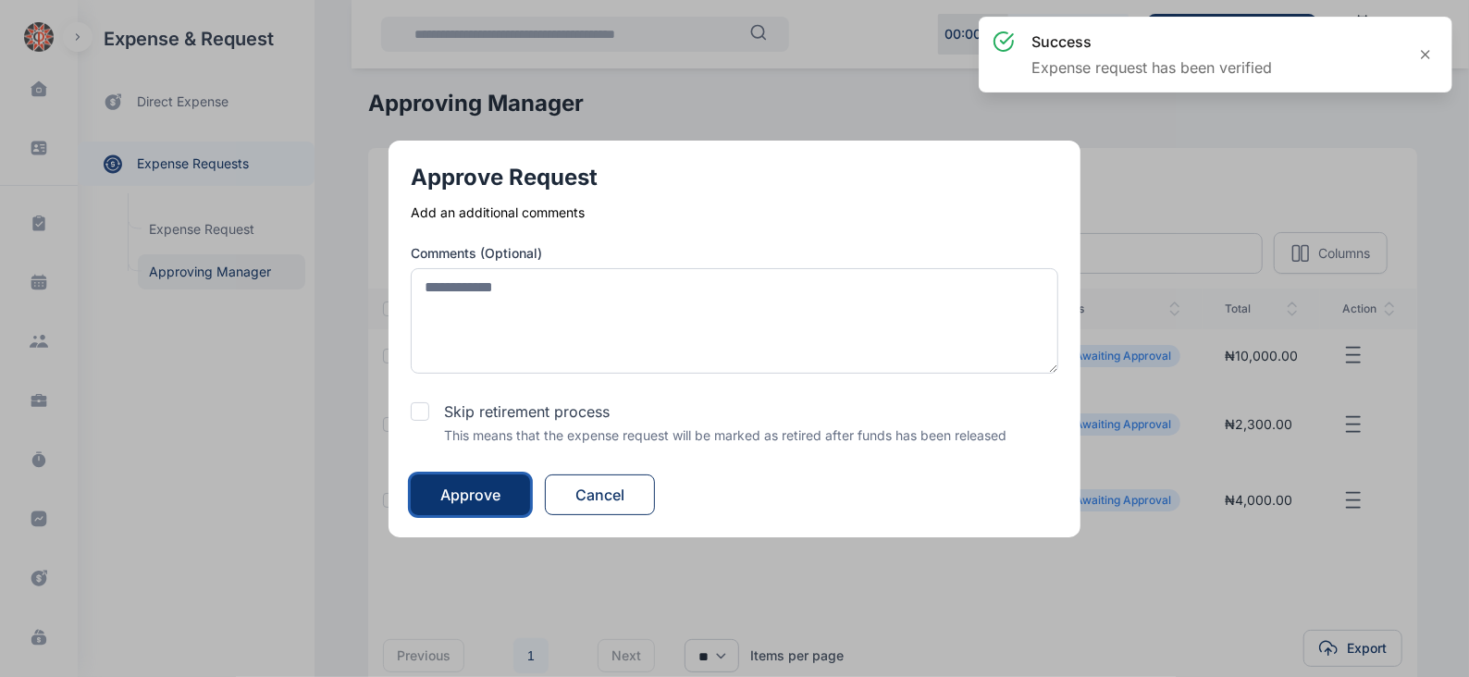
click at [481, 494] on div "Approve" at bounding box center [470, 495] width 60 height 22
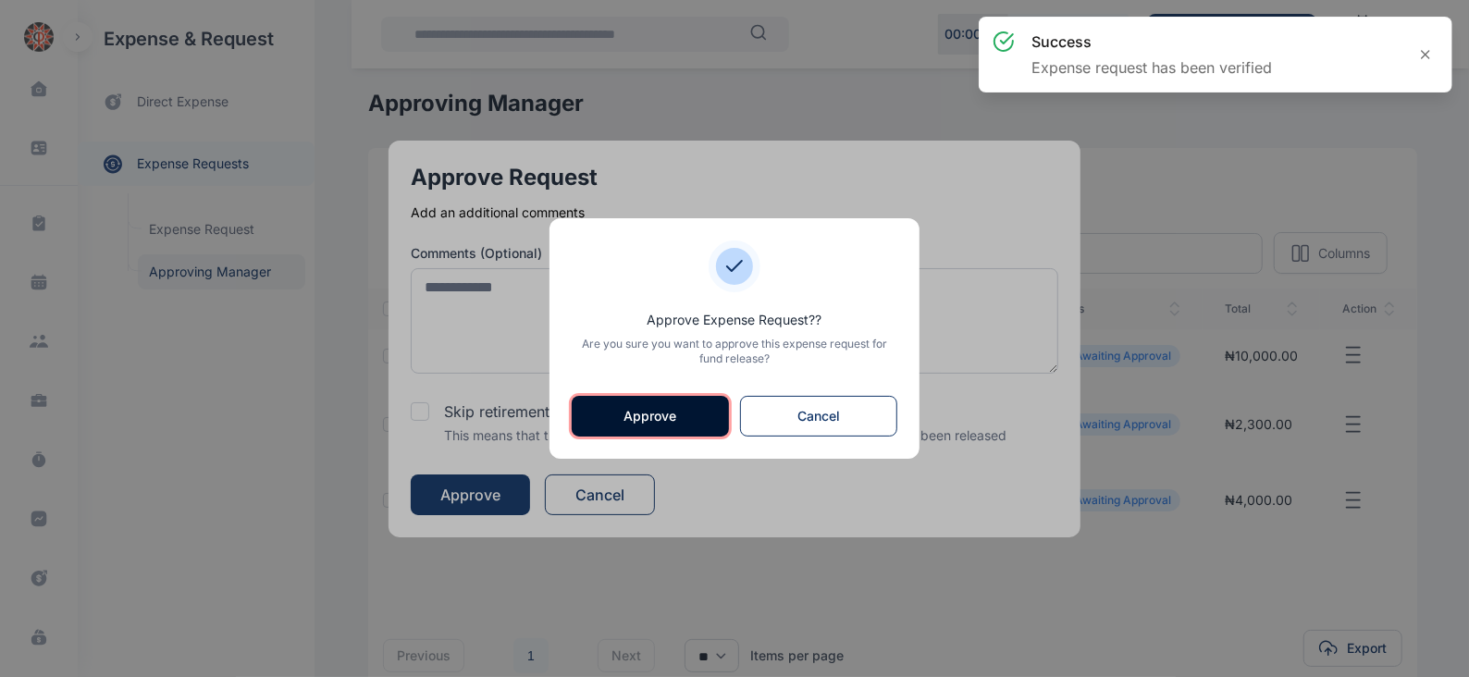
click at [657, 417] on button "Approve" at bounding box center [650, 416] width 157 height 41
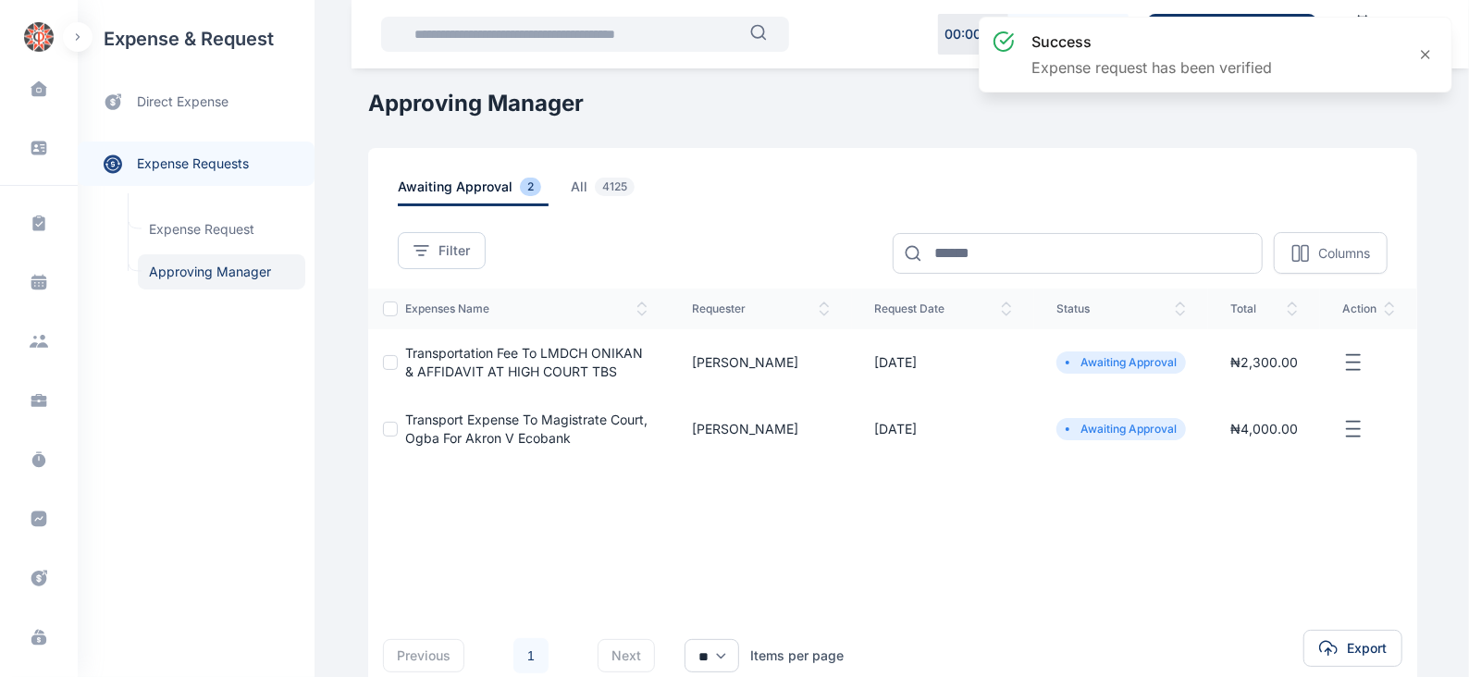
click at [1365, 358] on button "button" at bounding box center [1368, 362] width 53 height 23
click at [1286, 381] on span "Approve Request" at bounding box center [1260, 384] width 106 height 18
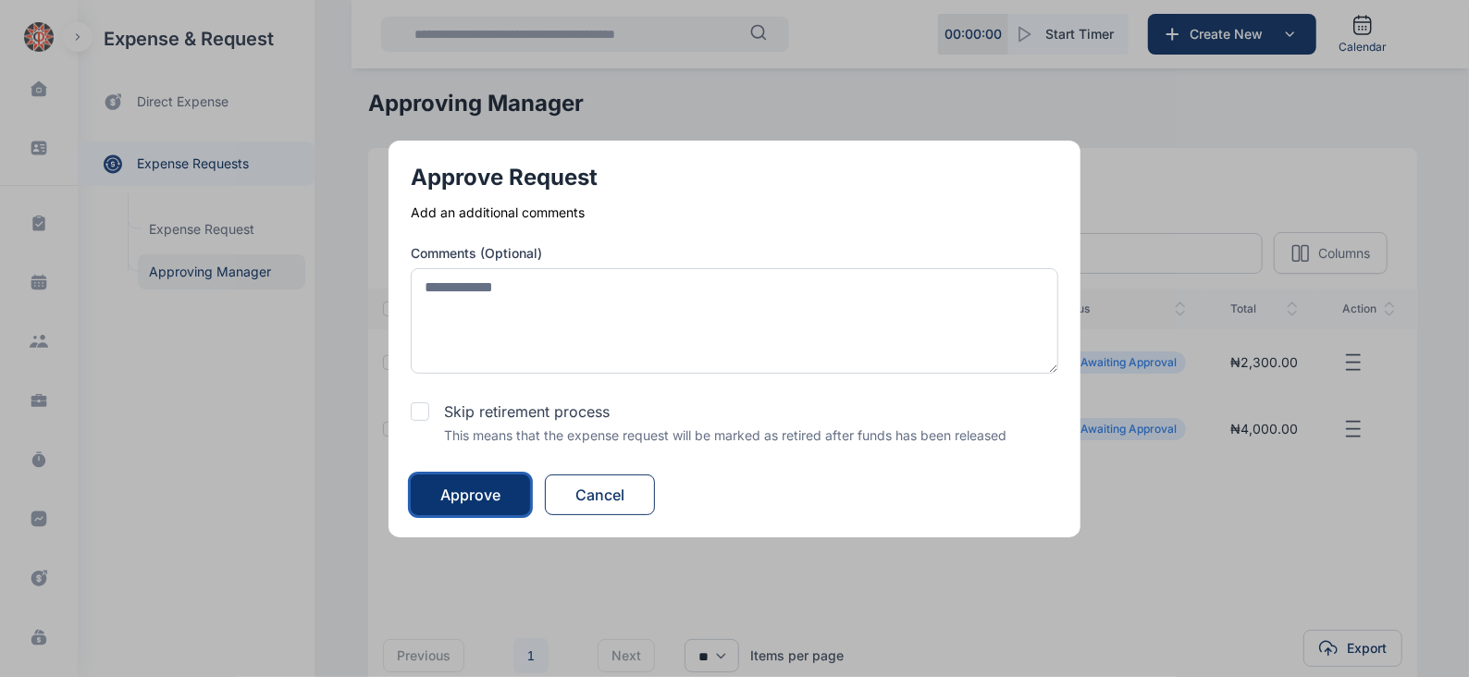
click at [469, 496] on div "Approve" at bounding box center [470, 495] width 60 height 22
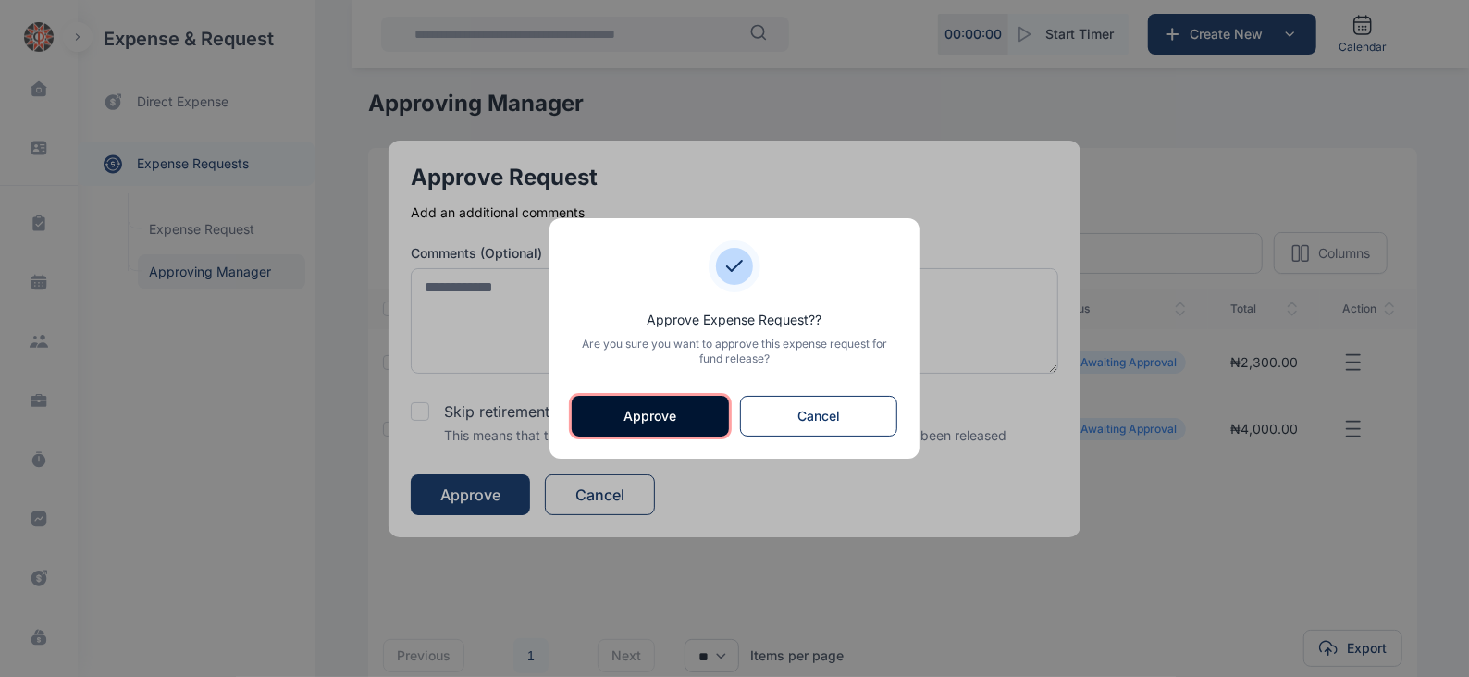
click at [664, 420] on button "Approve" at bounding box center [650, 416] width 157 height 41
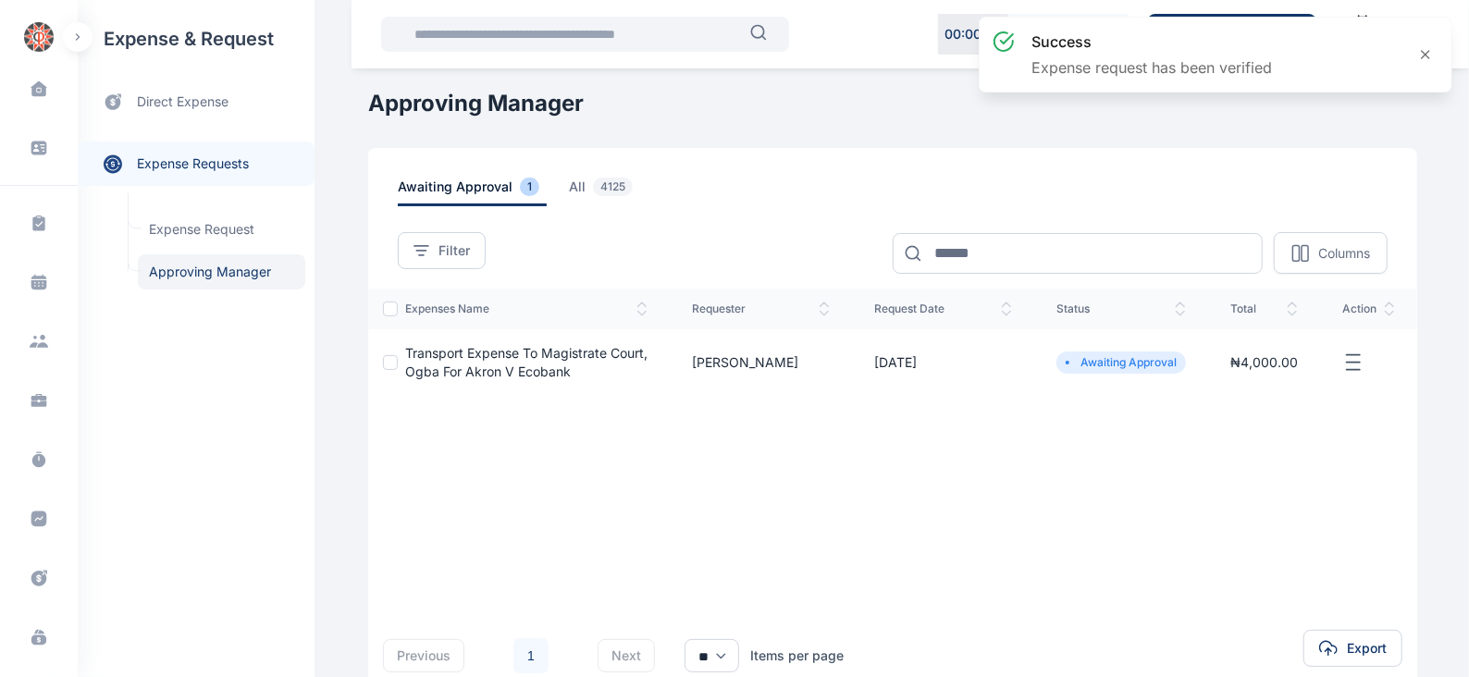
click at [1355, 354] on line "button" at bounding box center [1352, 354] width 13 height 0
click at [1233, 385] on span "Approve Request" at bounding box center [1260, 384] width 106 height 18
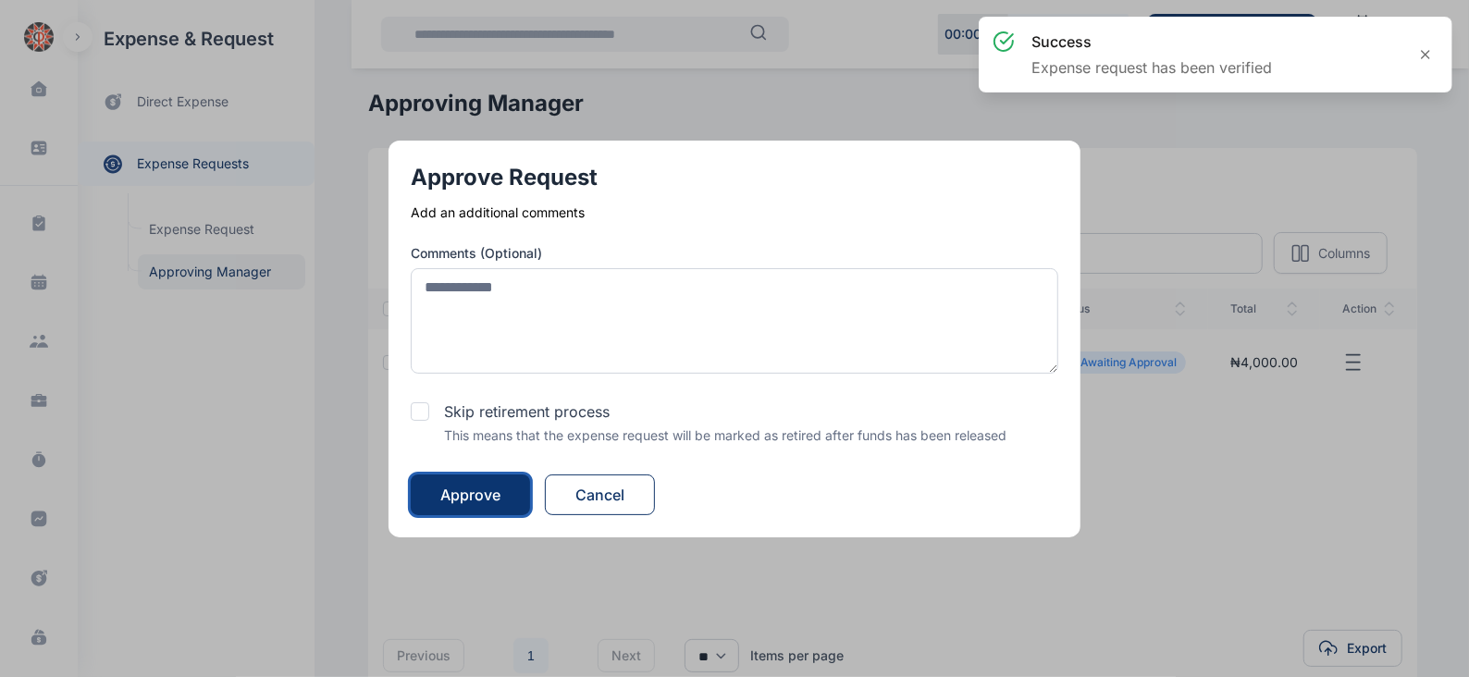
click at [477, 487] on div "Approve" at bounding box center [470, 495] width 60 height 22
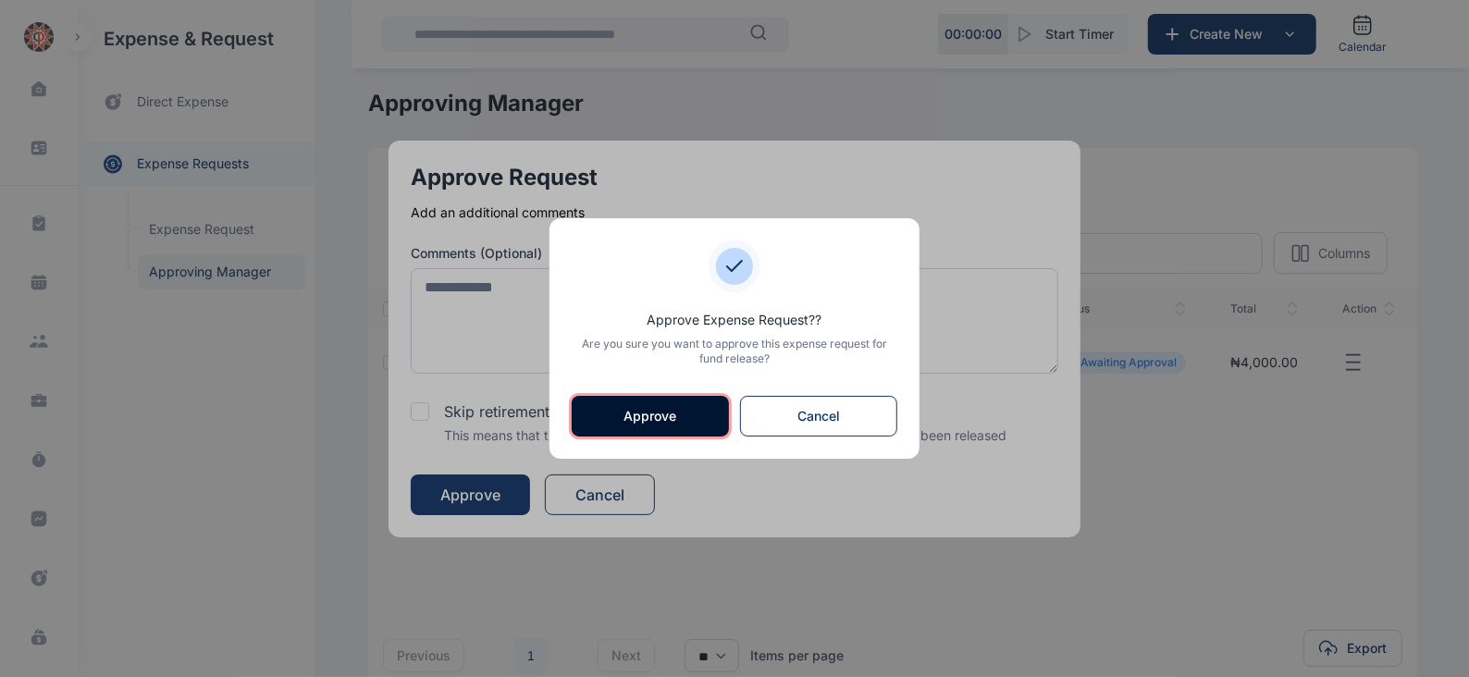
click at [675, 411] on button "Approve" at bounding box center [650, 416] width 157 height 41
